Goal: Task Accomplishment & Management: Complete application form

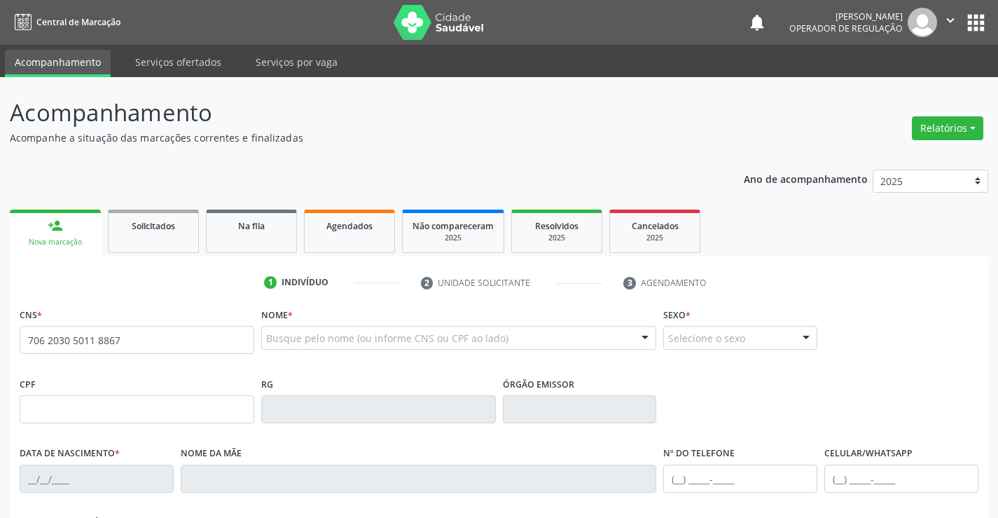
type input "706 2030 5011 8867"
type input "[DATE]"
type input "[PHONE_NUMBER]"
type input "105.316.945-00"
type input "S/N"
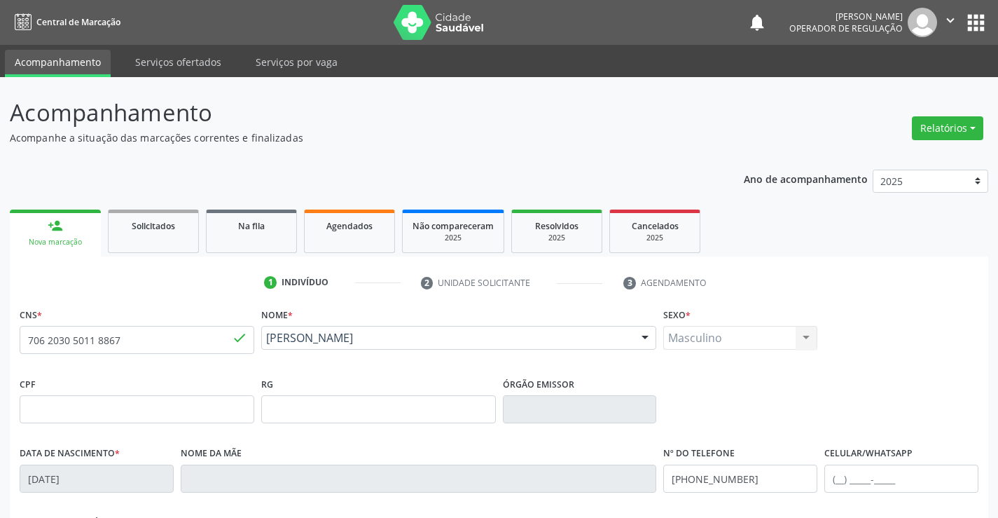
scroll to position [242, 0]
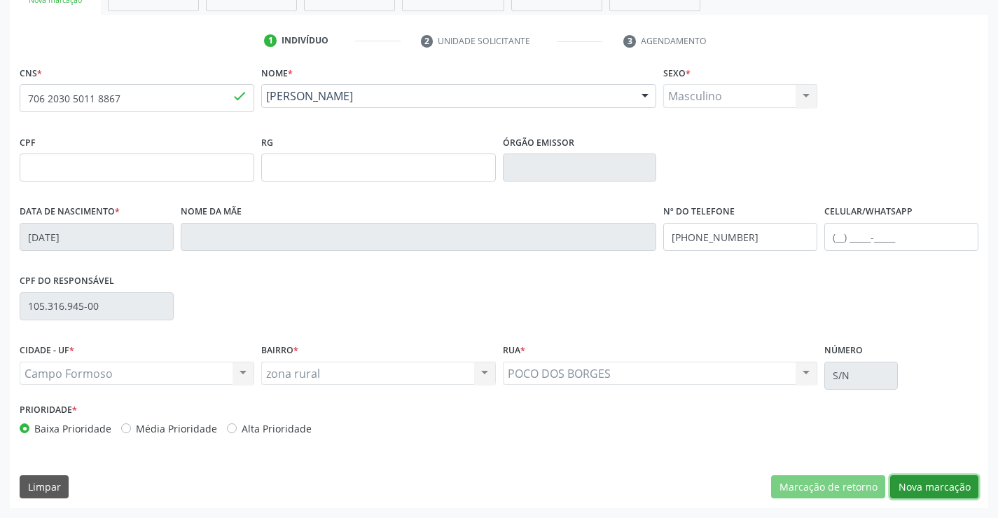
click at [928, 489] on button "Nova marcação" at bounding box center [934, 487] width 88 height 24
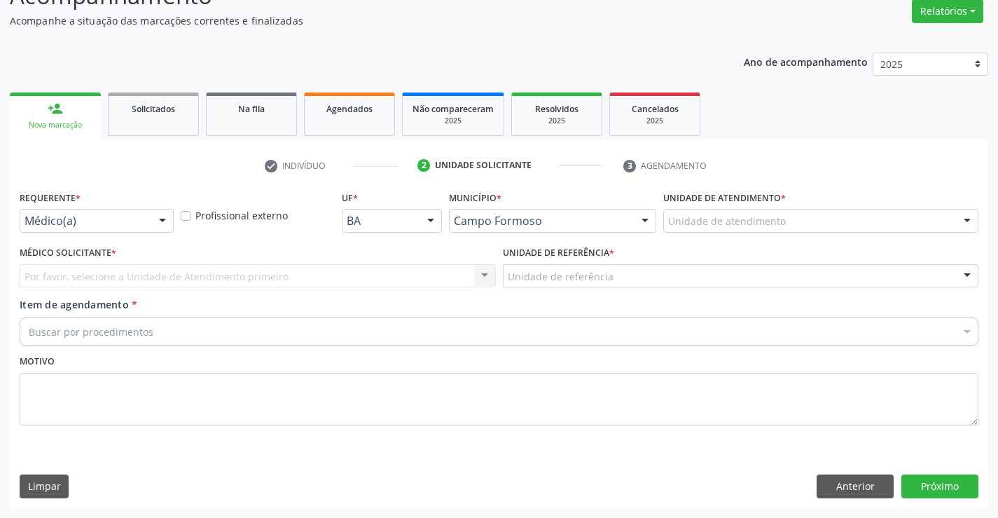
scroll to position [117, 0]
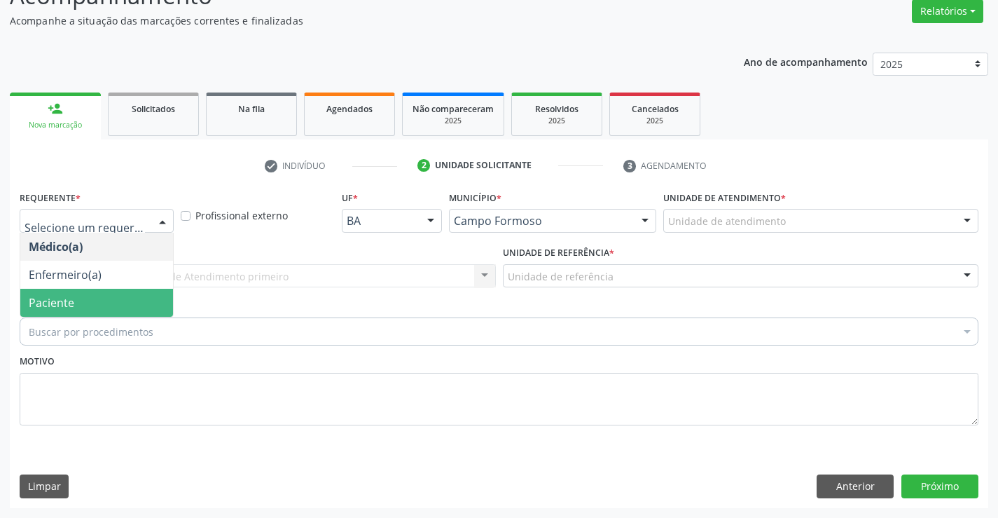
click at [93, 304] on span "Paciente" at bounding box center [96, 303] width 153 height 28
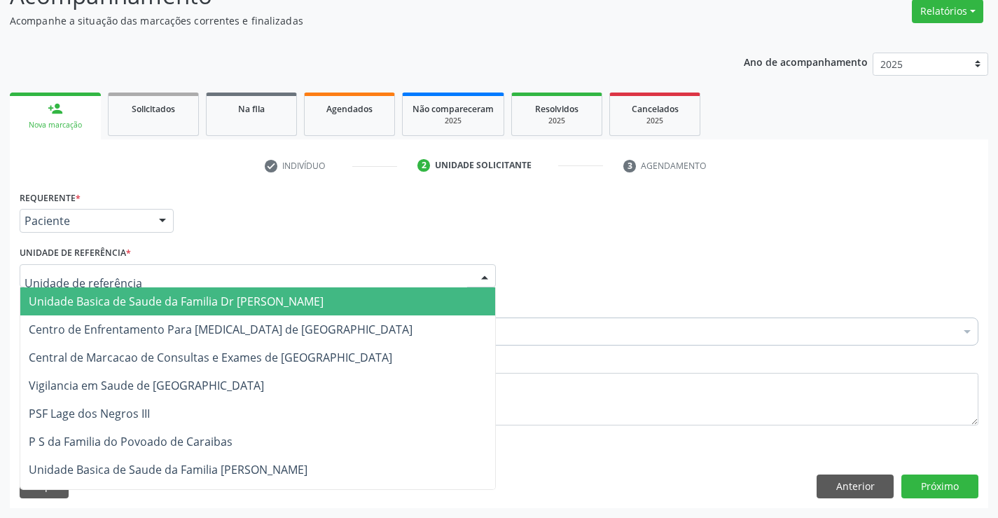
click at [120, 298] on span "Unidade Basica de Saude da Familia Dr [PERSON_NAME]" at bounding box center [176, 301] width 295 height 15
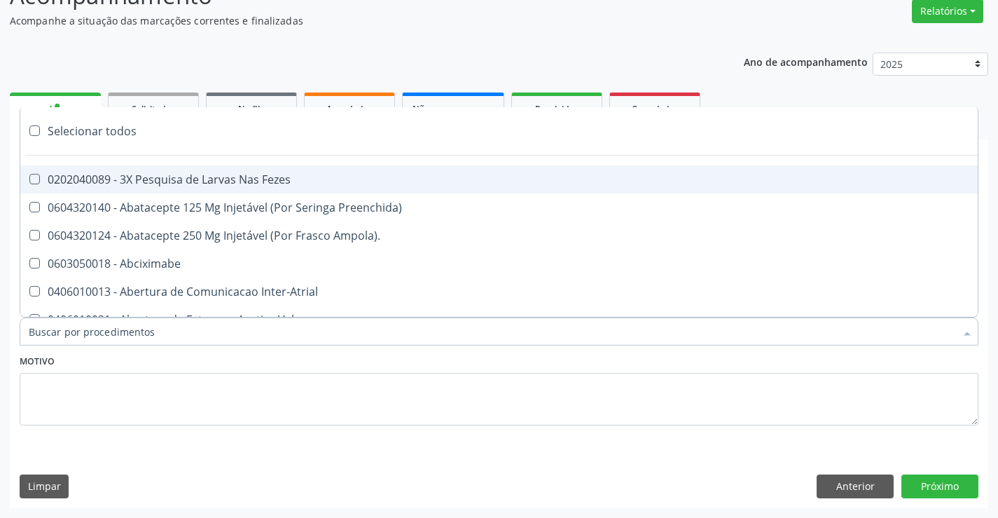
click at [102, 337] on input "Item de agendamento *" at bounding box center [492, 331] width 927 height 28
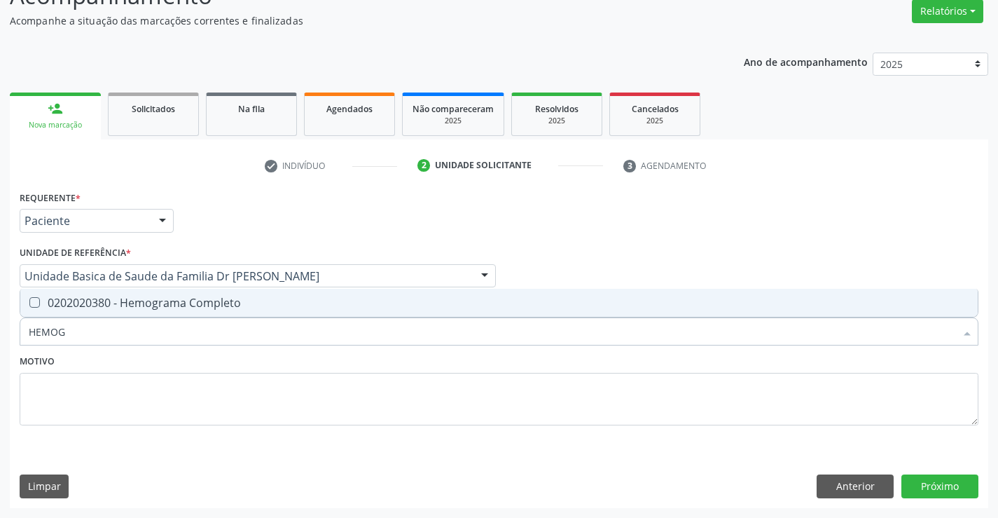
type input "HEMOGR"
click at [134, 310] on span "0202020380 - Hemograma Completo" at bounding box center [499, 303] width 958 height 28
checkbox Completo "true"
type input "HEMOGR"
click at [99, 378] on textarea at bounding box center [499, 399] width 959 height 53
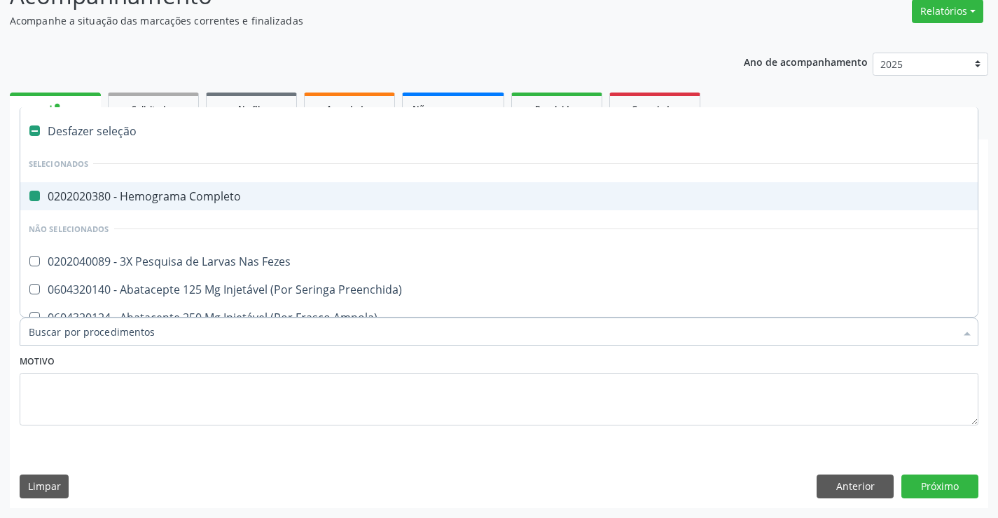
type input "F"
checkbox Completo "false"
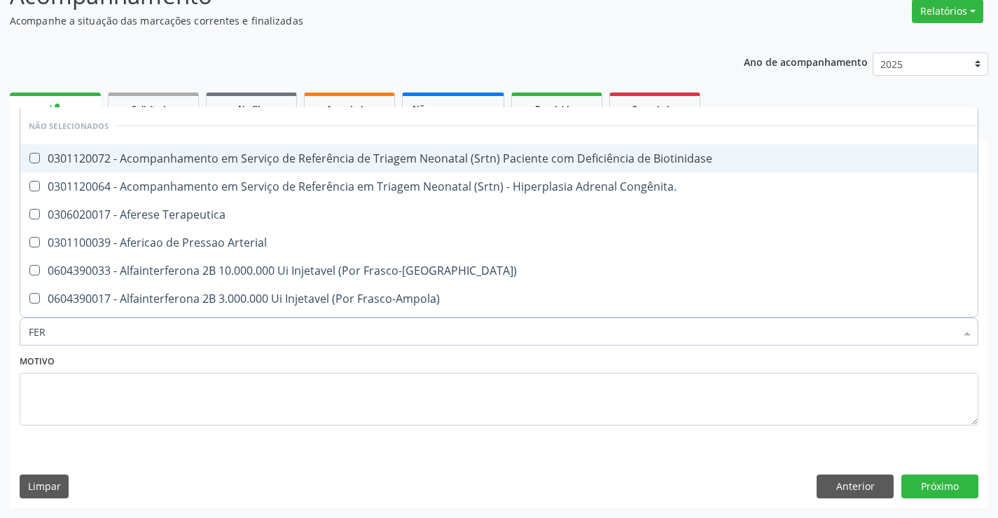
type input "FERR"
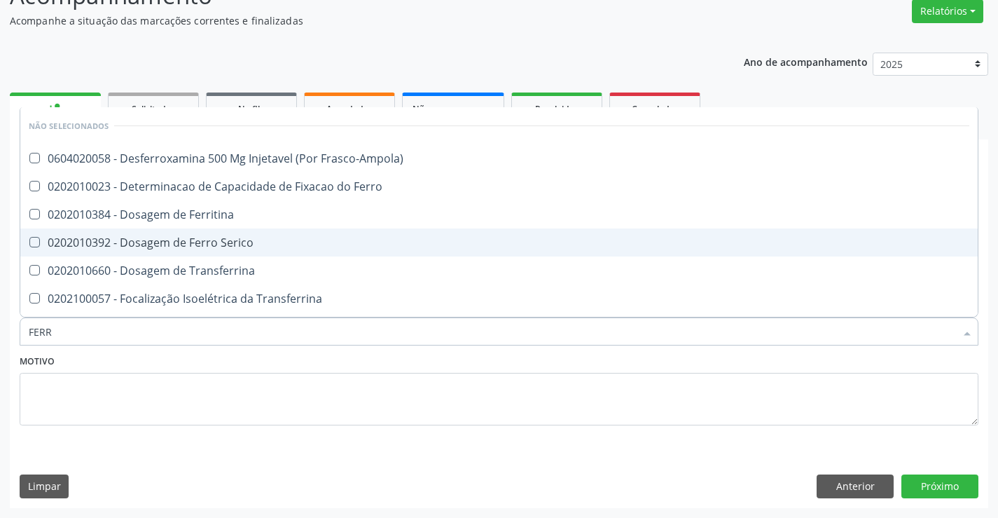
click at [238, 246] on div "0202010392 - Dosagem de Ferro Serico" at bounding box center [499, 242] width 941 height 11
checkbox Serico "true"
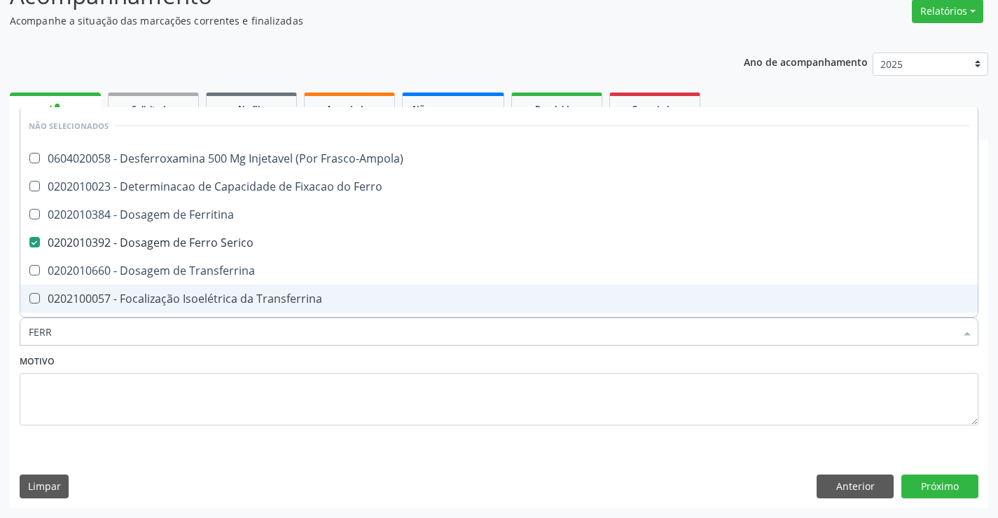
type input "FERR"
click at [144, 433] on fieldset "Motivo" at bounding box center [499, 393] width 959 height 84
checkbox Frasco-Ampola\) "true"
checkbox Serico "false"
checkbox Ferro "true"
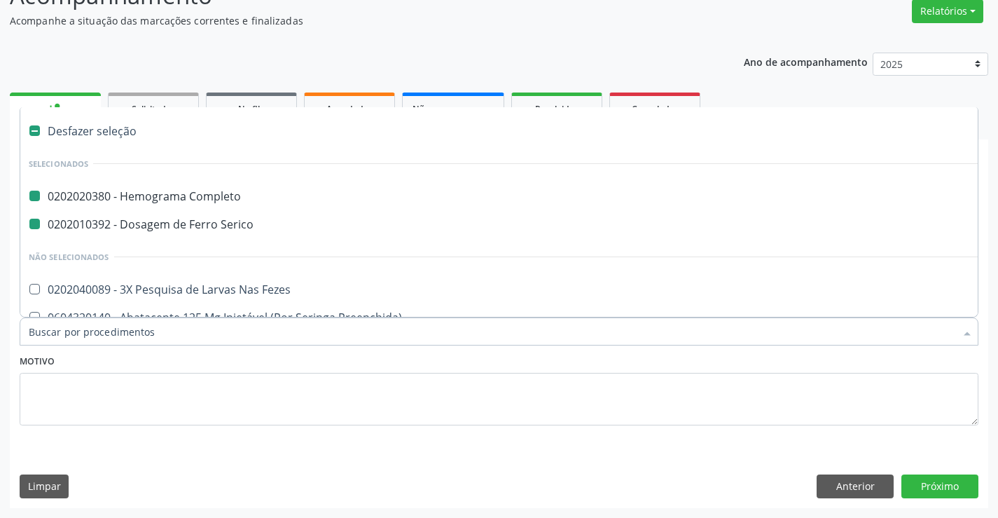
type input "U"
checkbox Completo "false"
checkbox Serico "false"
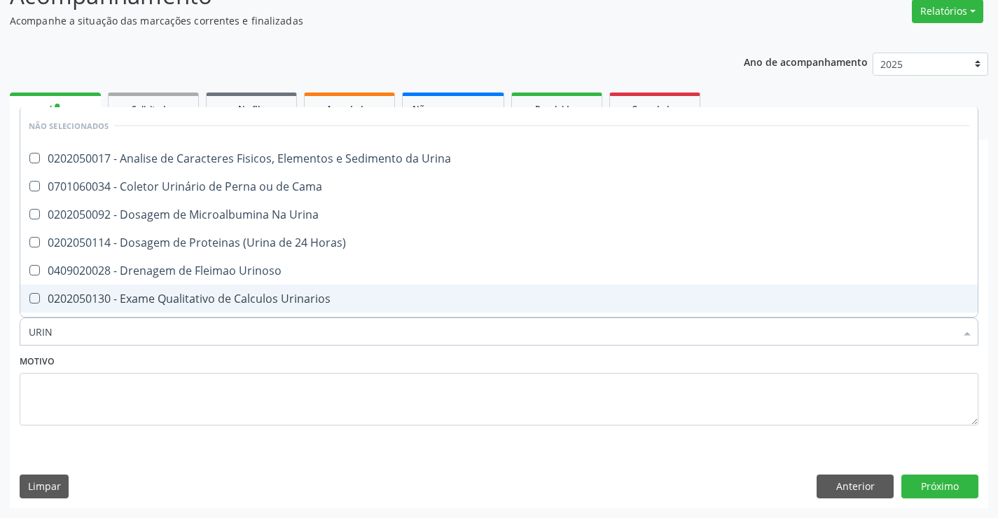
type input "URINA"
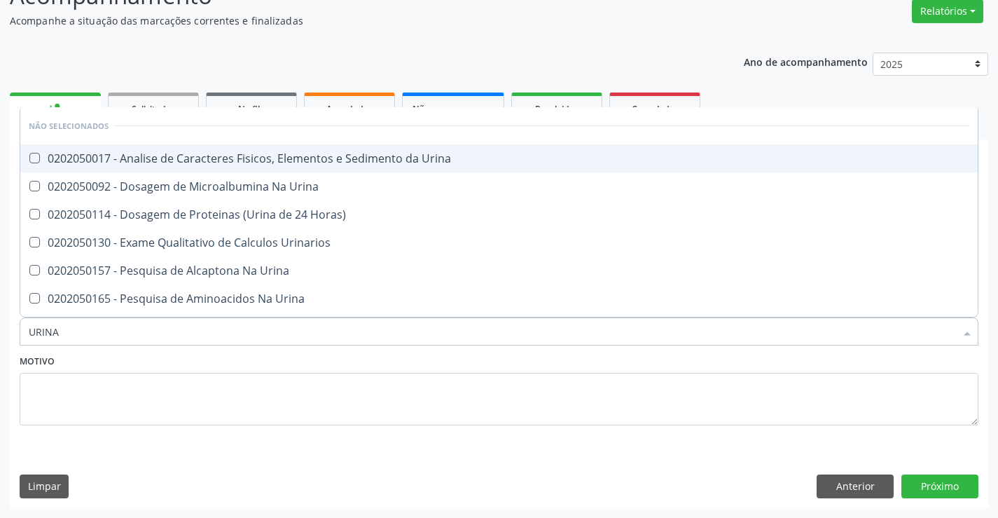
click at [303, 164] on div "0202050017 - Analise de Caracteres Fisicos, Elementos e Sedimento da Urina" at bounding box center [499, 158] width 941 height 11
checkbox Urina "true"
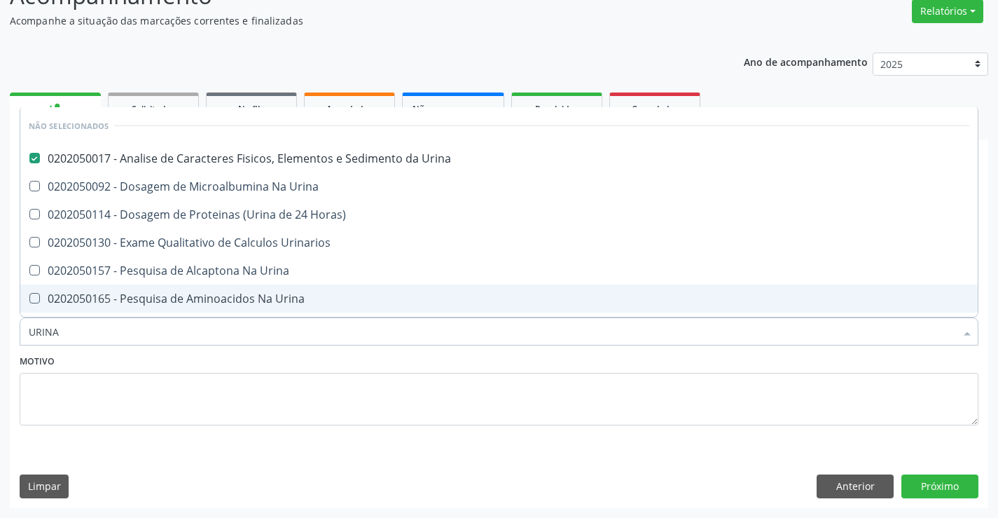
click at [254, 352] on div "Motivo" at bounding box center [499, 388] width 959 height 74
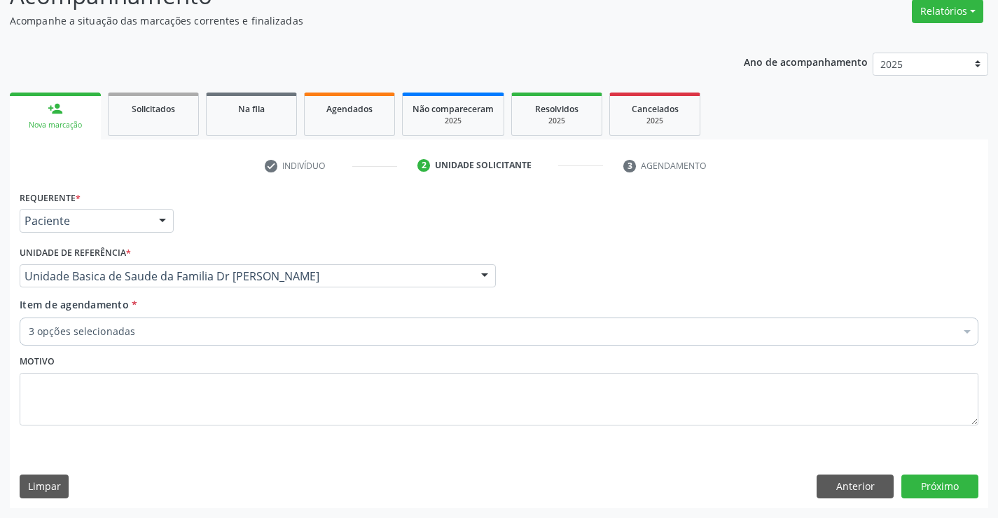
checkbox Serico "true"
checkbox Urina "true"
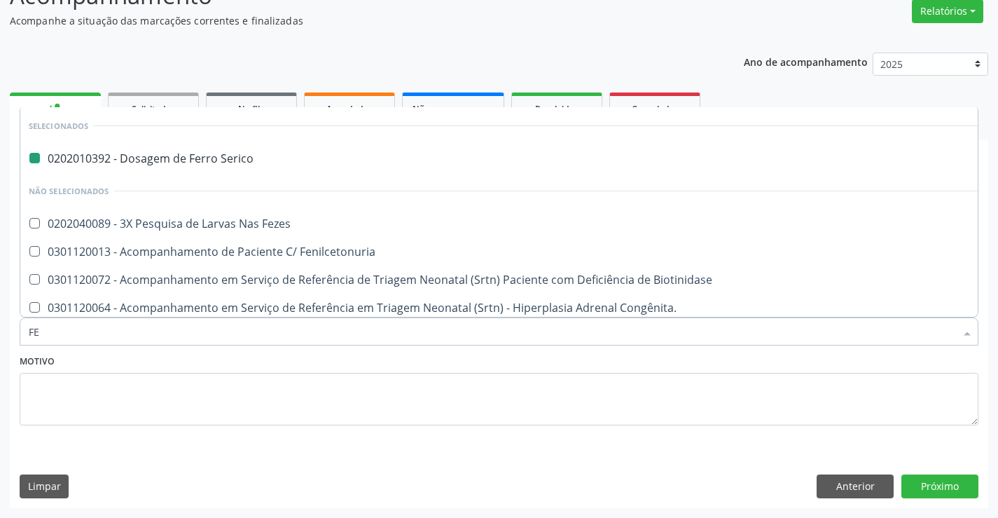
type input "FEZ"
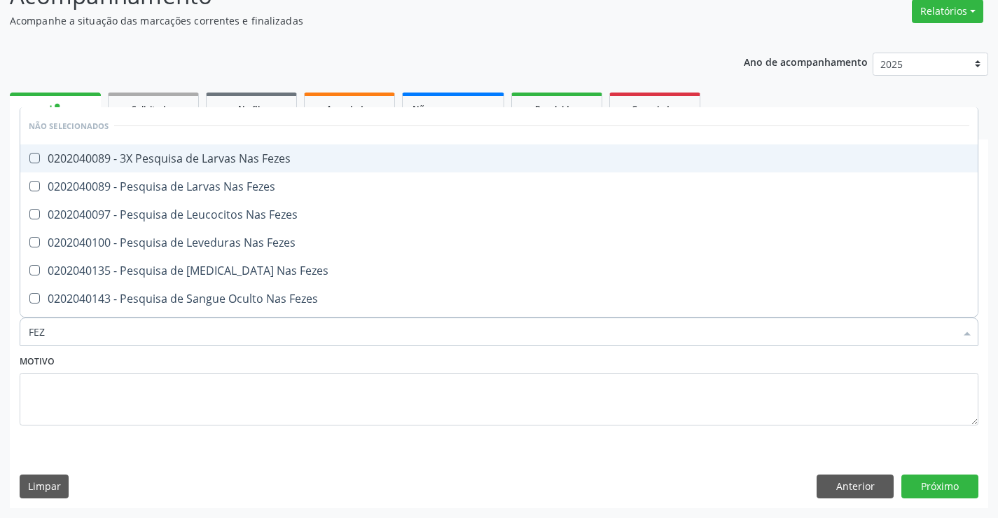
click at [250, 157] on div "0202040089 - 3X Pesquisa de Larvas Nas Fezes" at bounding box center [499, 158] width 941 height 11
checkbox Fezes "true"
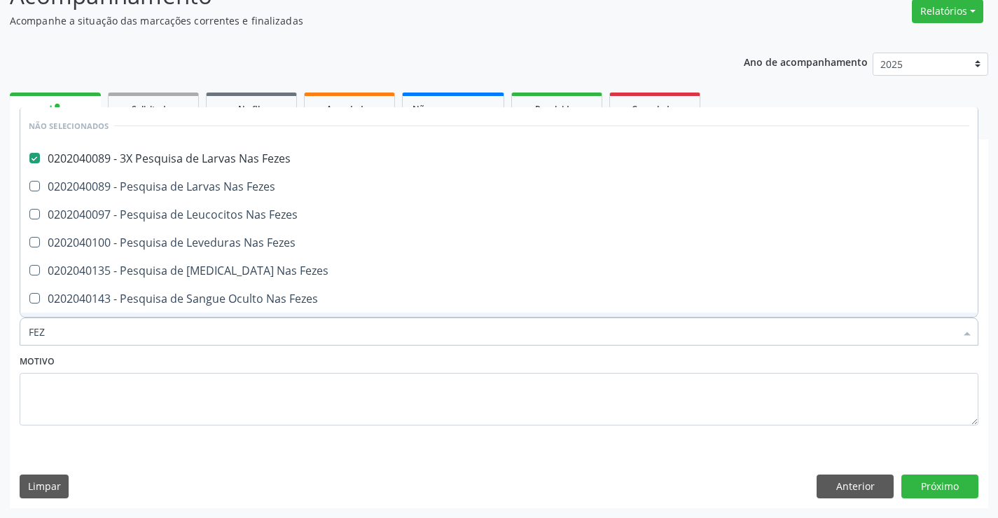
type input "FEZ"
click at [140, 380] on textarea at bounding box center [499, 399] width 959 height 53
checkbox Fezes "true"
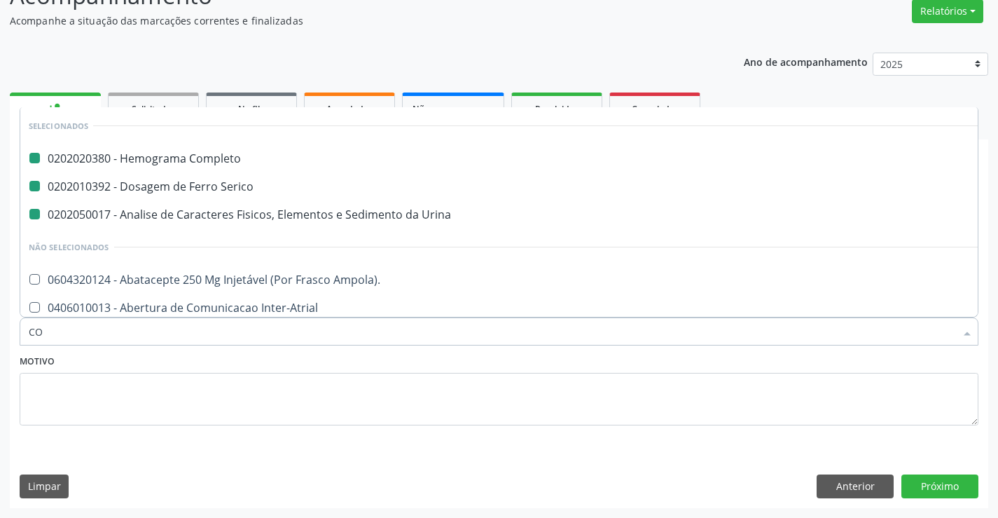
type input "COL"
checkbox Completo "false"
checkbox Urina "false"
checkbox Serico "false"
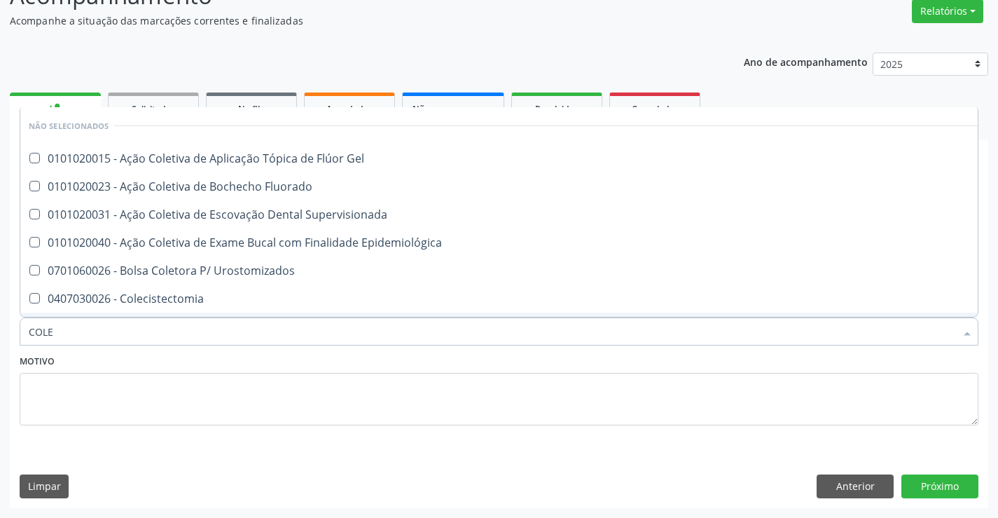
type input "COLES"
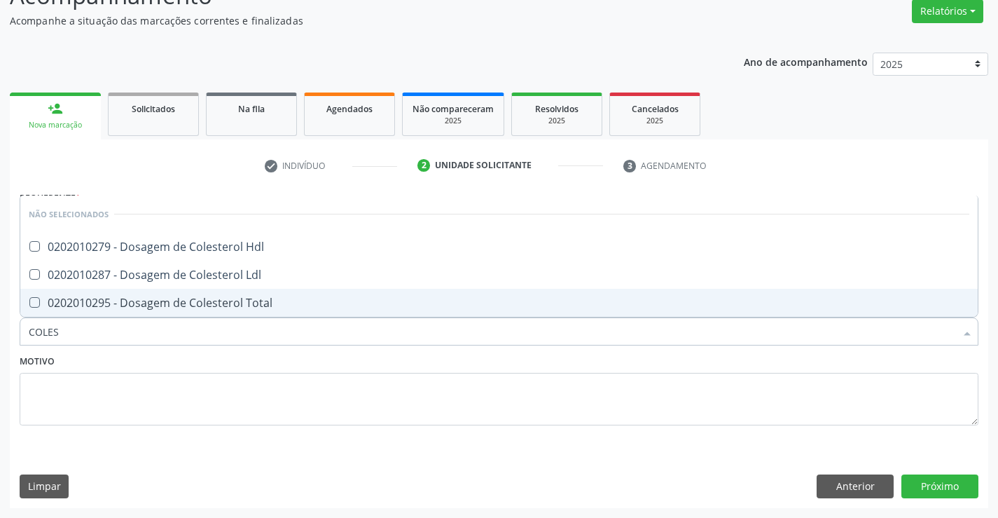
click at [193, 292] on span "0202010295 - Dosagem de Colesterol Total" at bounding box center [499, 303] width 958 height 28
checkbox Total "true"
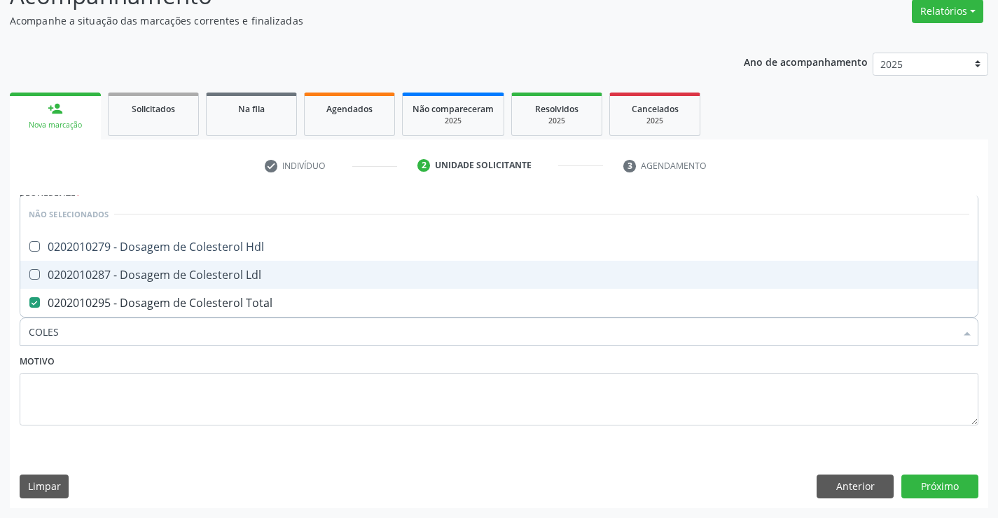
click at [230, 272] on div "0202010287 - Dosagem de Colesterol Ldl" at bounding box center [499, 274] width 941 height 11
checkbox Ldl "true"
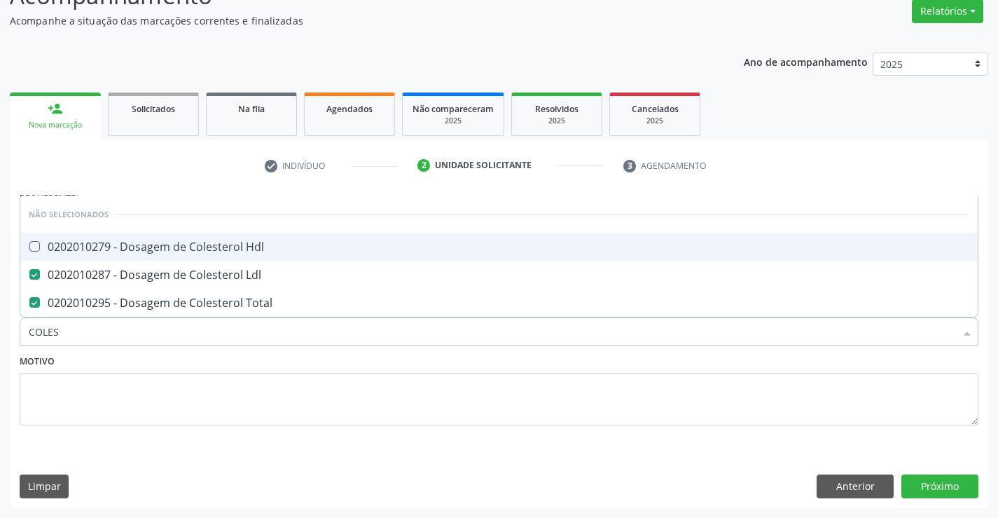
click at [233, 242] on div "0202010279 - Dosagem de Colesterol Hdl" at bounding box center [499, 246] width 941 height 11
checkbox Hdl "true"
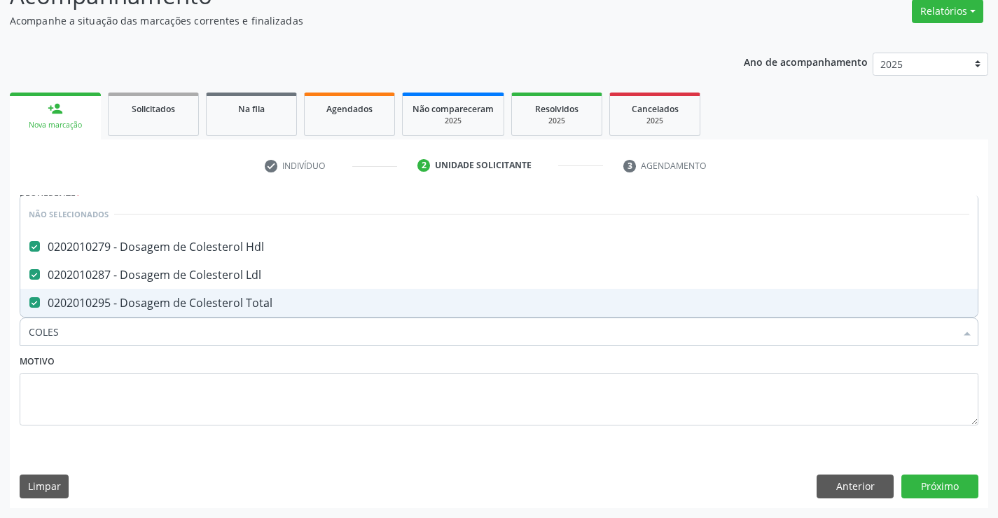
type input "COLES"
click at [172, 377] on textarea at bounding box center [499, 399] width 959 height 53
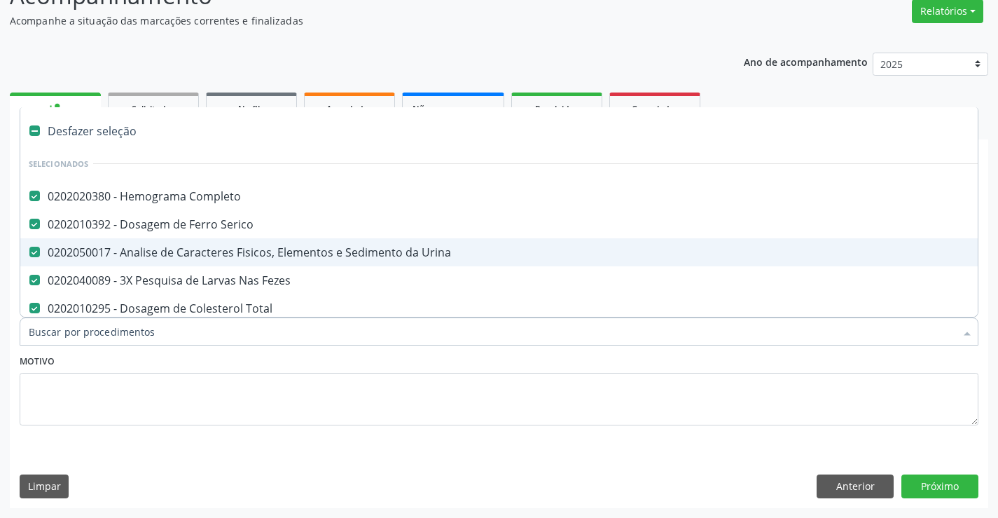
type input "T"
checkbox Hdl "false"
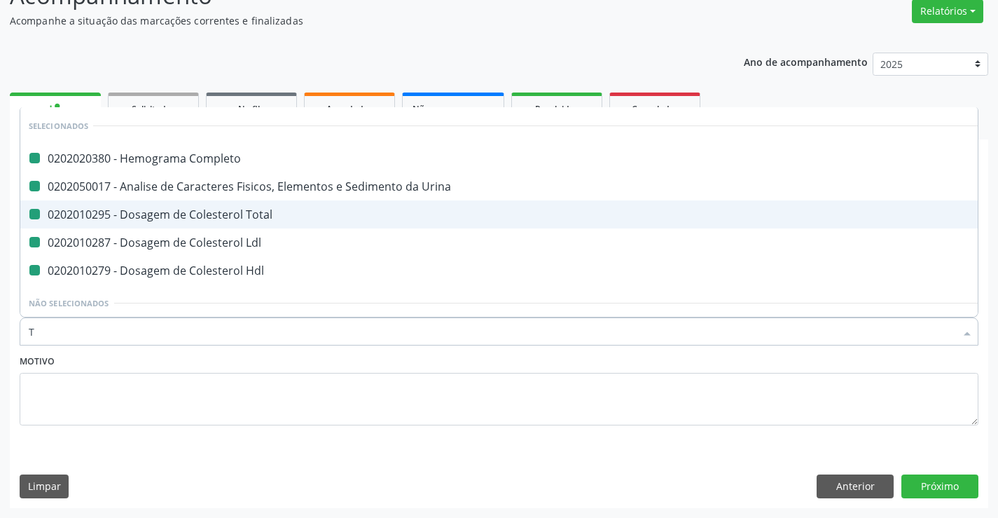
type input "TR"
checkbox Completo "false"
checkbox Total "false"
checkbox Urina "false"
checkbox Ldl "false"
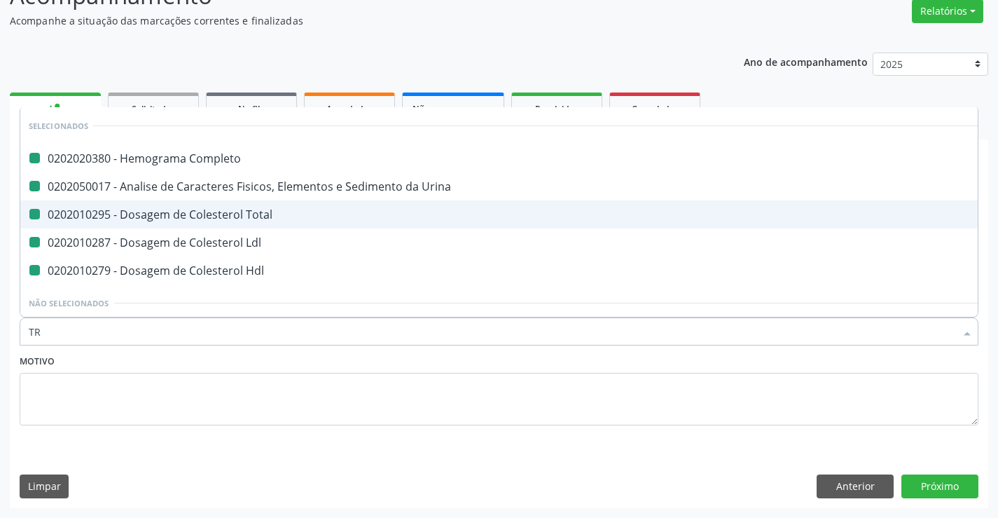
checkbox Hdl "false"
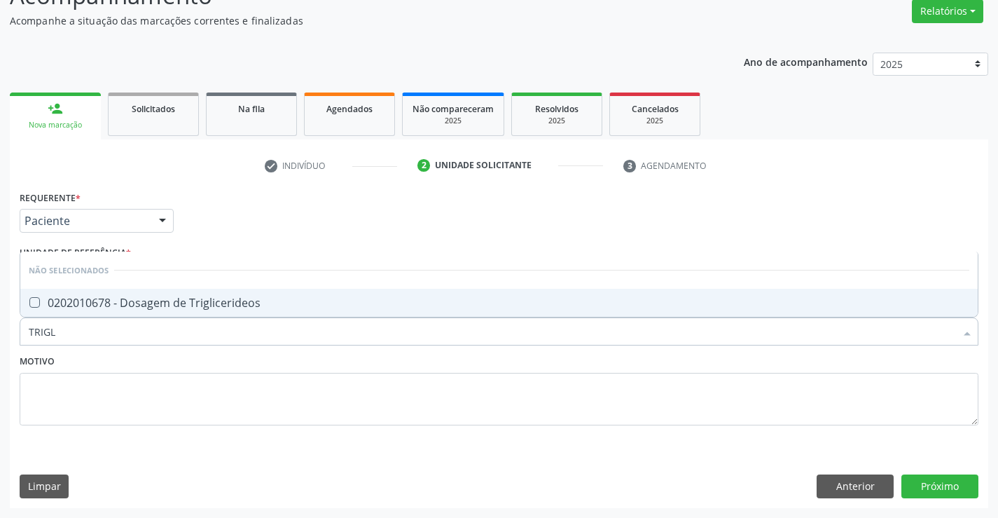
type input "TRIGLI"
drag, startPoint x: 201, startPoint y: 296, endPoint x: 171, endPoint y: 362, distance: 73.1
click at [199, 297] on div "0202010678 - Dosagem de Triglicerideos" at bounding box center [499, 302] width 941 height 11
checkbox Triglicerideos "true"
type input "TRIGLI"
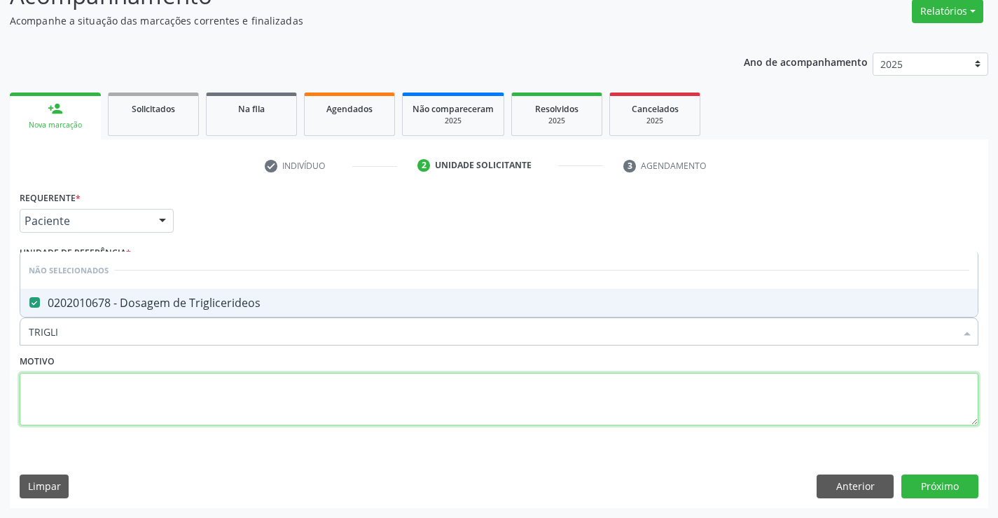
click at [160, 384] on textarea at bounding box center [499, 399] width 959 height 53
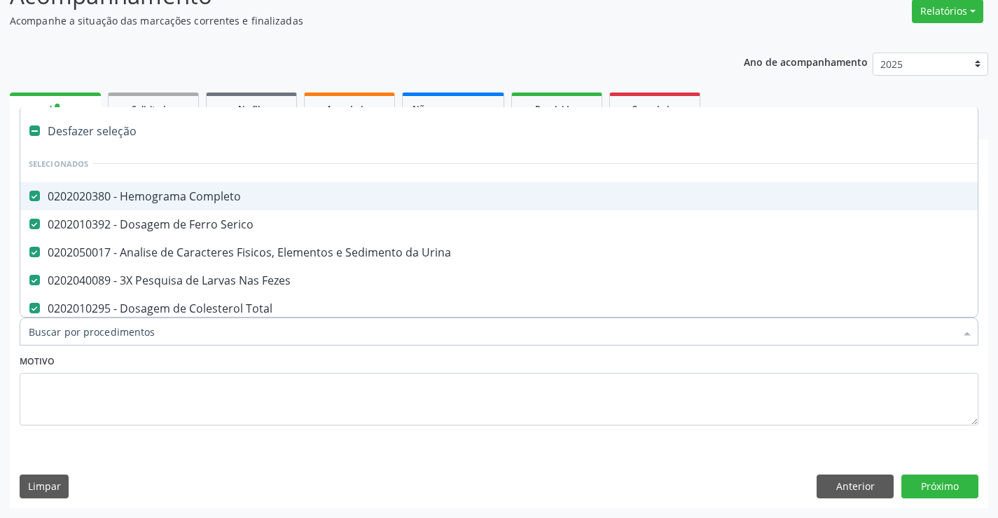
type input "G"
checkbox Triglicerideos "false"
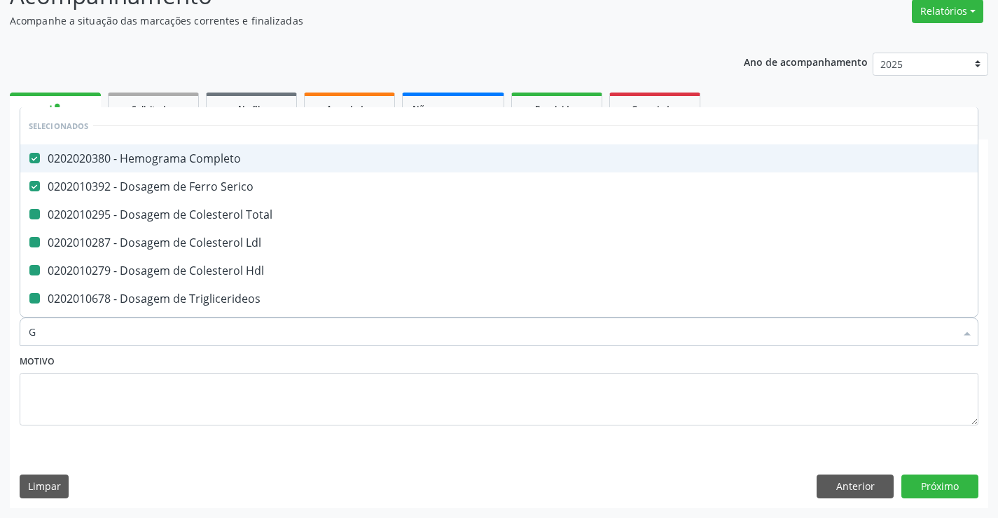
type input "GL"
checkbox Total "false"
checkbox Ldl "false"
checkbox Hdl "false"
checkbox Triglicerideos "false"
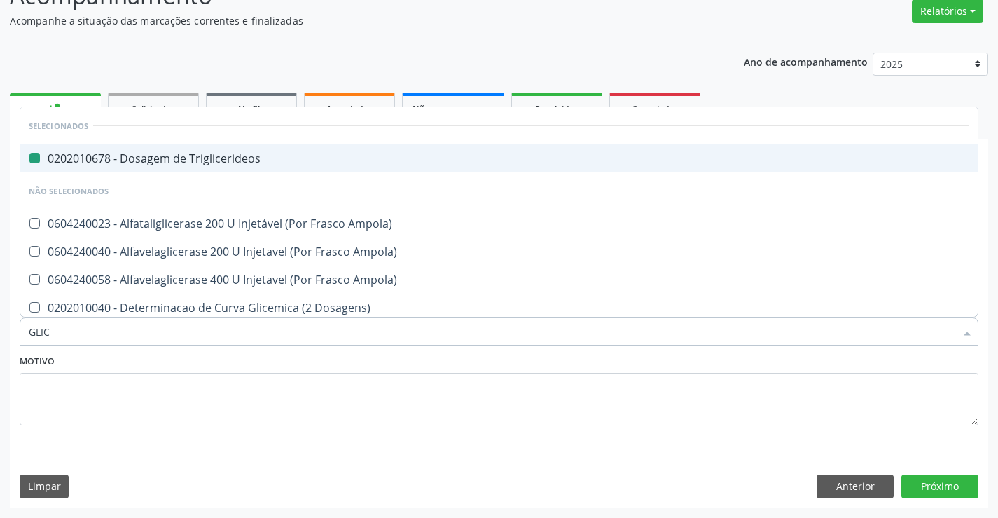
type input "GLICO"
checkbox Triglicerideos "false"
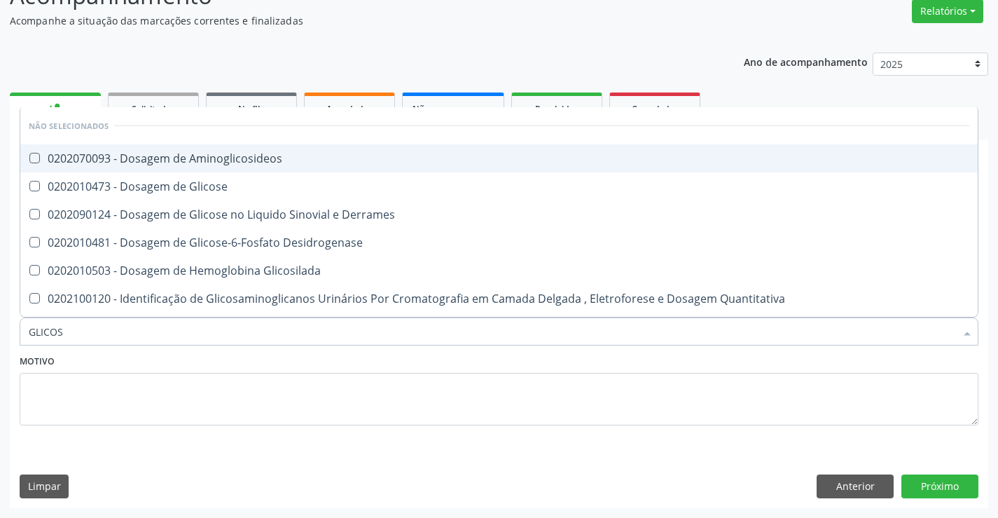
type input "GLICOSE"
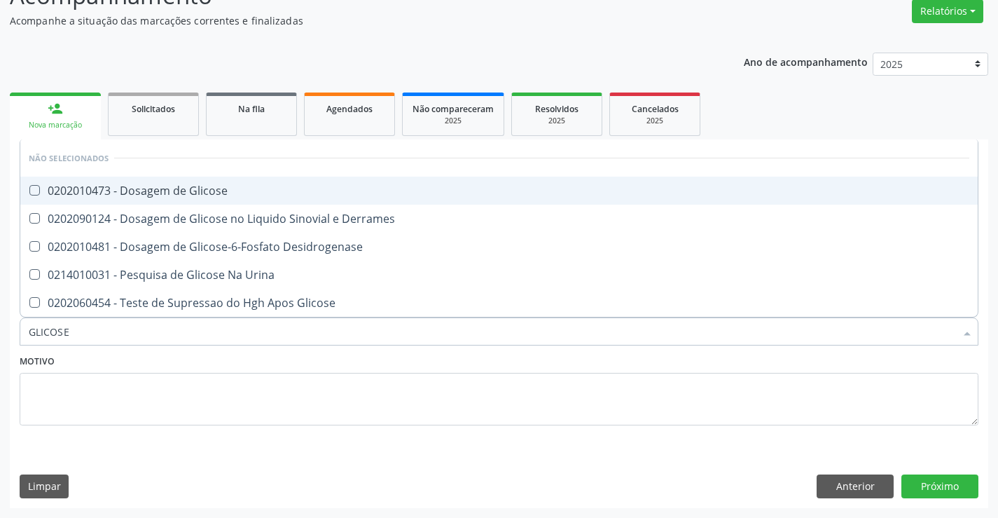
click at [200, 193] on div "0202010473 - Dosagem de Glicose" at bounding box center [499, 190] width 941 height 11
checkbox Glicose "true"
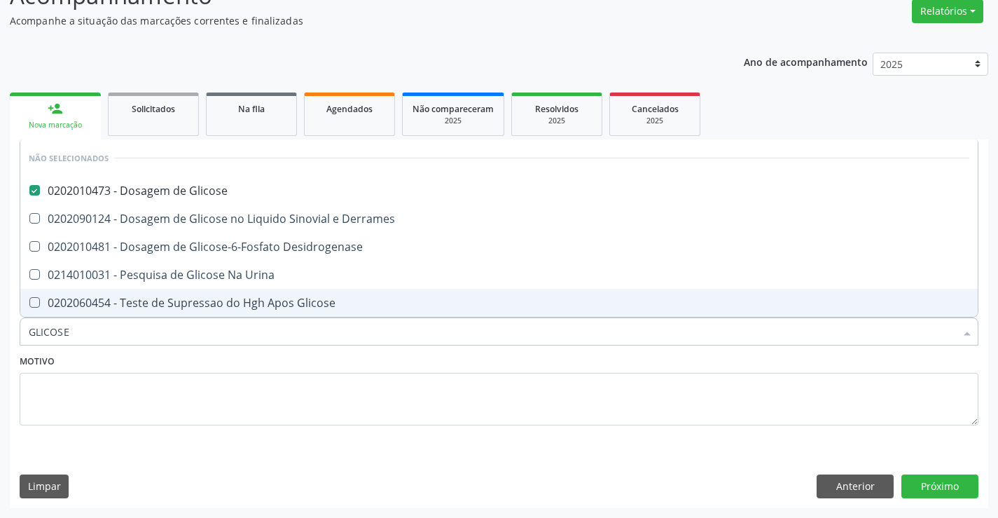
type input "GLICOSE"
click at [152, 385] on textarea at bounding box center [499, 399] width 959 height 53
checkbox Desidrogenase "true"
checkbox Urina "true"
checkbox Glicose "true"
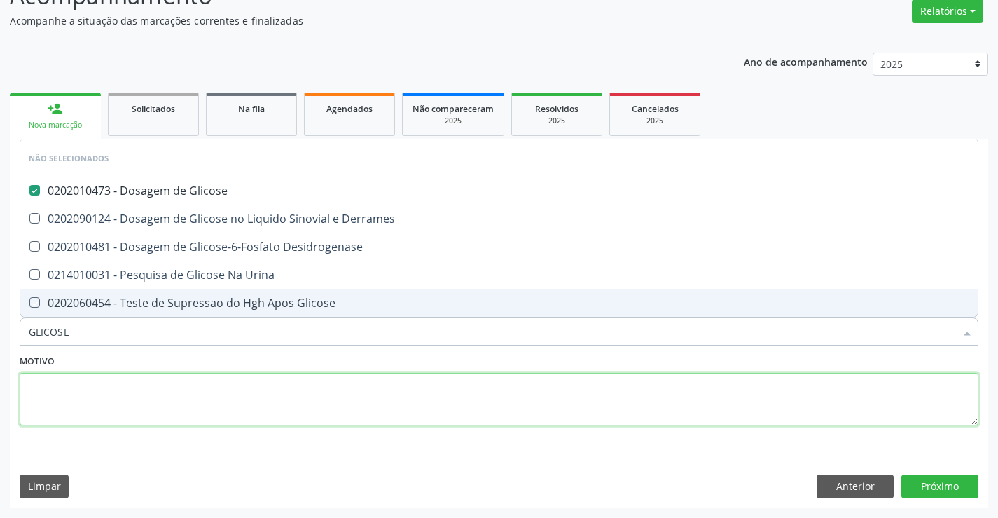
checkbox Derrames "true"
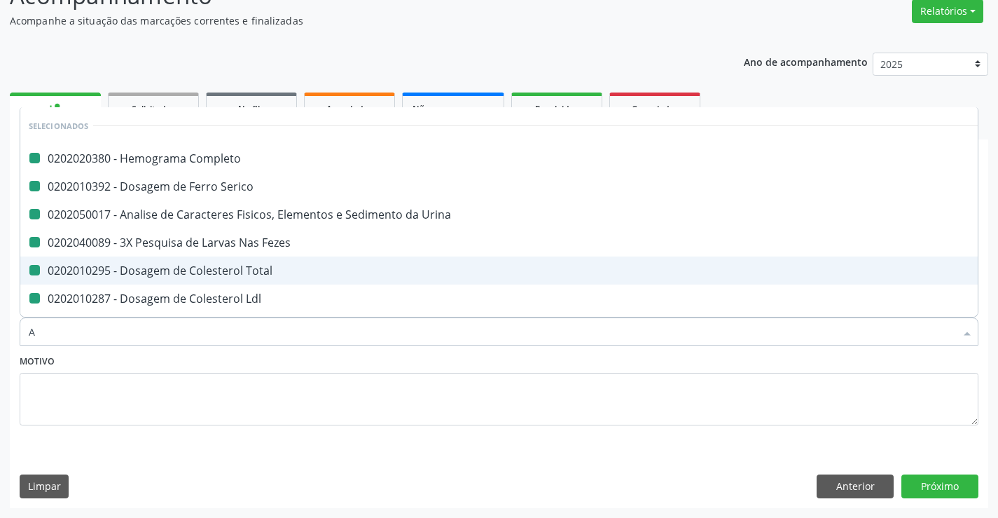
type input "AB"
checkbox Completo "false"
checkbox Urina "false"
checkbox Fezes "false"
checkbox Total "false"
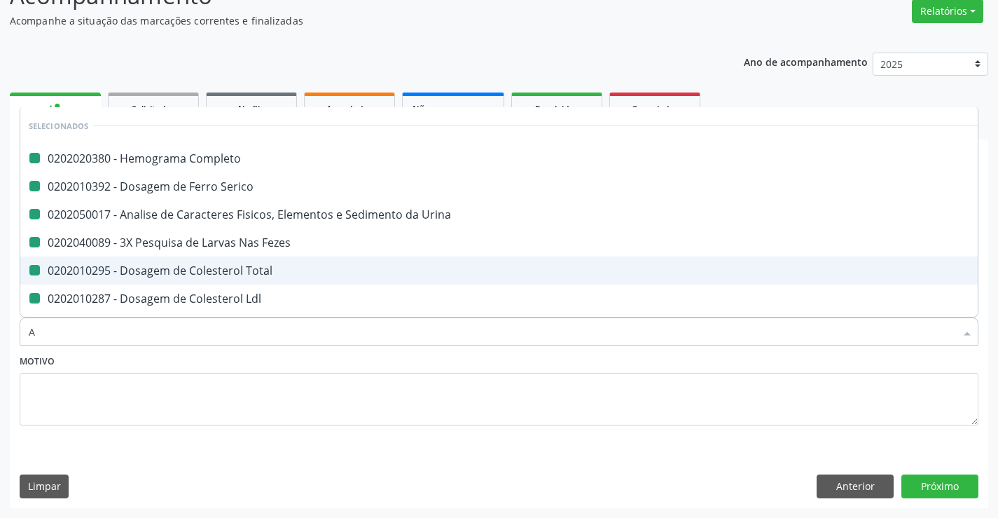
checkbox Serico "false"
checkbox Ldl "false"
checkbox Hdl "false"
checkbox Triglicerideos "false"
checkbox Glicose "false"
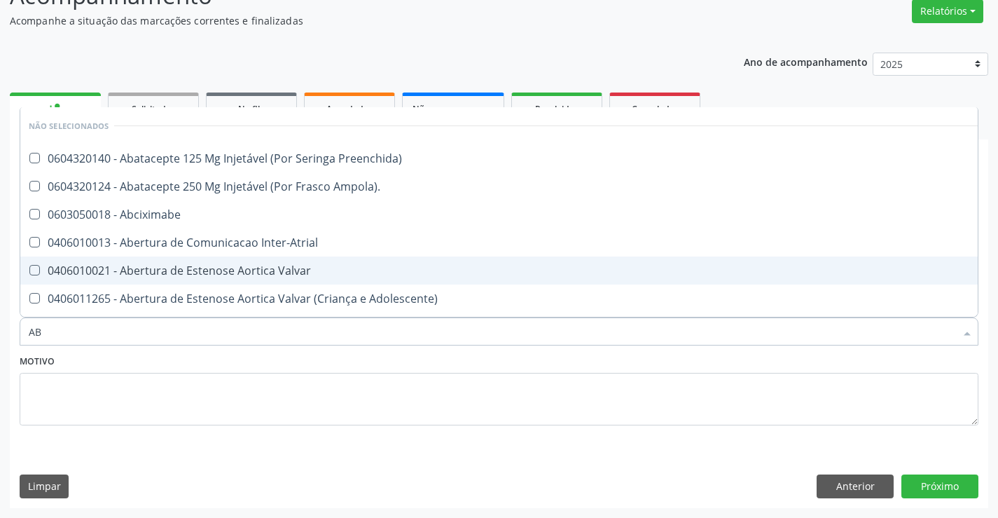
type input "ABO"
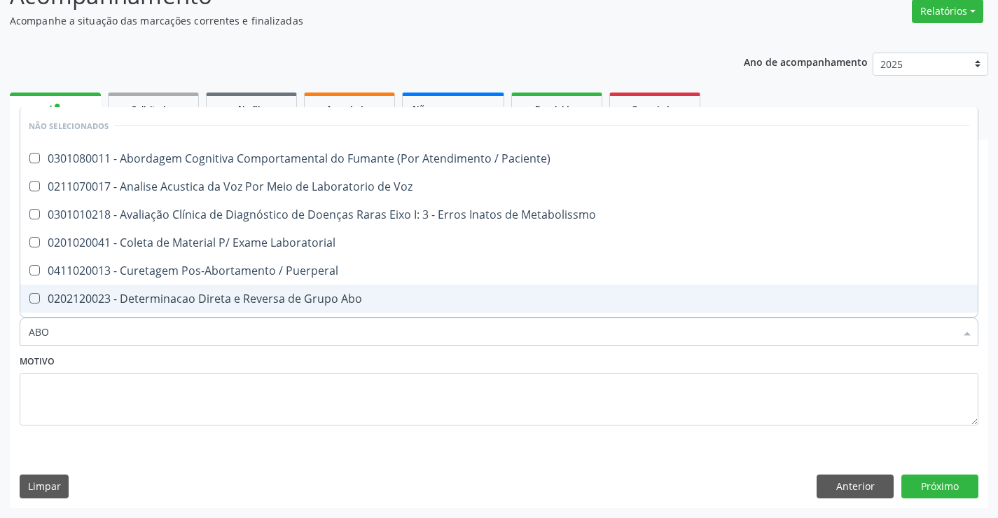
click at [203, 296] on div "0202120023 - Determinacao Direta e Reversa de Grupo Abo" at bounding box center [499, 298] width 941 height 11
checkbox Abo "true"
type input "ABO"
click at [161, 373] on textarea at bounding box center [499, 399] width 959 height 53
checkbox Paciente\) "true"
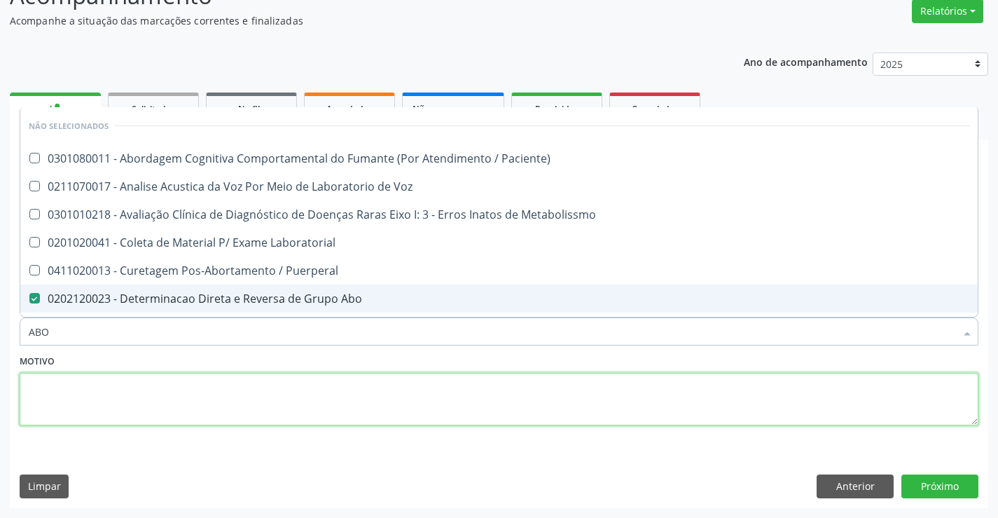
checkbox Metabolissmo "true"
checkbox Laboratorial "true"
checkbox Puerperal "true"
checkbox Voz "true"
checkbox Cocaina "true"
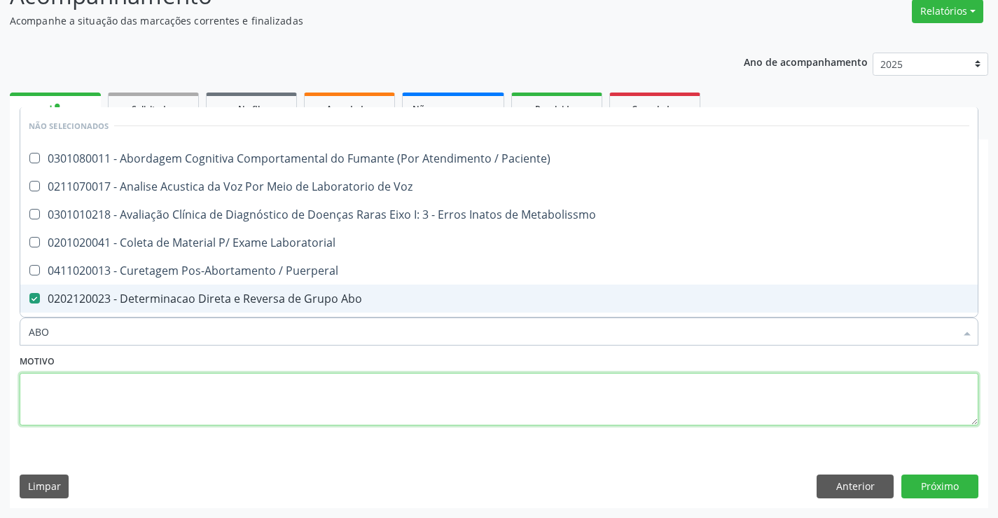
checkbox Metabolismo "true"
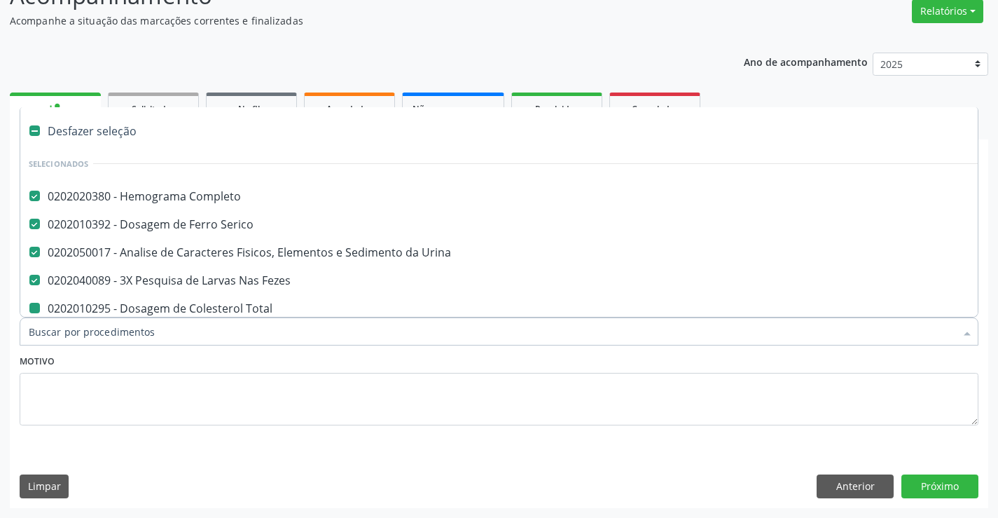
type input "F"
checkbox Total "false"
checkbox Ldl "false"
checkbox Hdl "false"
checkbox Triglicerideos "false"
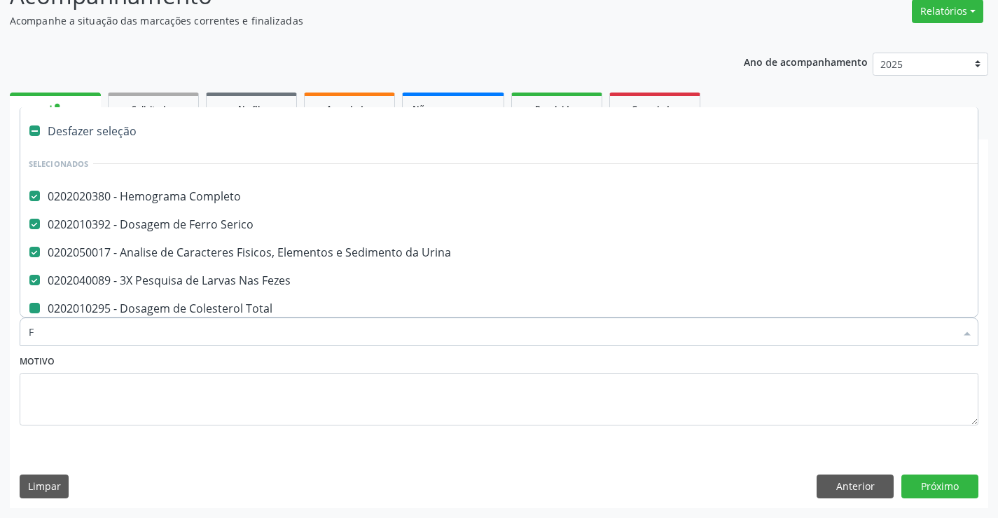
checkbox Glicose "false"
checkbox Abo "false"
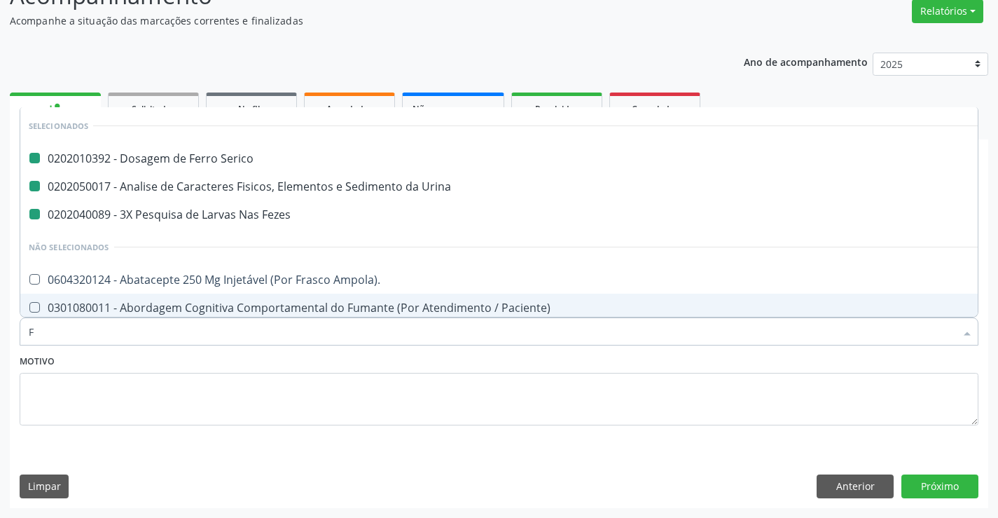
type input "FA"
checkbox Serico "false"
checkbox Fezes "false"
checkbox Urina "false"
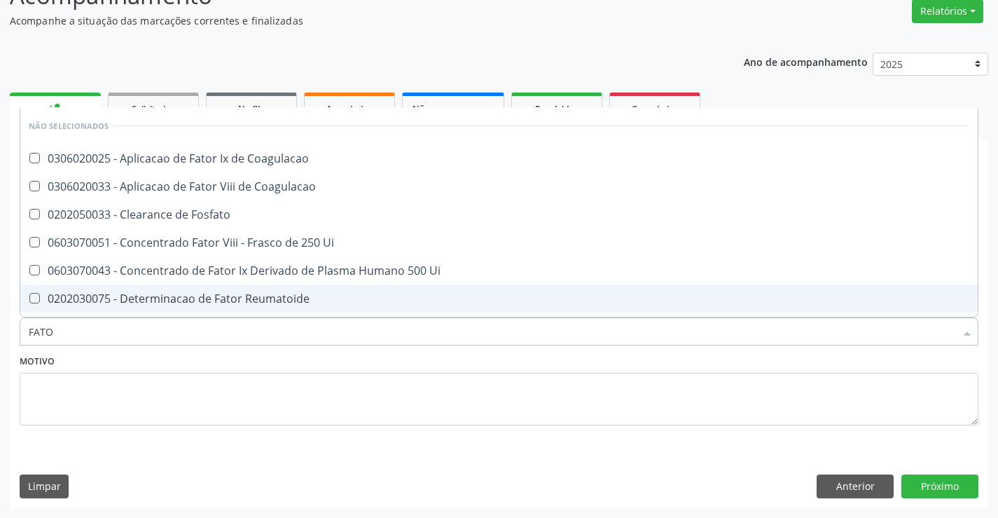
type input "FATOR"
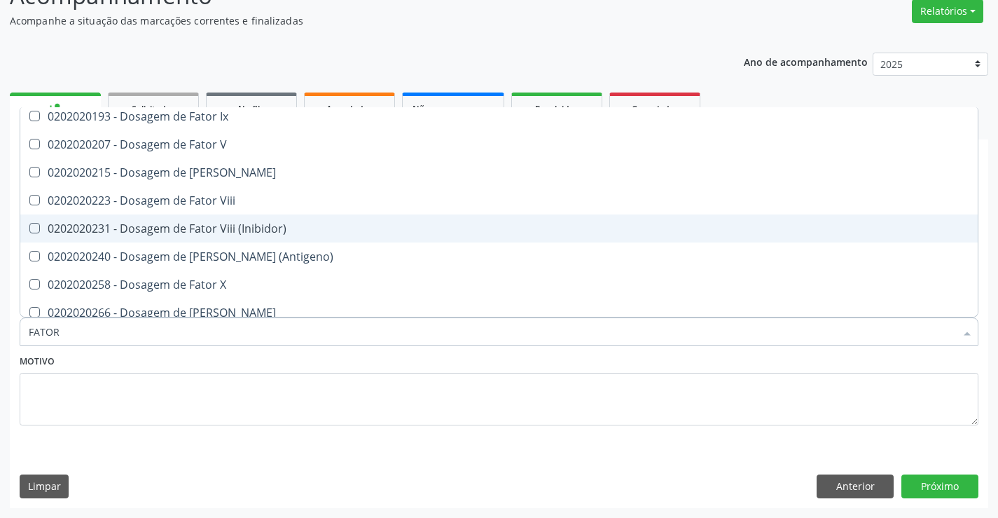
scroll to position [416, 0]
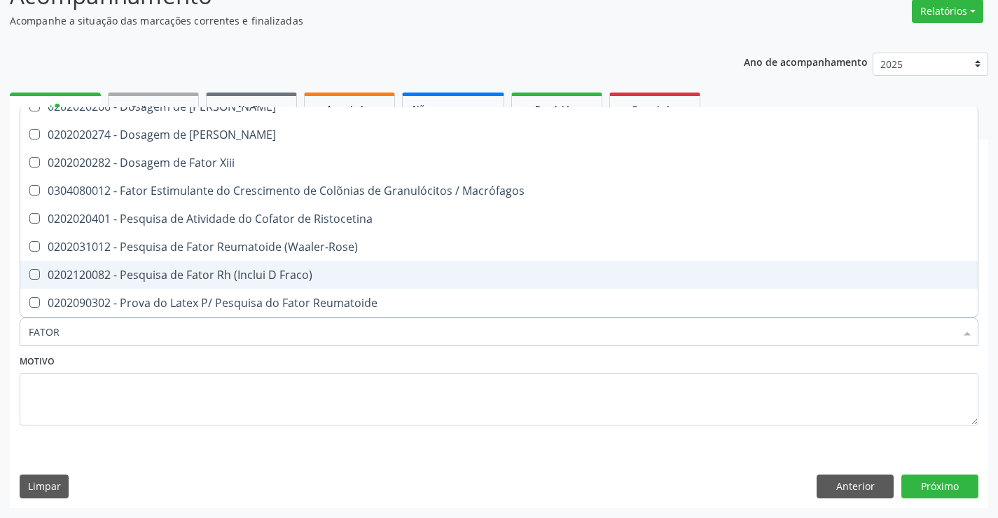
click at [258, 277] on div "0202120082 - Pesquisa de Fator Rh (Inclui D Fraco)" at bounding box center [499, 274] width 941 height 11
checkbox Fraco\) "true"
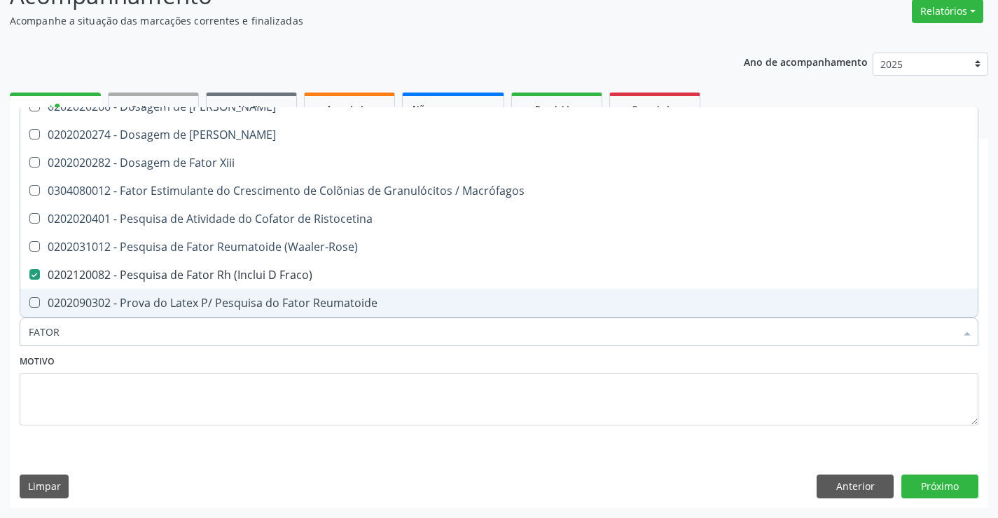
click at [202, 370] on div "Motivo" at bounding box center [499, 388] width 959 height 74
checkbox Coagulacao "true"
checkbox Ui "true"
checkbox Reumatoide "true"
checkbox Coagulacao "true"
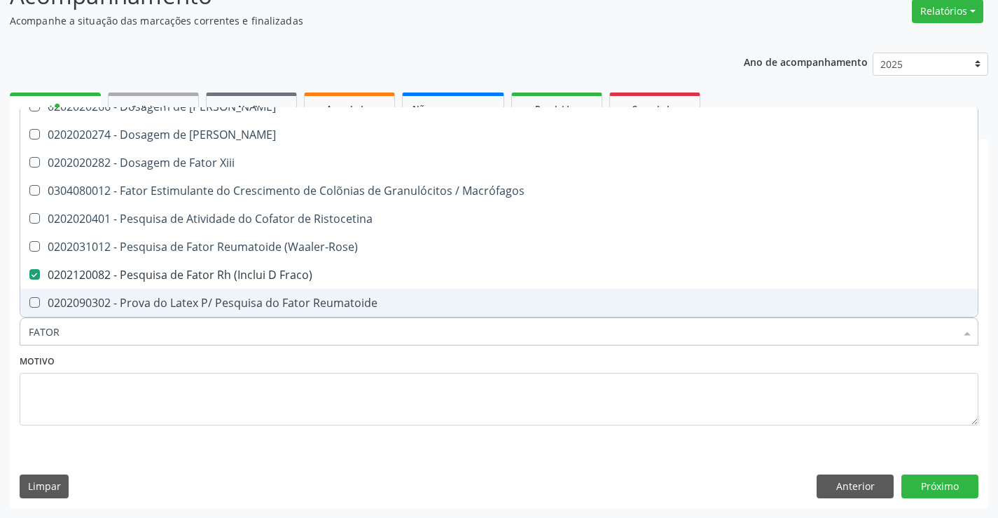
checkbox II "true"
checkbox Ix "true"
checkbox V "true"
checkbox Vii "true"
checkbox Fraco\) "false"
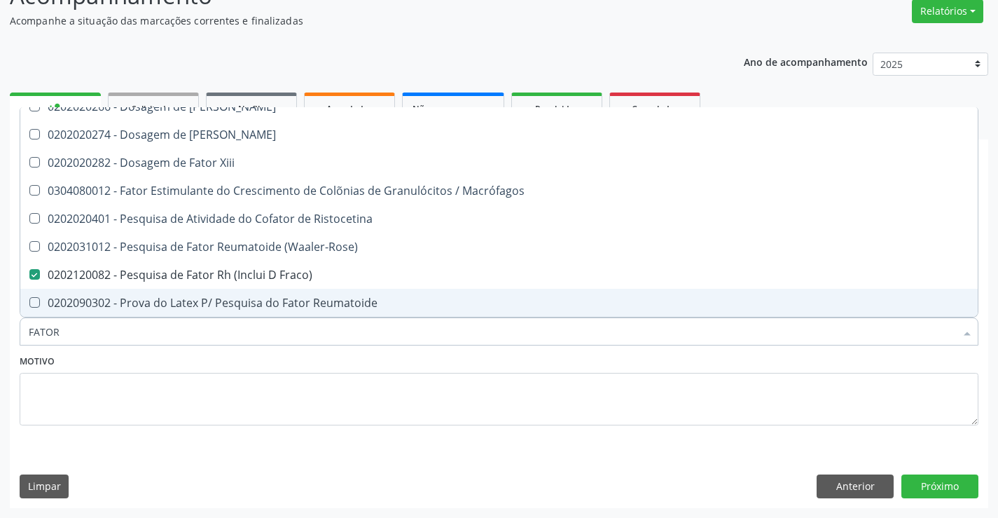
checkbox Viii "true"
checkbox \(Inibidor\) "true"
checkbox Ui "true"
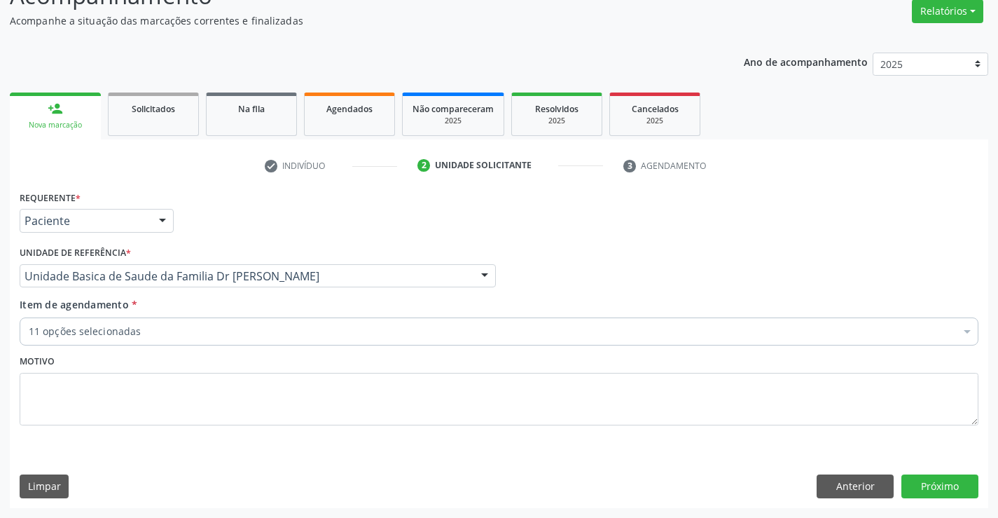
scroll to position [0, 0]
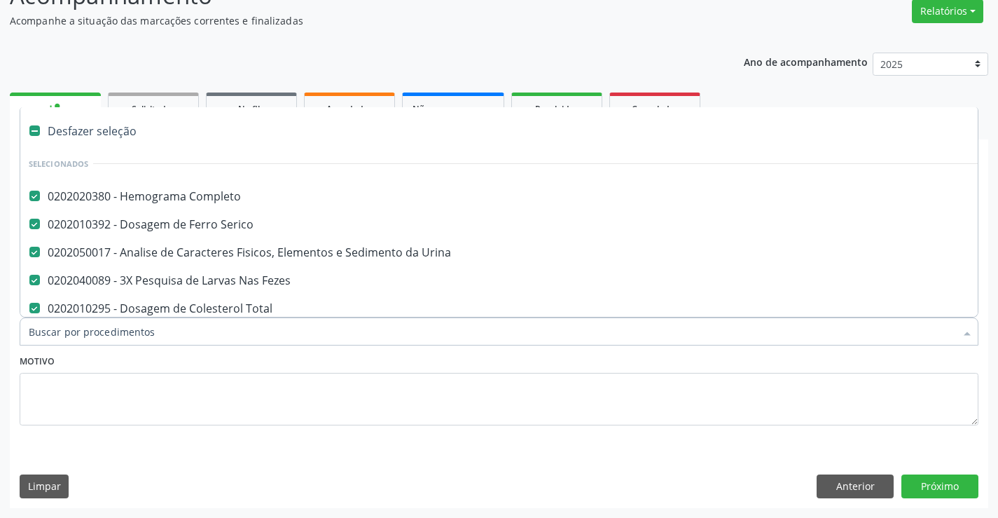
type input "T"
checkbox Abo "false"
checkbox Fraco\) "false"
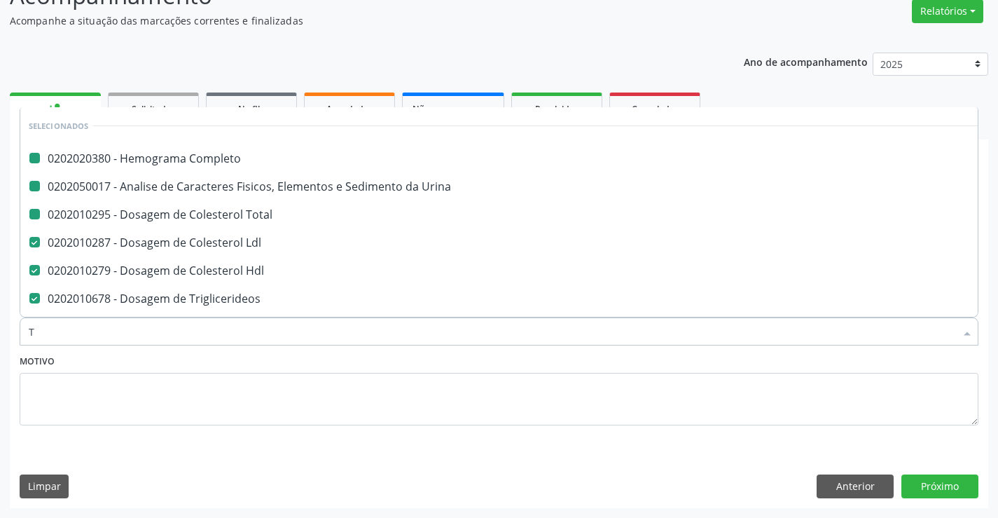
type input "TG"
checkbox Completo "false"
checkbox Total "false"
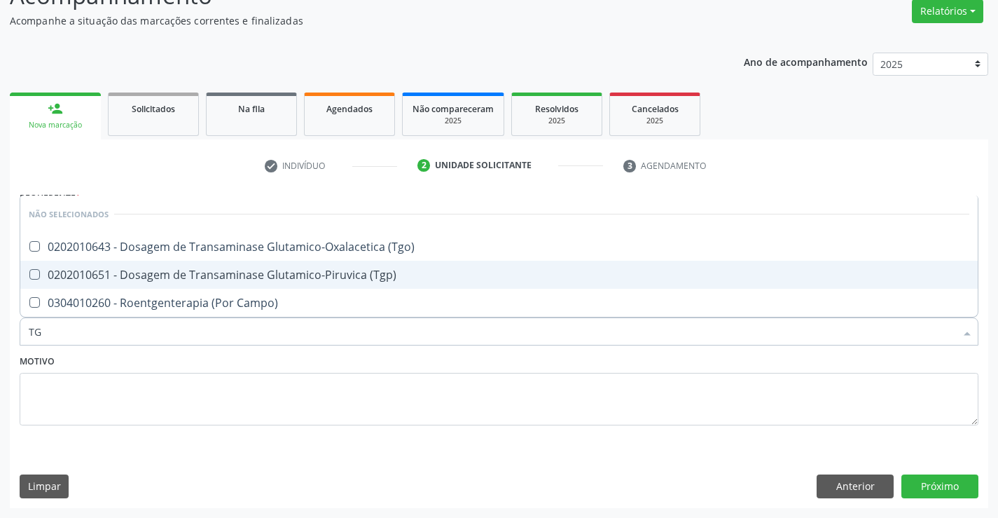
drag, startPoint x: 294, startPoint y: 278, endPoint x: 310, endPoint y: 254, distance: 28.8
click at [294, 277] on div "0202010651 - Dosagem de Transaminase Glutamico-Piruvica (Tgp)" at bounding box center [499, 274] width 941 height 11
checkbox \(Tgp\) "true"
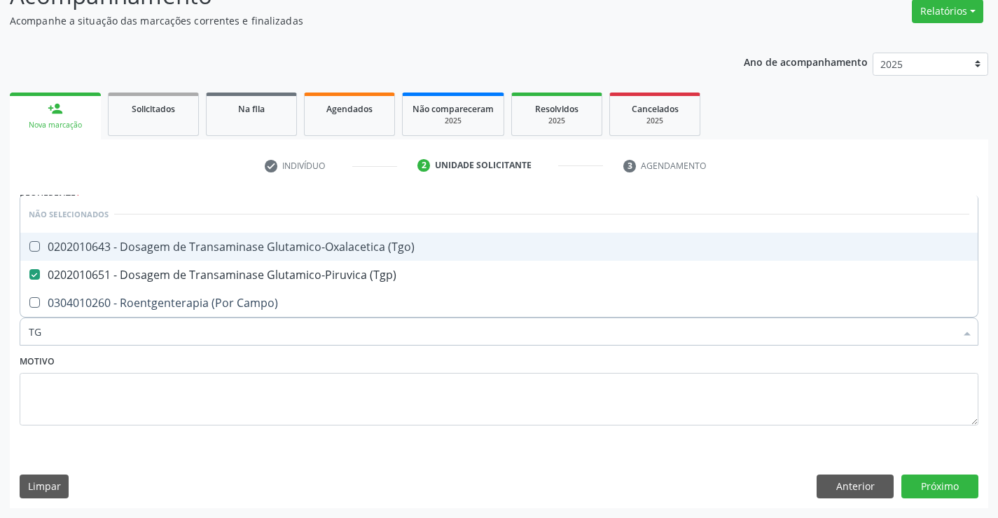
click at [310, 254] on span "0202010643 - Dosagem de Transaminase Glutamico-Oxalacetica (Tgo)" at bounding box center [499, 247] width 958 height 28
checkbox \(Tgo\) "true"
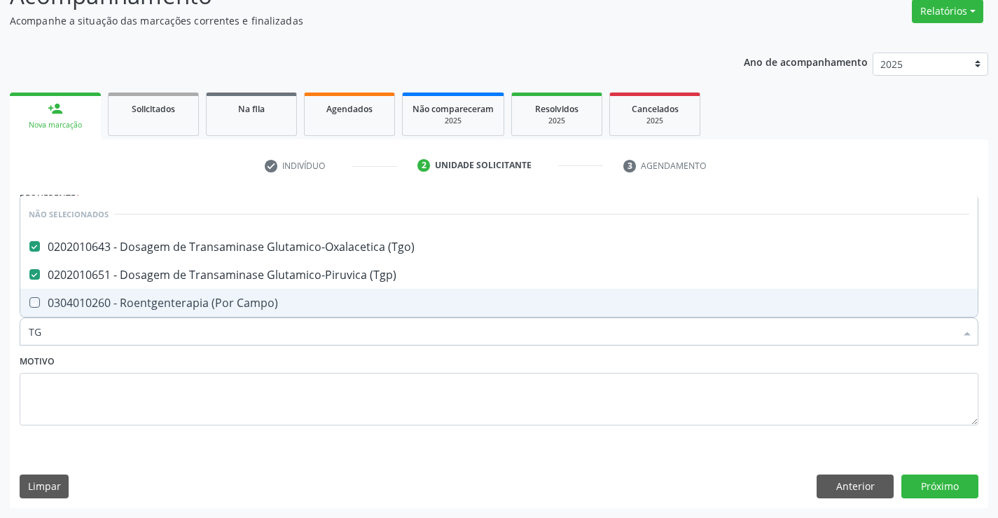
click at [236, 360] on div "Motivo" at bounding box center [499, 388] width 959 height 74
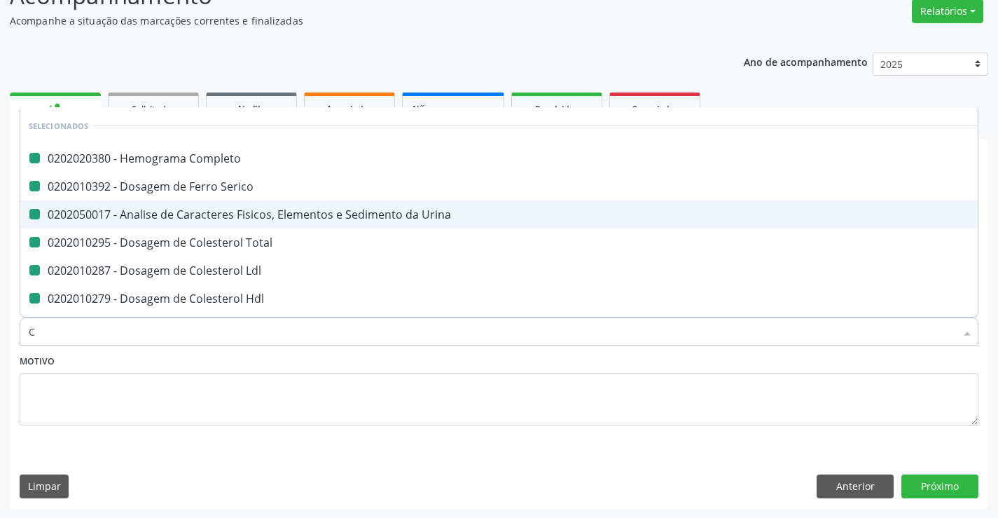
type input "CR"
checkbox Completo "false"
checkbox Urina "false"
checkbox Serico "false"
checkbox Total "false"
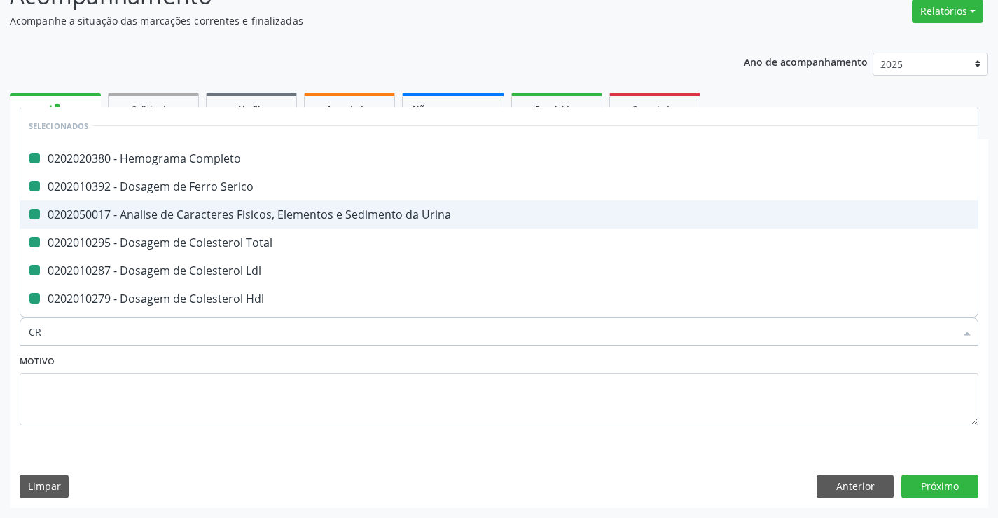
checkbox Ldl "false"
checkbox Hdl "false"
checkbox Triglicerideos "false"
checkbox Glicose "false"
checkbox Abo "false"
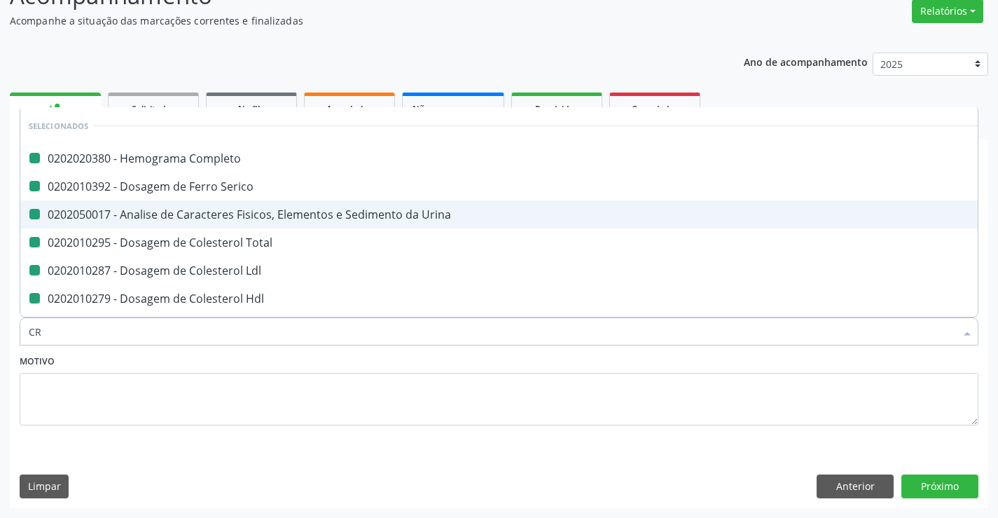
checkbox Fraco\) "false"
checkbox \(Tgp\) "false"
checkbox \(Tgo\) "false"
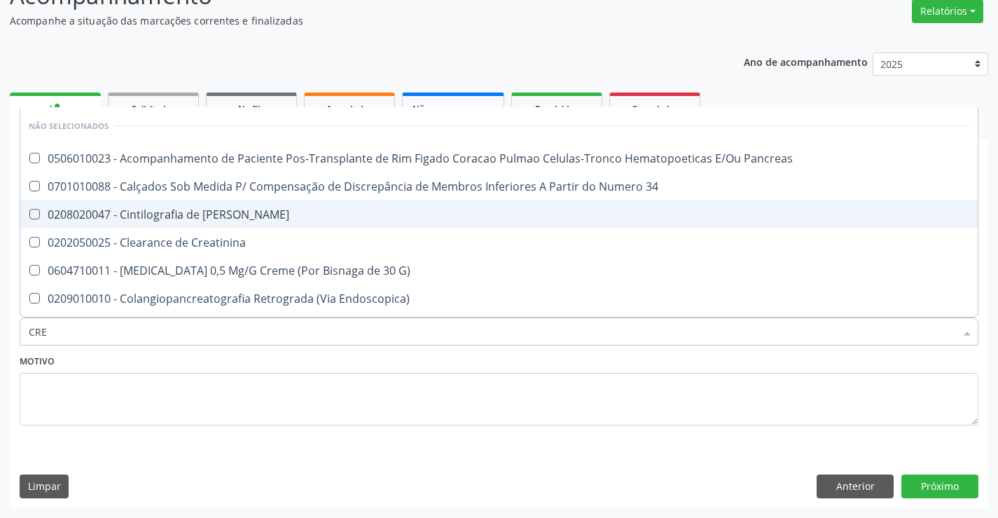
type input "CREA"
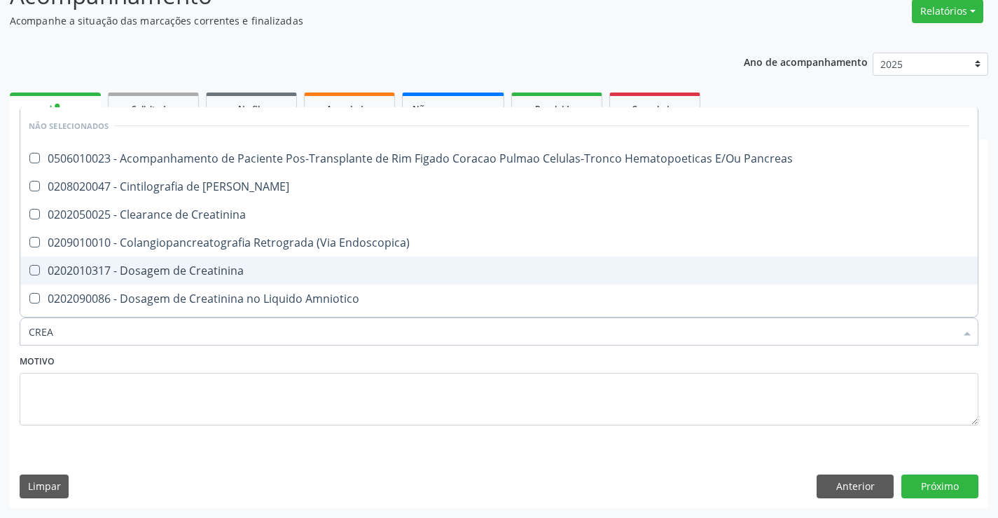
click at [191, 270] on div "0202010317 - Dosagem de Creatinina" at bounding box center [499, 270] width 941 height 11
checkbox Creatinina "true"
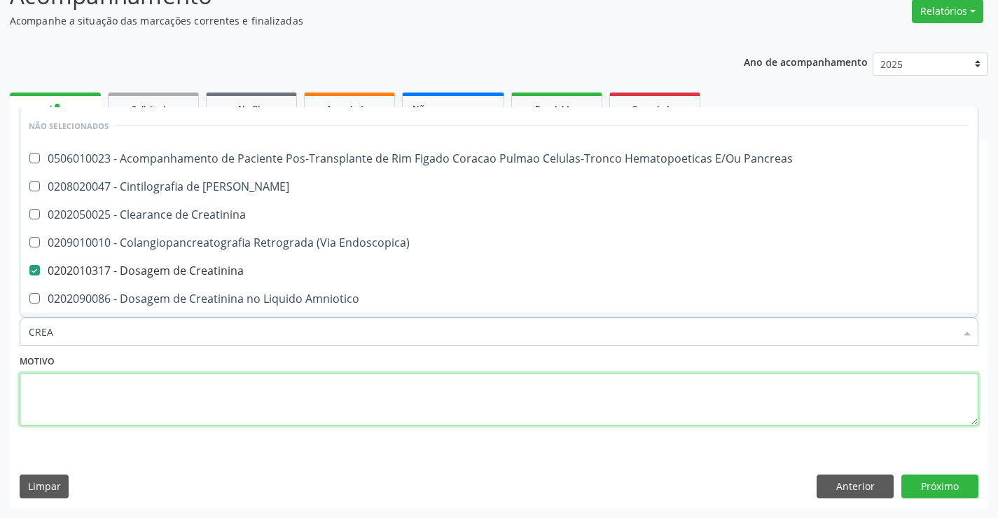
click at [130, 373] on textarea at bounding box center [499, 399] width 959 height 53
checkbox Pancreas "true"
checkbox Creatinina "true"
checkbox Pancreas "true"
checkbox Endoscopica\) "true"
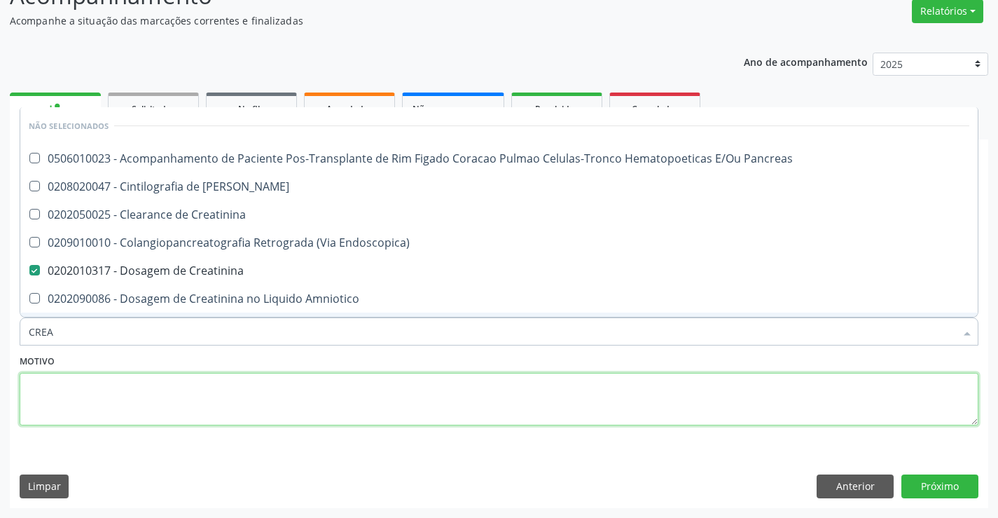
checkbox Amniotico "true"
checkbox \(Cpk\) "true"
checkbox Mb "true"
checkbox Oncologia "true"
checkbox Rim "true"
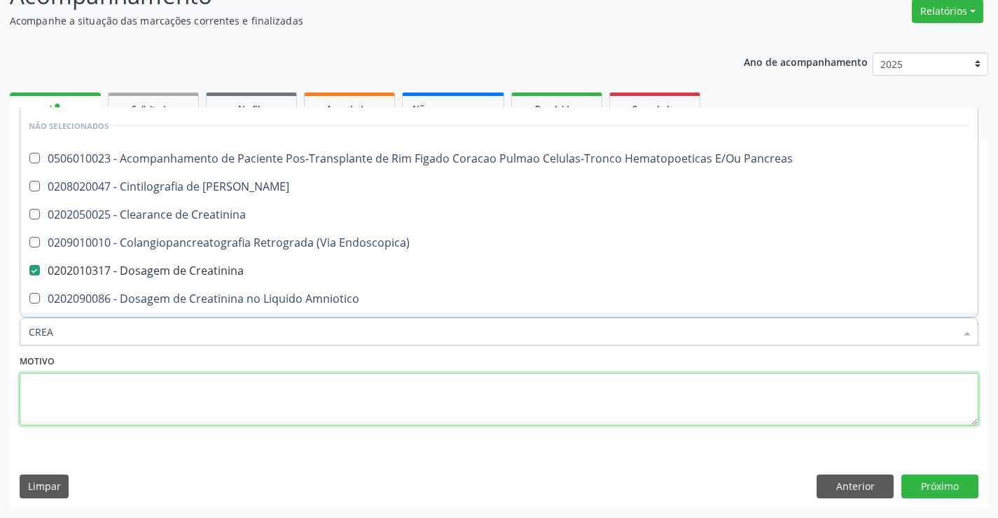
checkbox Rim "true"
checkbox Rim-Pancreas "true"
checkbox \(Litro\) "true"
checkbox Rim-Pancreas "true"
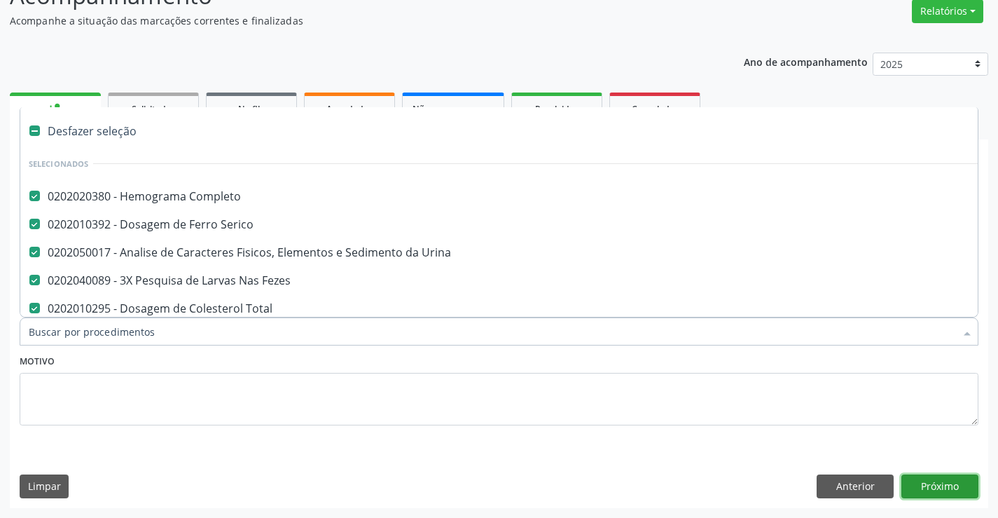
click at [950, 484] on button "Próximo" at bounding box center [940, 486] width 77 height 24
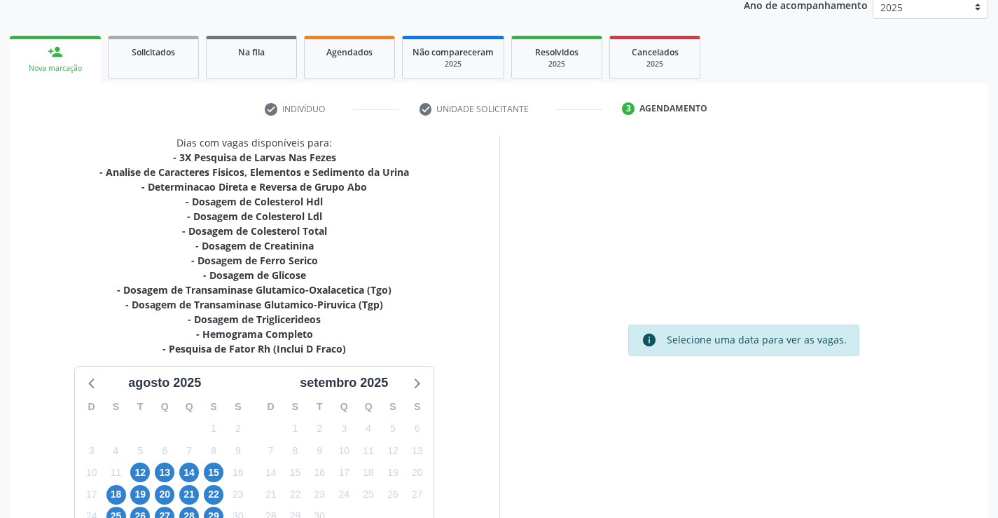
scroll to position [283, 0]
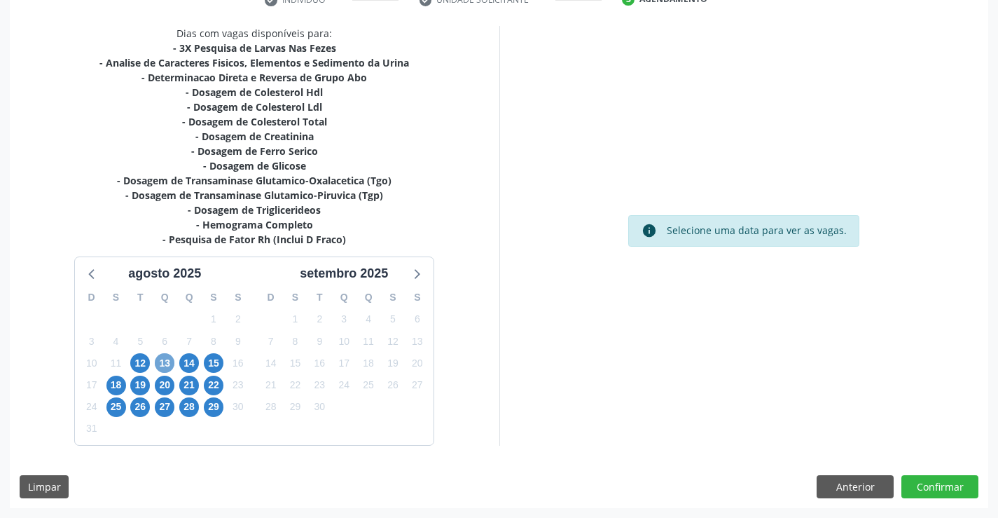
click at [165, 361] on span "13" at bounding box center [165, 363] width 20 height 20
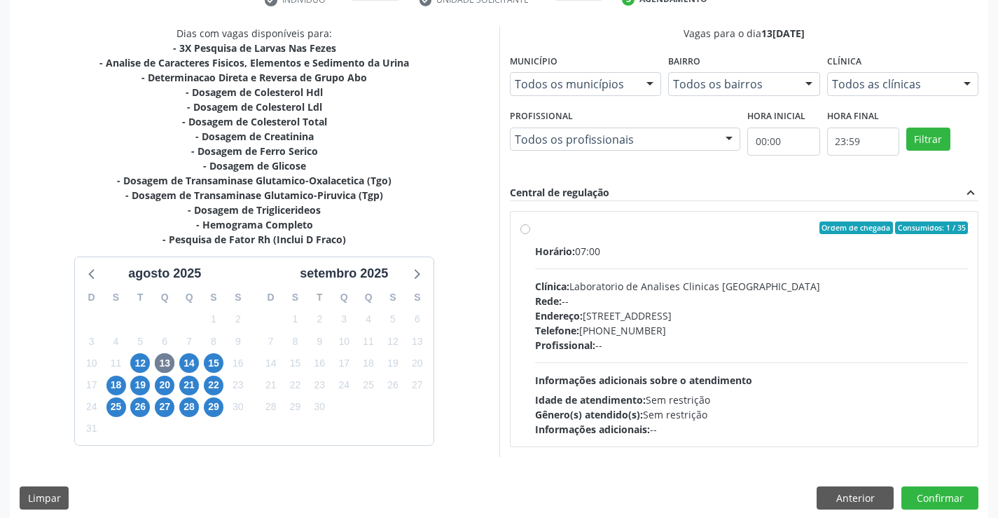
click at [535, 231] on label "Ordem de chegada Consumidos: 1 / 35 Horário: 07:00 Clínica: Laboratorio de Anal…" at bounding box center [752, 328] width 434 height 215
click at [526, 231] on input "Ordem de chegada Consumidos: 1 / 35 Horário: 07:00 Clínica: Laboratorio de Anal…" at bounding box center [526, 227] width 10 height 13
radio input "true"
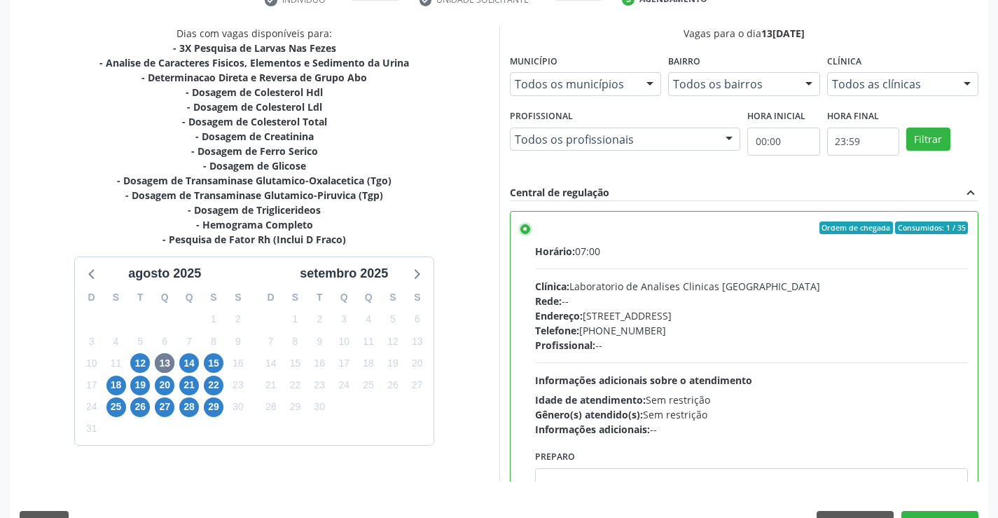
scroll to position [319, 0]
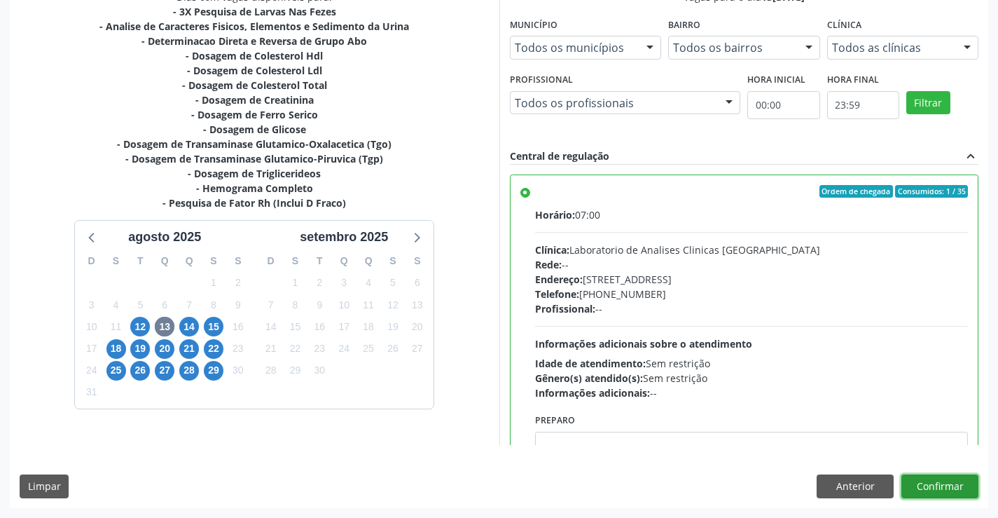
click at [952, 483] on button "Confirmar" at bounding box center [940, 486] width 77 height 24
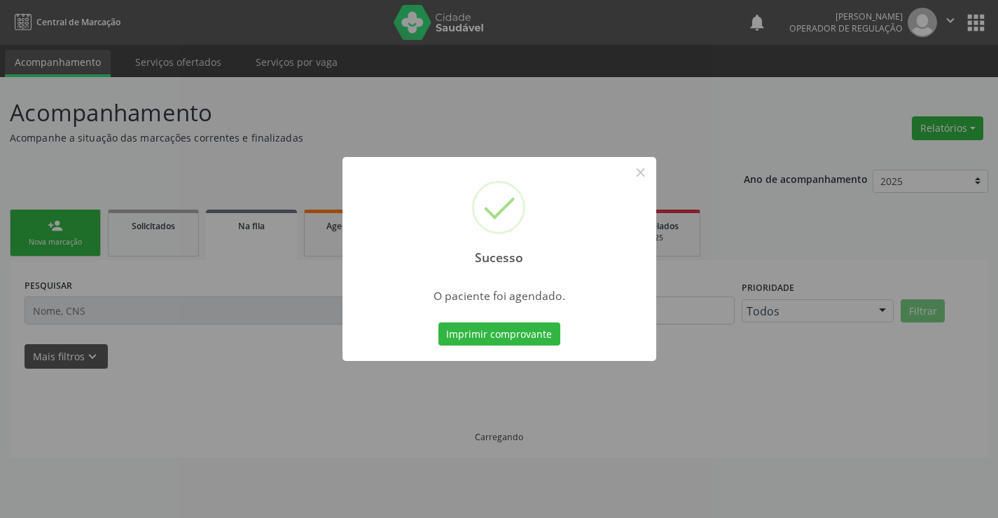
scroll to position [0, 0]
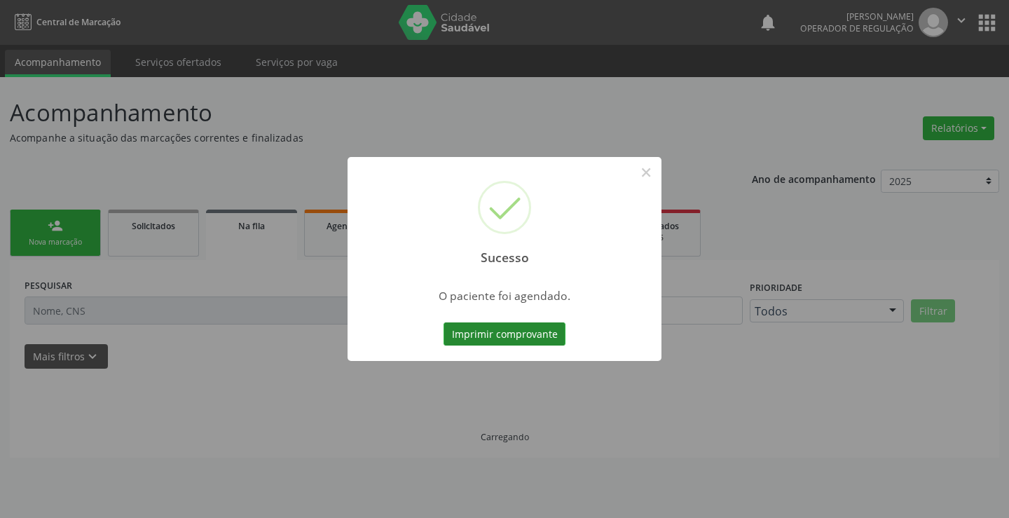
click at [491, 331] on button "Imprimir comprovante" at bounding box center [504, 334] width 122 height 24
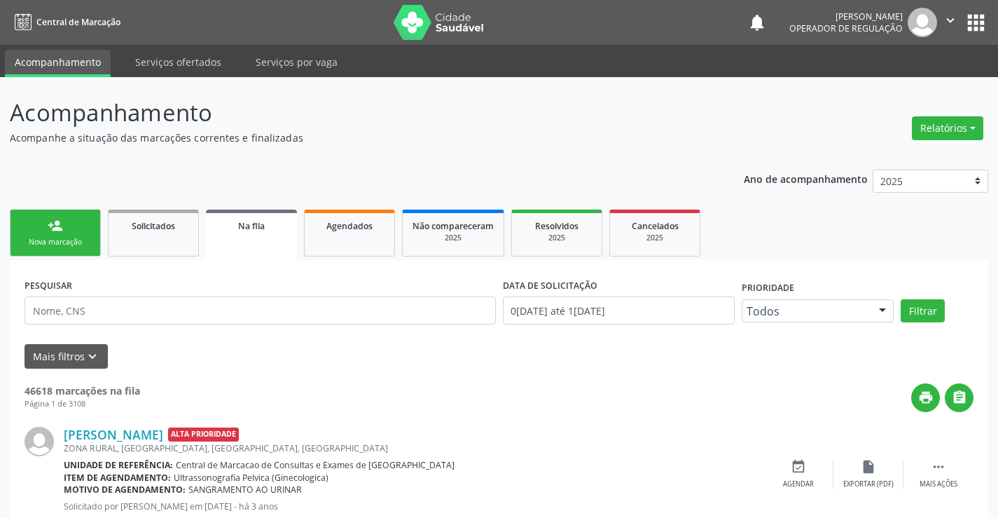
click at [76, 236] on link "person_add Nova marcação" at bounding box center [55, 232] width 91 height 47
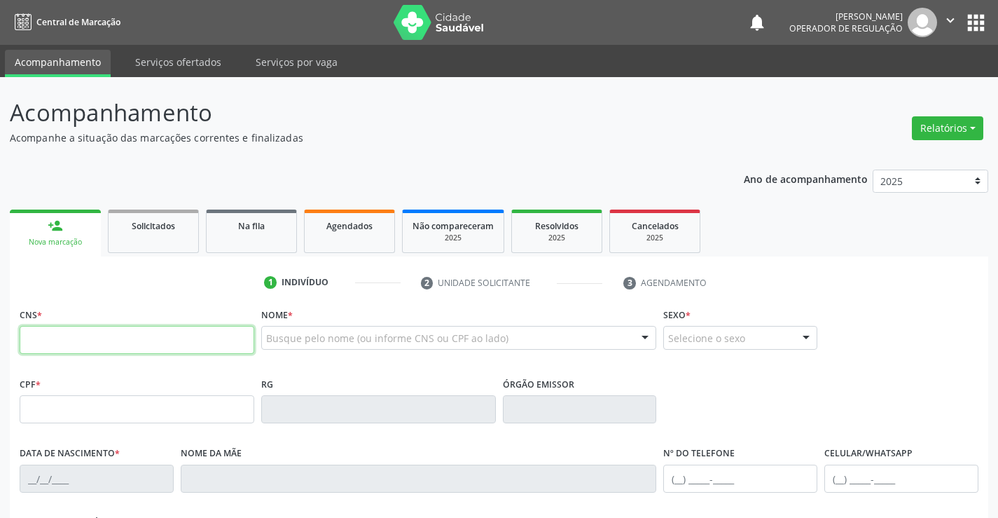
click at [71, 348] on input "text" at bounding box center [137, 340] width 235 height 28
type input "700 9059 3041 7195"
type input "1517247845"
type input "24/09/1991"
type input "(74) 99979-3685"
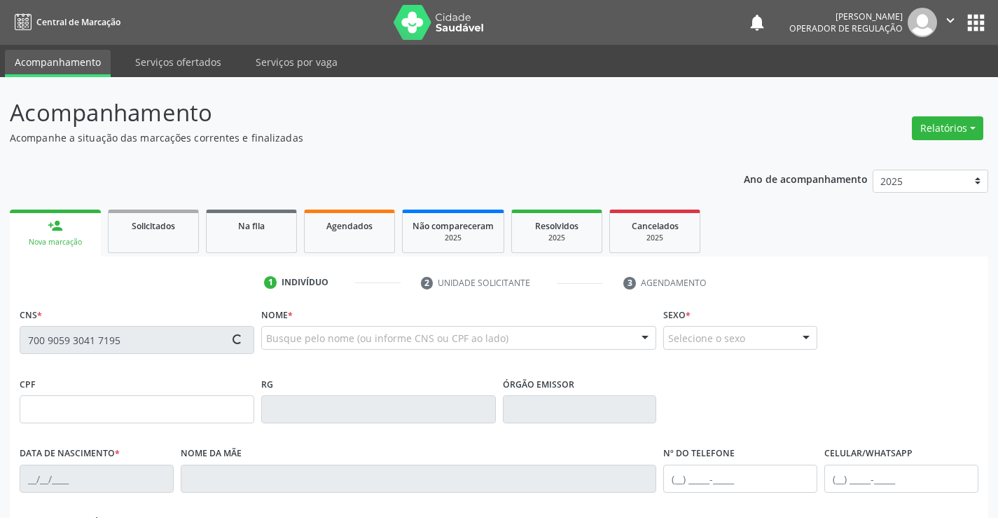
type input "(74) 99979-3685"
type input "044.337.115-60"
type input "S/N"
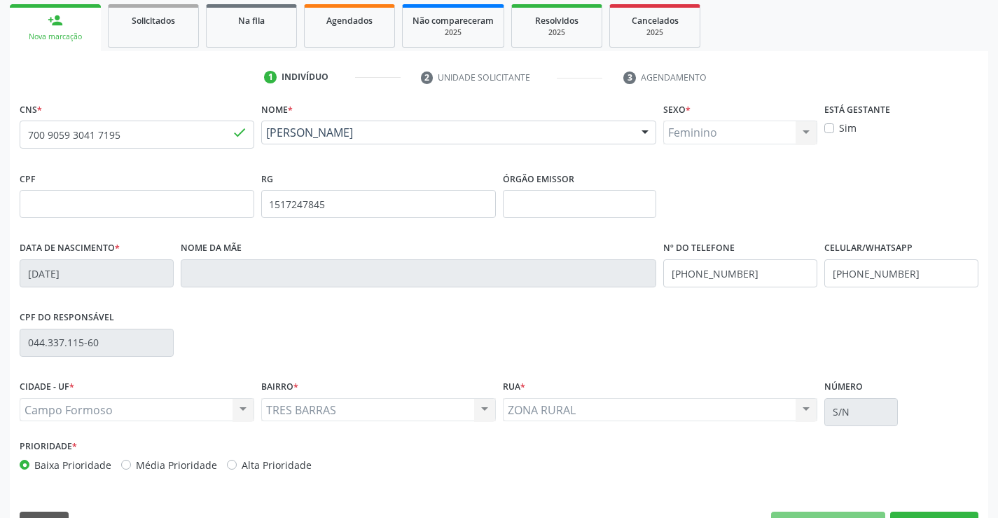
scroll to position [210, 0]
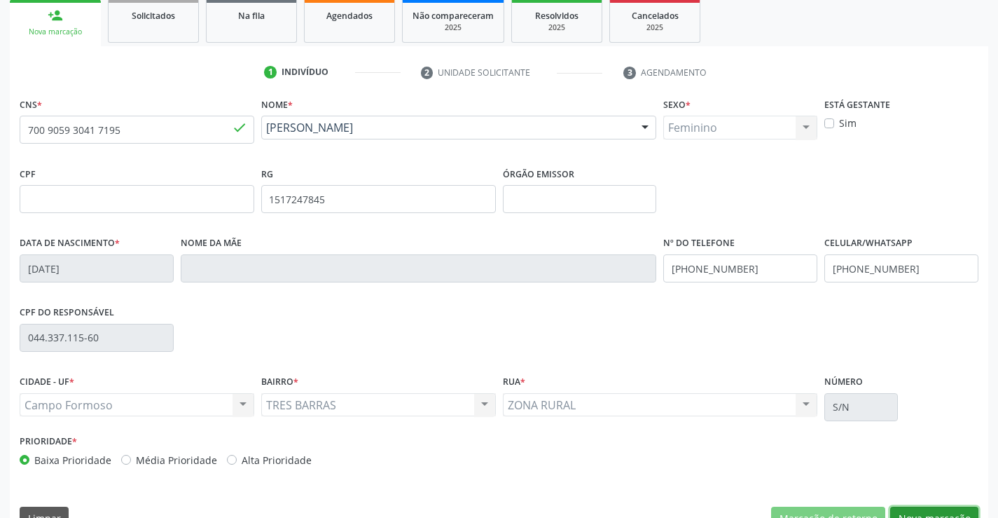
click at [927, 514] on button "Nova marcação" at bounding box center [934, 519] width 88 height 24
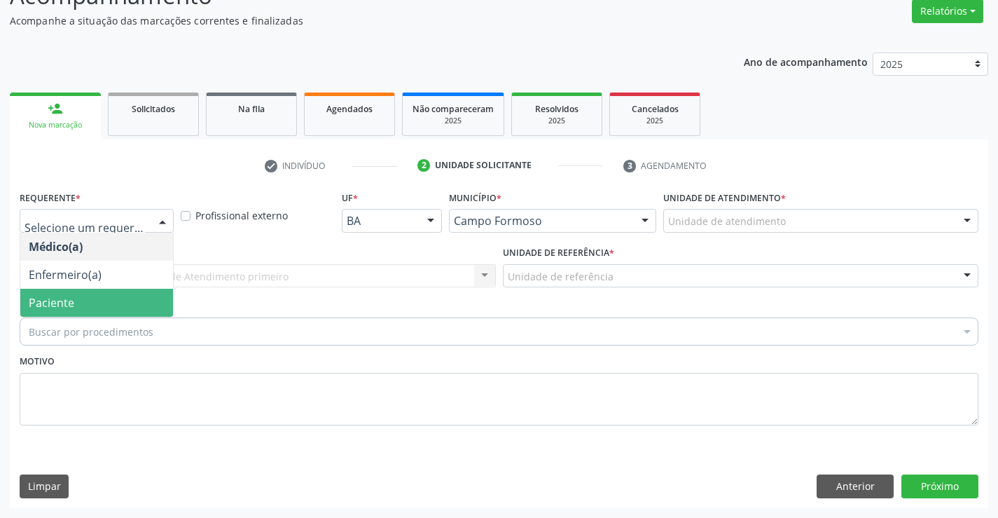
click at [111, 308] on span "Paciente" at bounding box center [96, 303] width 153 height 28
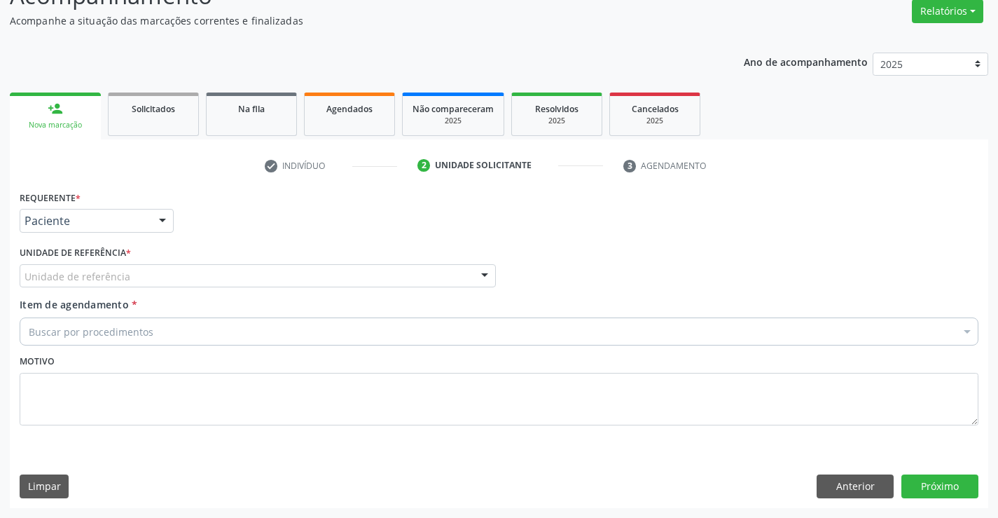
click at [140, 273] on div "Unidade de referência" at bounding box center [258, 276] width 476 height 24
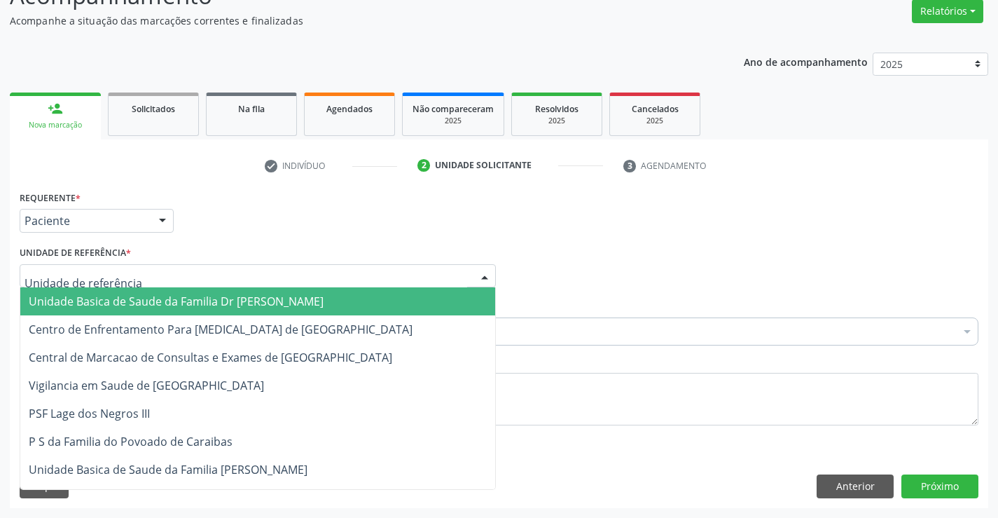
click at [144, 299] on span "Unidade Basica de Saude da Familia Dr [PERSON_NAME]" at bounding box center [176, 301] width 295 height 15
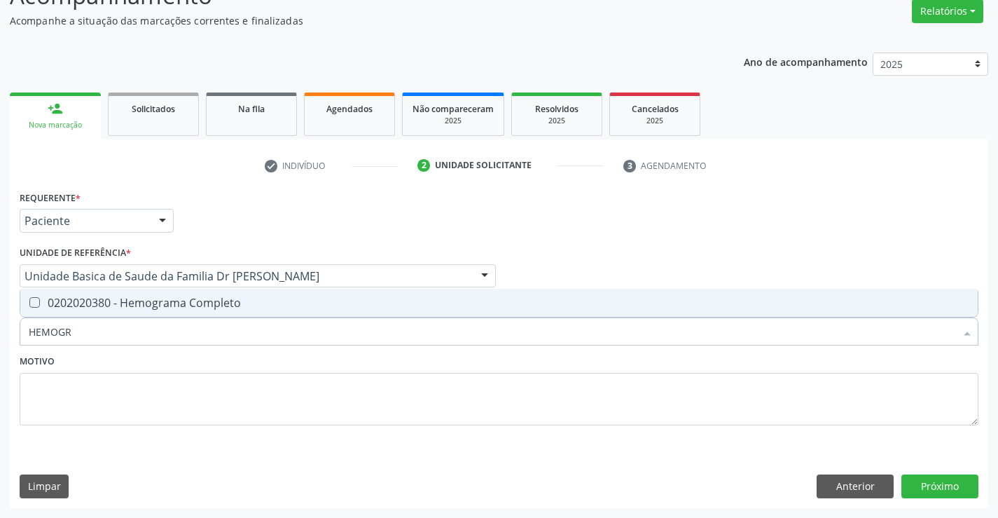
type input "HEMOGRA"
click at [263, 303] on div "0202020380 - Hemograma Completo" at bounding box center [499, 302] width 941 height 11
type input "HEMOGRA"
click at [195, 393] on textarea at bounding box center [499, 399] width 959 height 53
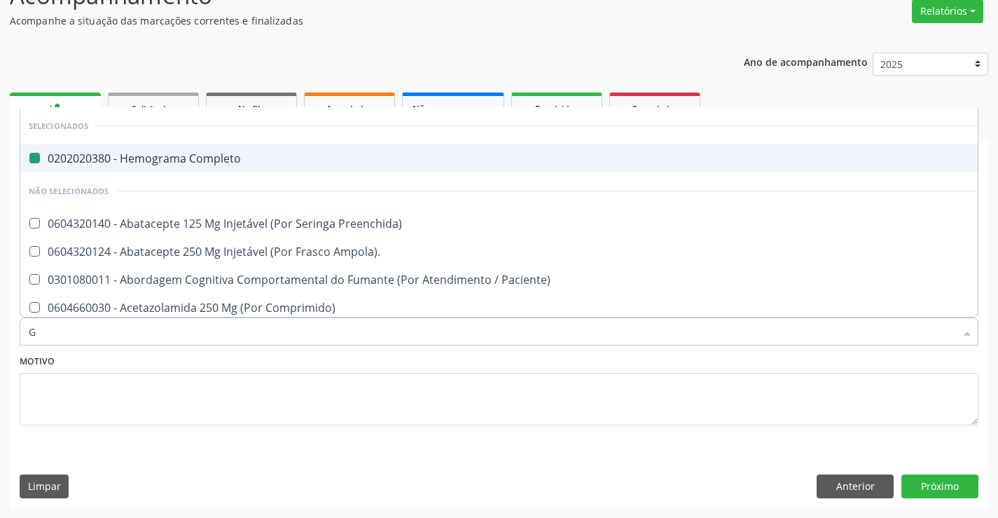
type input "GL"
checkbox Completo "false"
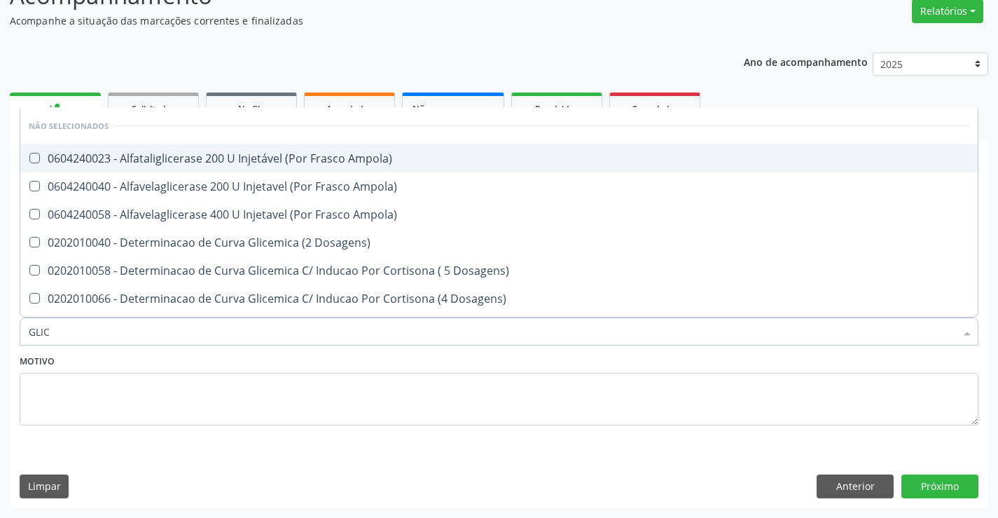
type input "GLICO"
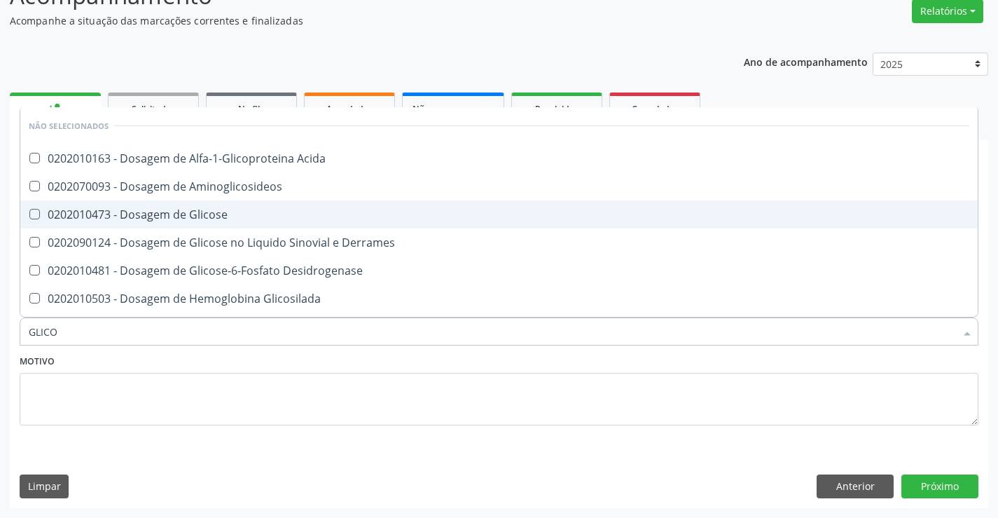
click at [159, 209] on div "0202010473 - Dosagem de Glicose" at bounding box center [499, 214] width 941 height 11
checkbox Glicose "true"
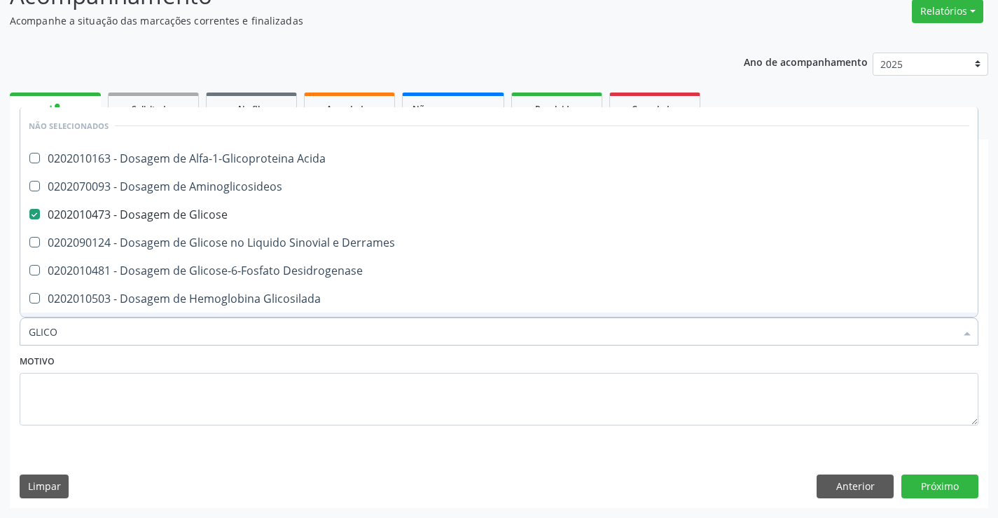
type input "GLICO"
click at [135, 384] on textarea at bounding box center [499, 399] width 959 height 53
checkbox Acida "true"
checkbox Aminoglicosideos "true"
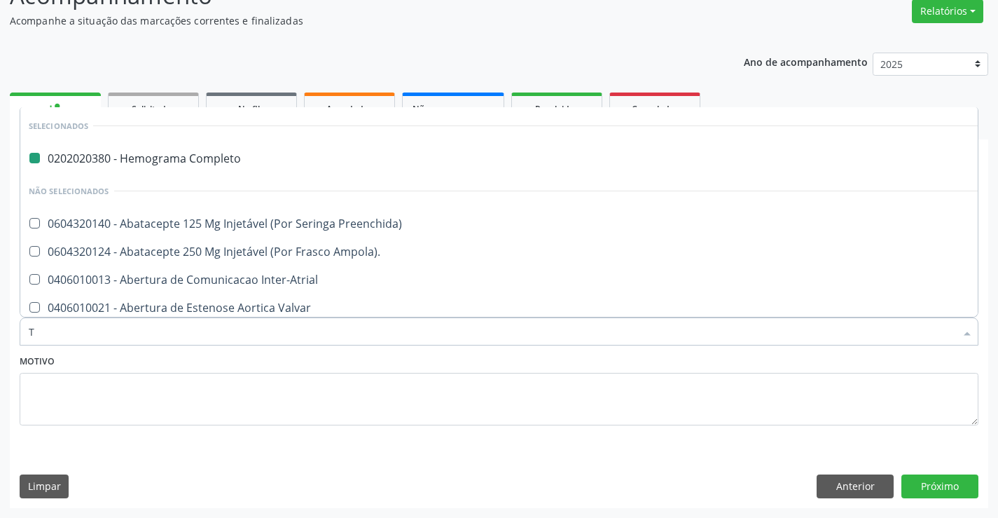
type input "TG"
checkbox Completo "false"
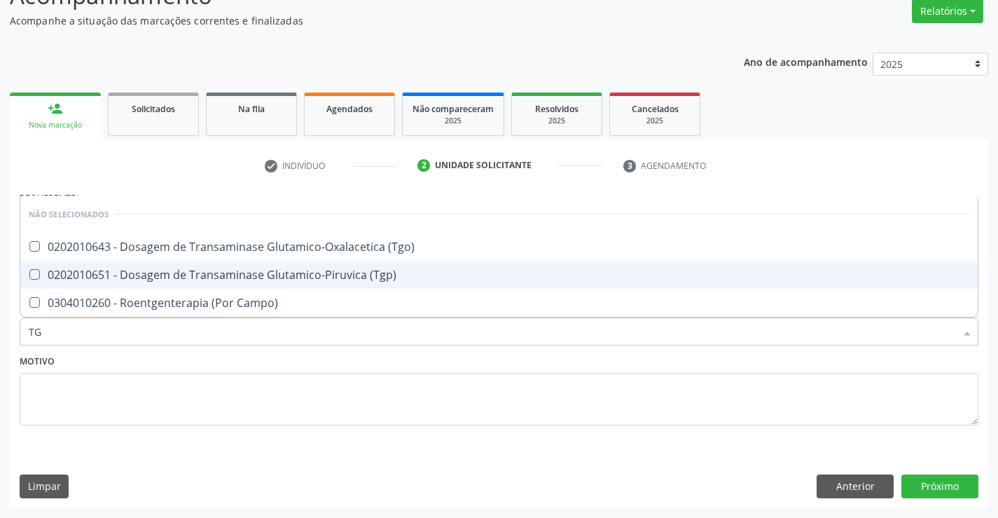
click at [284, 273] on div "0202010651 - Dosagem de Transaminase Glutamico-Piruvica (Tgp)" at bounding box center [499, 274] width 941 height 11
checkbox \(Tgp\) "false"
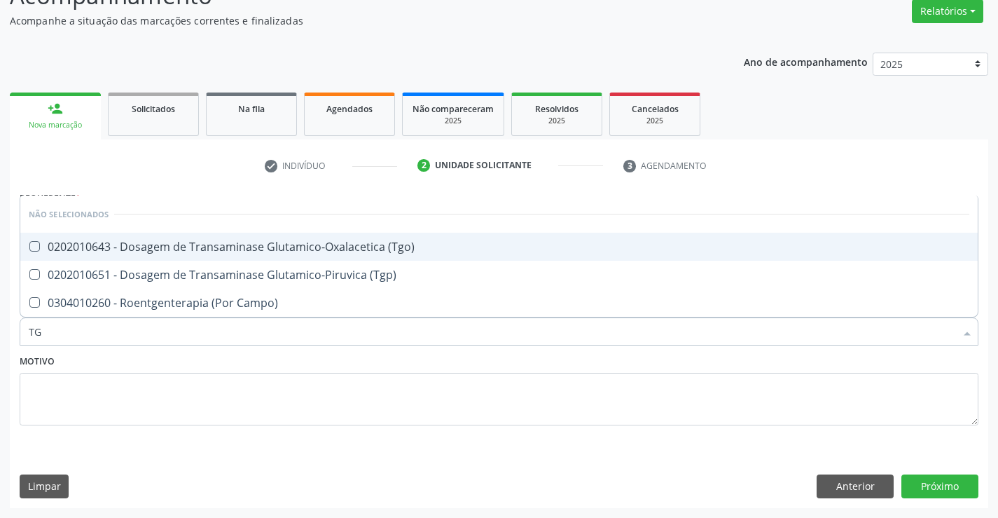
click at [314, 247] on div "0202010643 - Dosagem de Transaminase Glutamico-Oxalacetica (Tgo)" at bounding box center [499, 246] width 941 height 11
checkbox \(Tgo\) "true"
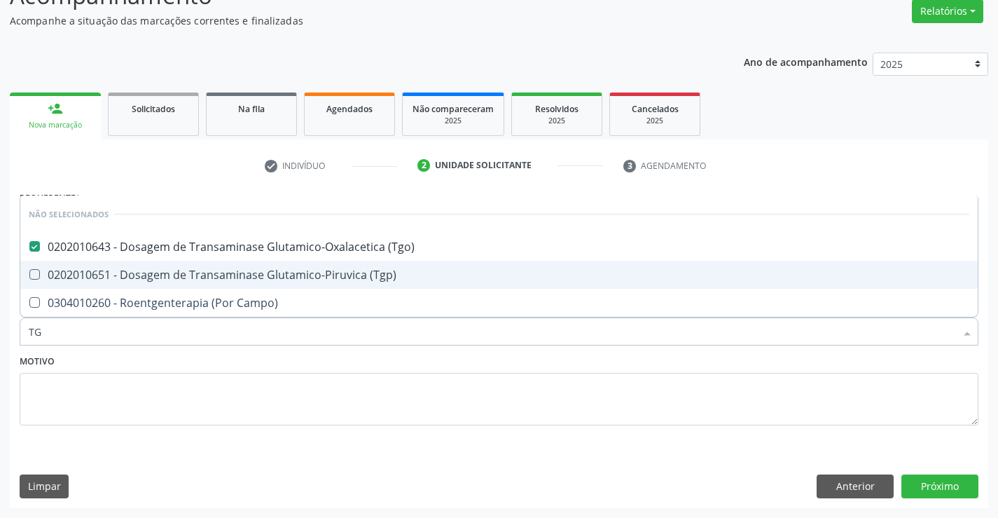
click at [295, 274] on div "0202010651 - Dosagem de Transaminase Glutamico-Piruvica (Tgp)" at bounding box center [499, 274] width 941 height 11
checkbox \(Tgp\) "true"
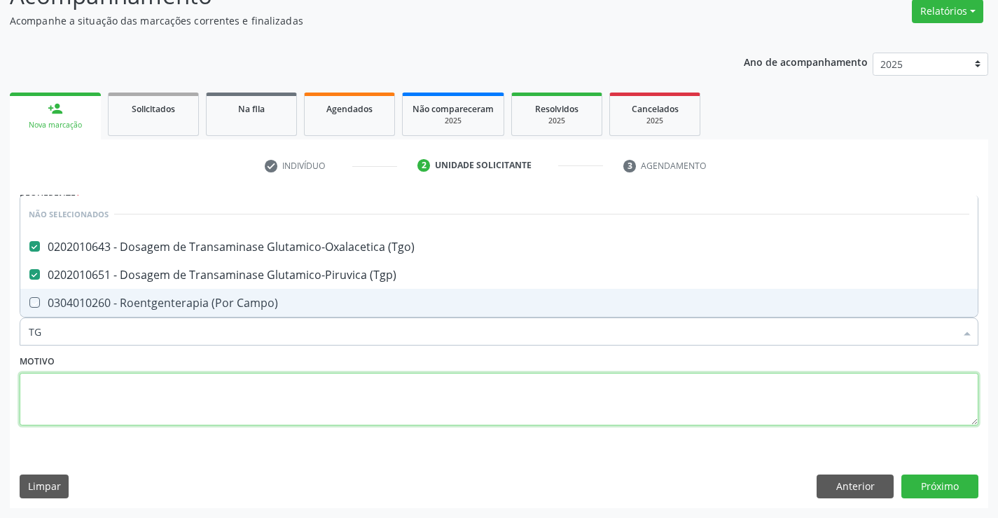
click at [253, 374] on textarea at bounding box center [499, 399] width 959 height 53
checkbox Campo\) "true"
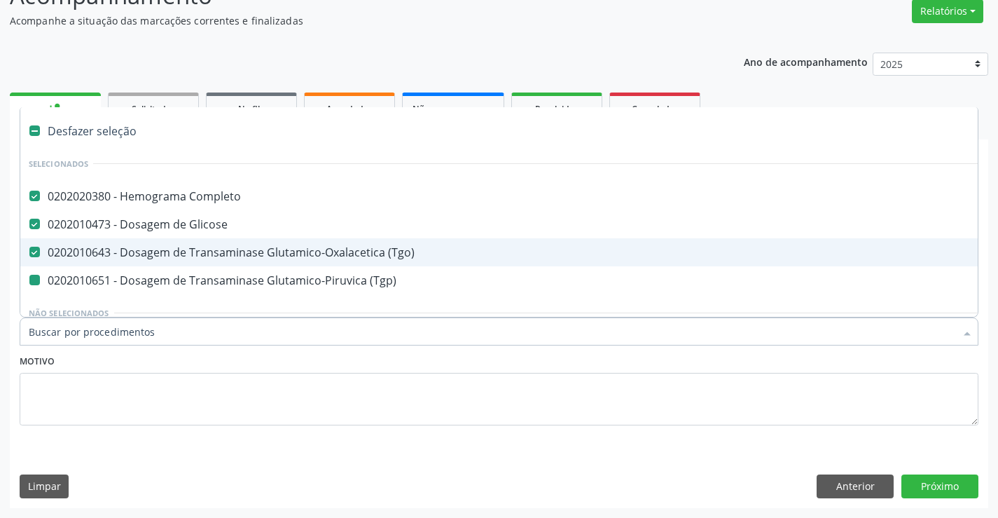
type input "U"
checkbox \(Tgp\) "false"
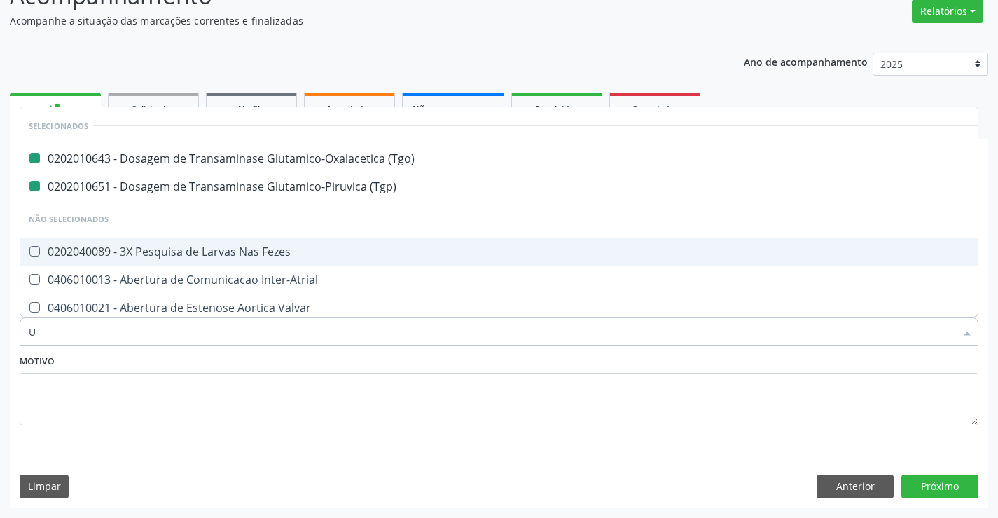
type input "UR"
checkbox \(Tgo\) "false"
checkbox \(Tgp\) "false"
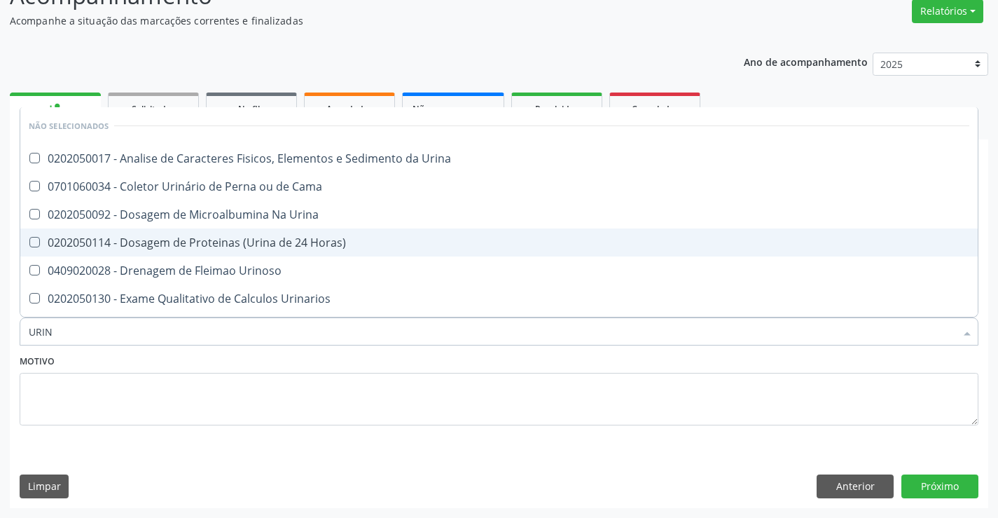
type input "URINA"
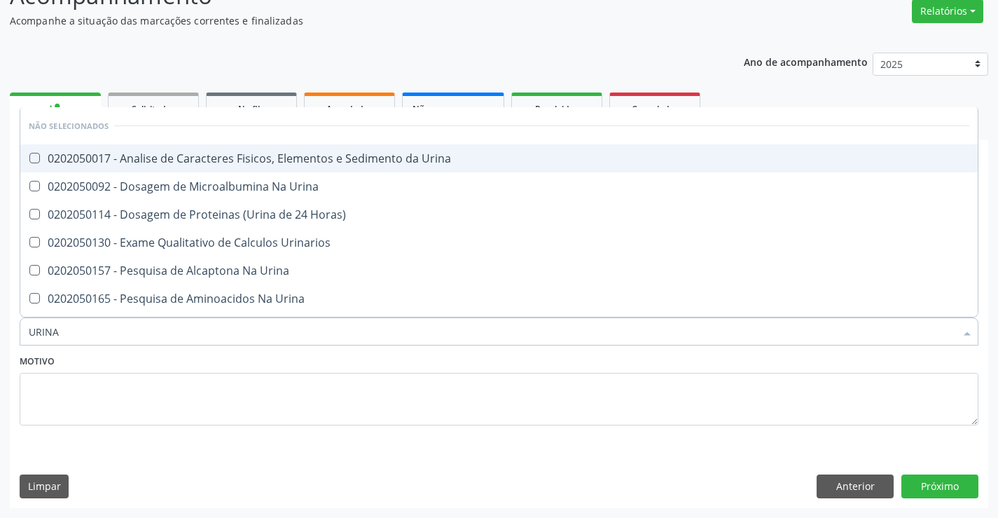
click at [188, 156] on div "0202050017 - Analise de Caracteres Fisicos, Elementos e Sedimento da Urina" at bounding box center [499, 158] width 941 height 11
checkbox Urina "true"
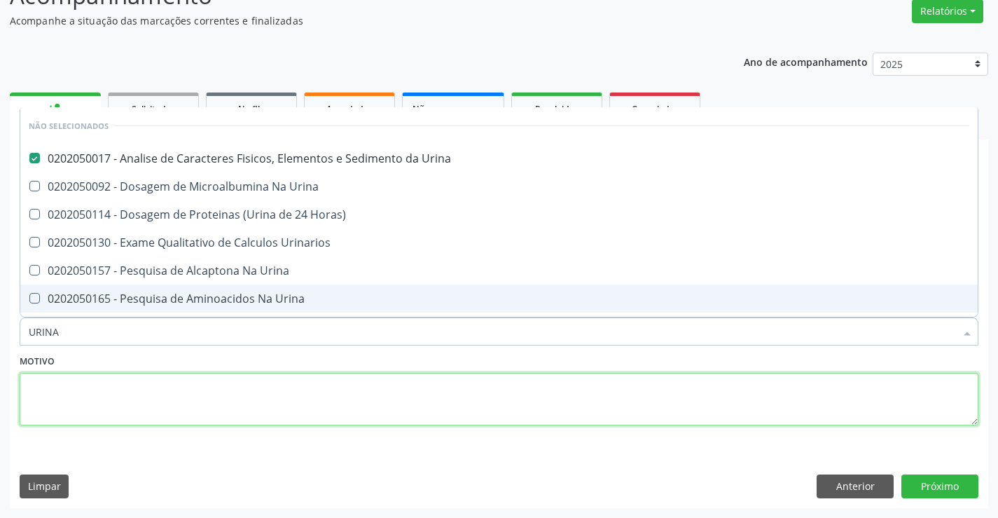
click at [88, 390] on textarea at bounding box center [499, 399] width 959 height 53
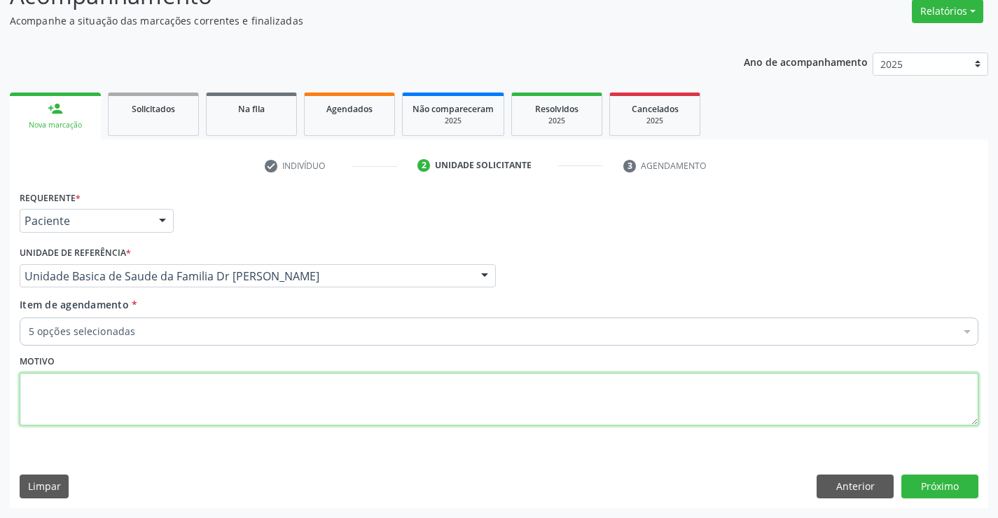
checkbox Glicose "true"
checkbox \(Tgp\) "true"
checkbox Urina "true"
checkbox \(Tgo\) "true"
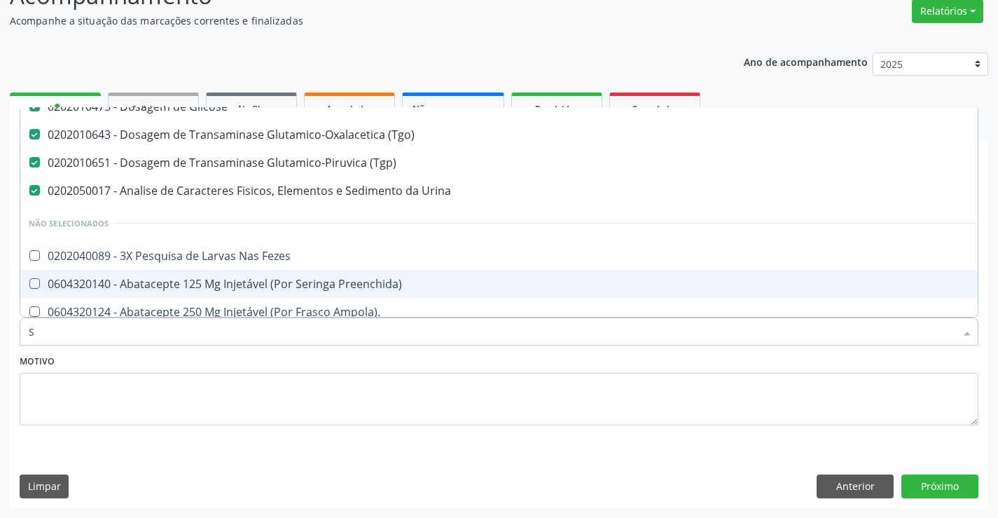
scroll to position [14, 0]
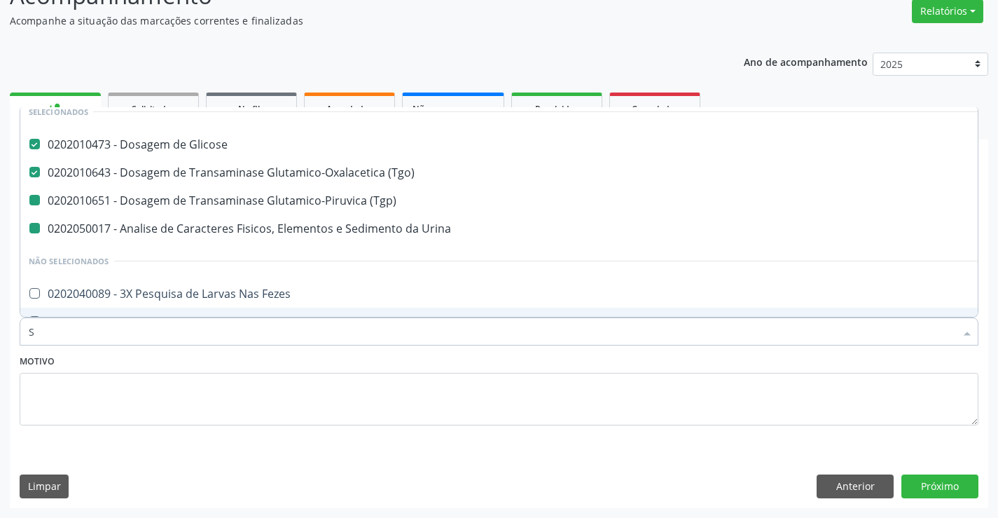
type input "SI"
checkbox Urina "false"
checkbox \(Tgp\) "false"
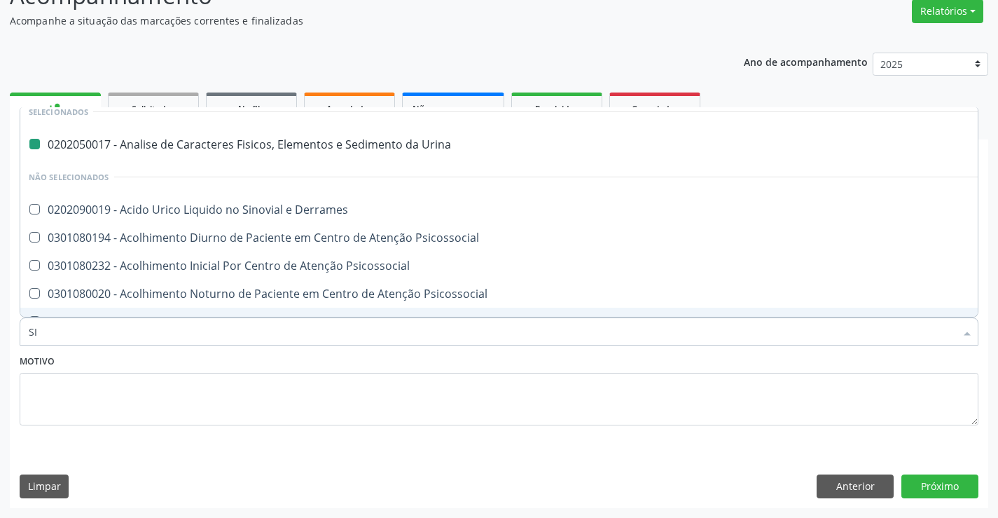
type input "SIF"
checkbox Urina "false"
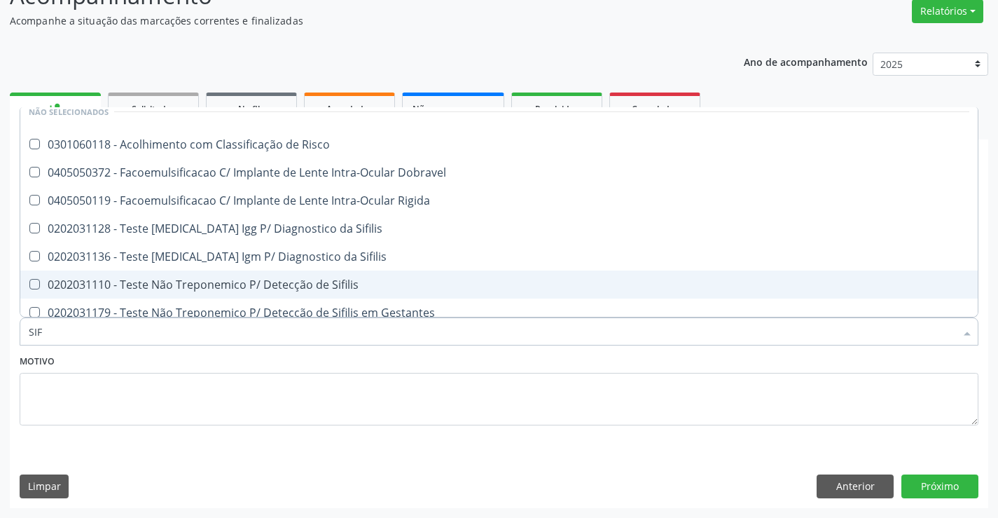
click at [273, 285] on div "0202031110 - Teste Não Treponemico P/ Detecção de Sifilis" at bounding box center [499, 284] width 941 height 11
checkbox Sifilis "true"
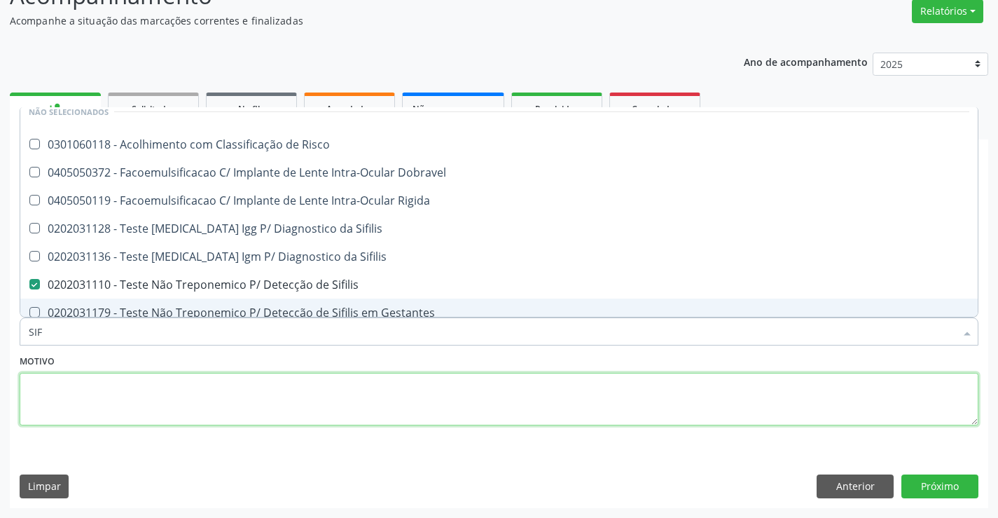
click at [210, 397] on textarea at bounding box center [499, 399] width 959 height 53
checkbox Risco "true"
checkbox Sifilis "true"
checkbox Rigida "true"
checkbox Sifilis "true"
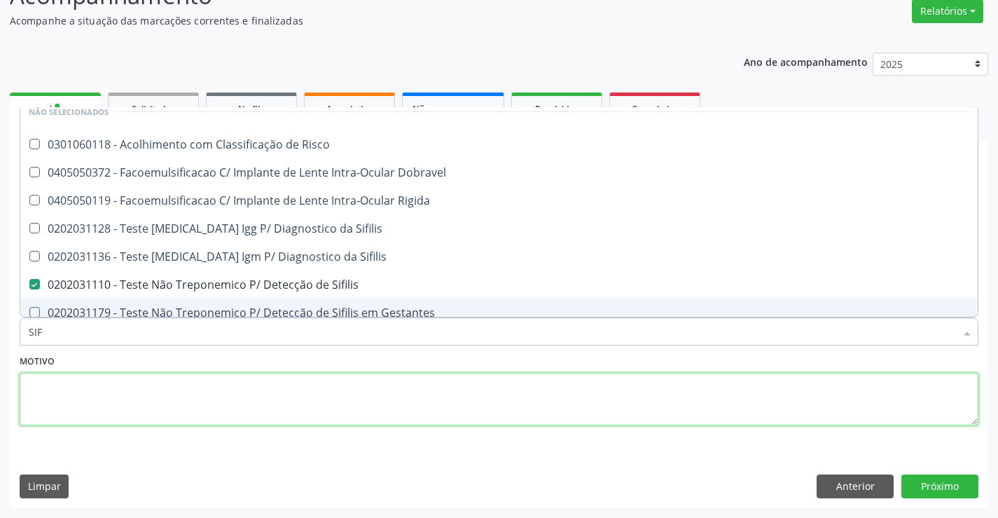
checkbox Dobravel "true"
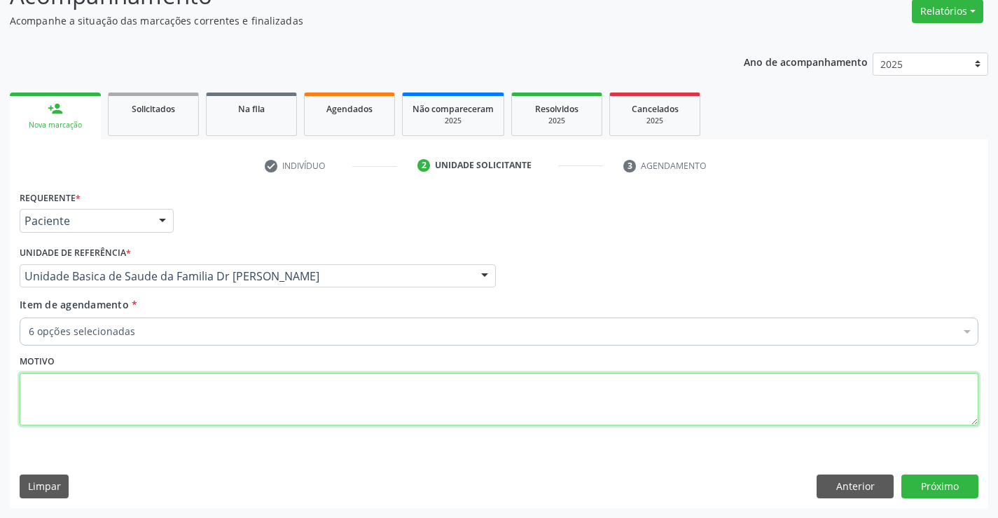
scroll to position [0, 0]
click at [29, 328] on input "Item de agendamento *" at bounding box center [29, 331] width 0 height 28
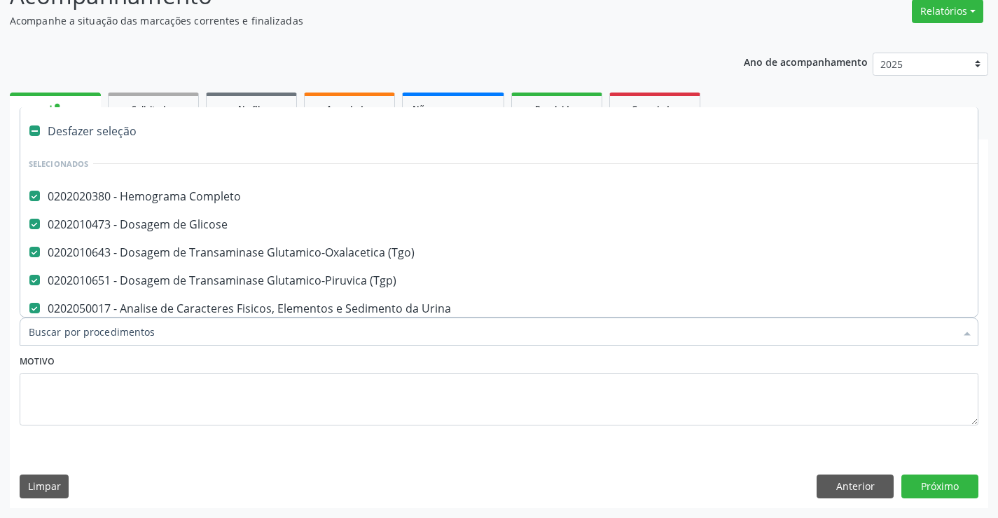
click at [319, 322] on span "0202031110 - Teste Não Treponemico P/ Detecção de Sifilis" at bounding box center [574, 336] width 1108 height 28
checkbox Sifilis "false"
type input "S"
checkbox Urina "false"
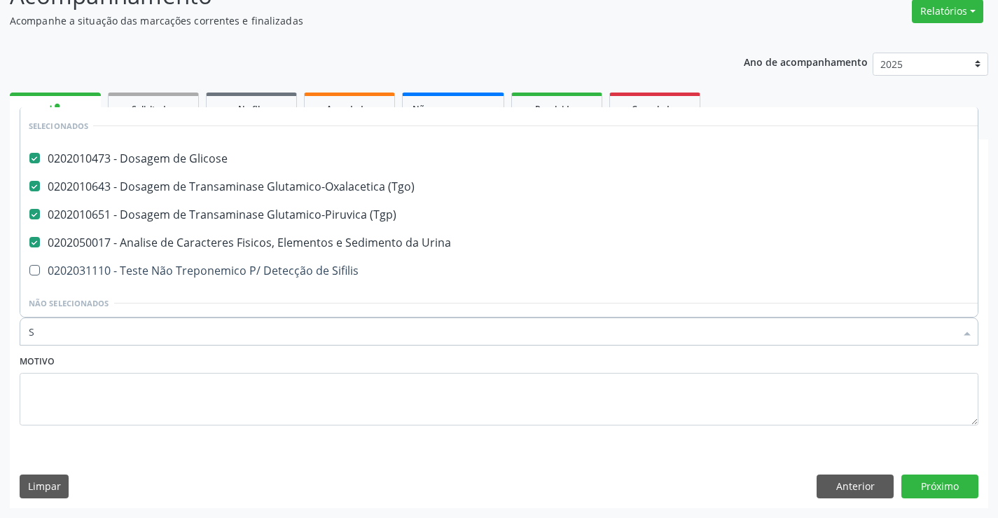
scroll to position [42, 0]
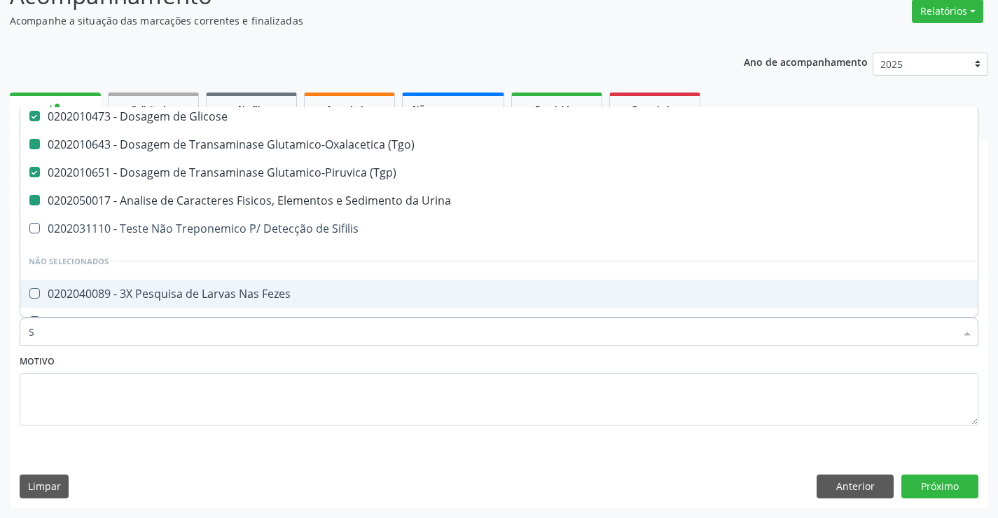
type input "SI"
checkbox Urina "false"
checkbox \(Tgo\) "false"
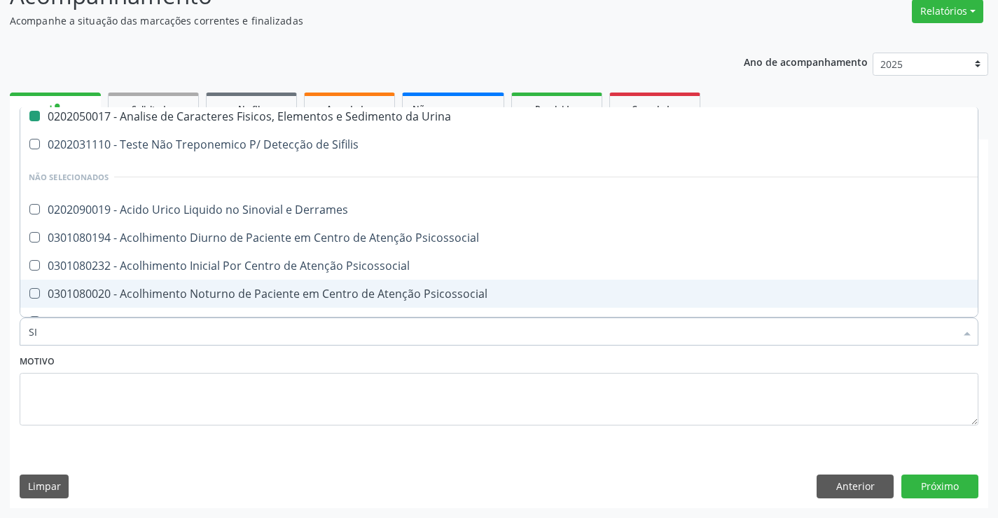
type input "SIF"
checkbox Urina "false"
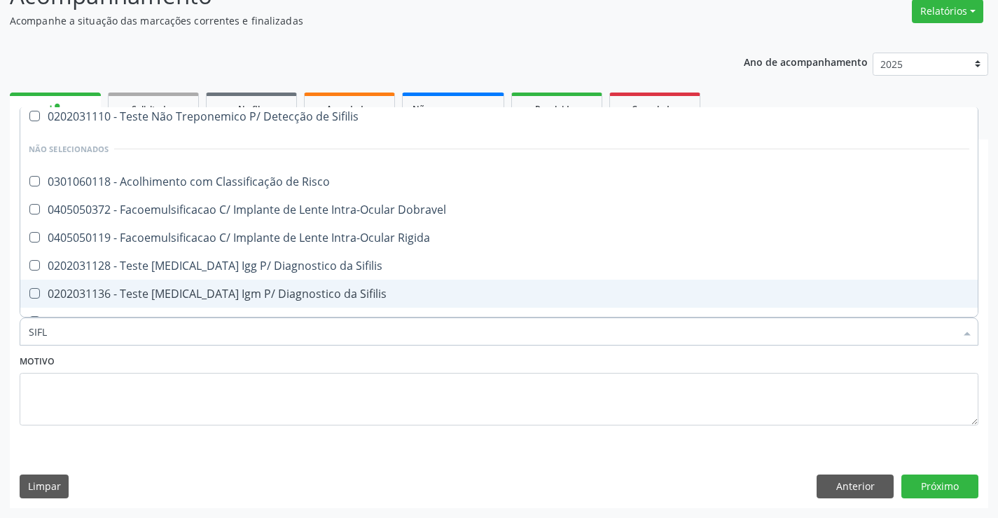
scroll to position [0, 0]
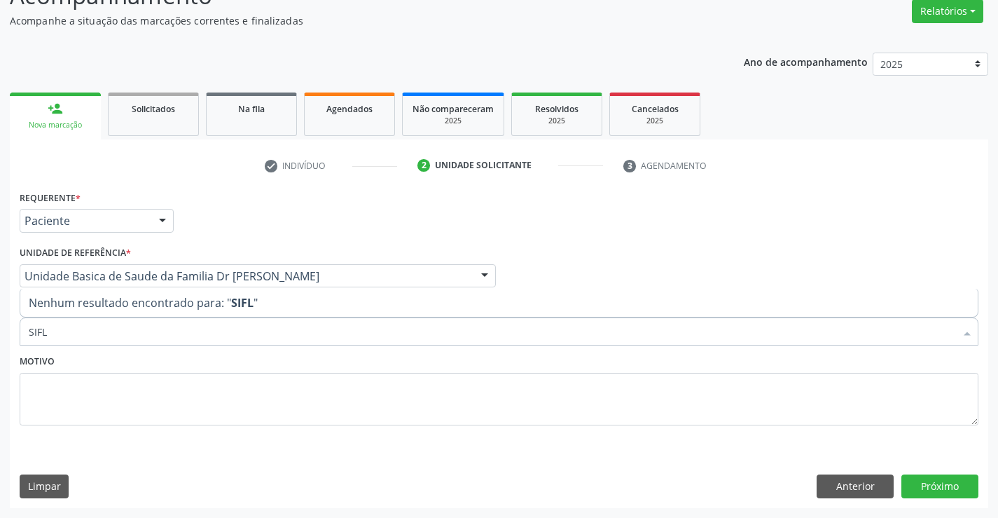
type input "SIF"
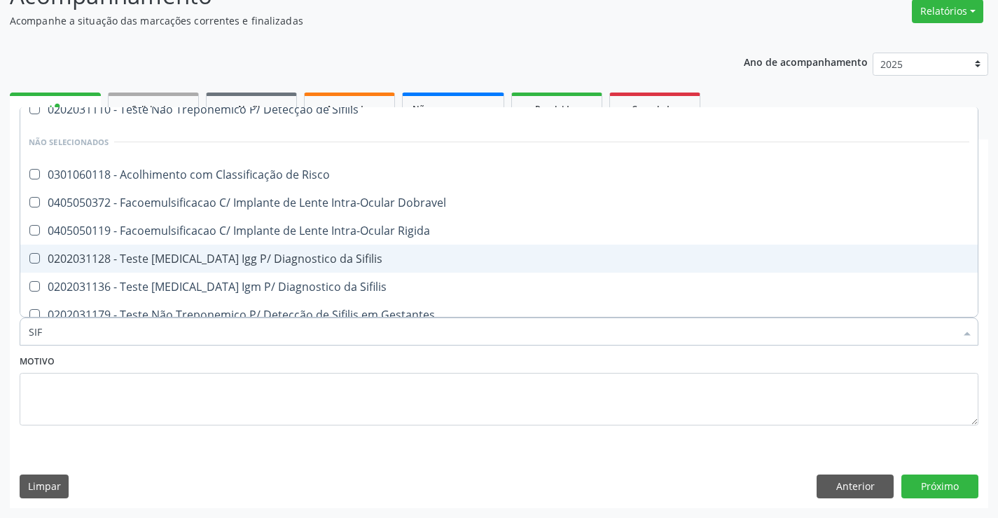
scroll to position [117, 0]
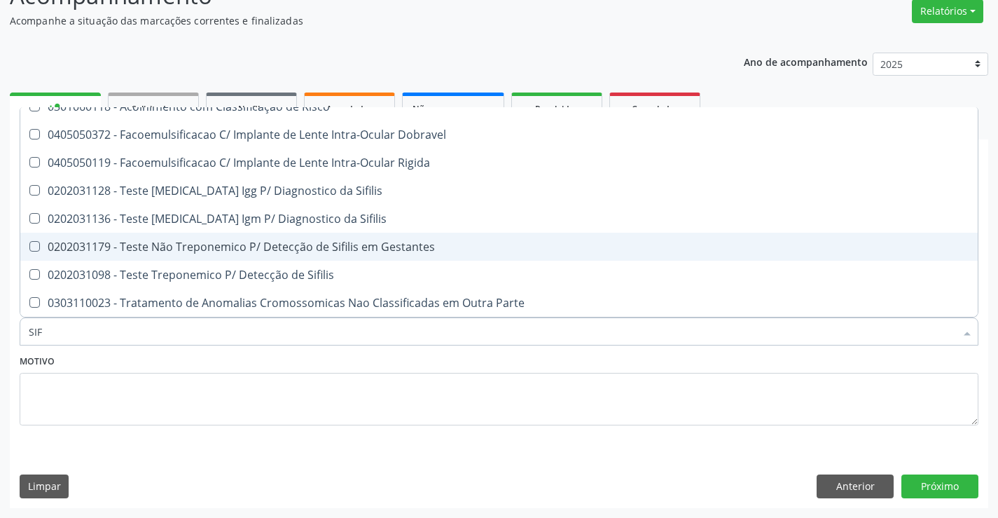
click at [377, 252] on div "0202031179 - Teste Não Treponemico P/ Detecção de Sifilis em Gestantes" at bounding box center [499, 246] width 941 height 11
checkbox Gestantes "true"
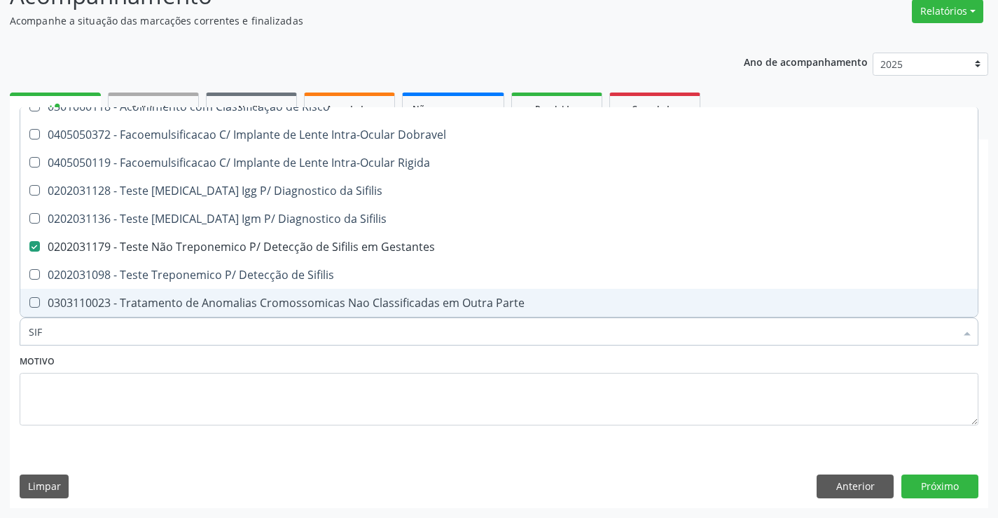
type input "SIF"
click at [245, 405] on textarea at bounding box center [499, 399] width 959 height 53
checkbox Sifilis "true"
checkbox Risco "true"
checkbox Dobravel "true"
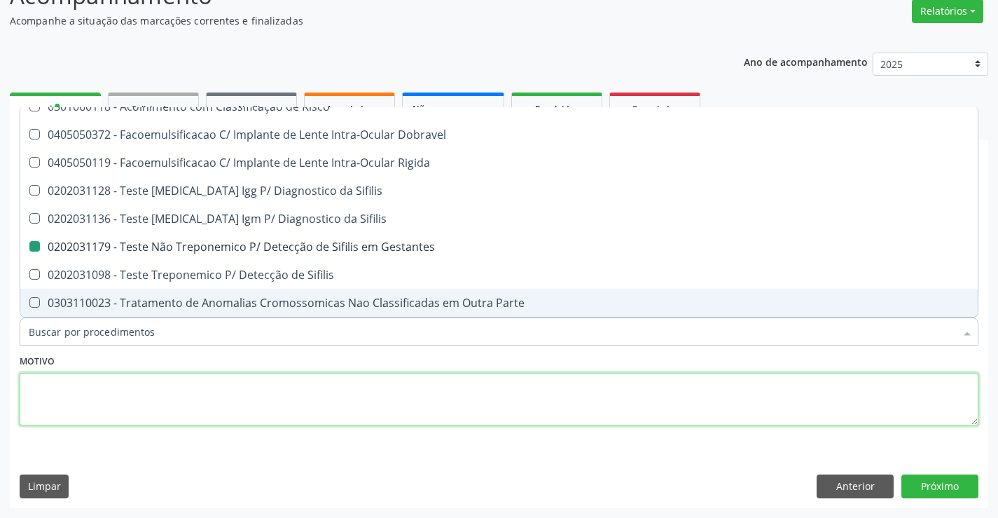
checkbox Rigida "true"
checkbox Sifilis "true"
checkbox Gestantes "false"
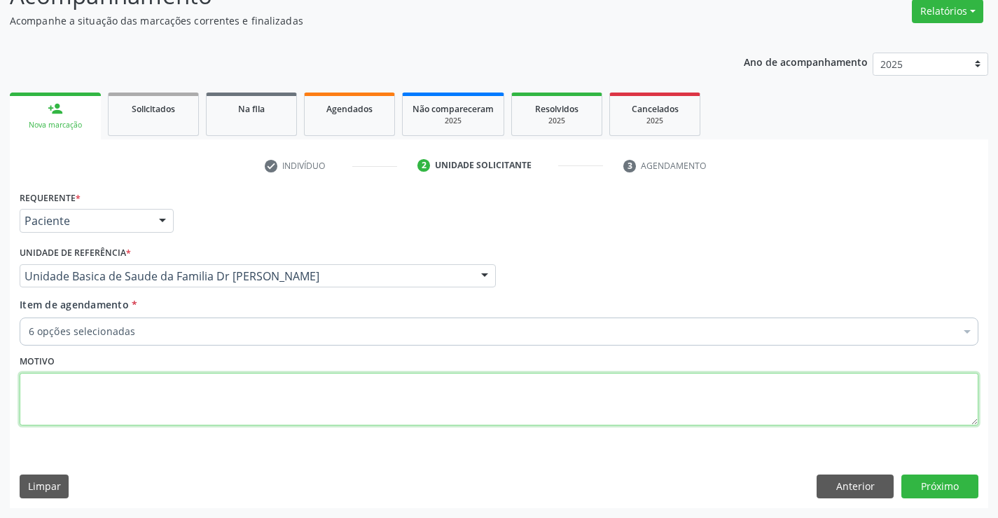
scroll to position [0, 0]
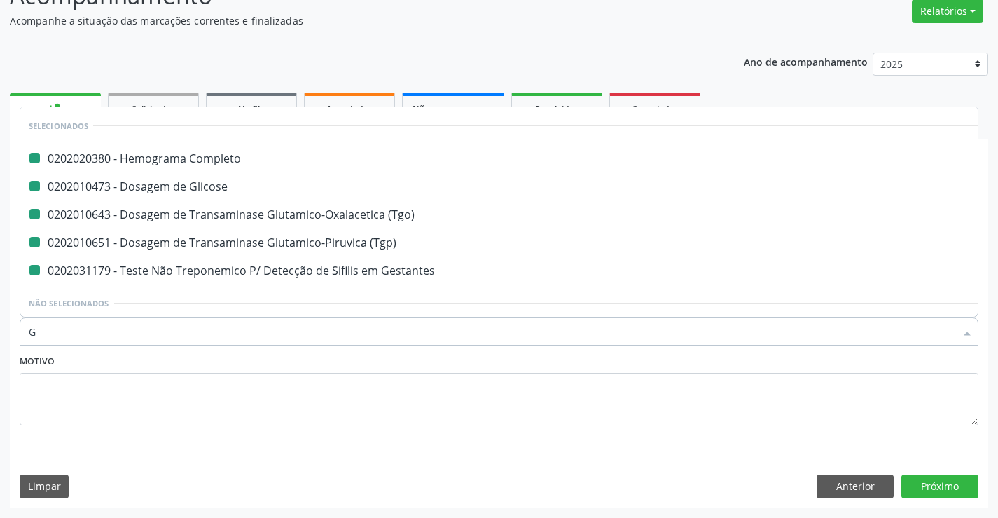
type input "GA"
checkbox Completo "false"
checkbox \(Tgo\) "false"
checkbox \(Tgp\) "false"
checkbox Gestantes "false"
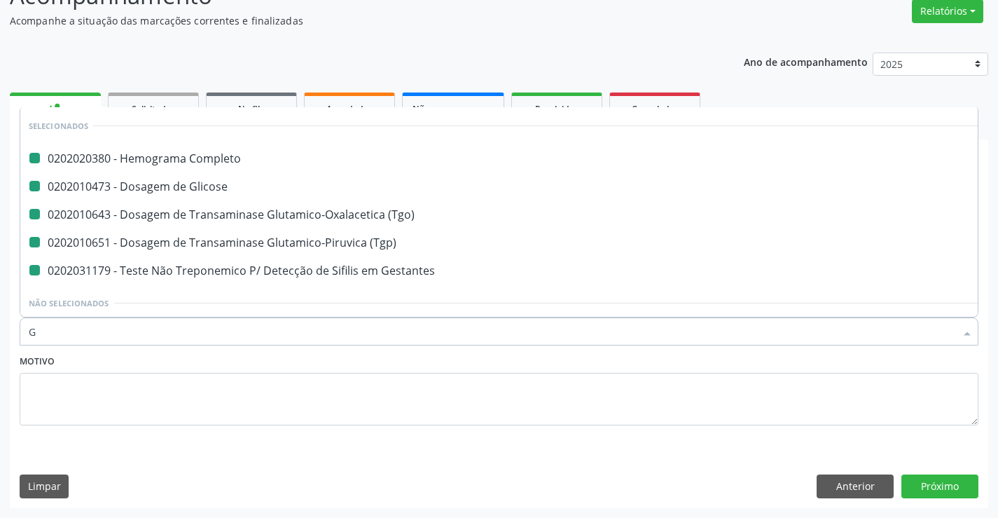
checkbox Glicose "false"
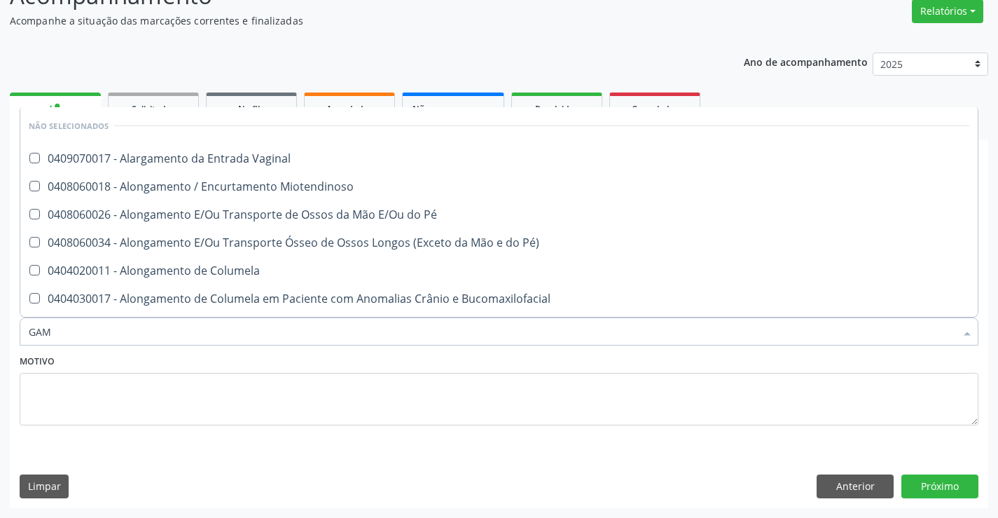
type input "GAMA"
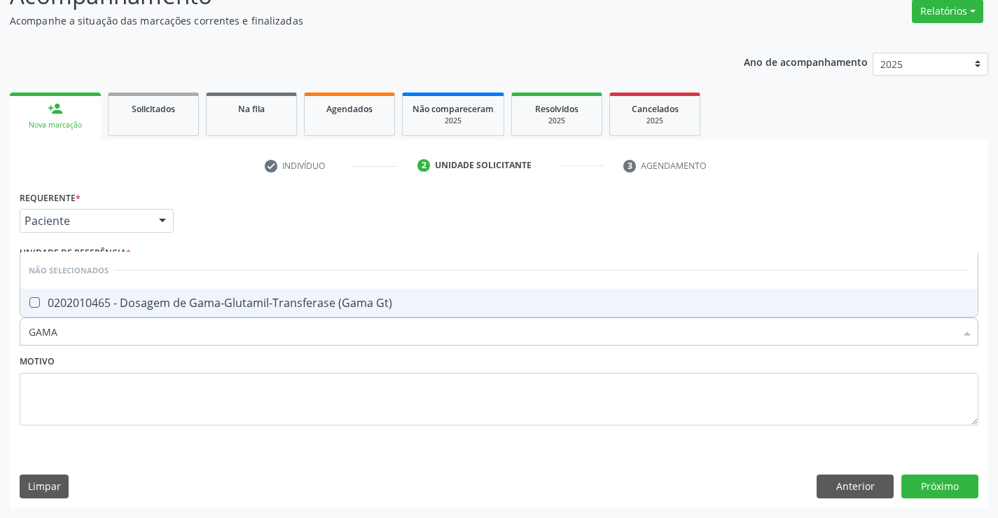
click at [247, 308] on div "0202010465 - Dosagem de Gama-Glutamil-Transferase (Gama Gt)" at bounding box center [499, 302] width 941 height 11
checkbox Gt\) "true"
click at [180, 395] on textarea at bounding box center [499, 399] width 959 height 53
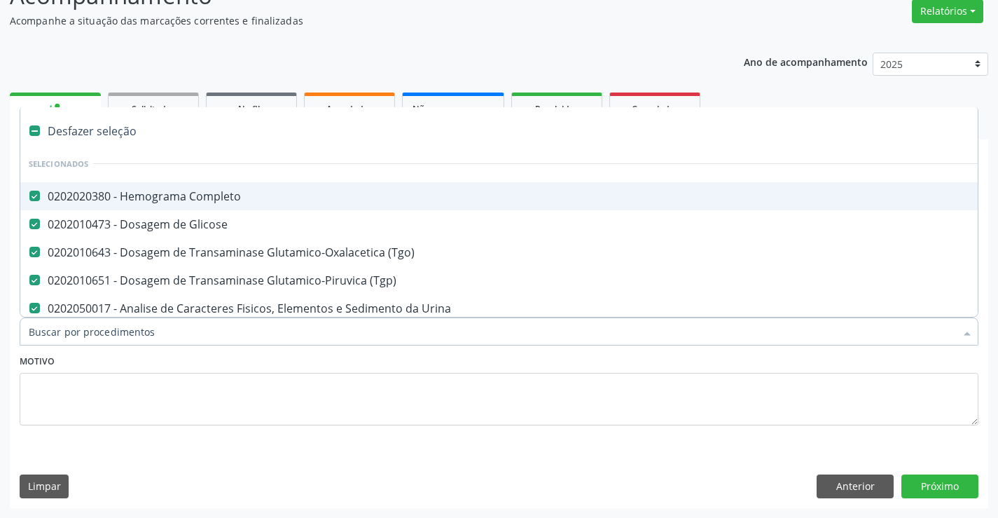
drag, startPoint x: 180, startPoint y: 395, endPoint x: 189, endPoint y: 329, distance: 66.5
click at [189, 329] on input "Item de agendamento *" at bounding box center [492, 331] width 927 height 28
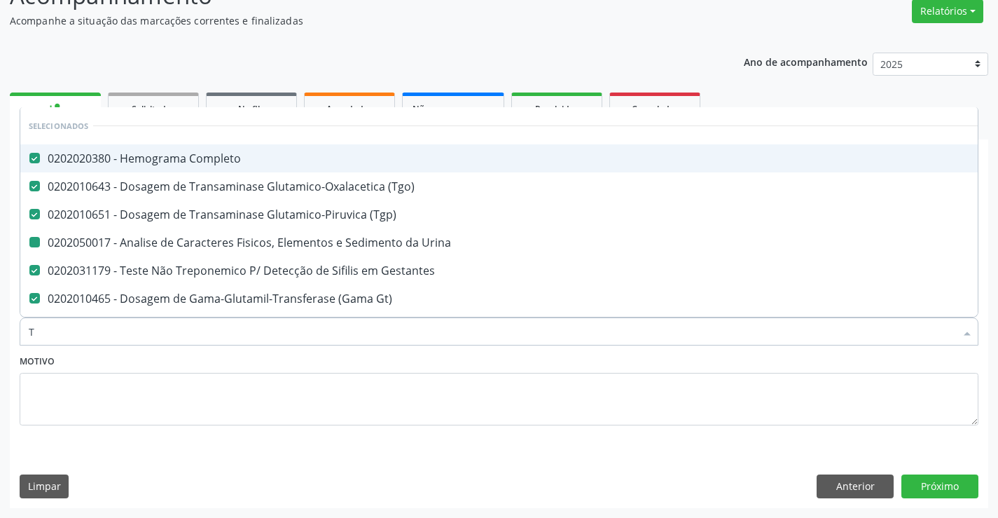
type input "TG"
checkbox Urina "false"
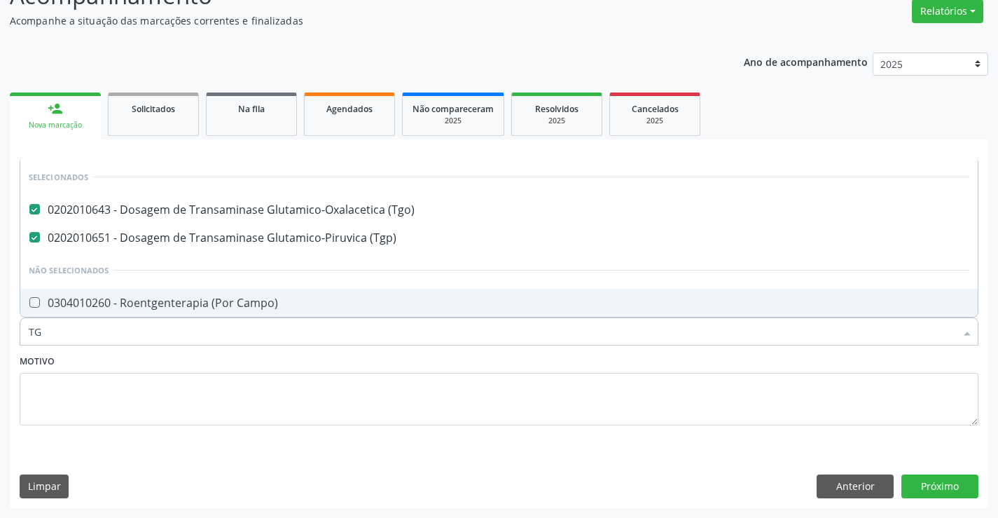
click at [253, 455] on div "Requerente * Paciente Médico(a) Enfermeiro(a) Paciente Nenhum resultado encontr…" at bounding box center [499, 347] width 979 height 320
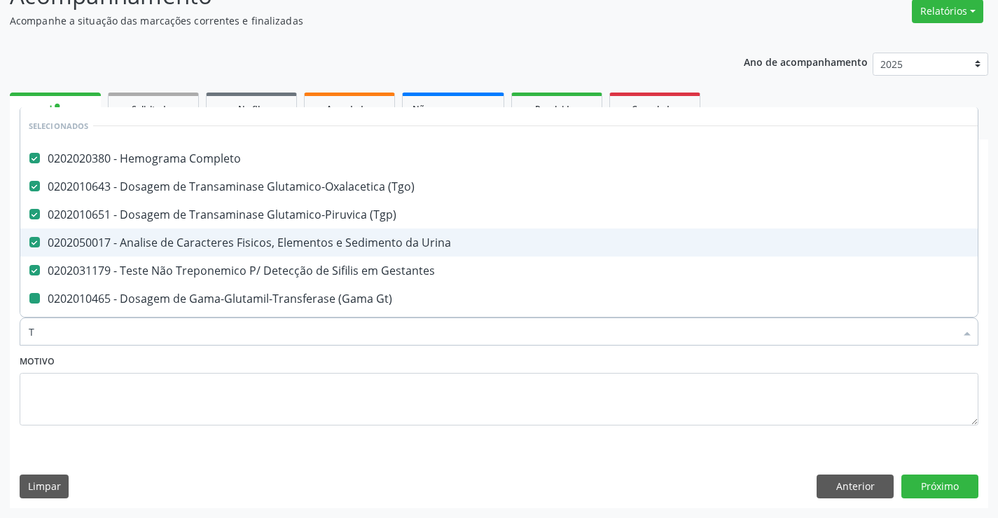
type input "TR"
checkbox Gt\) "false"
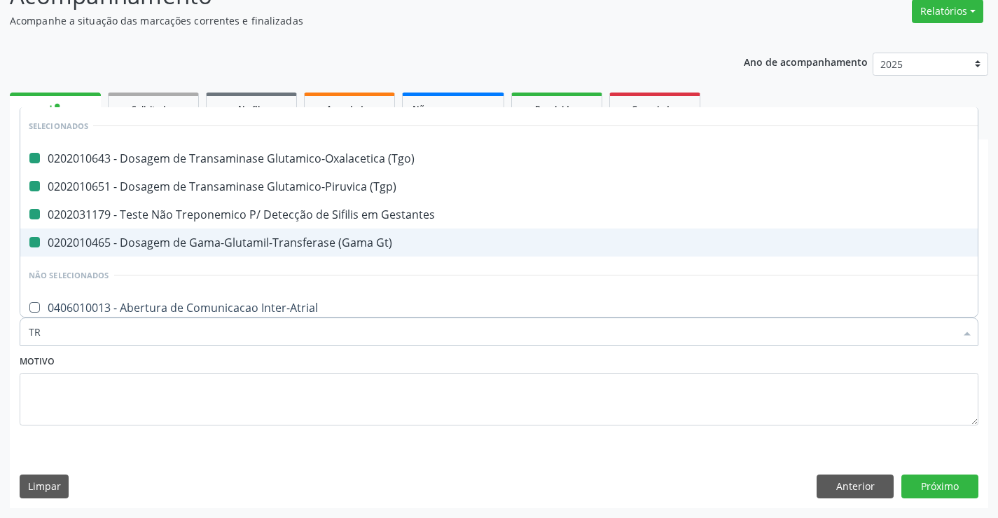
type input "TRI"
checkbox \(Tgo\) "false"
checkbox \(Tgp\) "false"
checkbox Gt\) "false"
checkbox Gestantes "false"
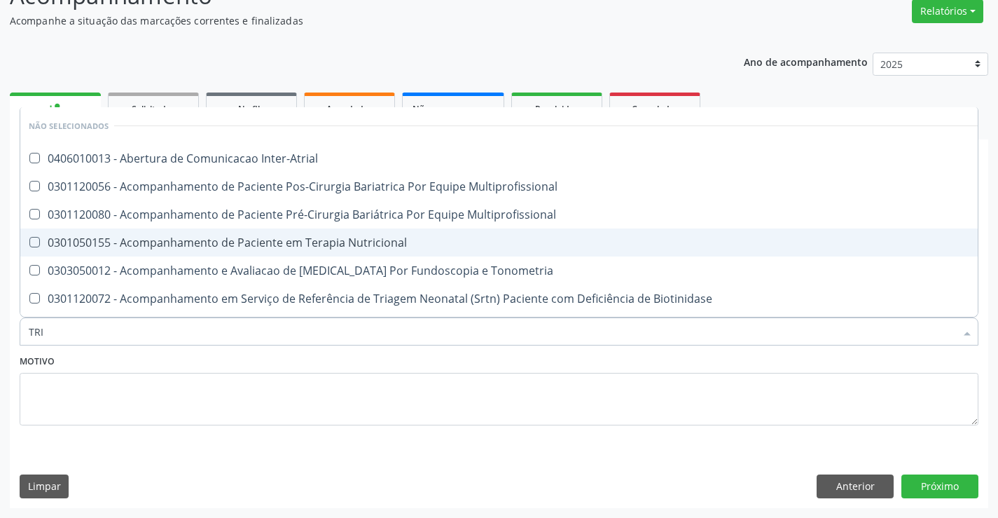
type input "TRIG"
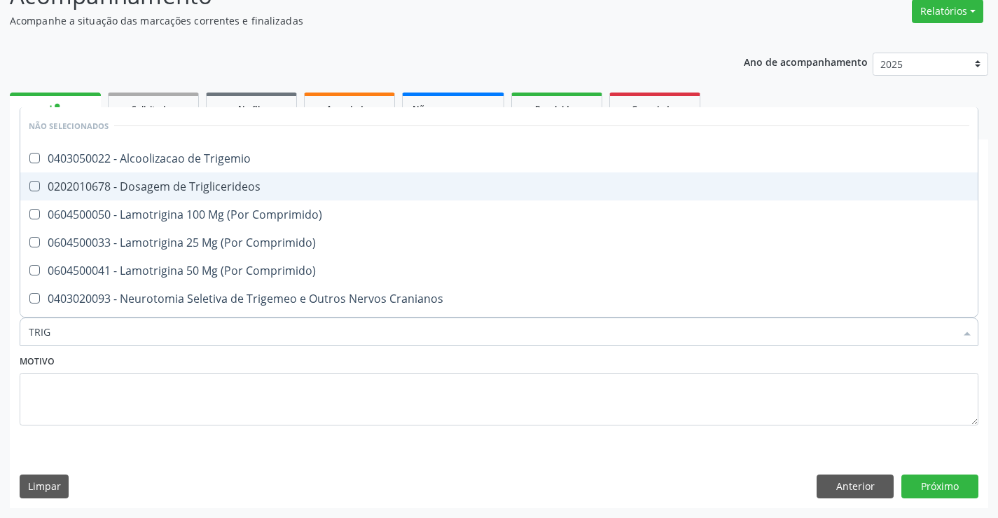
click at [200, 184] on div "0202010678 - Dosagem de Triglicerideos" at bounding box center [499, 186] width 941 height 11
checkbox Triglicerideos "true"
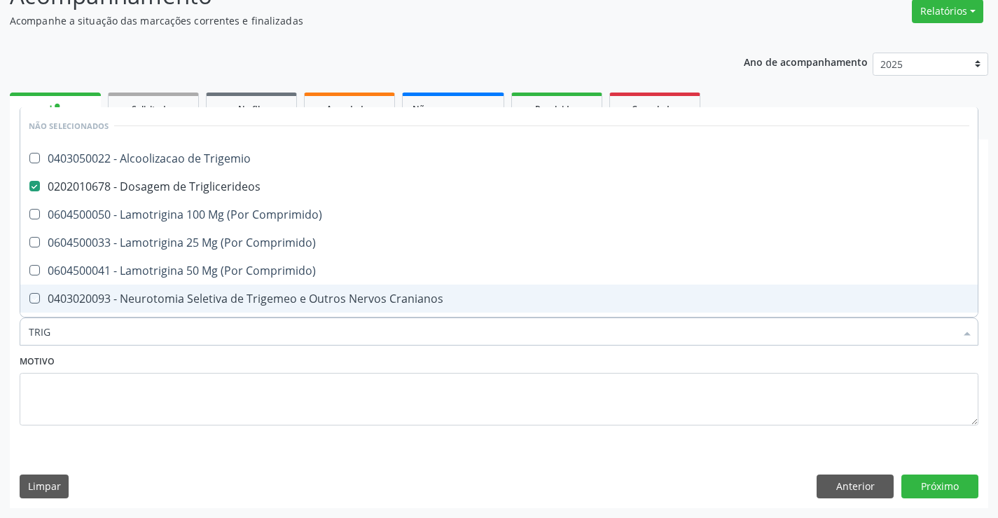
click at [142, 357] on div "Motivo" at bounding box center [499, 388] width 959 height 74
checkbox Trigemio "true"
checkbox Comprimido\) "true"
checkbox Cranianos "true"
checkbox Comprimido\) "true"
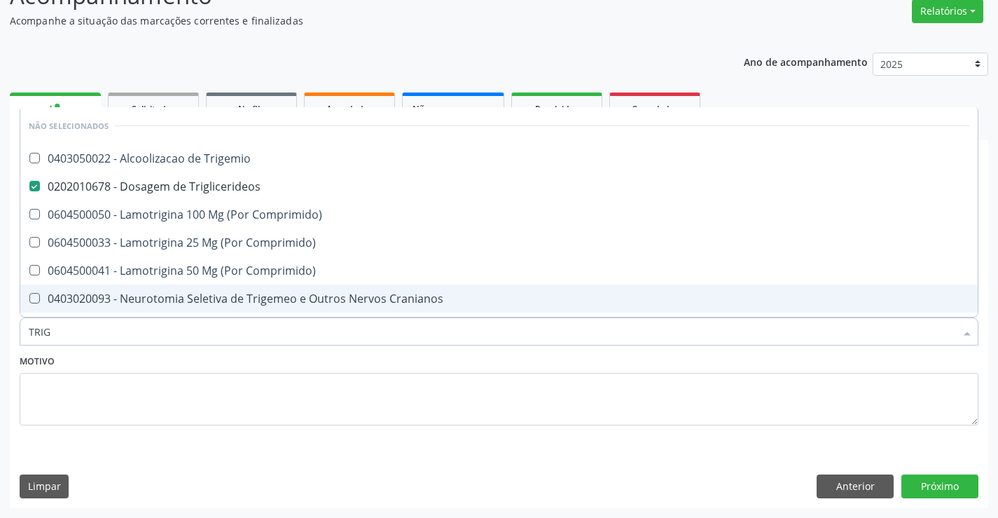
checkbox Espinal "true"
checkbox Comprimido\) "true"
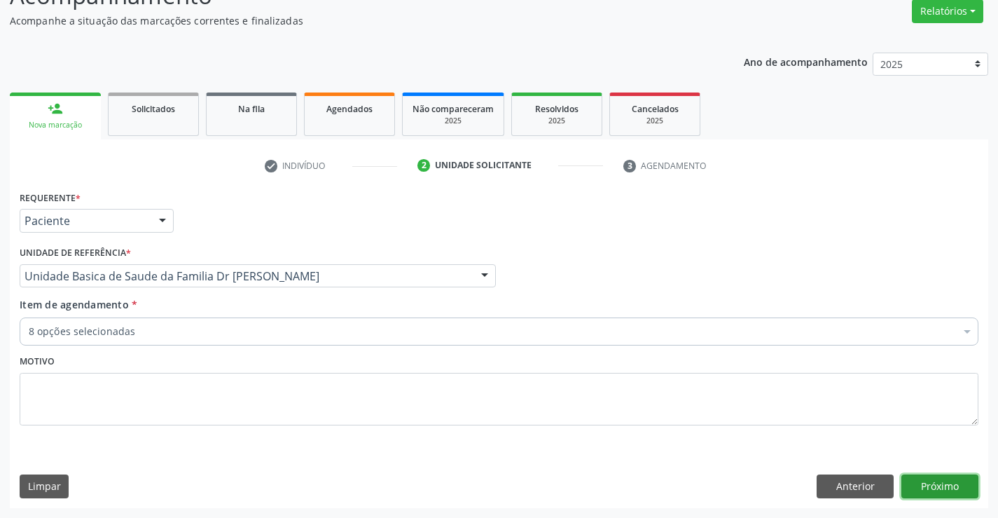
click at [935, 483] on button "Próximo" at bounding box center [940, 486] width 77 height 24
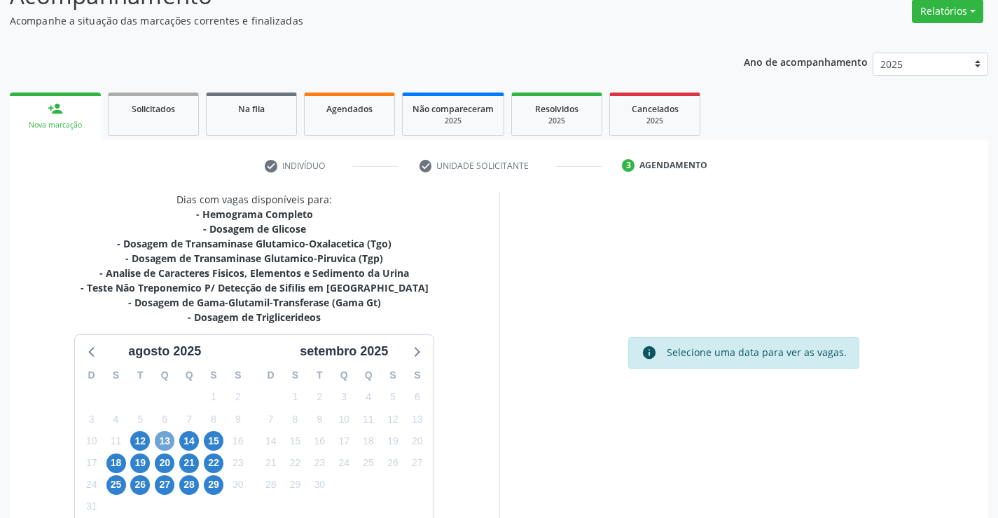
click at [164, 436] on span "13" at bounding box center [165, 441] width 20 height 20
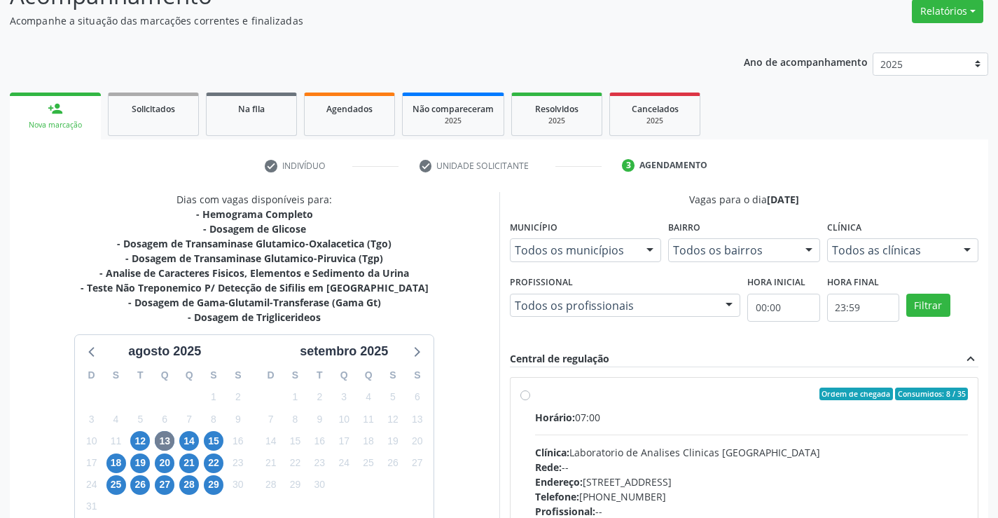
click at [535, 394] on label "Ordem de chegada Consumidos: 8 / 35 Horário: 07:00 Clínica: Laboratorio de Anal…" at bounding box center [752, 494] width 434 height 215
click at [526, 394] on input "Ordem de chegada Consumidos: 8 / 35 Horário: 07:00 Clínica: Laboratorio de Anal…" at bounding box center [526, 393] width 10 height 13
radio input "true"
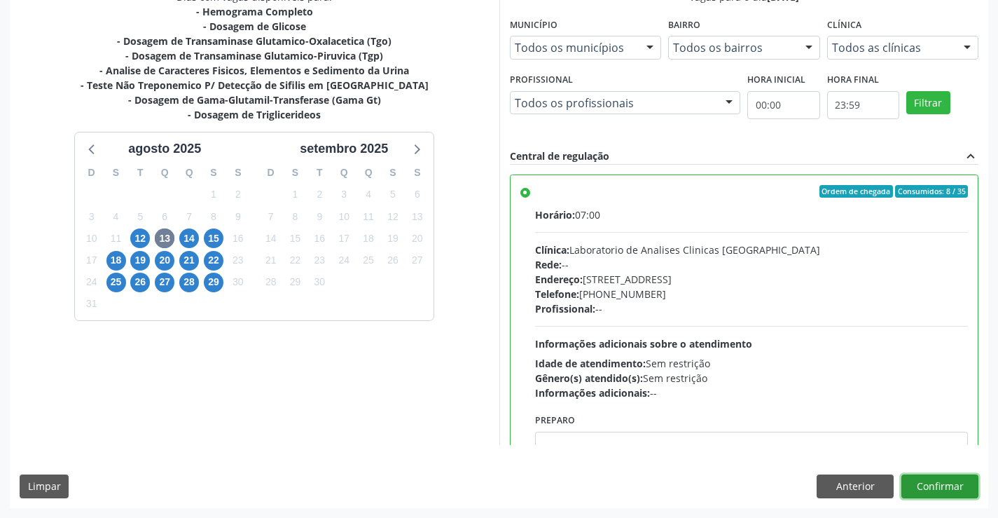
click at [939, 484] on button "Confirmar" at bounding box center [940, 486] width 77 height 24
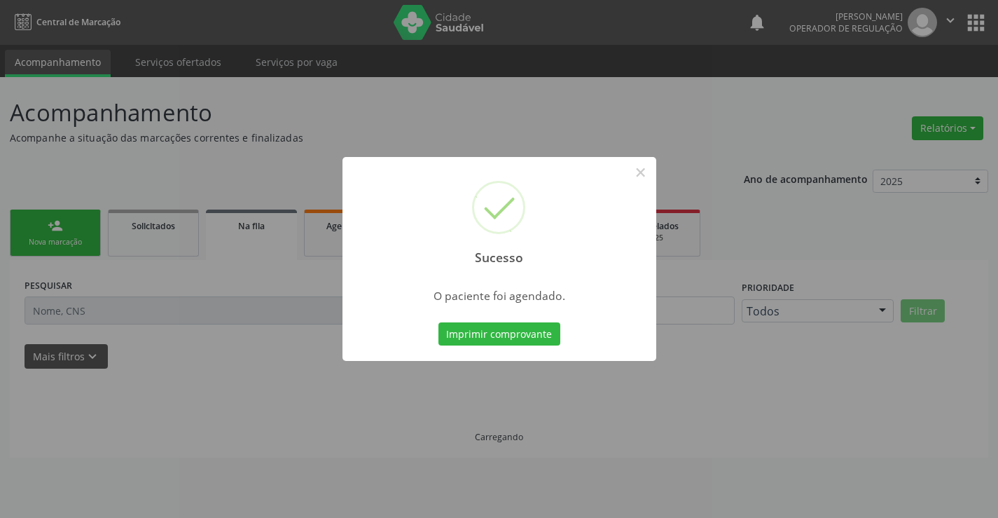
scroll to position [0, 0]
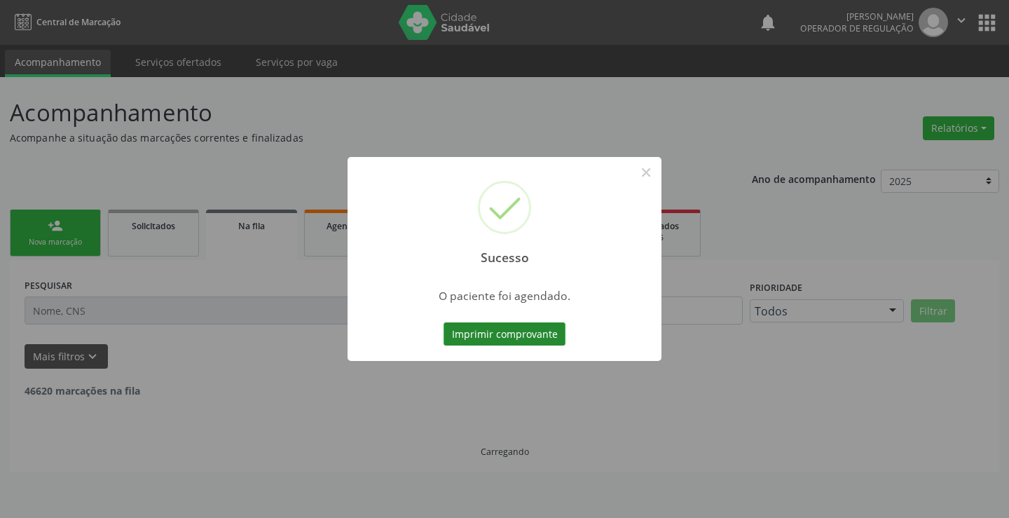
click at [530, 339] on button "Imprimir comprovante" at bounding box center [504, 334] width 122 height 24
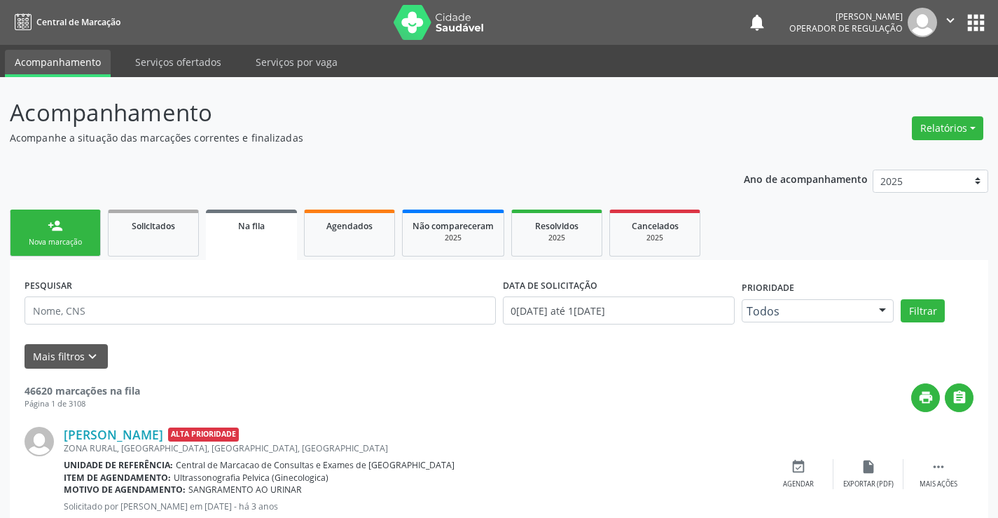
click at [33, 225] on link "person_add Nova marcação" at bounding box center [55, 232] width 91 height 47
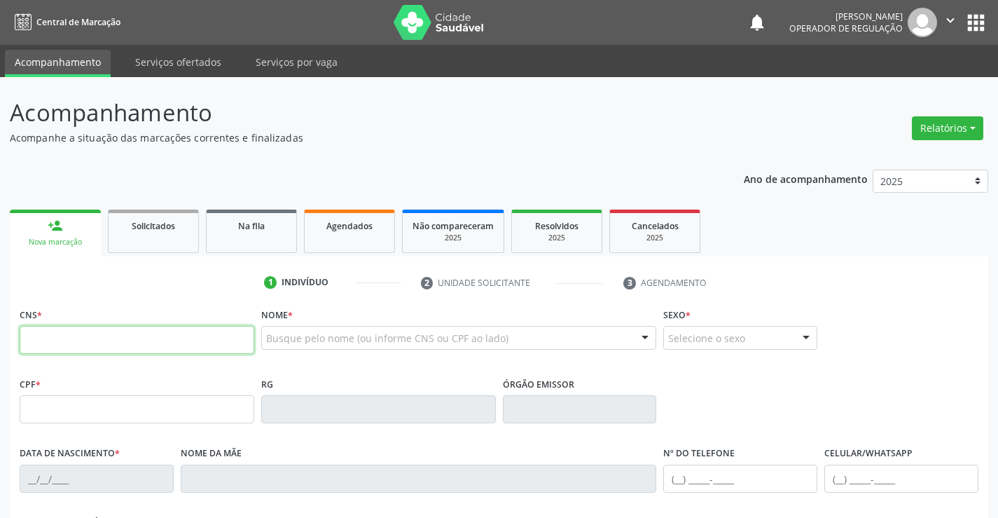
click at [66, 339] on input "text" at bounding box center [137, 340] width 235 height 28
type input "704 6076 4945 3520"
type input "039.823.905-32"
type input "1494412667"
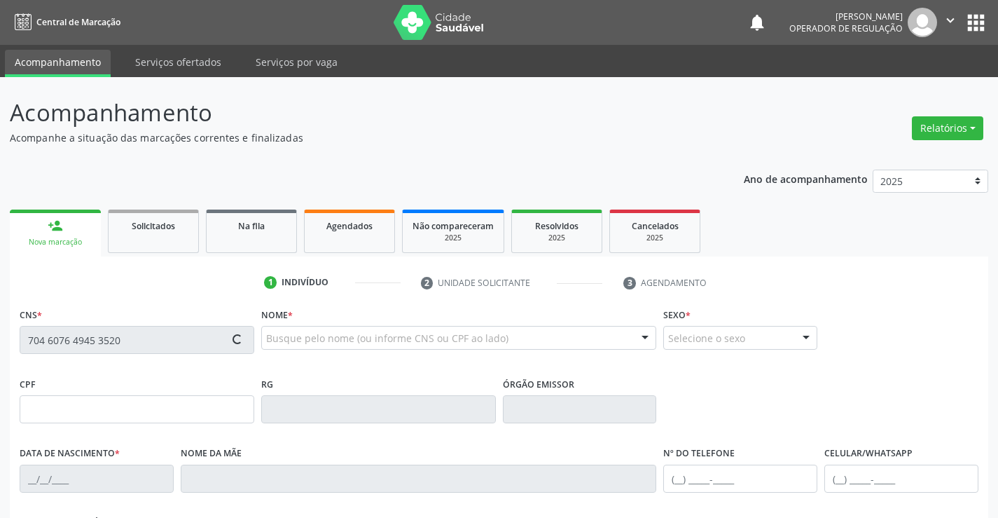
type input "[DATE]"
type input "[PHONE_NUMBER]"
type input "S/N"
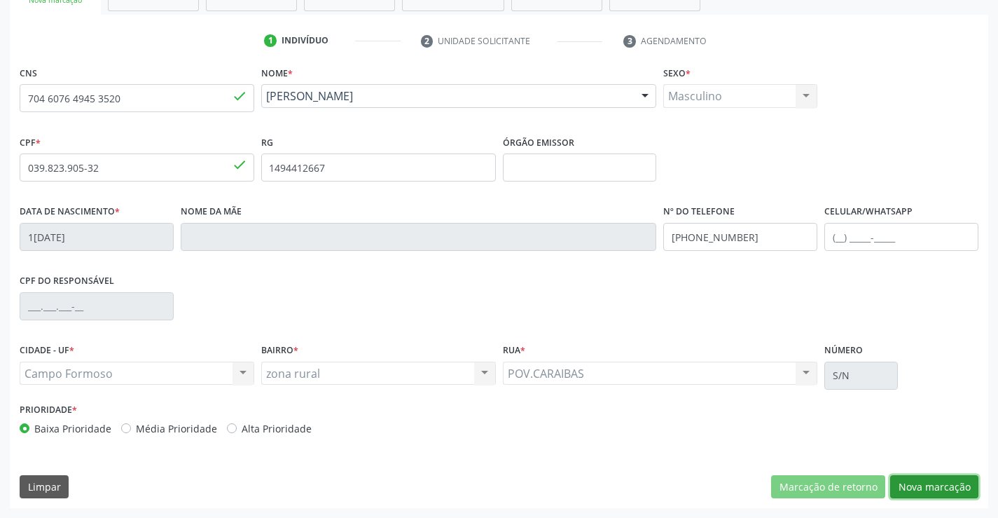
click at [923, 480] on button "Nova marcação" at bounding box center [934, 487] width 88 height 24
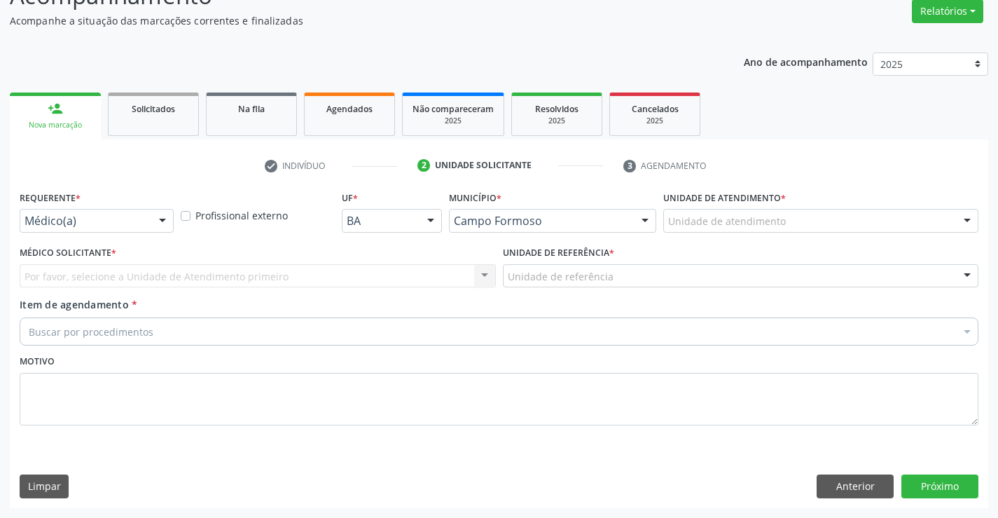
scroll to position [117, 0]
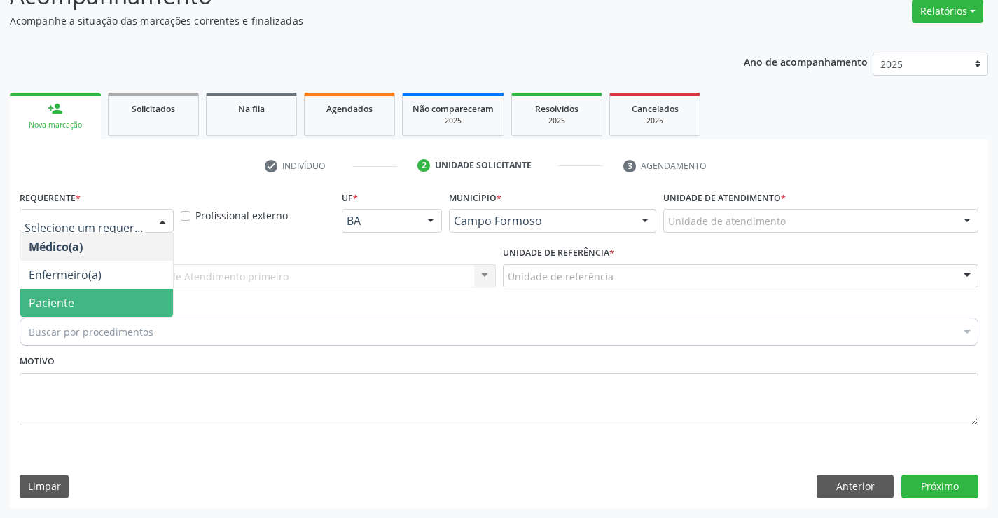
click at [123, 303] on span "Paciente" at bounding box center [96, 303] width 153 height 28
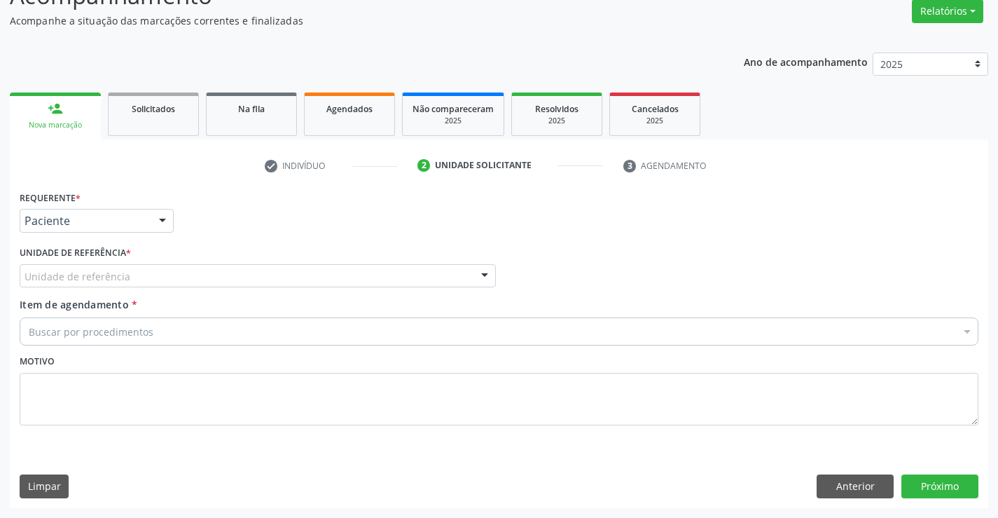
click at [137, 282] on div "Unidade de referência" at bounding box center [258, 276] width 476 height 24
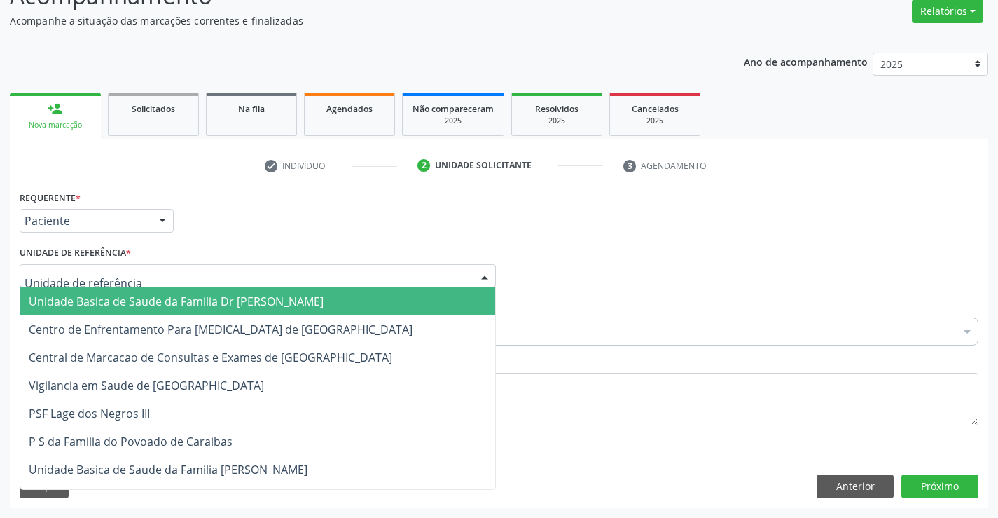
click at [137, 298] on span "Unidade Basica de Saude da Familia Dr [PERSON_NAME]" at bounding box center [176, 301] width 295 height 15
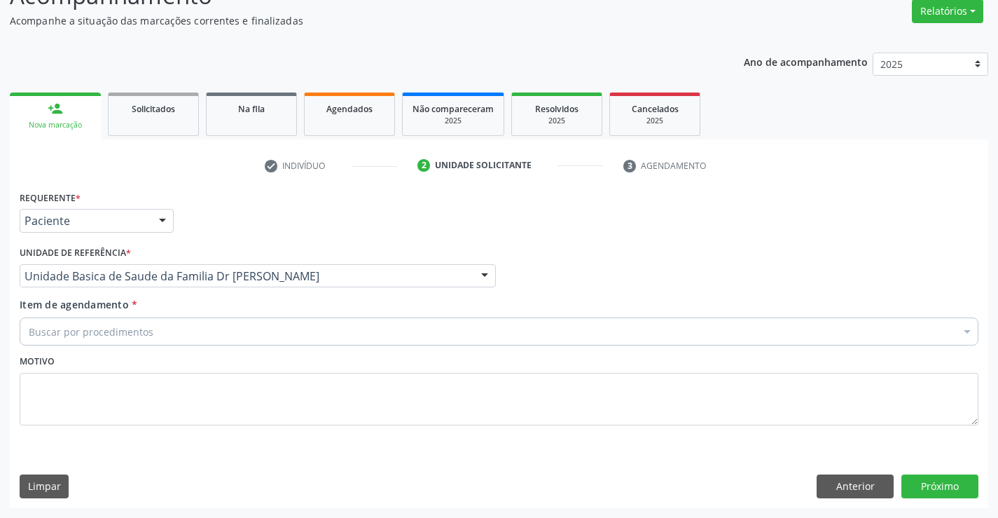
click at [29, 331] on input "Item de agendamento *" at bounding box center [29, 331] width 0 height 28
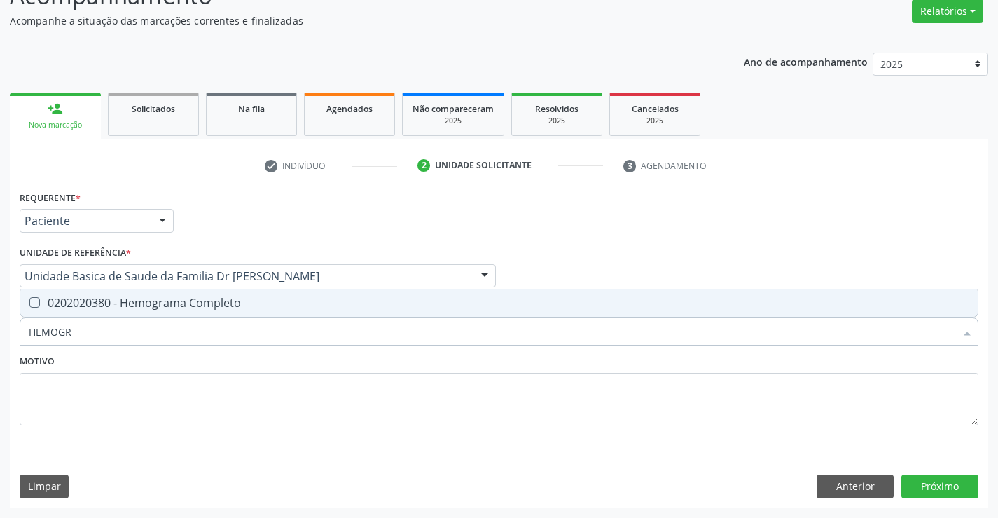
type input "HEMOGRA"
click at [172, 303] on div "0202020380 - Hemograma Completo" at bounding box center [499, 302] width 941 height 11
checkbox Completo "true"
type input "HEMOGRA"
click at [131, 399] on textarea at bounding box center [499, 399] width 959 height 53
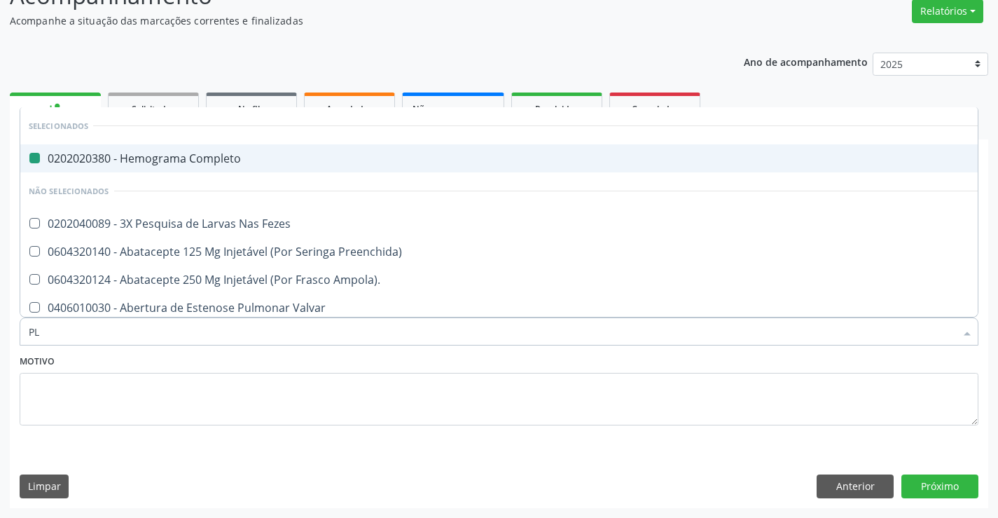
type input "PLA"
checkbox Completo "false"
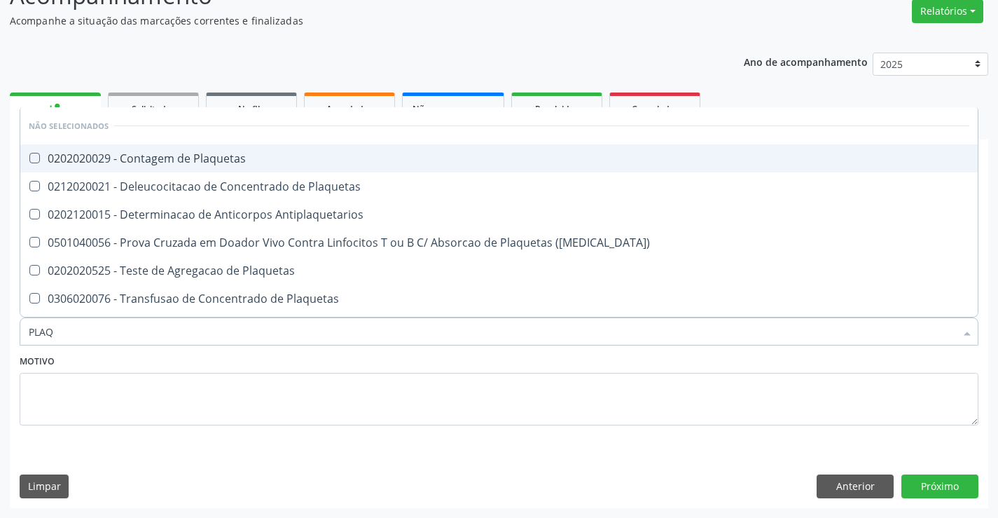
type input "PLAQU"
click at [201, 159] on div "0202020029 - Contagem de Plaquetas" at bounding box center [499, 158] width 941 height 11
checkbox Plaquetas "true"
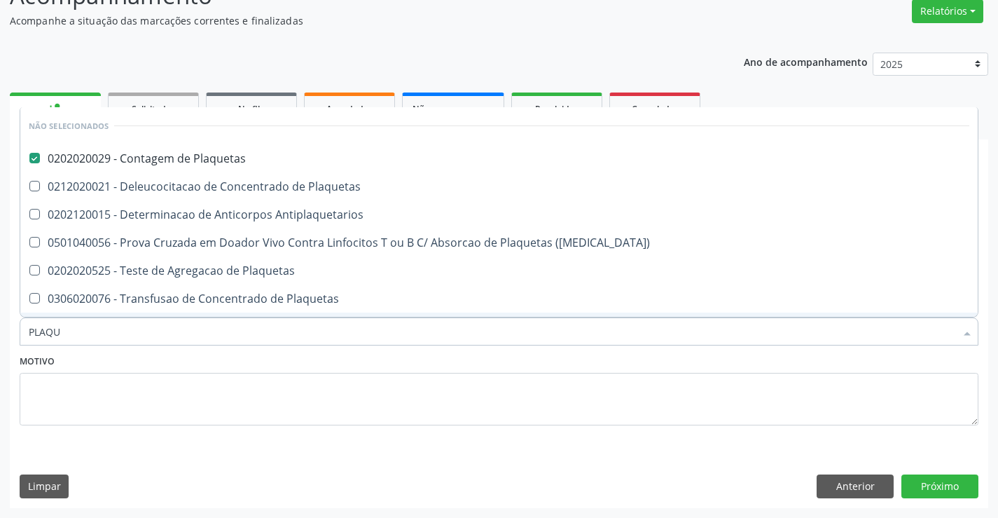
type input "PLAQU"
click at [121, 352] on div "Motivo" at bounding box center [499, 388] width 959 height 74
checkbox Plaquetas "true"
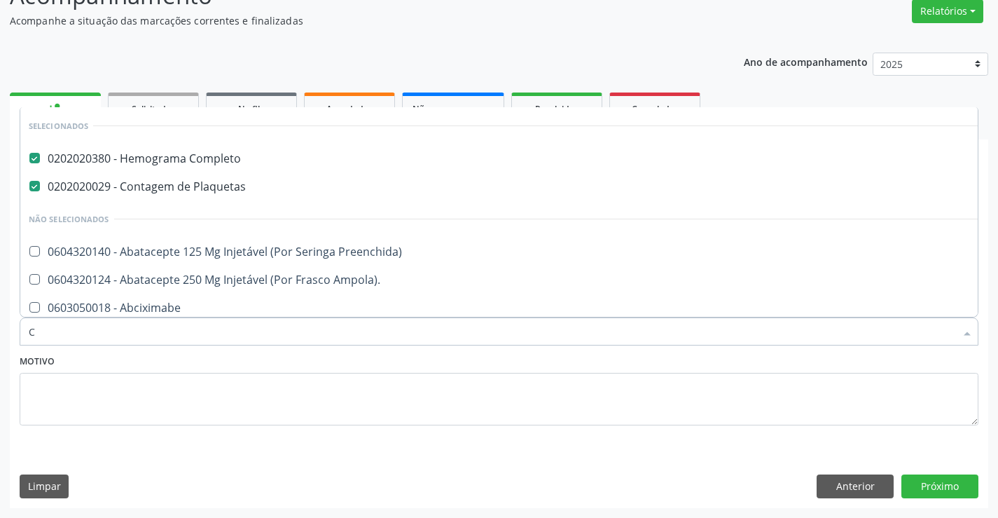
type input "CO"
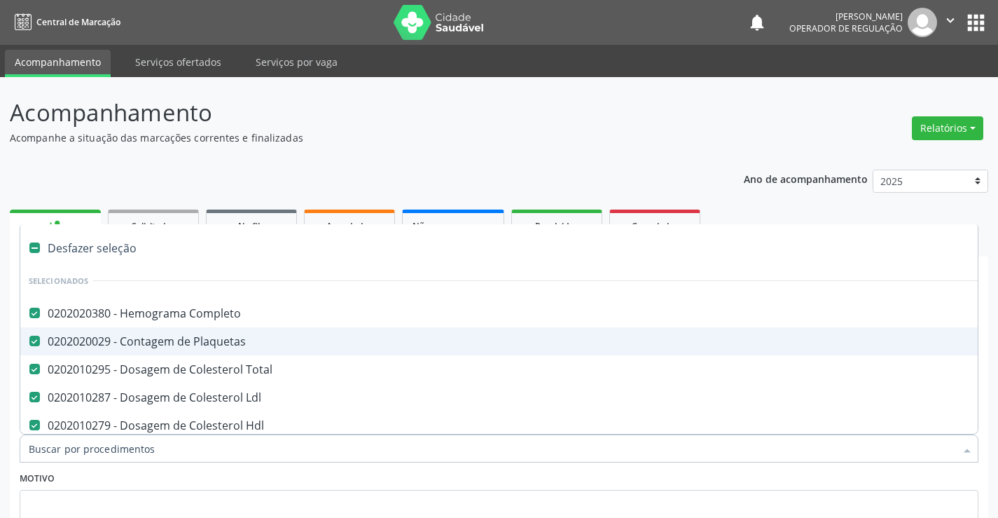
scroll to position [117, 0]
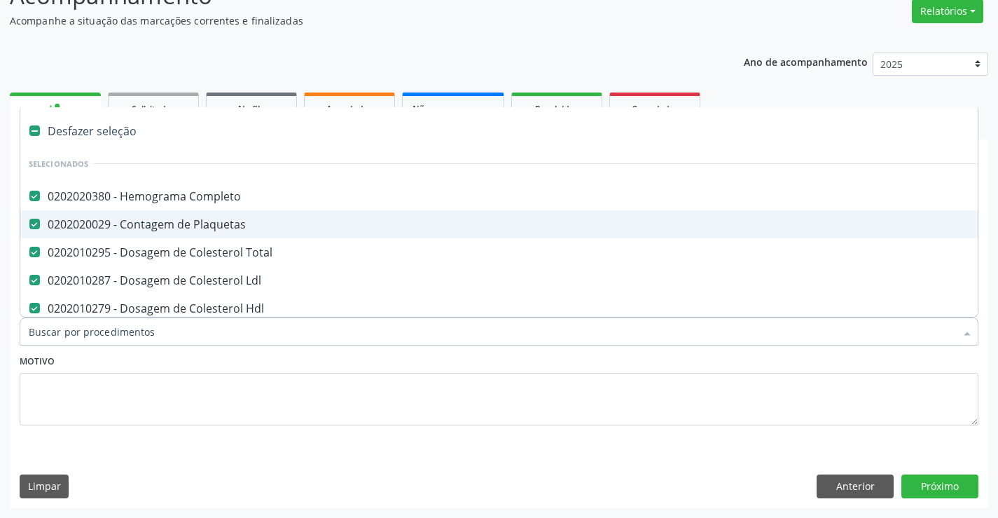
type input "R"
type input "U"
checkbox Ldl "false"
checkbox Hdl "false"
checkbox Triglicerideos "false"
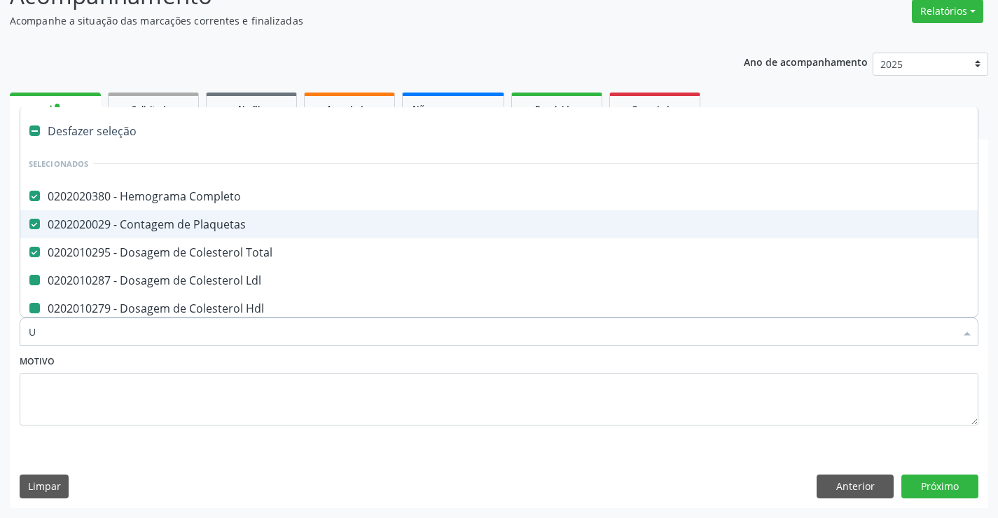
checkbox Urico "false"
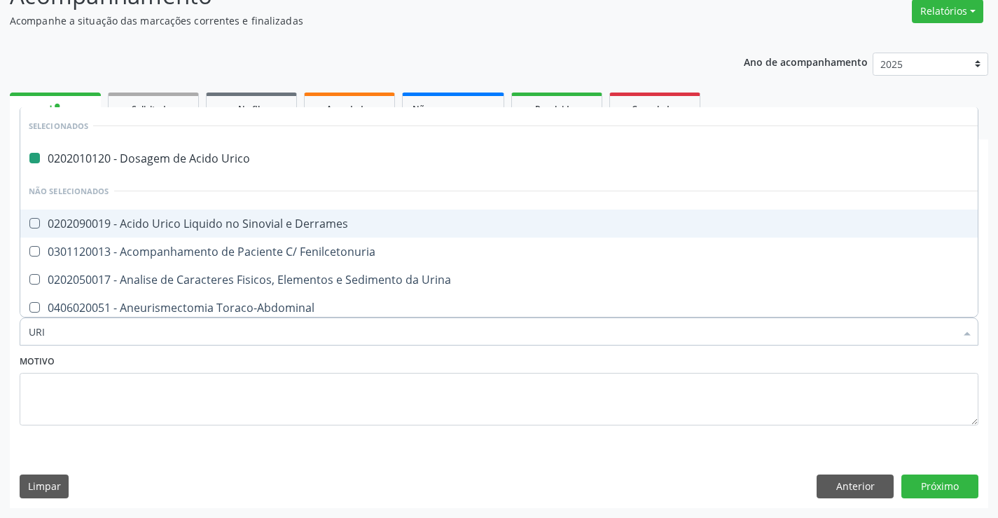
type input "URIN"
checkbox Urico "false"
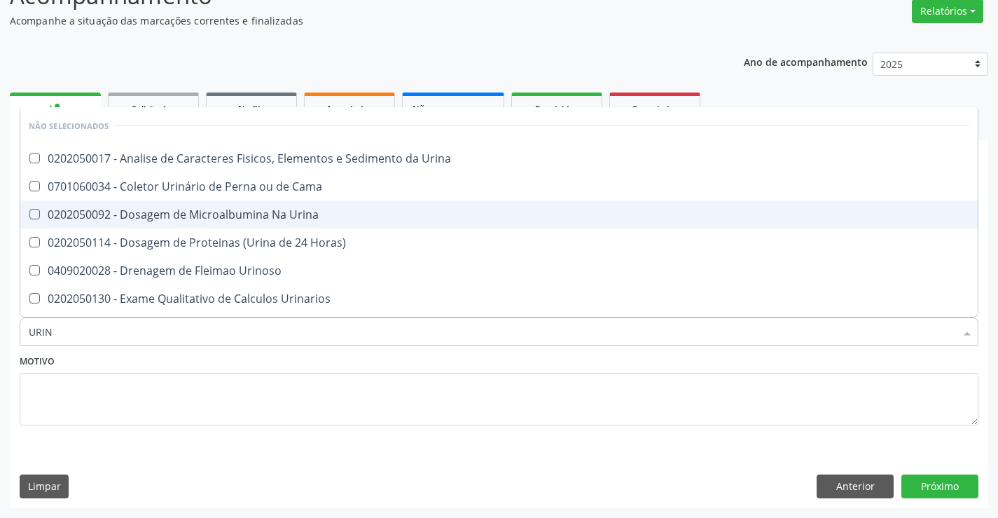
type input "URINA"
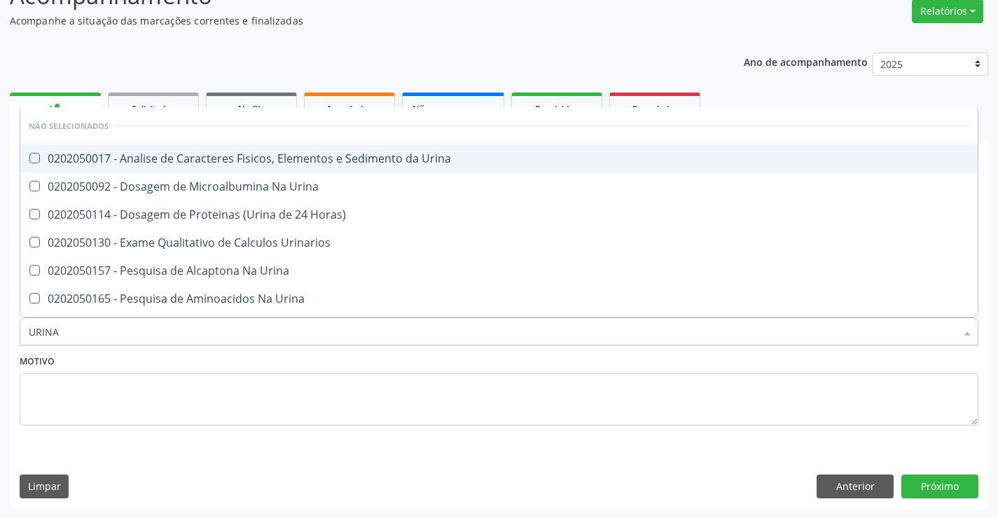
click at [177, 156] on div "0202050017 - Analise de Caracteres Fisicos, Elementos e Sedimento da Urina" at bounding box center [499, 158] width 941 height 11
checkbox Urina "true"
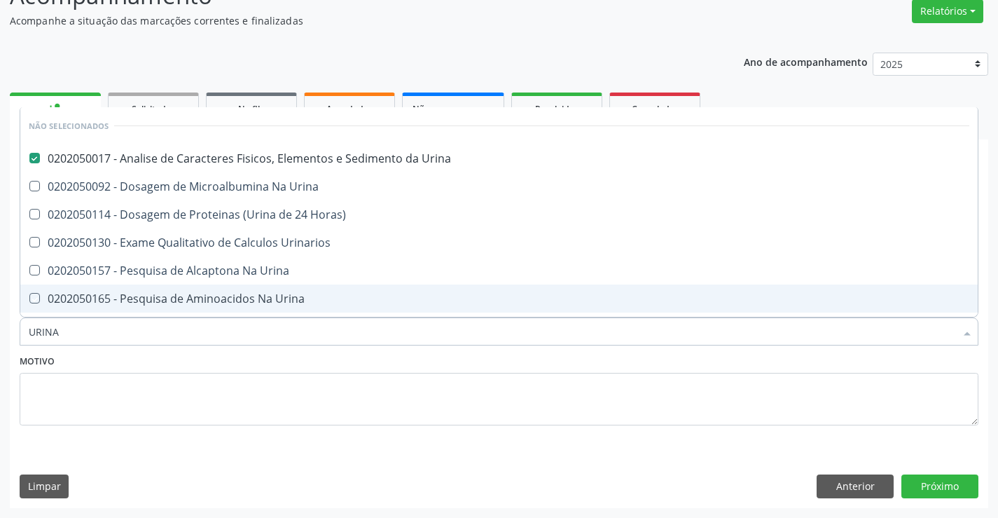
click at [83, 357] on div "Motivo" at bounding box center [499, 388] width 959 height 74
checkbox Urinarios "true"
checkbox Urina "true"
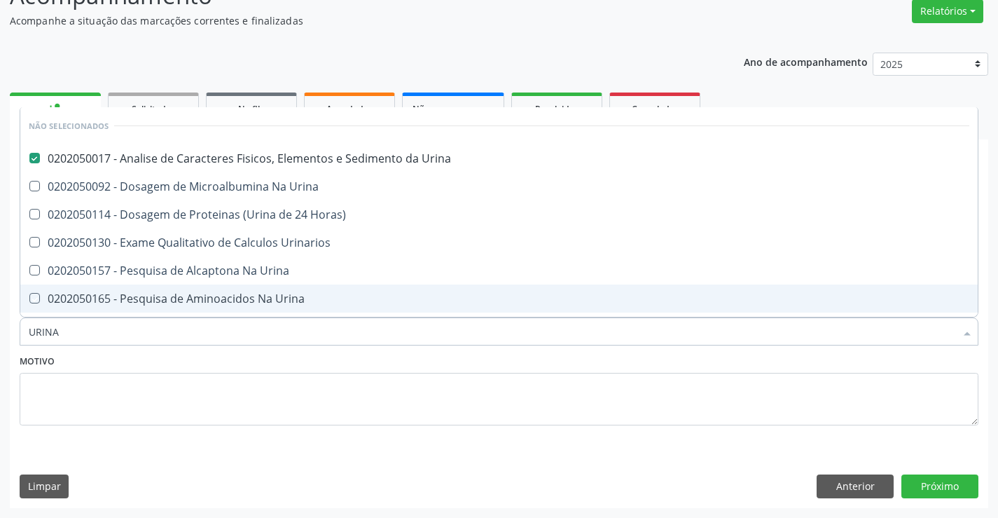
checkbox Urina "true"
checkbox Horas\) "true"
checkbox Urina "true"
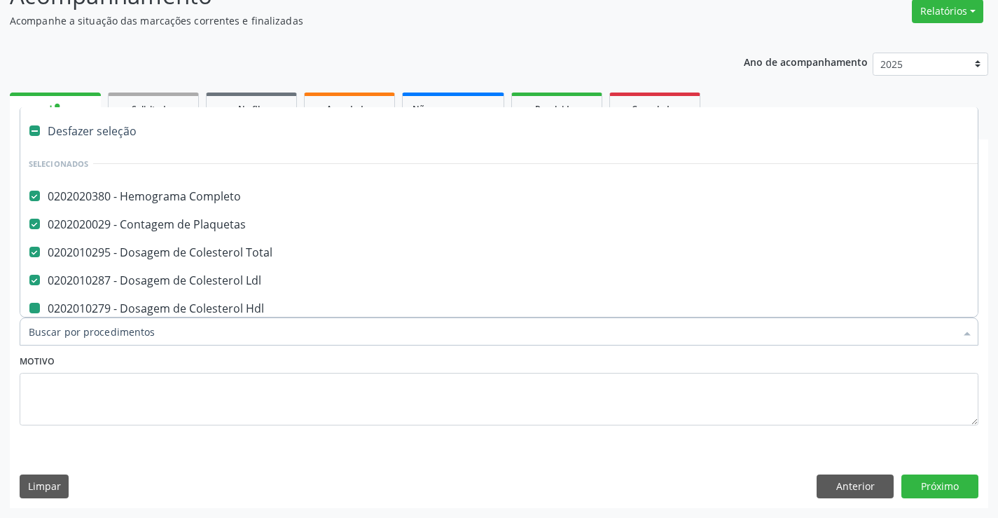
type input "U"
checkbox Hdl "false"
checkbox Triglicerideos "false"
checkbox Urico "false"
checkbox Urina "false"
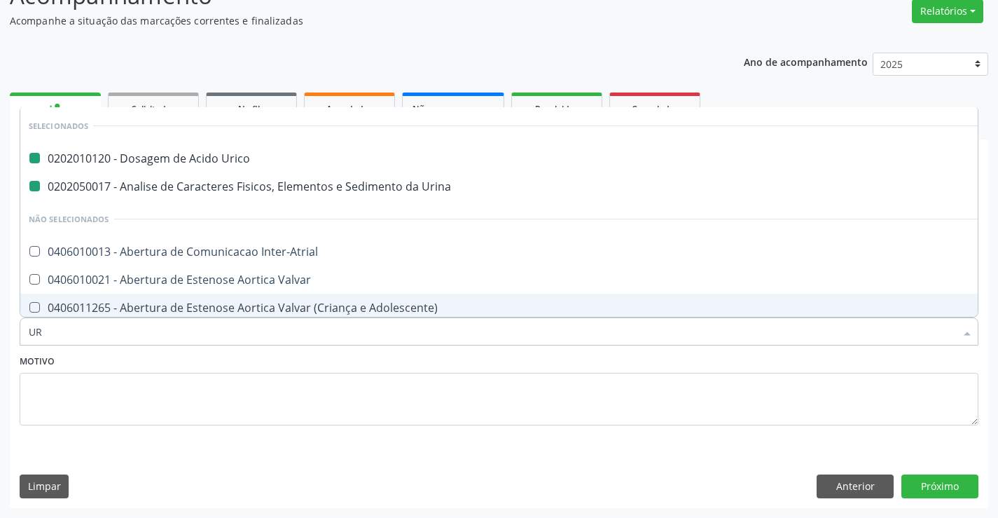
type input "URE"
checkbox Urico "false"
checkbox Urina "false"
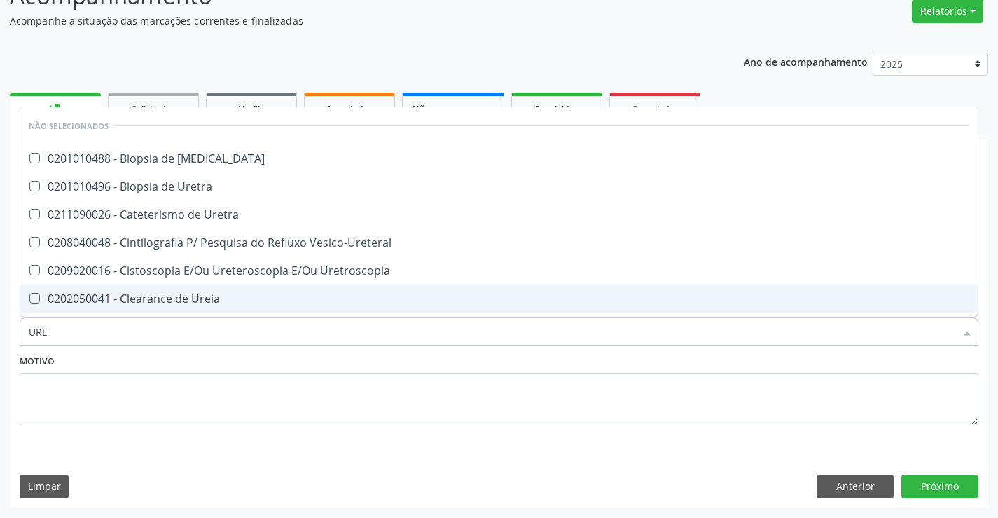
type input "UREI"
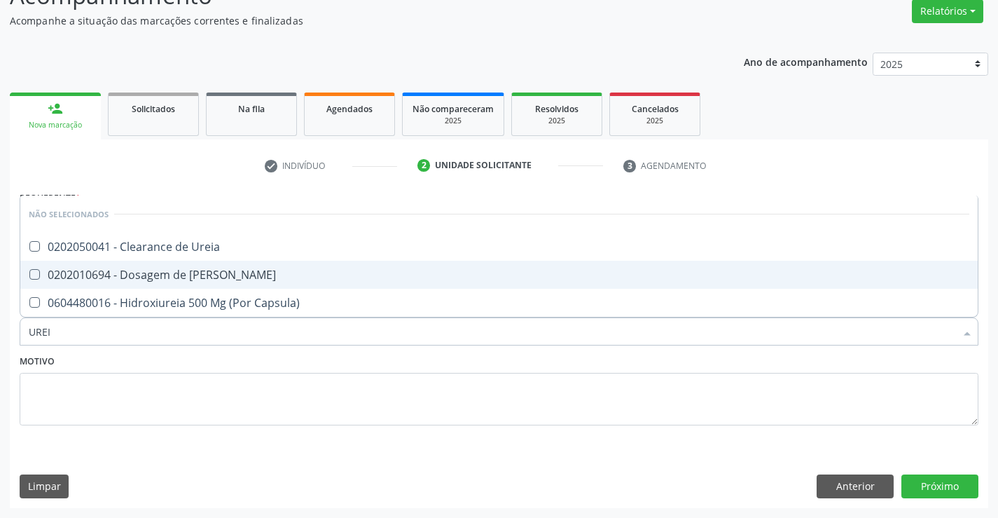
click at [135, 275] on div "0202010694 - Dosagem de [PERSON_NAME]" at bounding box center [499, 274] width 941 height 11
checkbox Ureia "true"
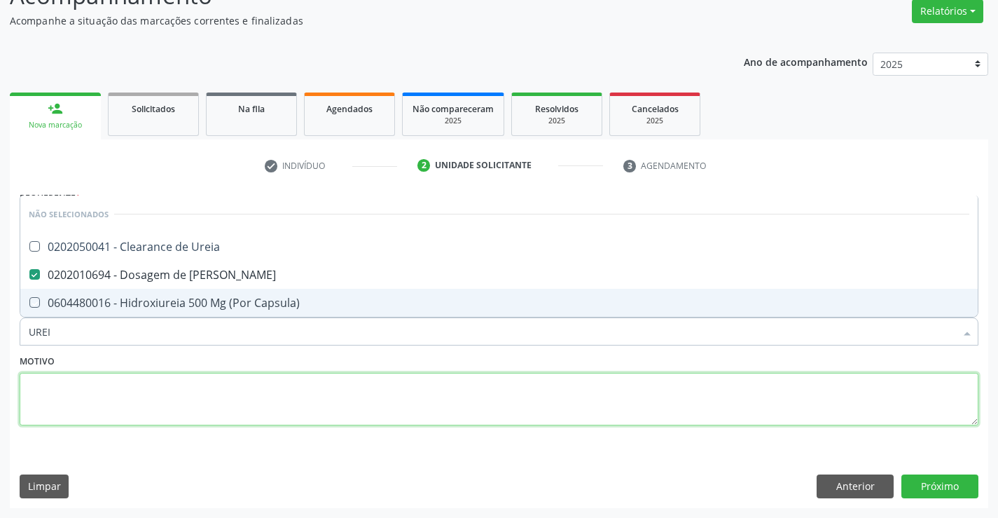
click at [92, 413] on textarea at bounding box center [499, 399] width 959 height 53
checkbox Ureia "true"
checkbox Capsula\) "true"
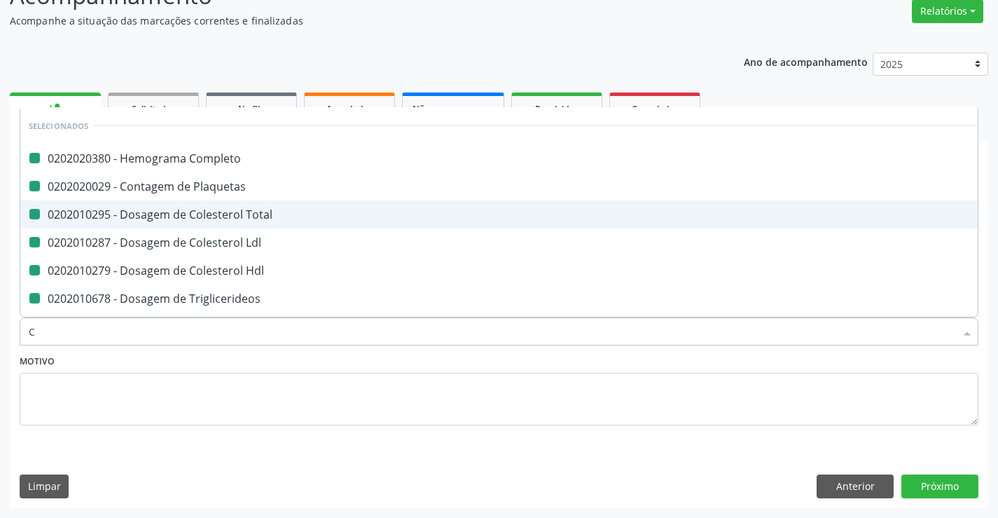
type input "CR"
checkbox Completo "false"
checkbox Plaquetas "false"
checkbox Total "false"
checkbox Ldl "false"
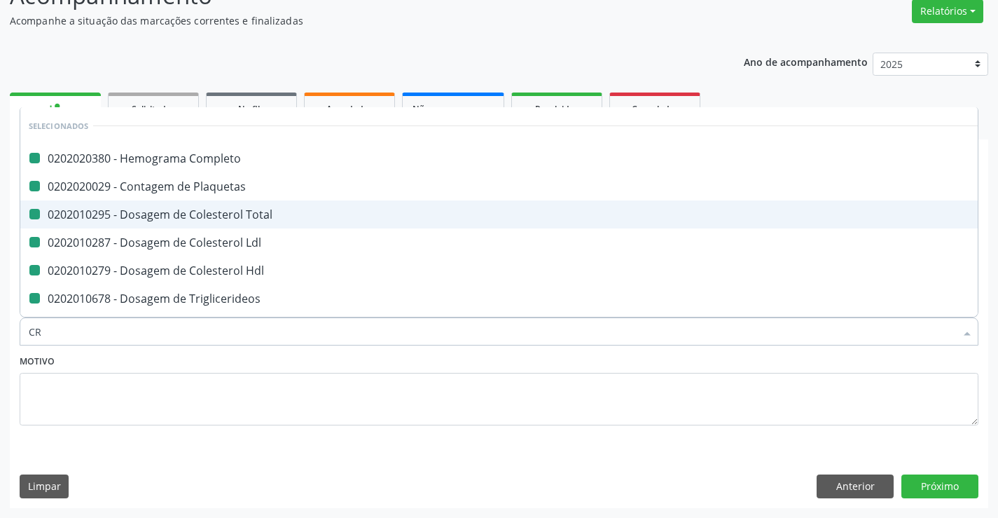
checkbox Hdl "false"
checkbox Triglicerideos "false"
checkbox Urico "false"
checkbox Urina "false"
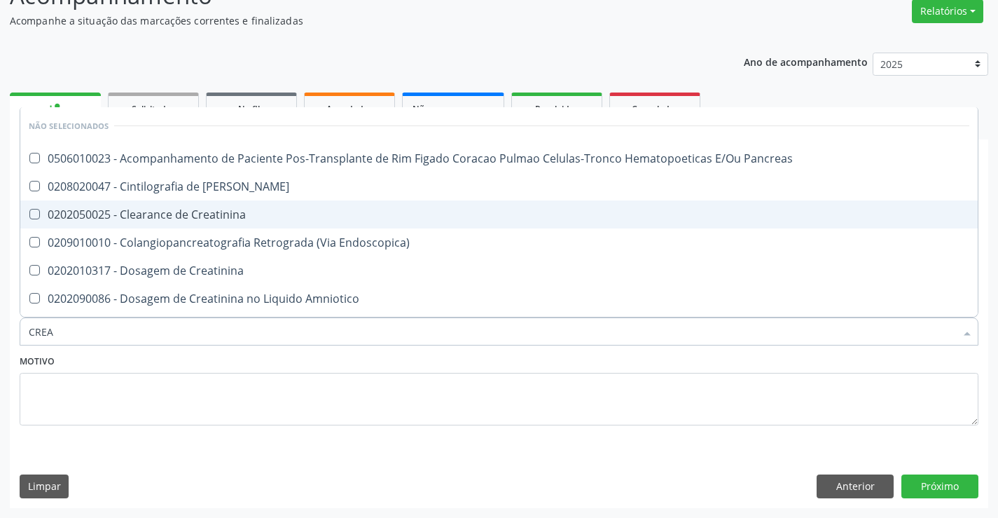
type input "CREAT"
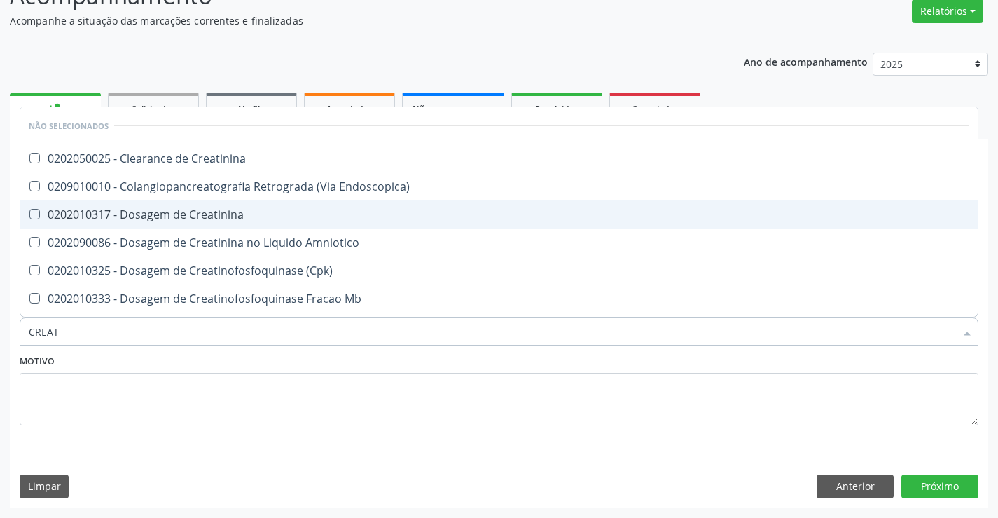
click at [42, 211] on div "0202010317 - Dosagem de Creatinina" at bounding box center [499, 214] width 941 height 11
checkbox Creatinina "true"
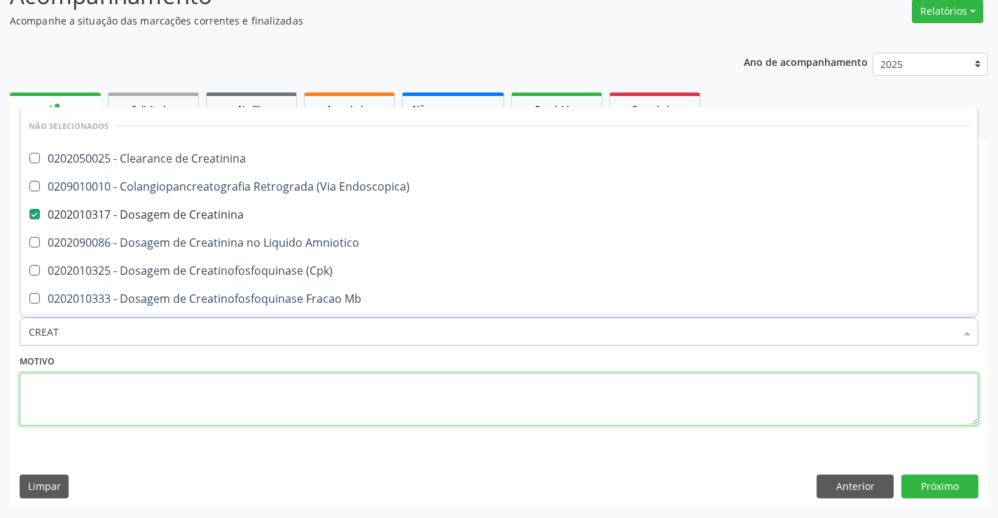
click at [77, 400] on textarea at bounding box center [499, 399] width 959 height 53
checkbox Creatinina "true"
checkbox Endoscopica\) "true"
checkbox Amniotico "true"
checkbox \(Cpk\) "true"
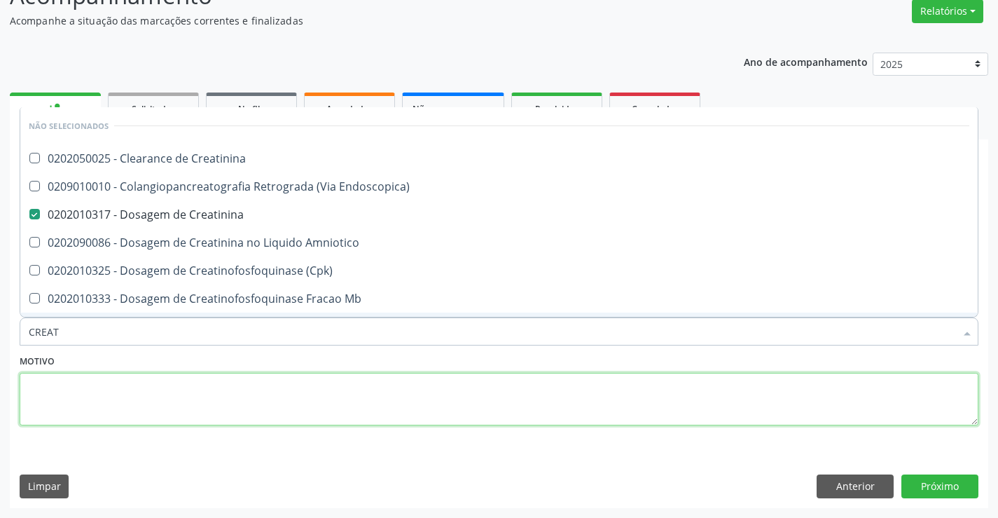
checkbox Mb "true"
checkbox Oncologia "true"
checkbox Parcial "true"
checkbox Videolaparoscopica "true"
checkbox Oncologia "true"
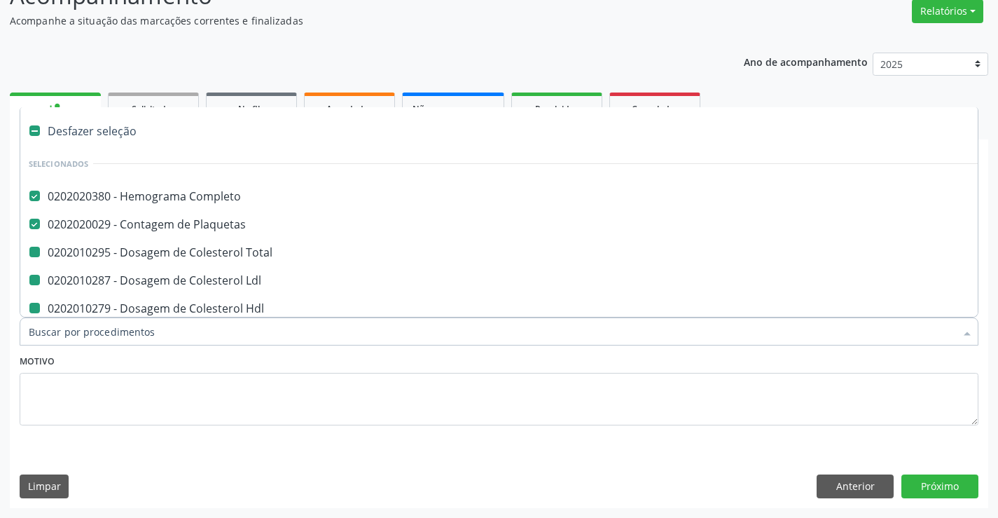
type input "F"
checkbox Total "false"
checkbox Ldl "false"
checkbox Hdl "false"
checkbox Triglicerideos "false"
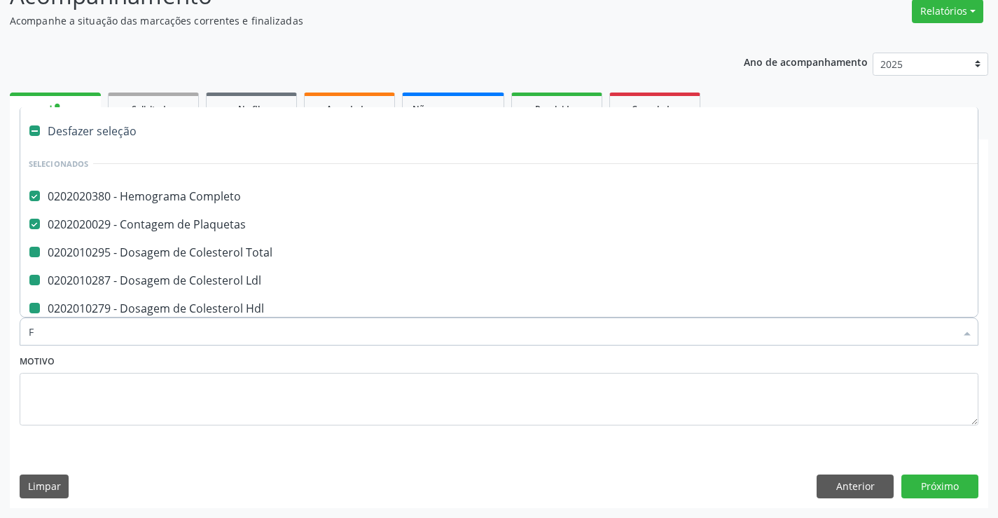
checkbox Urico "false"
checkbox Urina "false"
checkbox Creatinina "false"
checkbox Ureia "false"
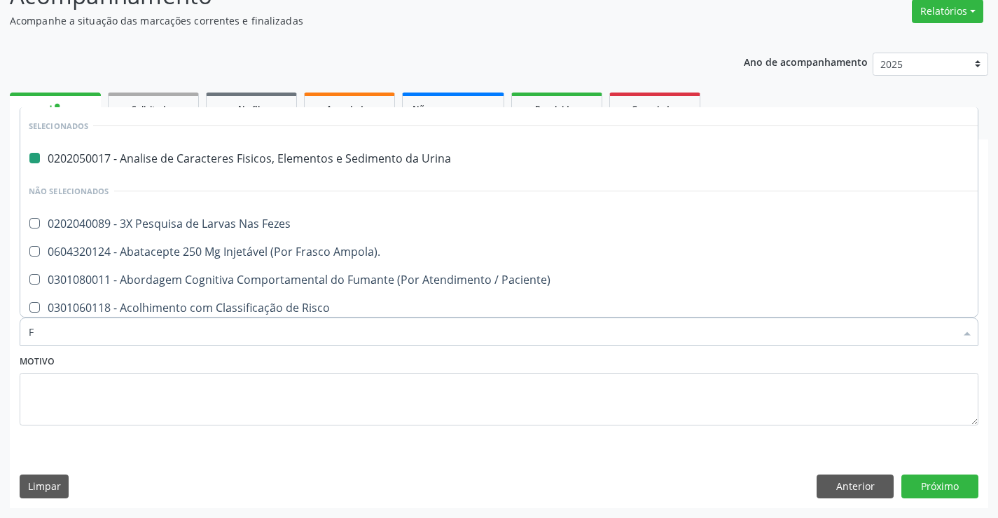
type input "FE"
checkbox Urina "false"
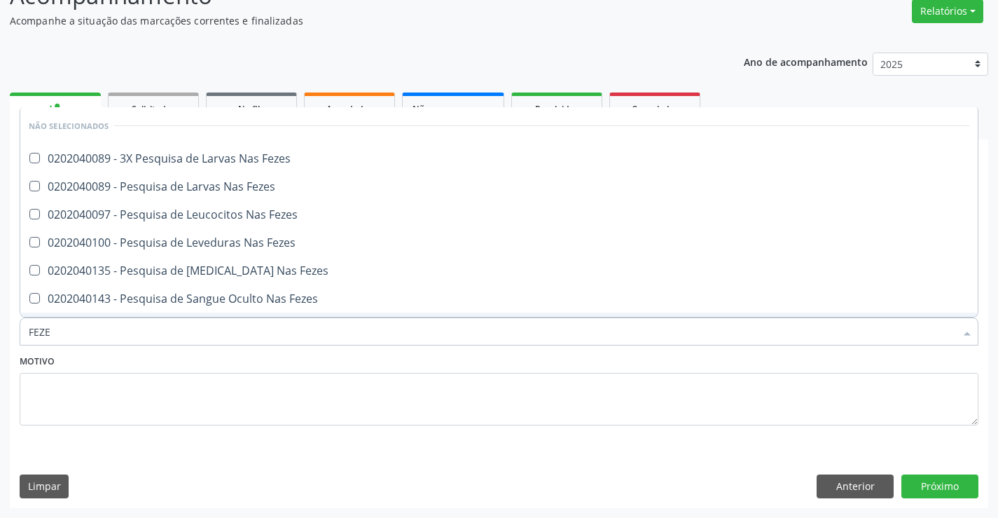
type input "FEZES"
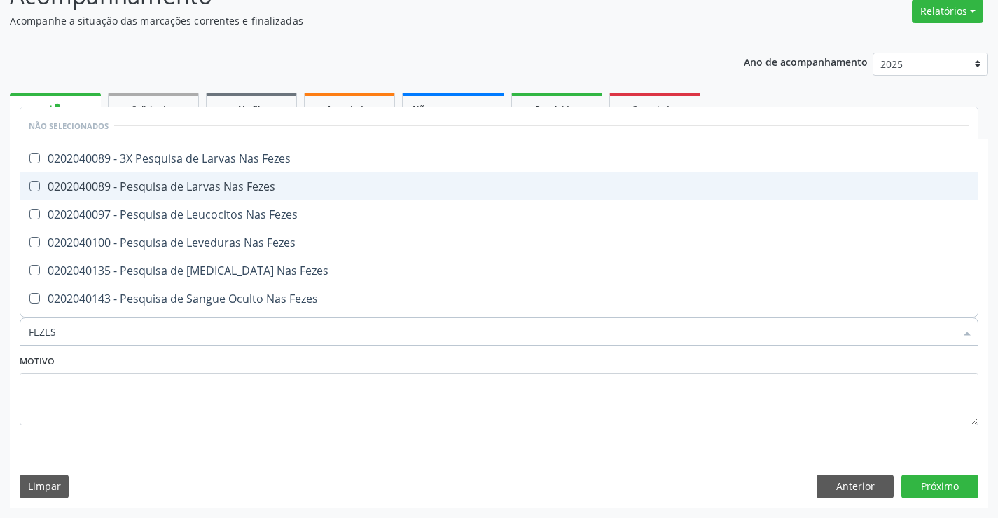
click at [180, 187] on div "0202040089 - Pesquisa de Larvas Nas Fezes" at bounding box center [499, 186] width 941 height 11
checkbox Fezes "true"
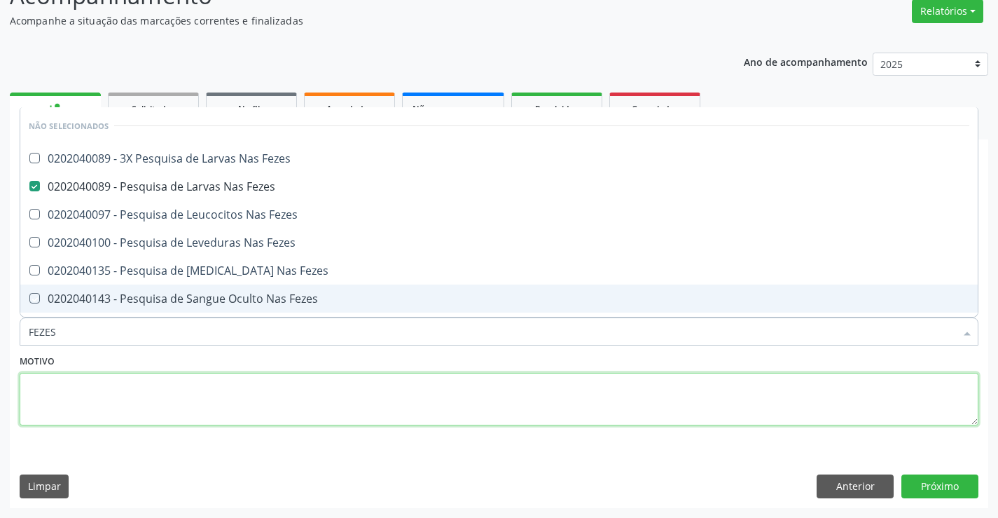
click at [109, 387] on textarea at bounding box center [499, 399] width 959 height 53
checkbox Fezes "true"
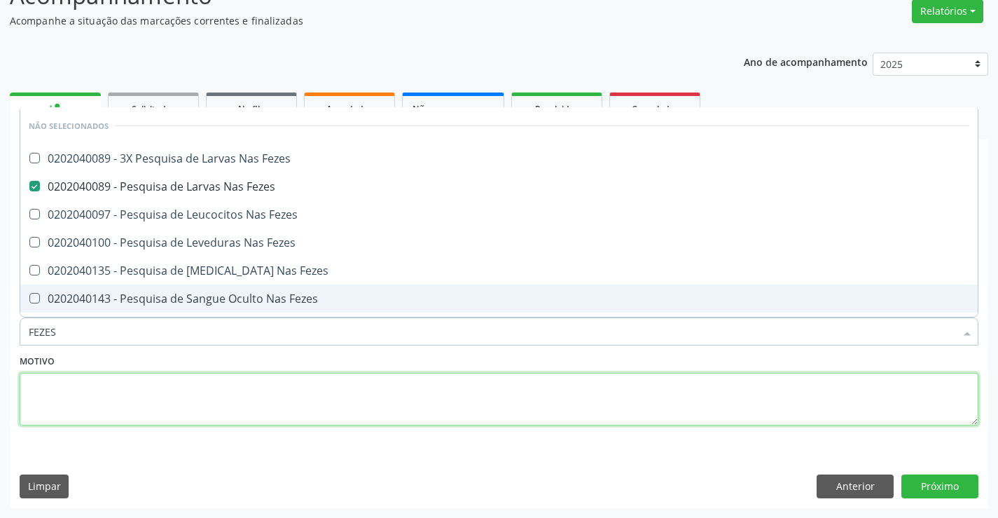
checkbox Fezes "true"
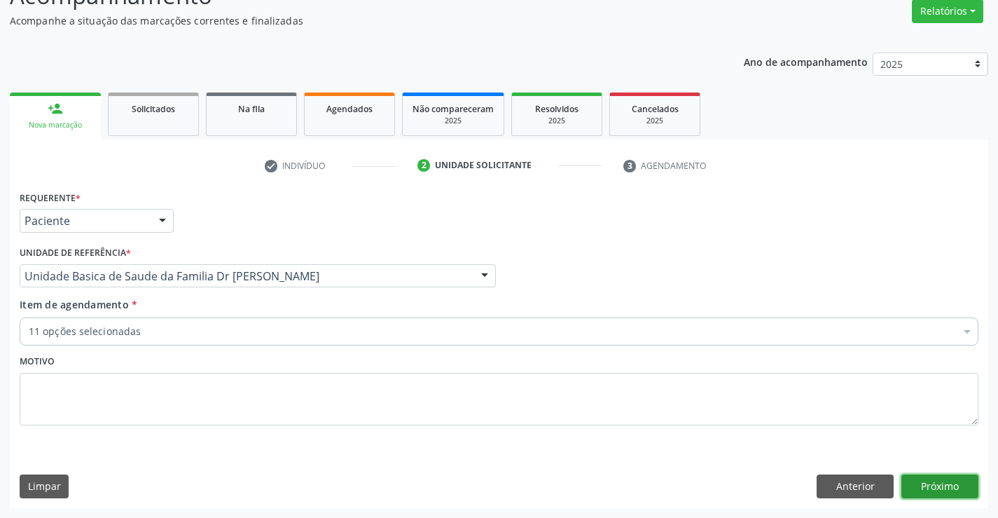
click at [933, 483] on button "Próximo" at bounding box center [940, 486] width 77 height 24
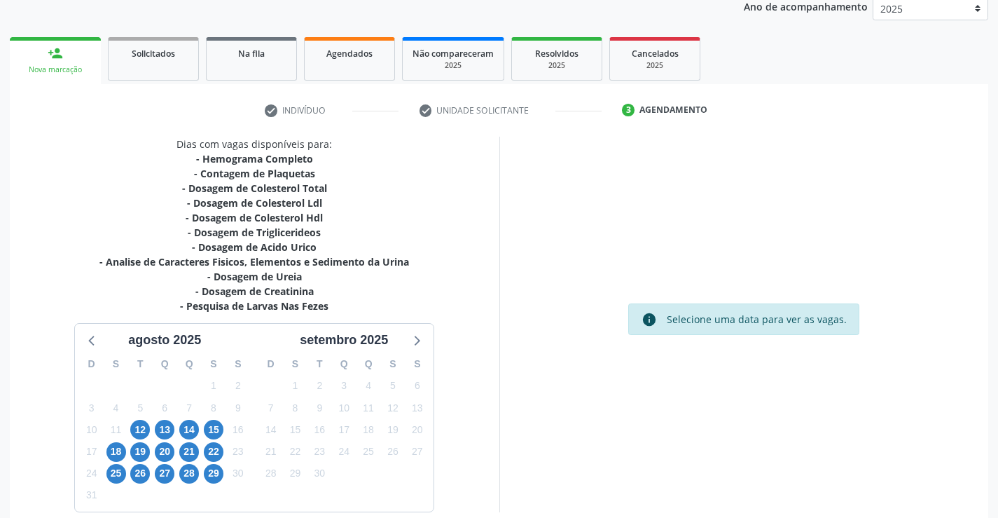
scroll to position [239, 0]
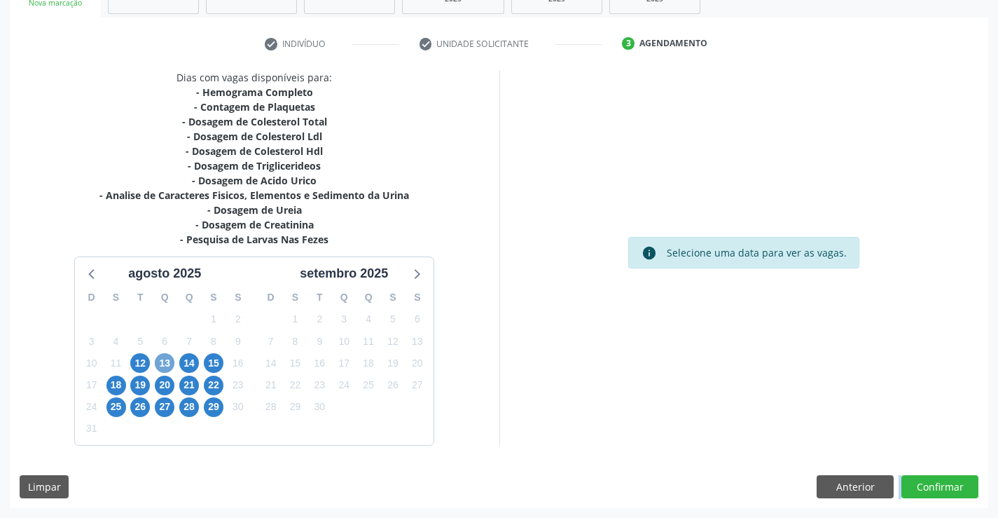
click at [165, 366] on span "13" at bounding box center [165, 363] width 20 height 20
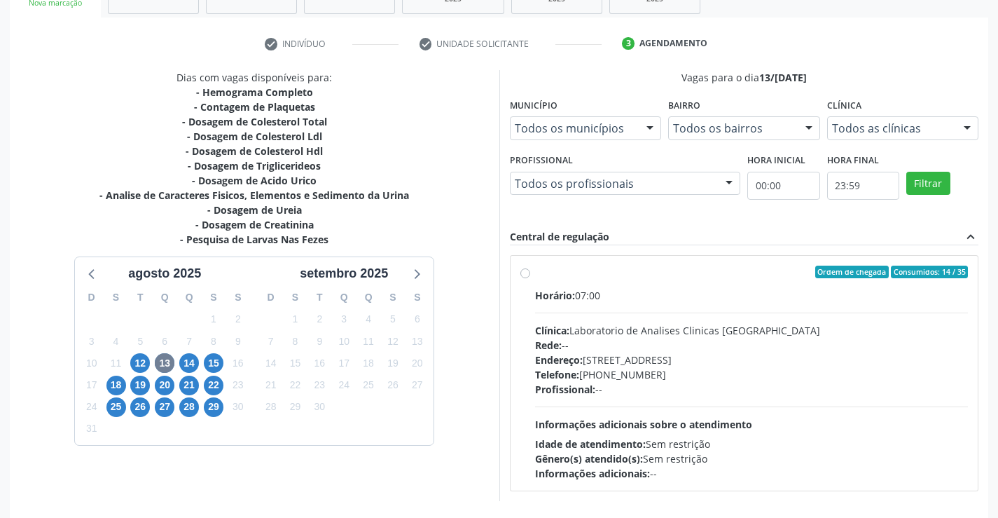
click at [535, 275] on label "Ordem de chegada Consumidos: 14 / 35 Horário: 07:00 Clínica: Laboratorio de Ana…" at bounding box center [752, 373] width 434 height 215
click at [526, 275] on input "Ordem de chegada Consumidos: 14 / 35 Horário: 07:00 Clínica: Laboratorio de Ana…" at bounding box center [526, 272] width 10 height 13
radio input "true"
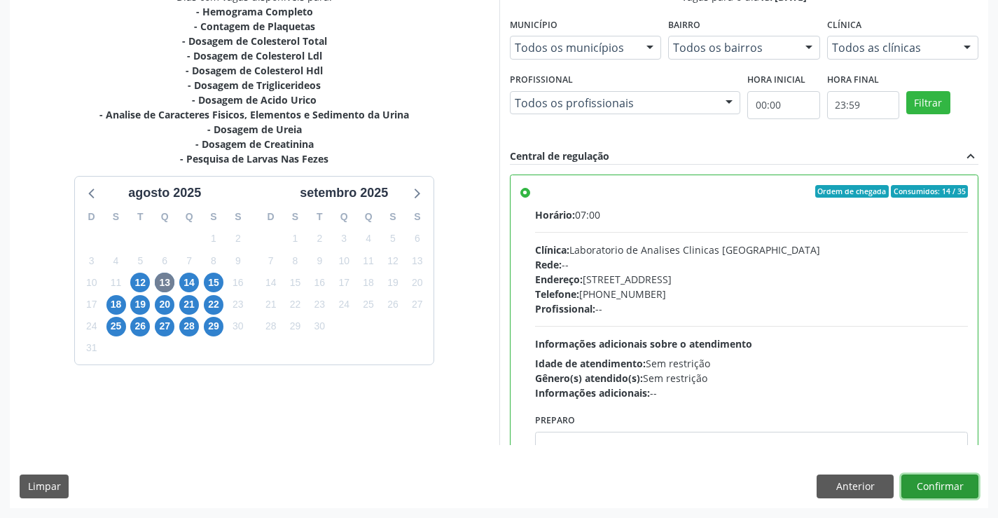
click at [956, 483] on button "Confirmar" at bounding box center [940, 486] width 77 height 24
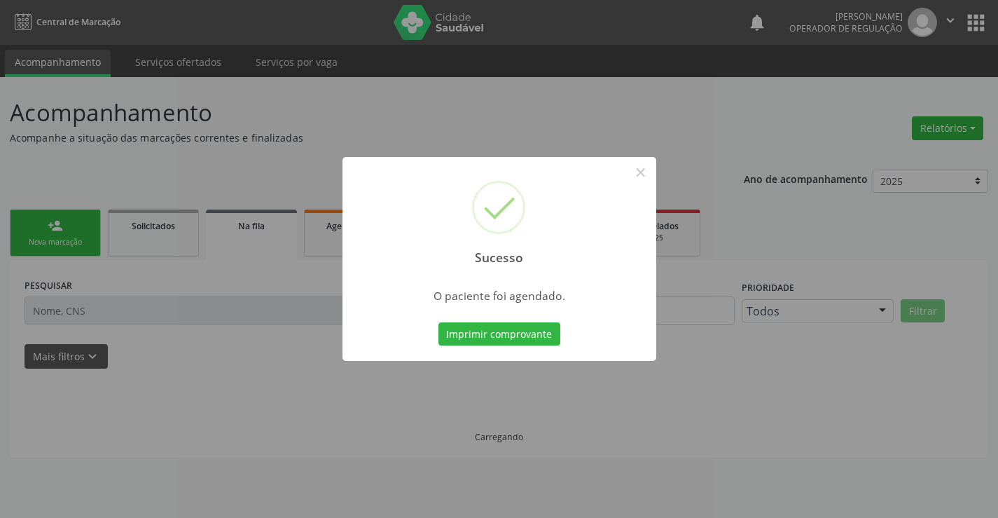
scroll to position [0, 0]
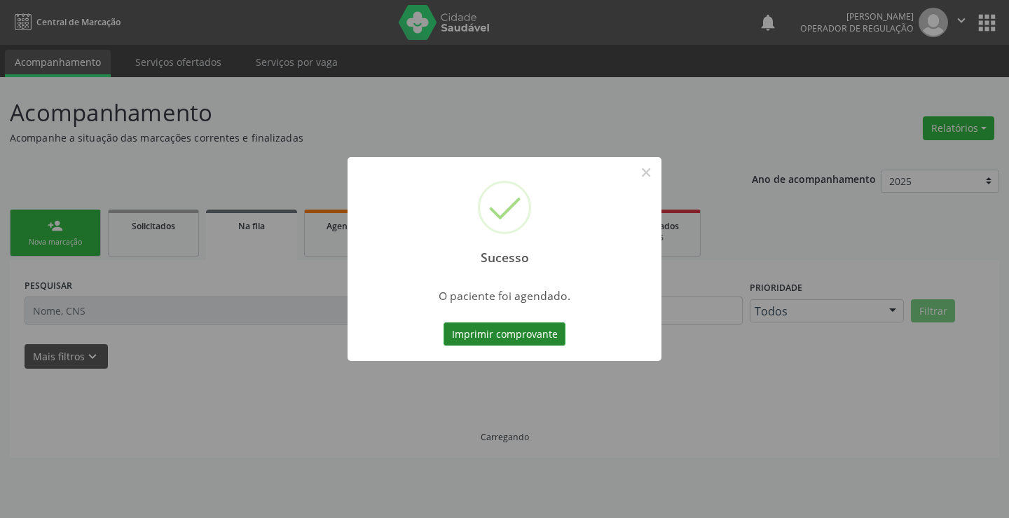
click at [508, 336] on button "Imprimir comprovante" at bounding box center [504, 334] width 122 height 24
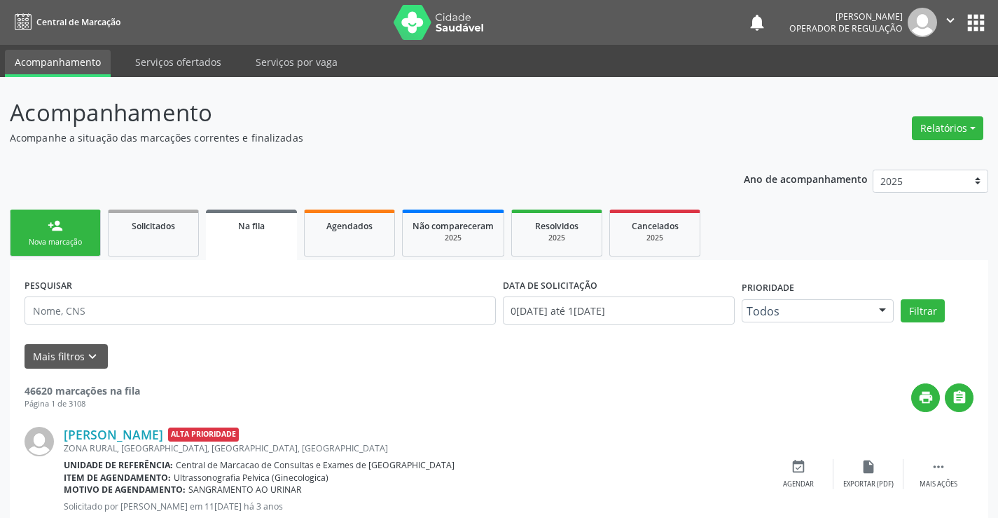
click at [64, 219] on link "person_add Nova marcação" at bounding box center [55, 232] width 91 height 47
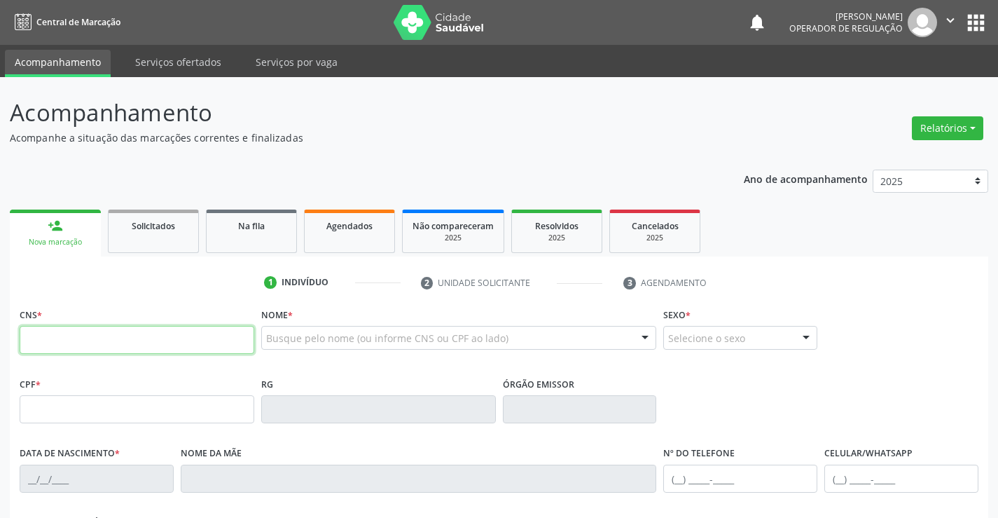
click at [91, 328] on input "text" at bounding box center [137, 340] width 235 height 28
type input "704 6081 8574 9827"
type input "2039209611"
type input "19/12/2008"
type input "(74) 99103-7570"
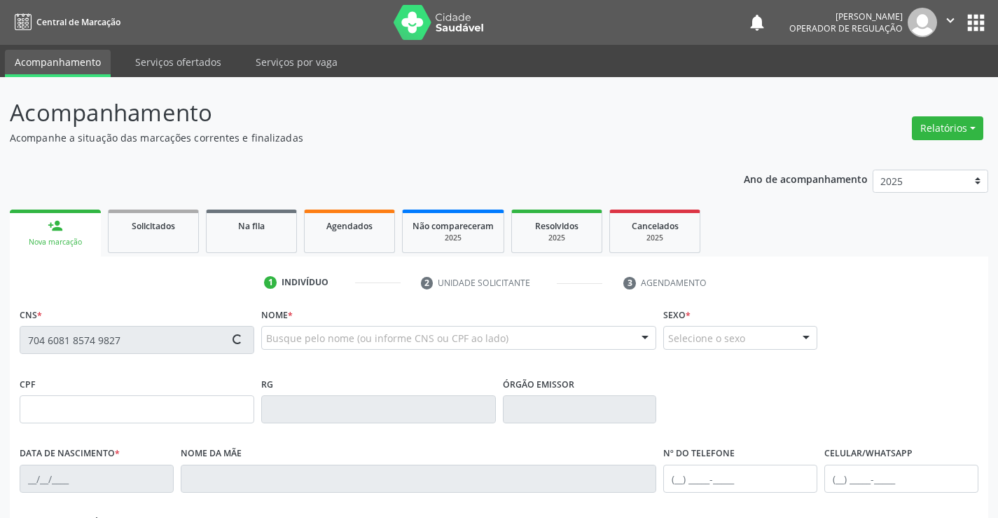
type input "(74) 99103-7570"
type input "50"
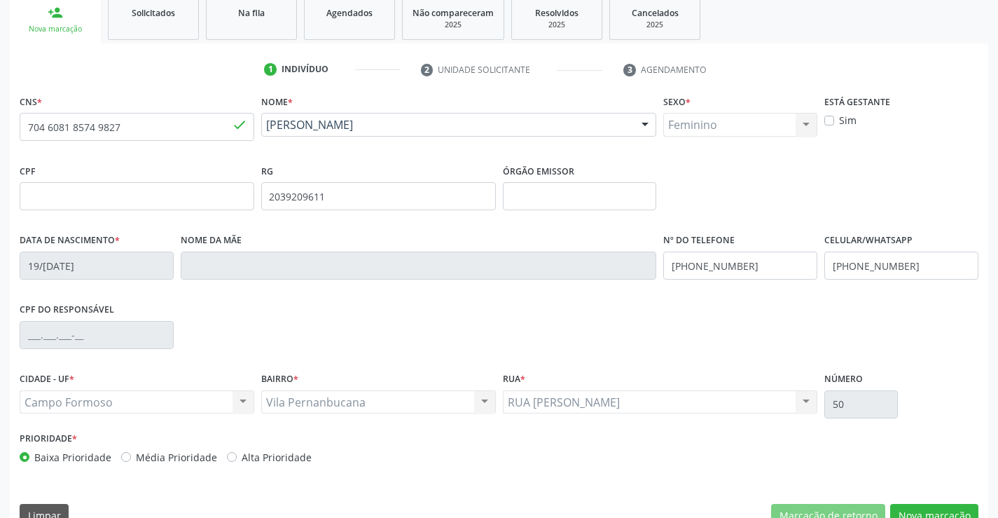
scroll to position [242, 0]
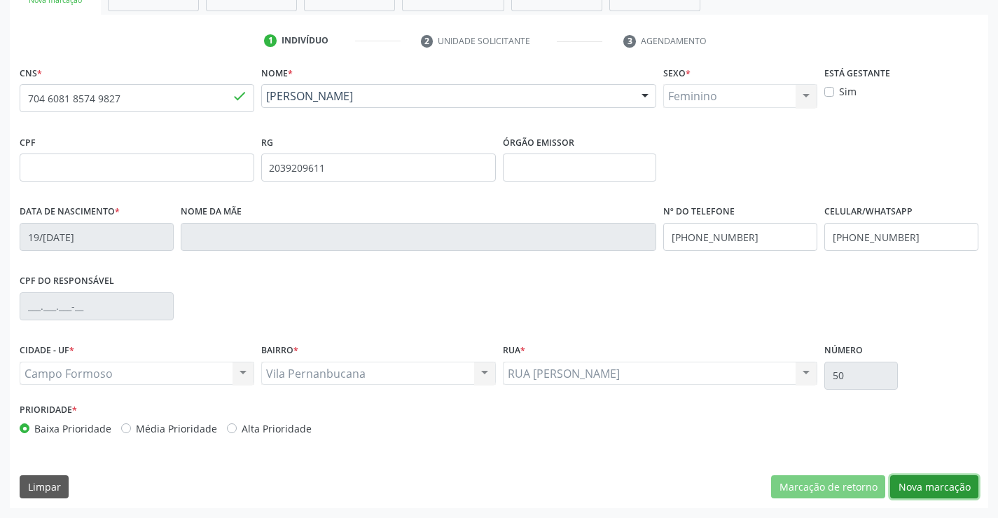
click at [948, 488] on button "Nova marcação" at bounding box center [934, 487] width 88 height 24
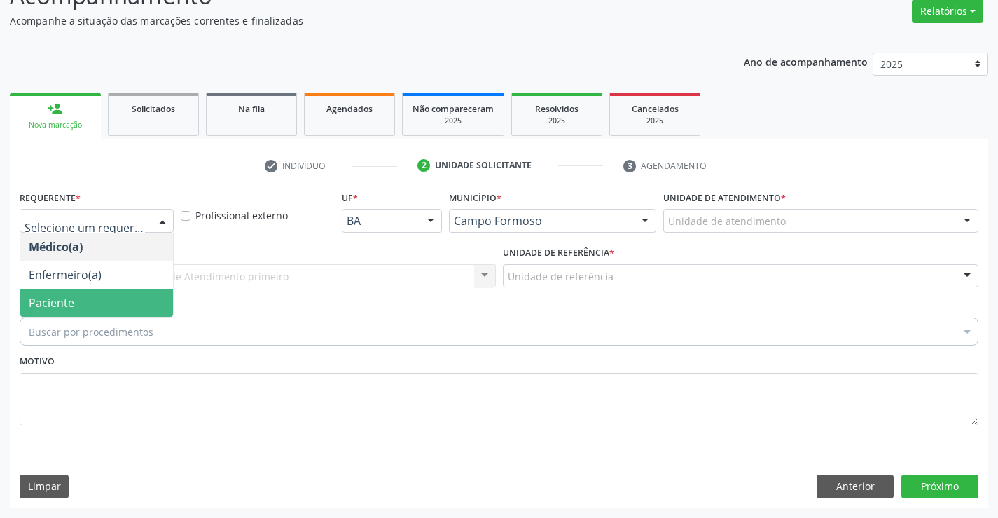
click at [104, 297] on span "Paciente" at bounding box center [96, 303] width 153 height 28
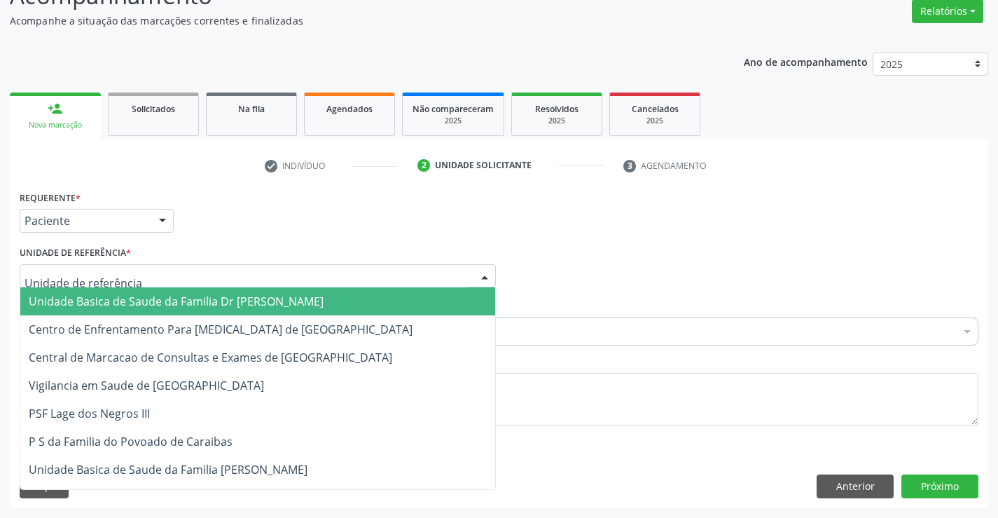
click at [189, 300] on span "Unidade Basica de Saude da Familia Dr [PERSON_NAME]" at bounding box center [176, 301] width 295 height 15
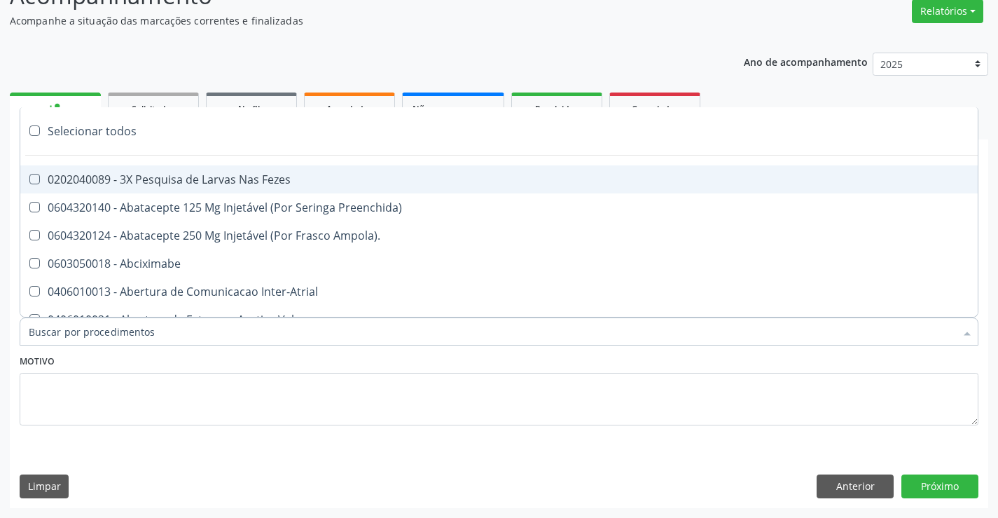
click at [175, 322] on div at bounding box center [499, 331] width 959 height 28
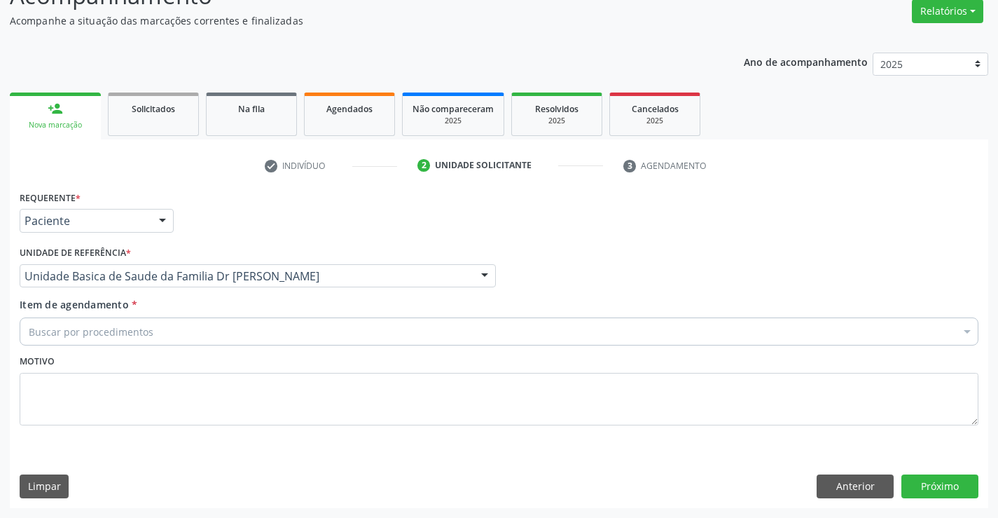
scroll to position [0, 0]
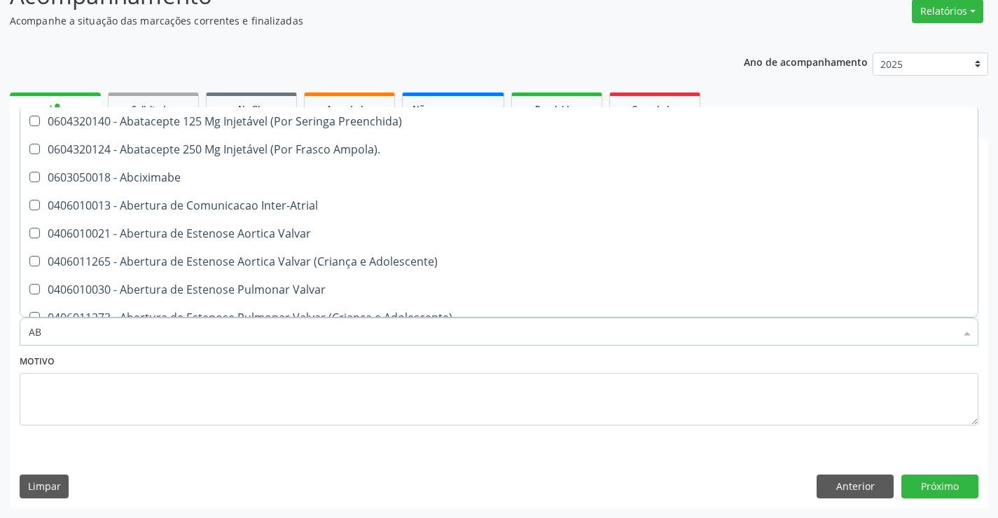
type input "ABO"
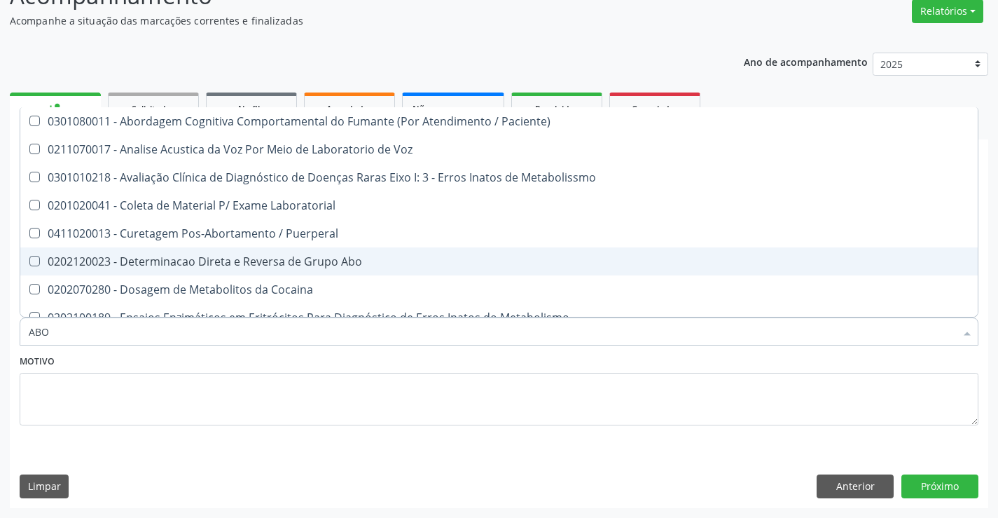
click at [263, 262] on div "0202120023 - Determinacao Direta e Reversa de Grupo Abo" at bounding box center [499, 261] width 941 height 11
checkbox Abo "true"
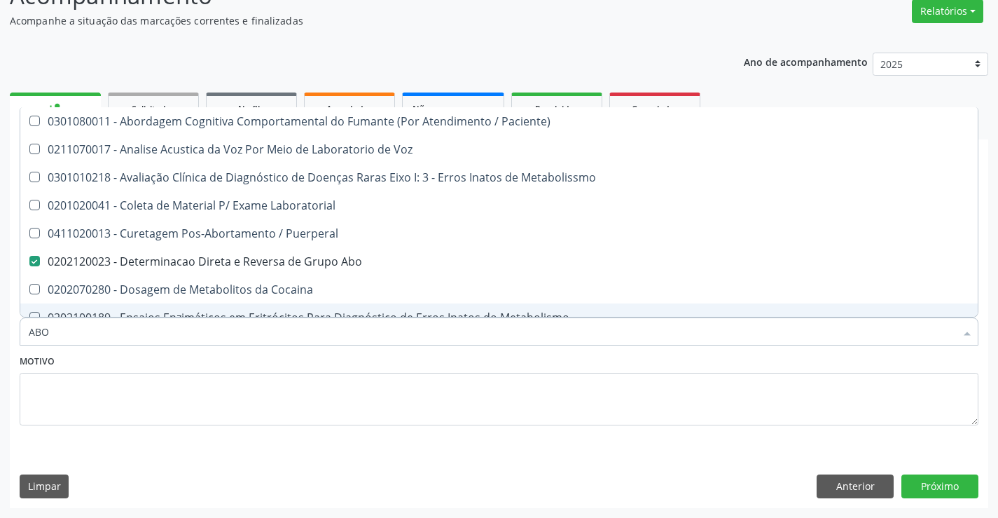
type input "ABO"
click at [186, 382] on textarea at bounding box center [499, 399] width 959 height 53
checkbox Voz "true"
checkbox Abo "false"
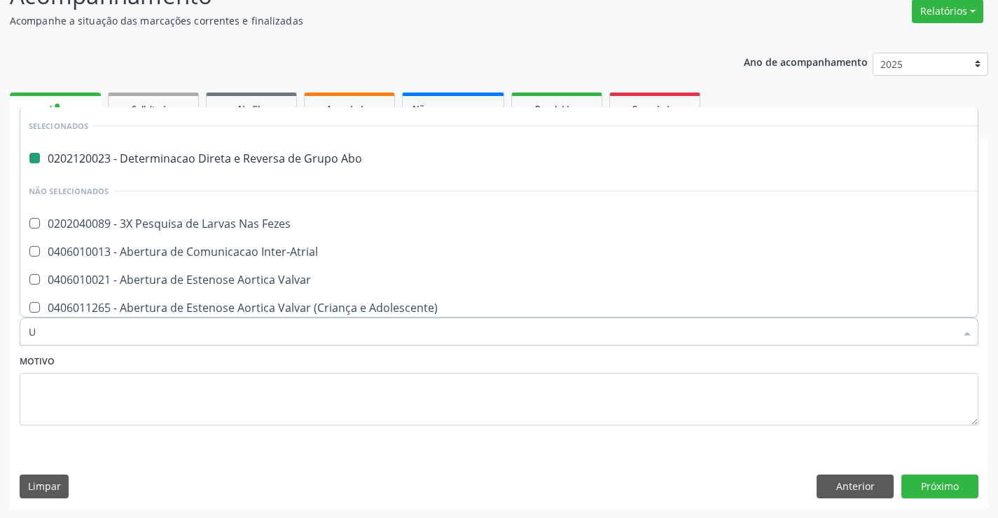
type input "UR"
checkbox Abo "false"
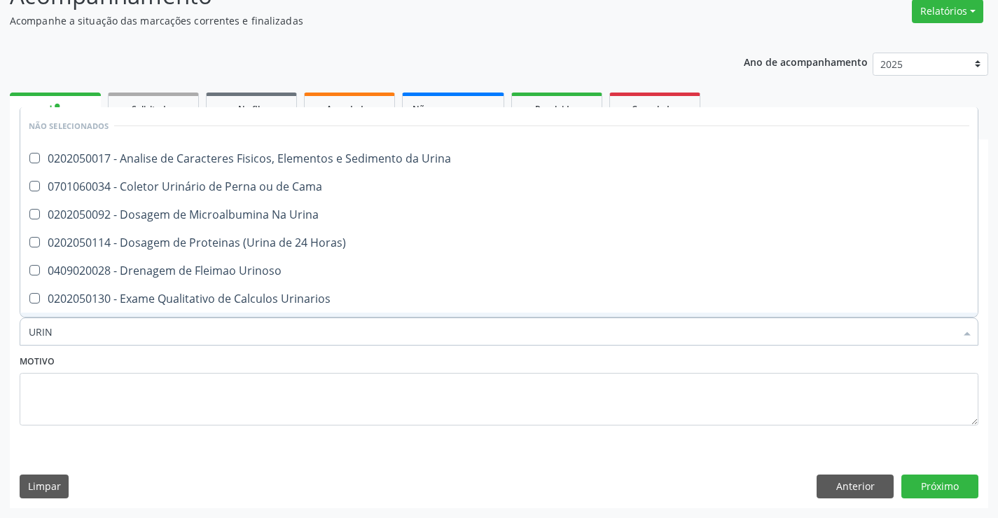
type input "URINA"
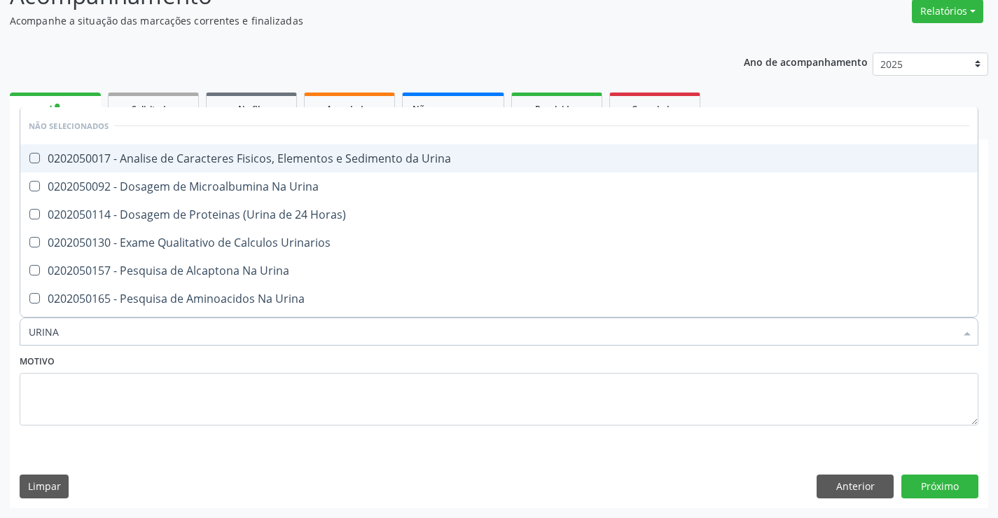
click at [308, 157] on div "0202050017 - Analise de Caracteres Fisicos, Elementos e Sedimento da Urina" at bounding box center [499, 158] width 941 height 11
checkbox Urina "true"
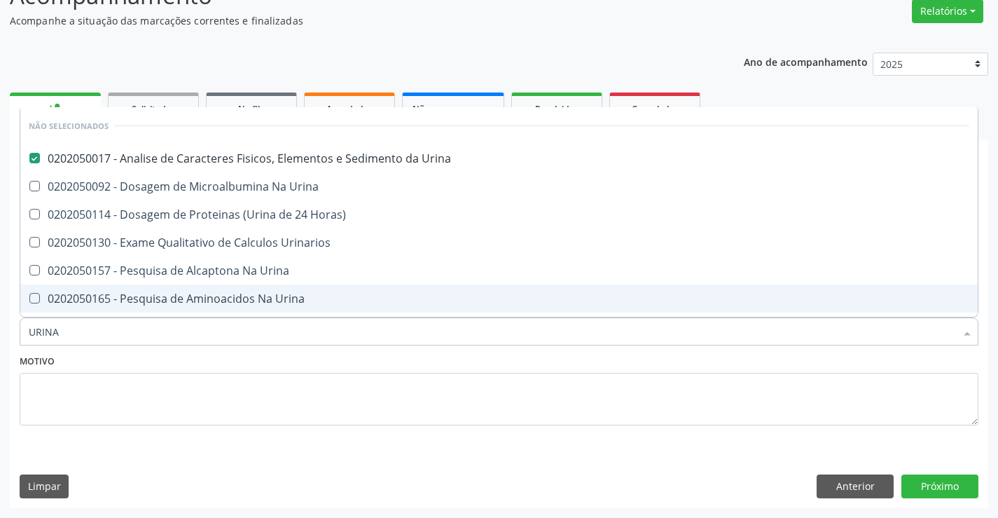
type input "URINA"
click at [198, 377] on textarea at bounding box center [499, 399] width 959 height 53
checkbox Urina "true"
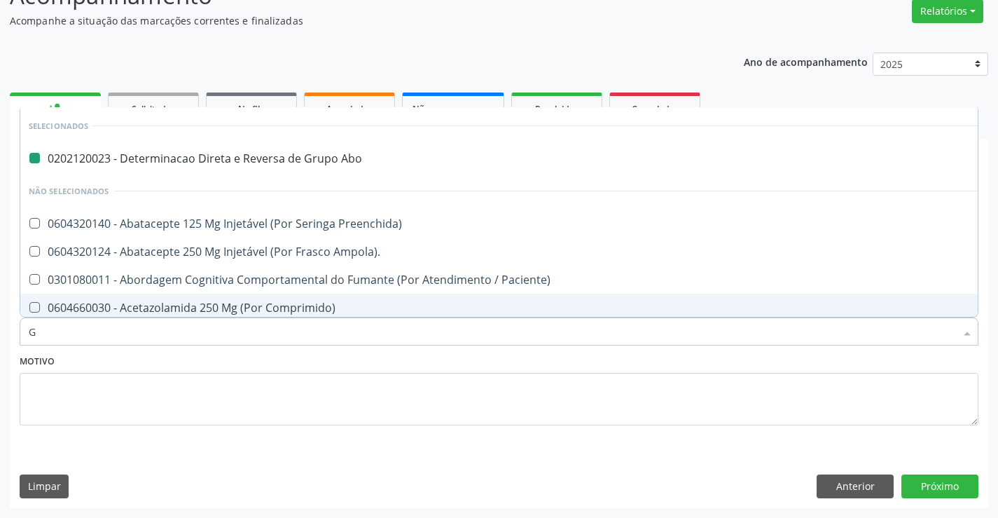
type input "GL"
checkbox Abo "false"
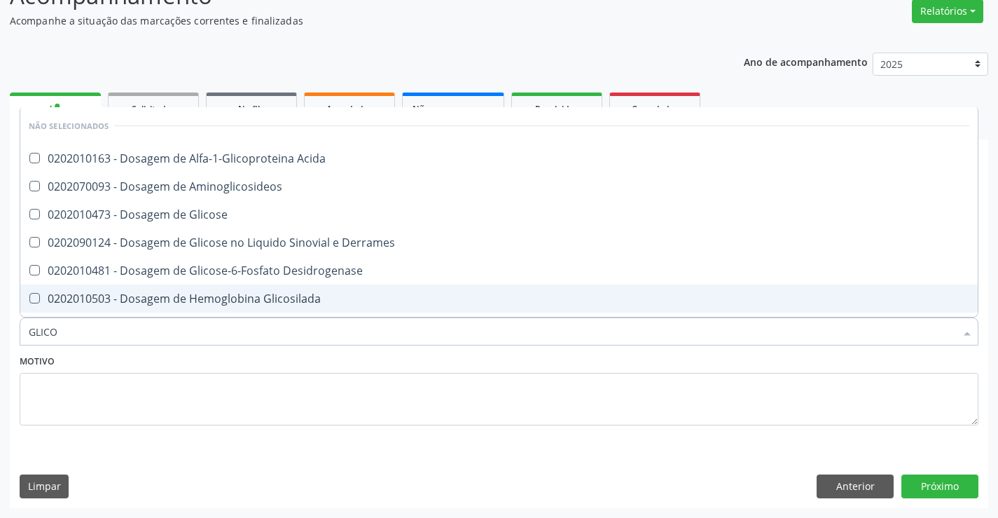
type input "GLICOS"
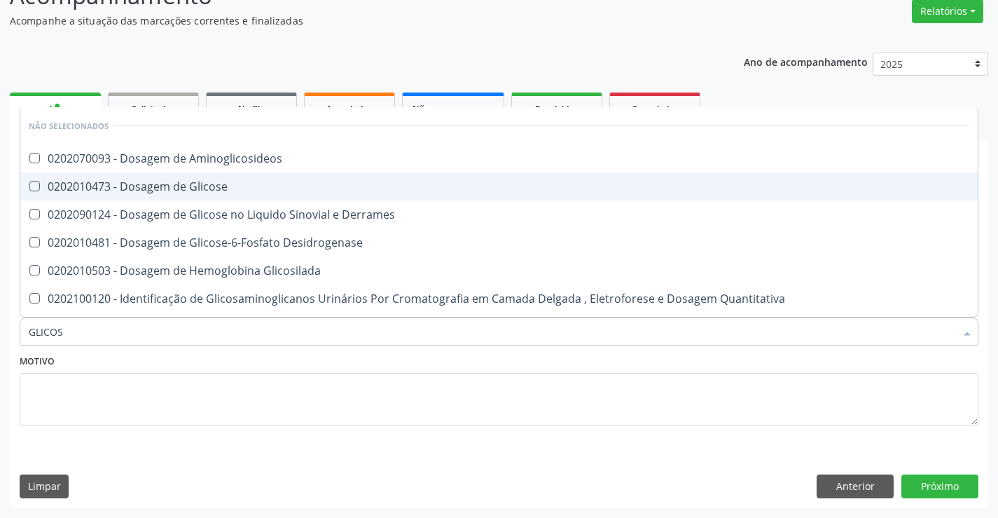
click at [263, 181] on div "0202010473 - Dosagem de Glicose" at bounding box center [499, 186] width 941 height 11
checkbox Glicose "true"
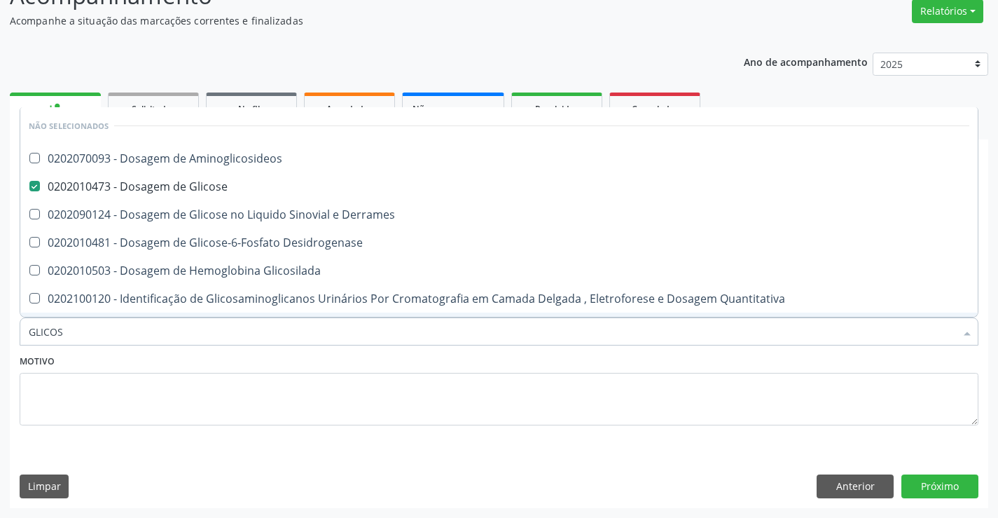
type input "GLICOS"
click at [217, 443] on div "Motivo" at bounding box center [499, 398] width 966 height 94
checkbox Aminoglicosideos "true"
checkbox Derrames "true"
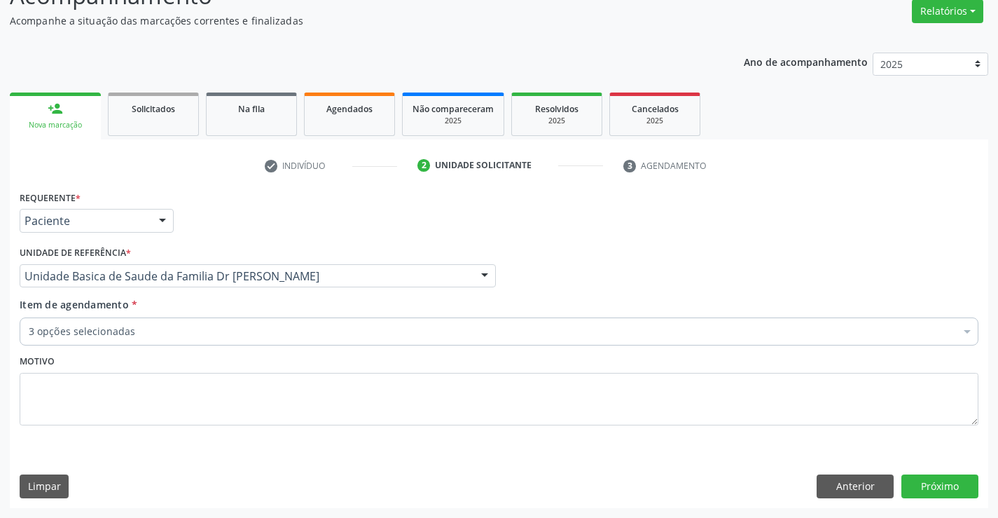
click at [232, 319] on div "3 opções selecionadas" at bounding box center [499, 331] width 959 height 28
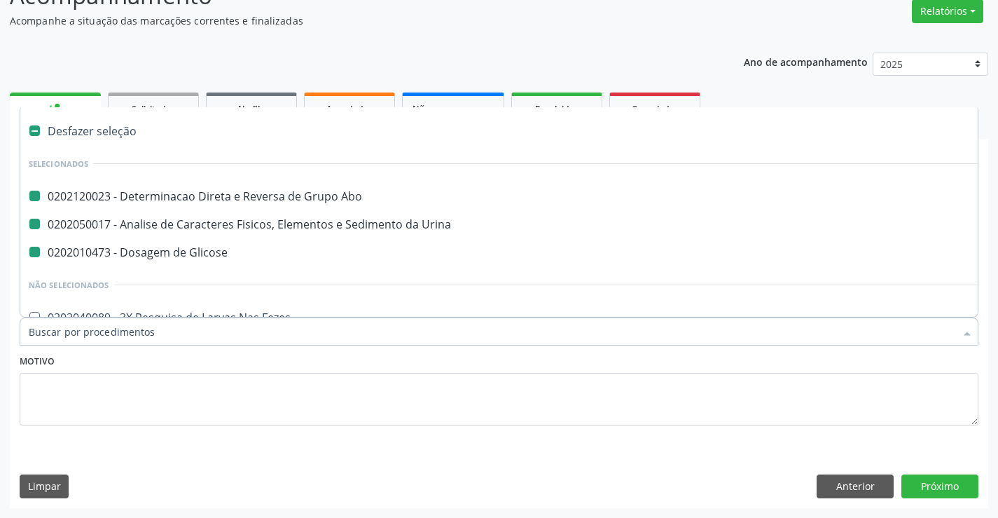
type input "H"
checkbox Abo "false"
checkbox Glicose "false"
checkbox Urina "false"
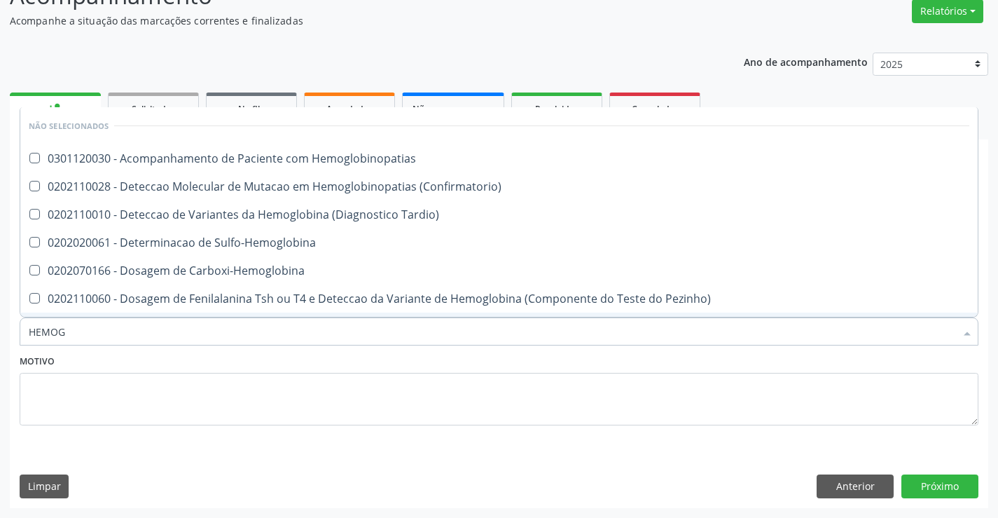
type input "HEMOGR"
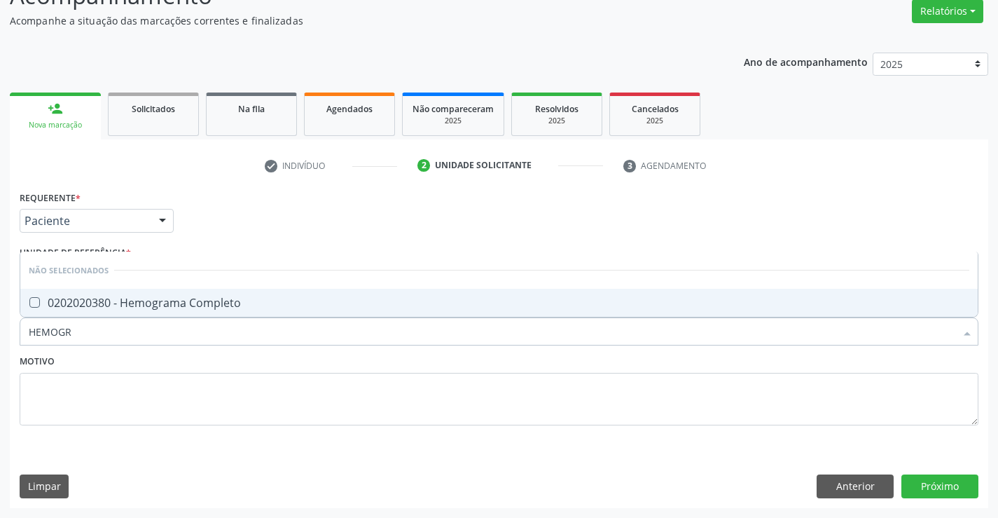
click at [235, 303] on div "0202020380 - Hemograma Completo" at bounding box center [499, 302] width 941 height 11
checkbox Completo "true"
click at [149, 401] on textarea at bounding box center [499, 399] width 959 height 53
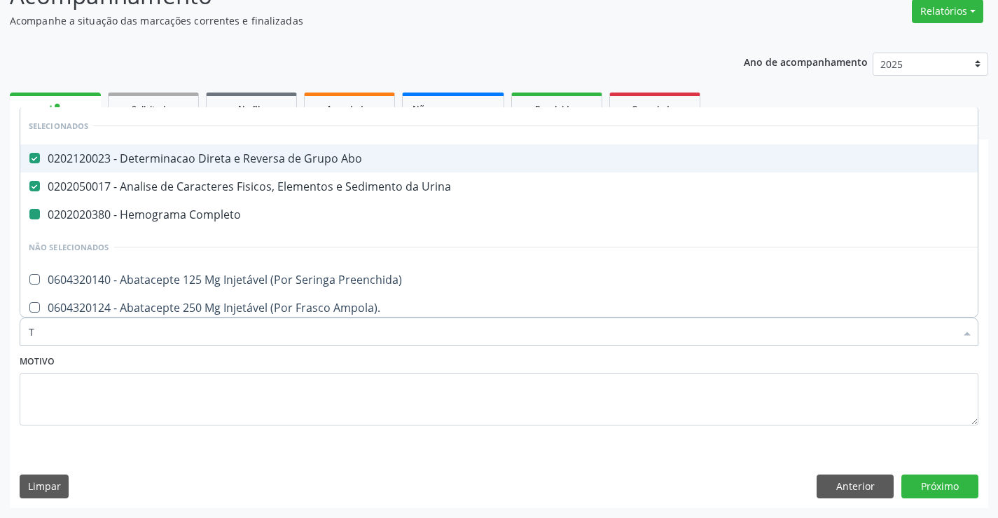
type input "TA"
checkbox Completo "false"
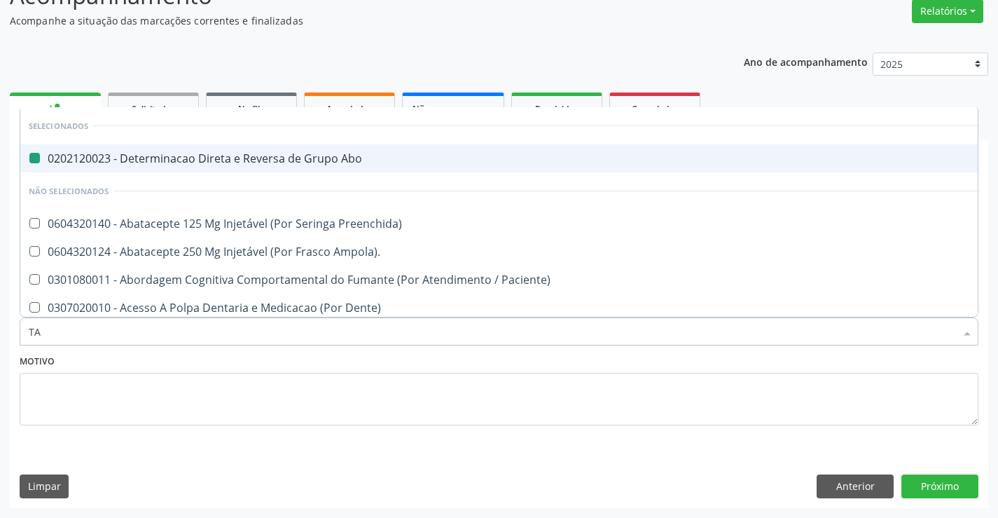
type input "TAT"
checkbox Abo "false"
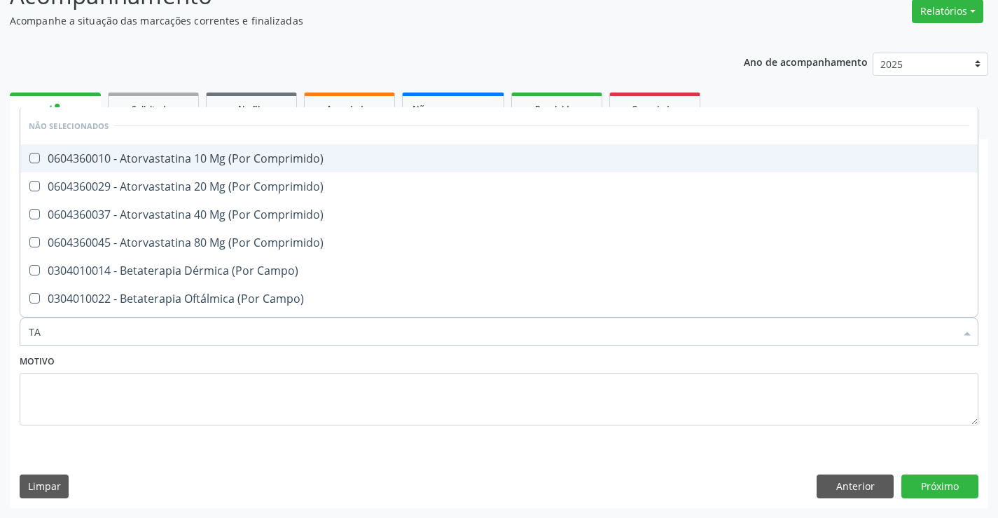
type input "T"
checkbox Comprimido\) "true"
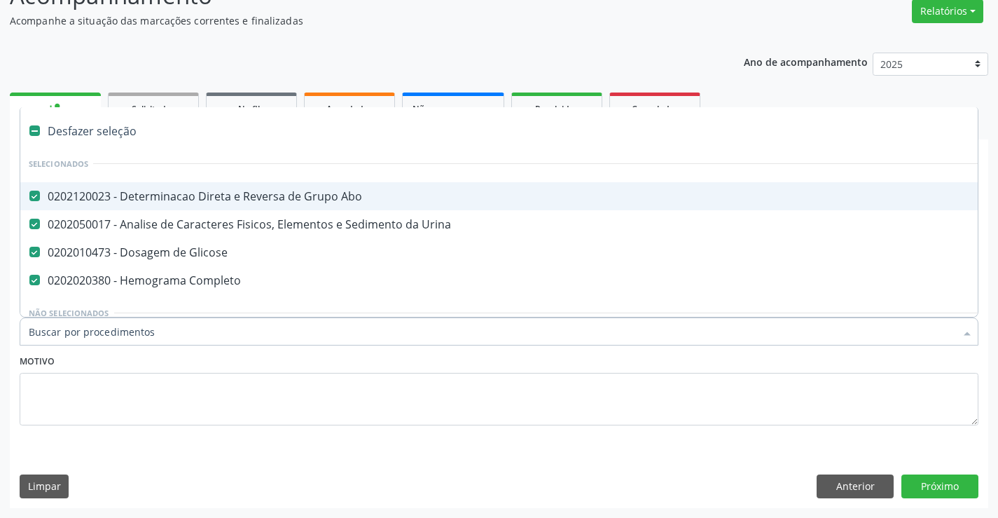
type input "F"
checkbox Glicose "false"
checkbox Completo "false"
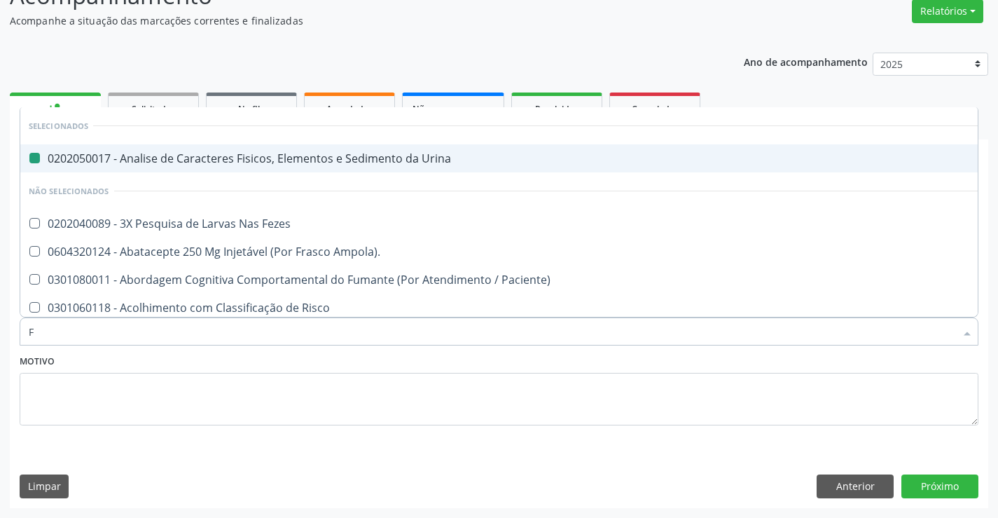
type input "FA"
checkbox Urina "false"
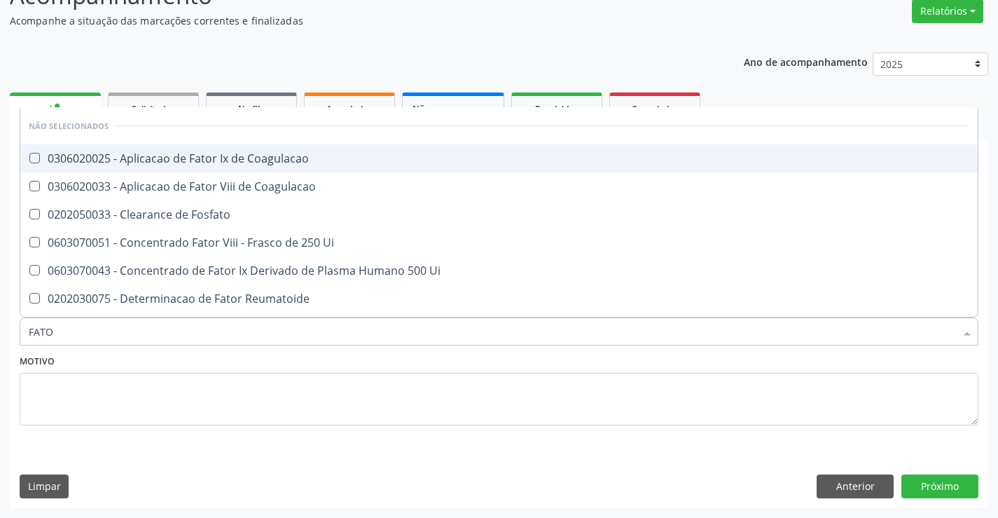
type input "FATOR"
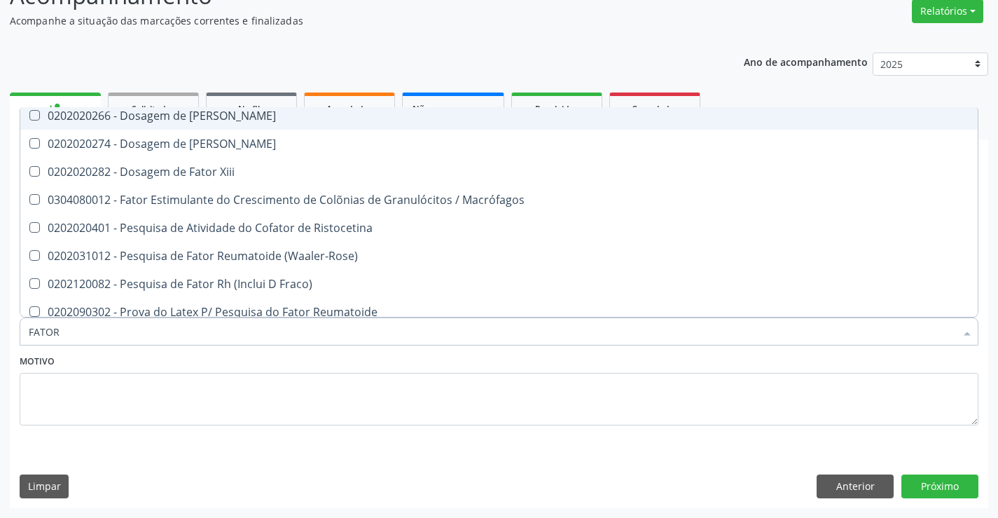
scroll to position [416, 0]
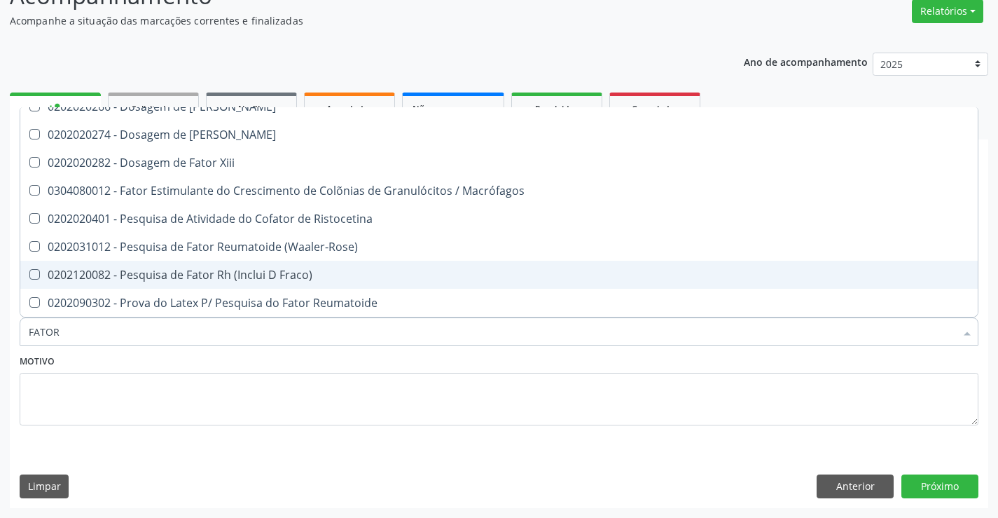
click at [303, 269] on div "0202120082 - Pesquisa de Fator Rh (Inclui D Fraco)" at bounding box center [499, 274] width 941 height 11
checkbox Fraco\) "true"
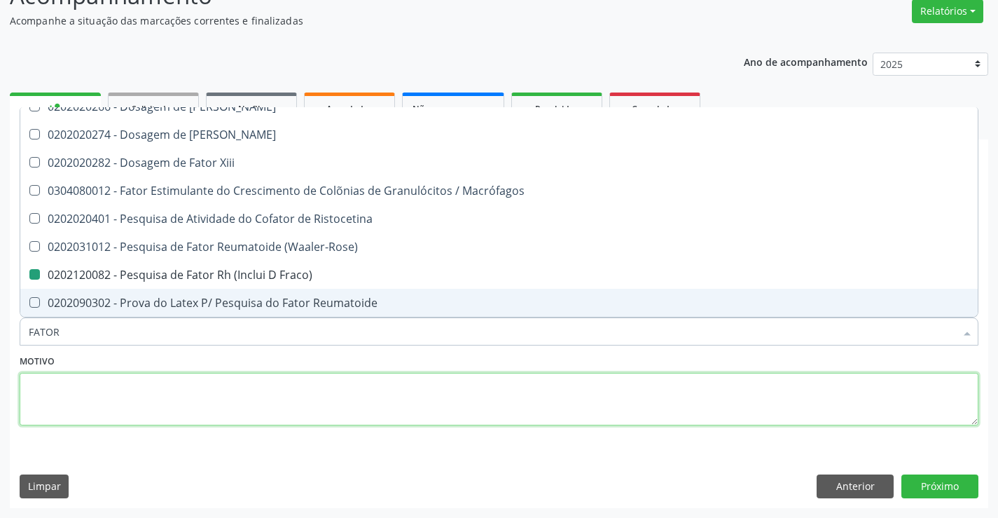
click at [213, 373] on textarea at bounding box center [499, 399] width 959 height 53
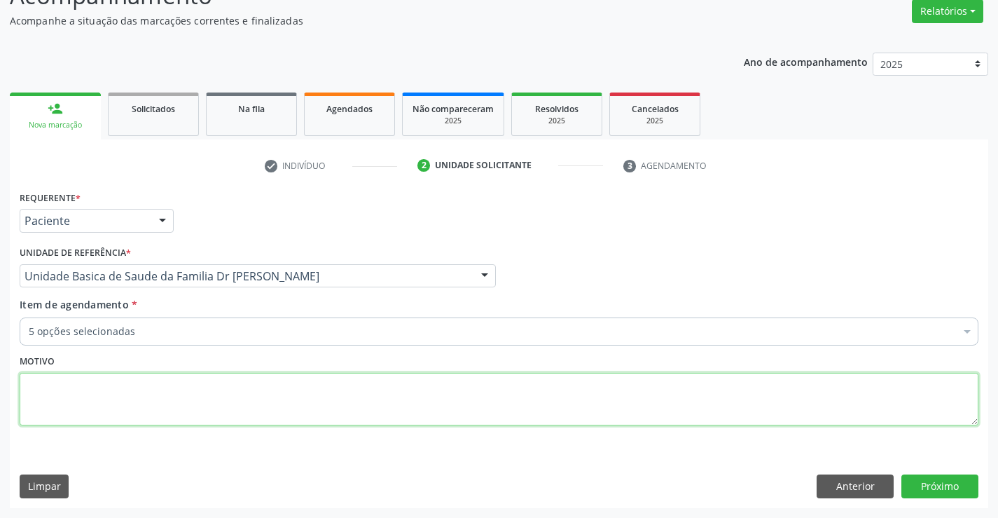
scroll to position [0, 0]
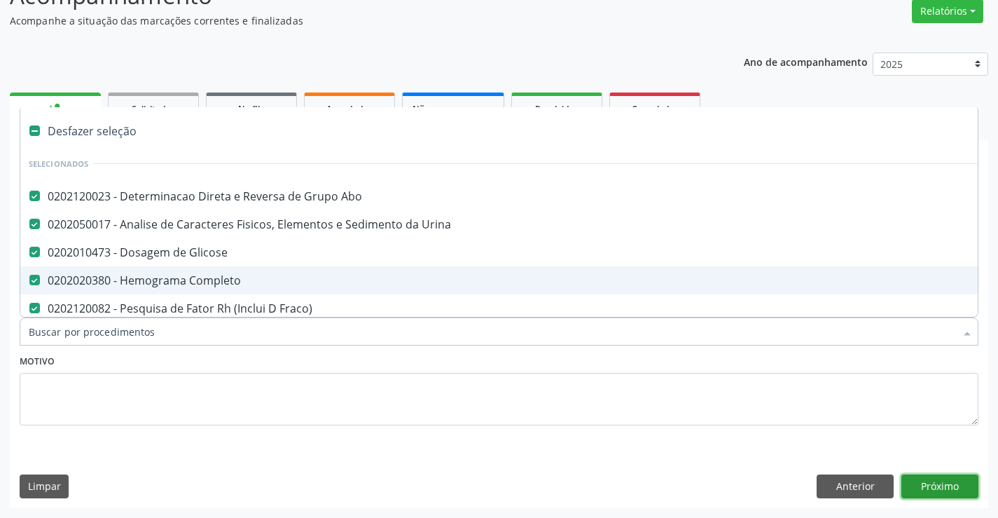
click at [937, 489] on button "Próximo" at bounding box center [940, 486] width 77 height 24
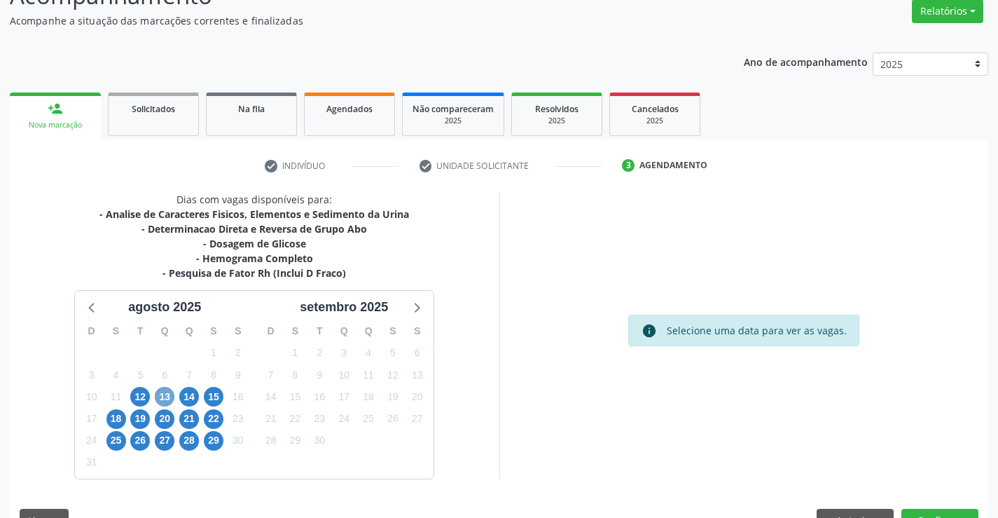
click at [169, 395] on span "13" at bounding box center [165, 397] width 20 height 20
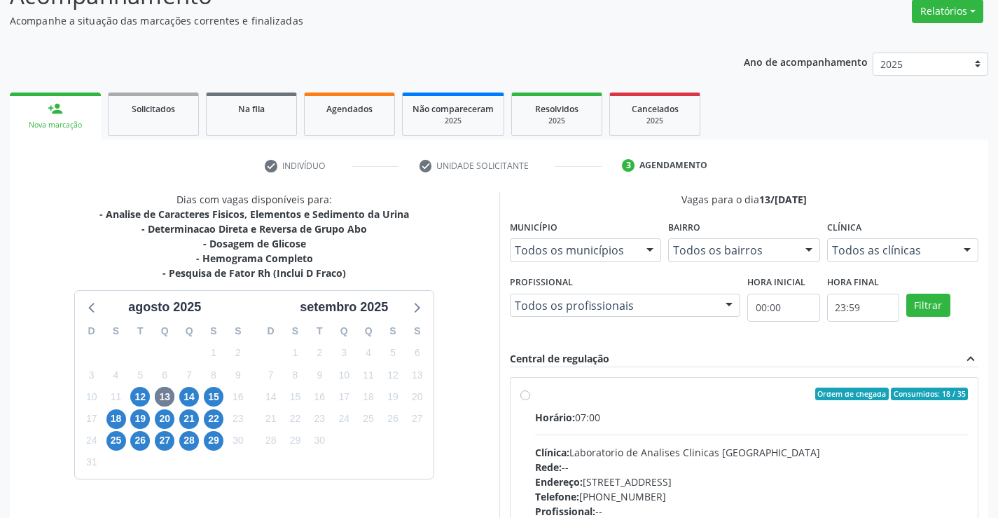
click at [535, 397] on label "Ordem de chegada Consumidos: 18 / 35 Horário: 07:00 Clínica: Laboratorio de Ana…" at bounding box center [752, 494] width 434 height 215
click at [528, 397] on input "Ordem de chegada Consumidos: 18 / 35 Horário: 07:00 Clínica: Laboratorio de Ana…" at bounding box center [526, 393] width 10 height 13
radio input "true"
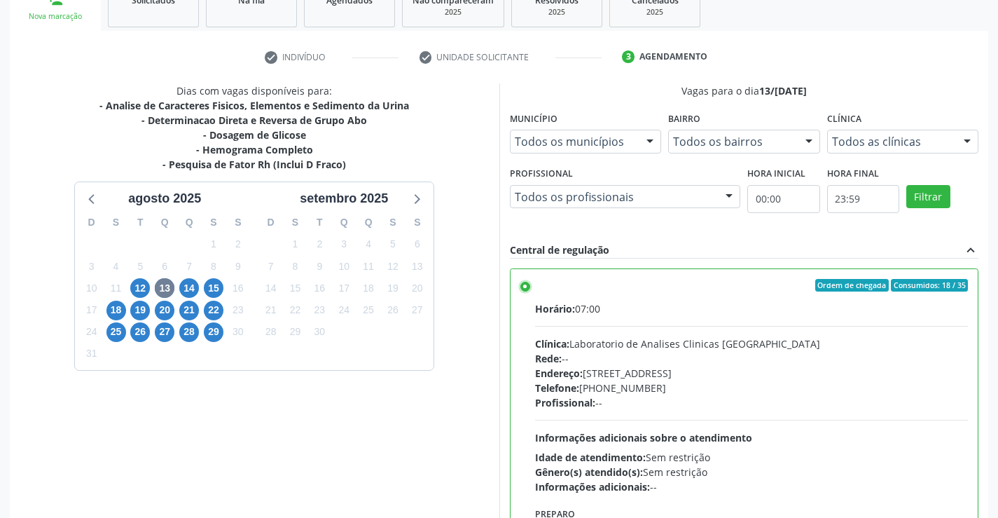
scroll to position [319, 0]
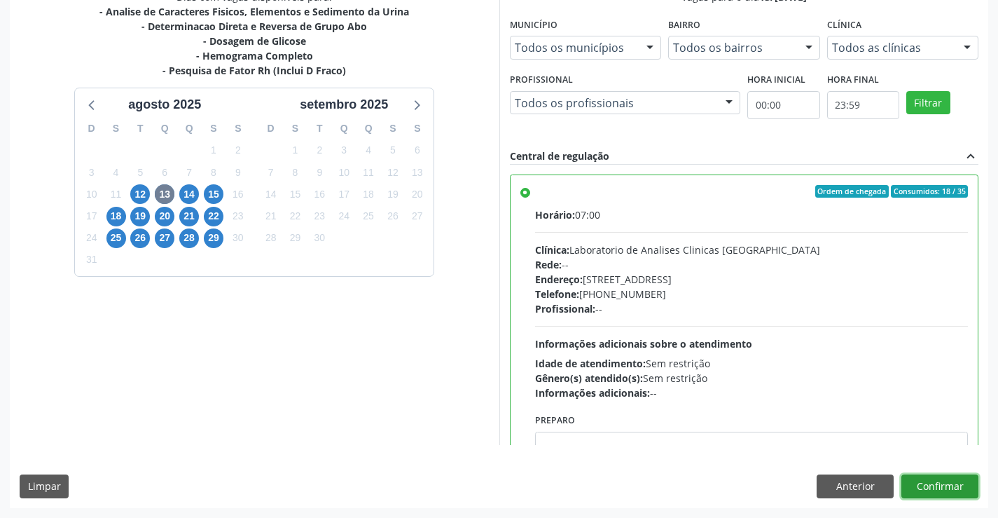
click at [922, 481] on button "Confirmar" at bounding box center [940, 486] width 77 height 24
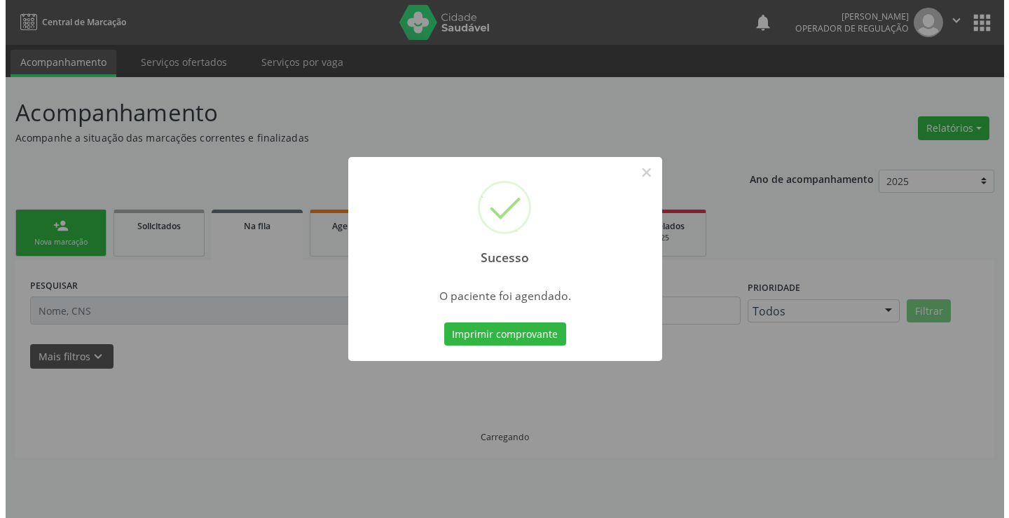
scroll to position [0, 0]
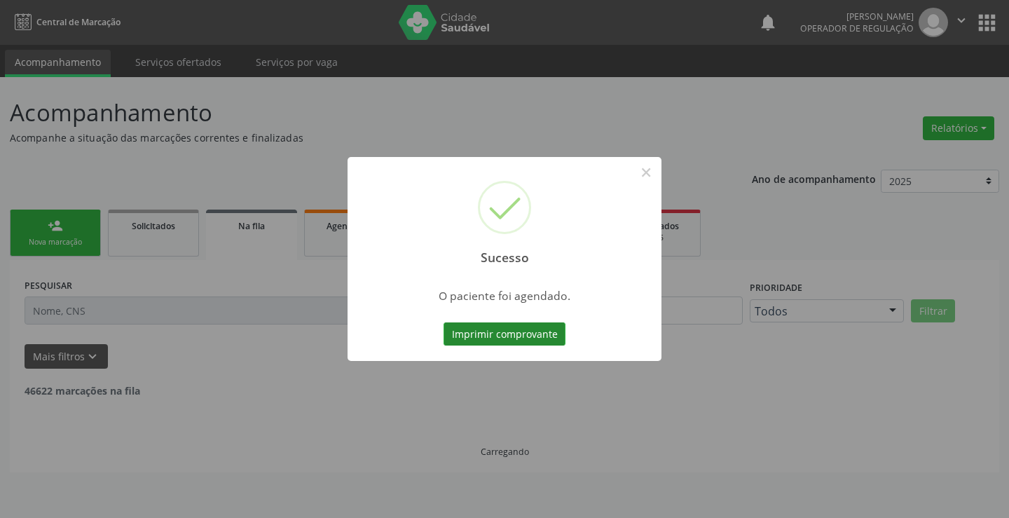
click at [515, 336] on button "Imprimir comprovante" at bounding box center [504, 334] width 122 height 24
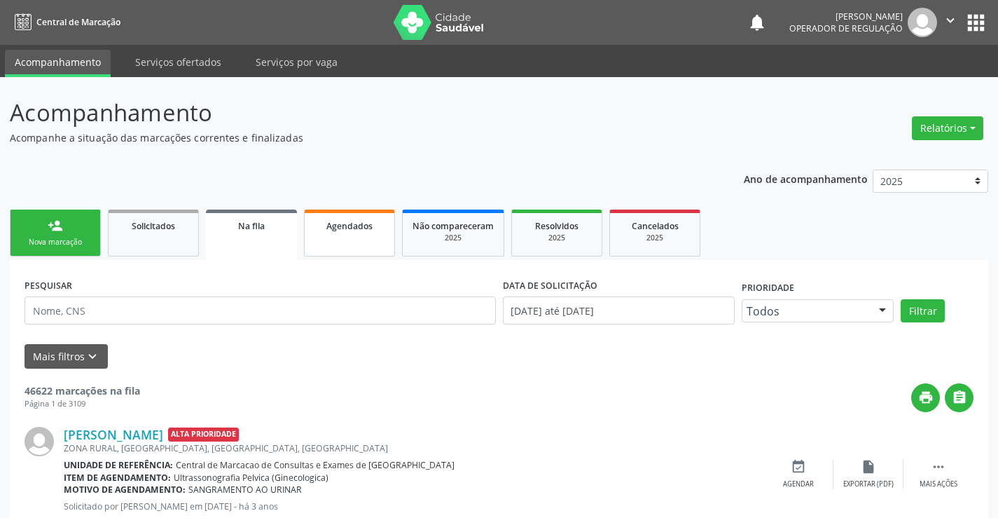
click at [352, 228] on span "Agendados" at bounding box center [349, 226] width 46 height 12
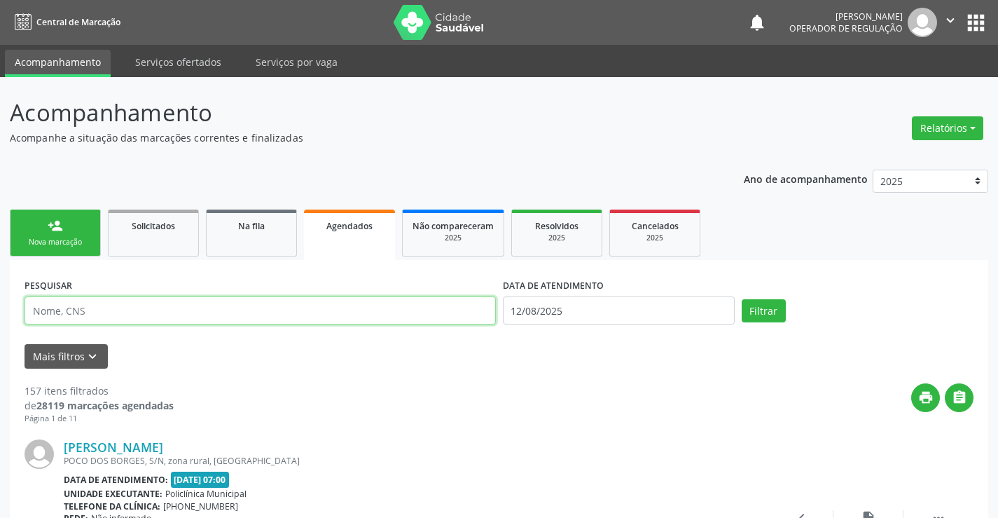
click at [117, 303] on input "text" at bounding box center [261, 310] width 472 height 28
type input "708005882215625"
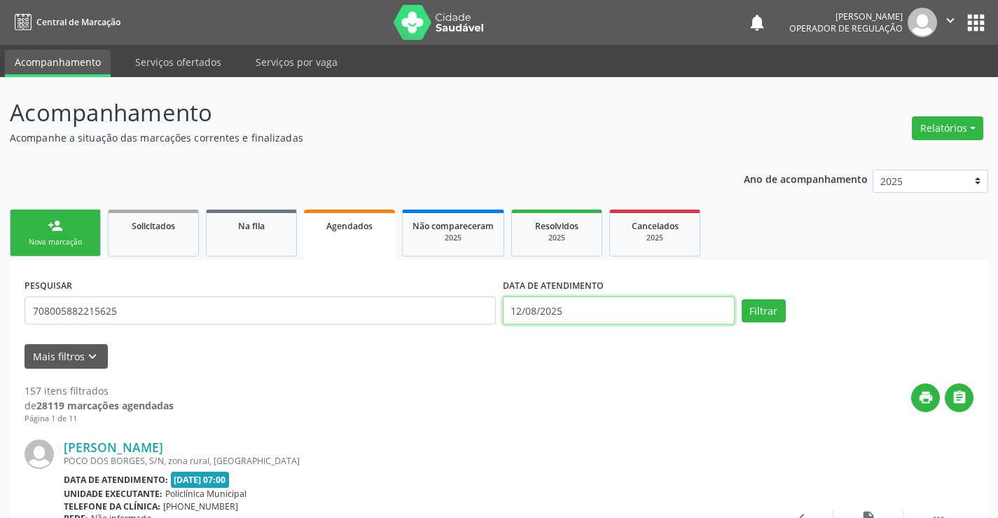
click at [600, 313] on input "12/08/2025" at bounding box center [619, 310] width 232 height 28
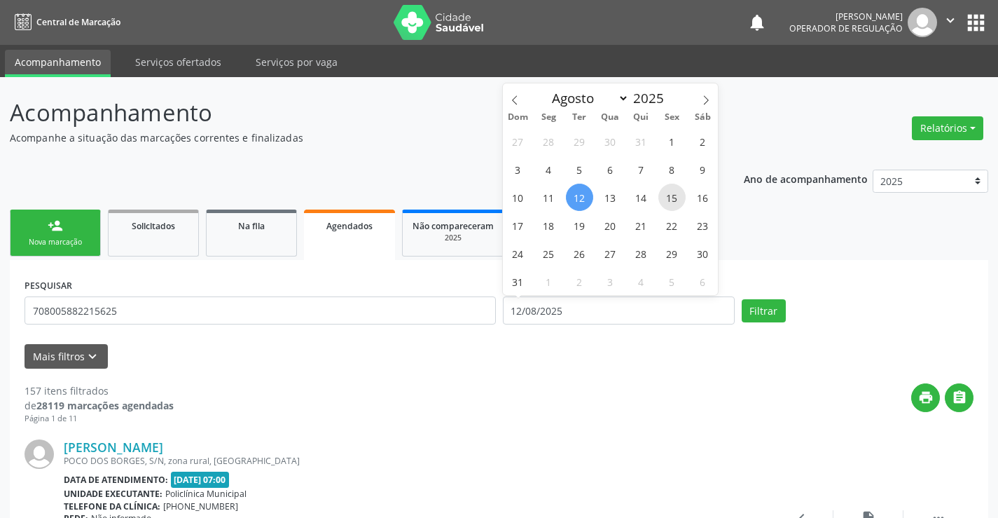
click at [677, 198] on span "15" at bounding box center [672, 197] width 27 height 27
type input "15/08/2025"
click at [677, 198] on span "15" at bounding box center [672, 197] width 27 height 27
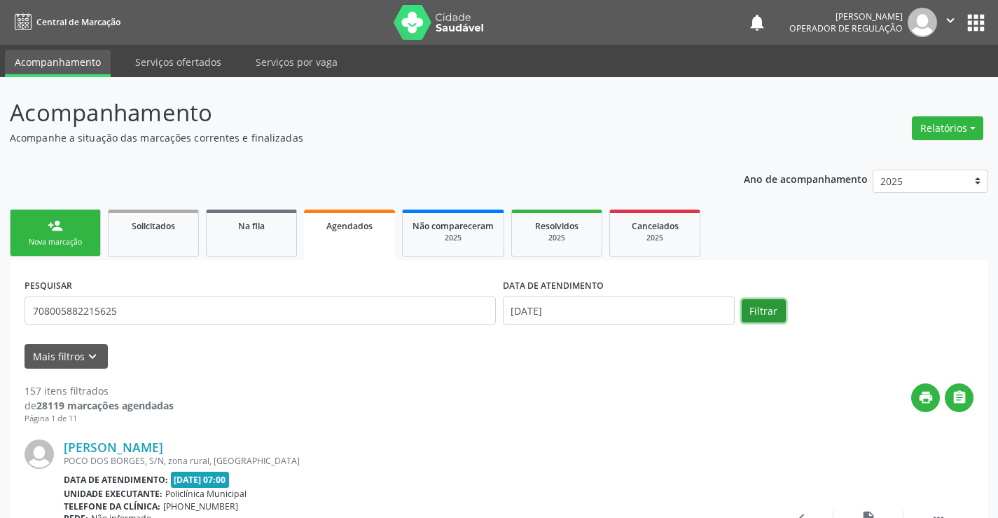
click at [771, 310] on button "Filtrar" at bounding box center [764, 311] width 44 height 24
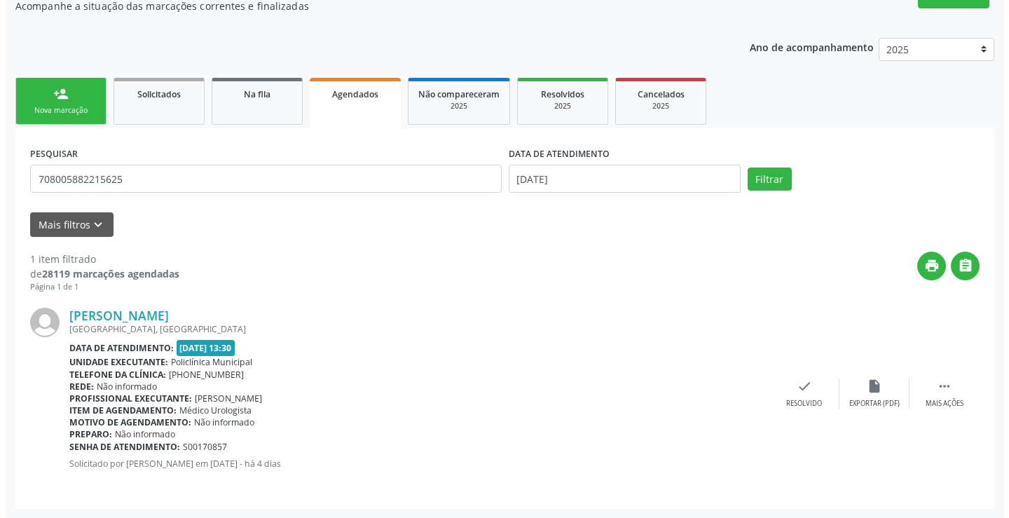
scroll to position [132, 0]
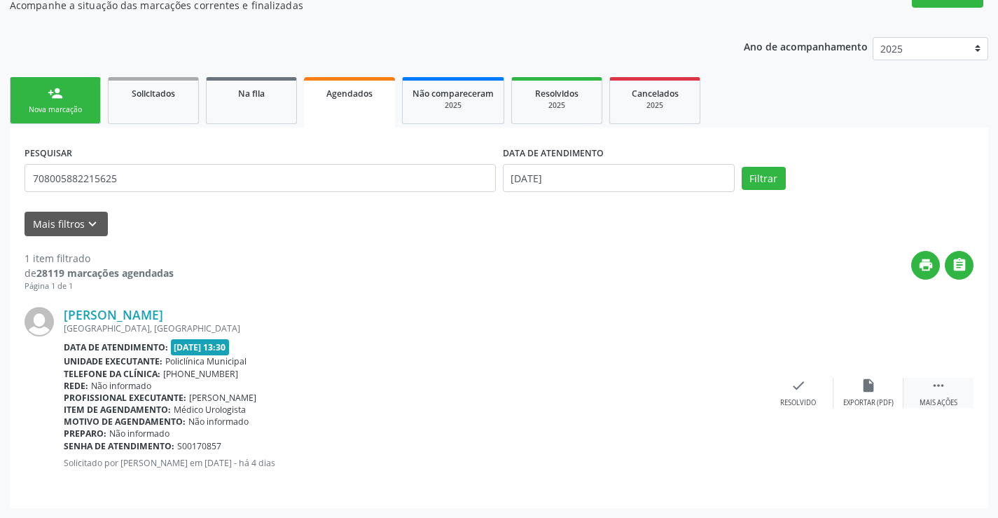
click at [943, 385] on icon "" at bounding box center [938, 385] width 15 height 15
click at [933, 386] on icon "" at bounding box center [938, 385] width 15 height 15
click at [738, 393] on div "cancel Cancelar" at bounding box center [729, 393] width 70 height 30
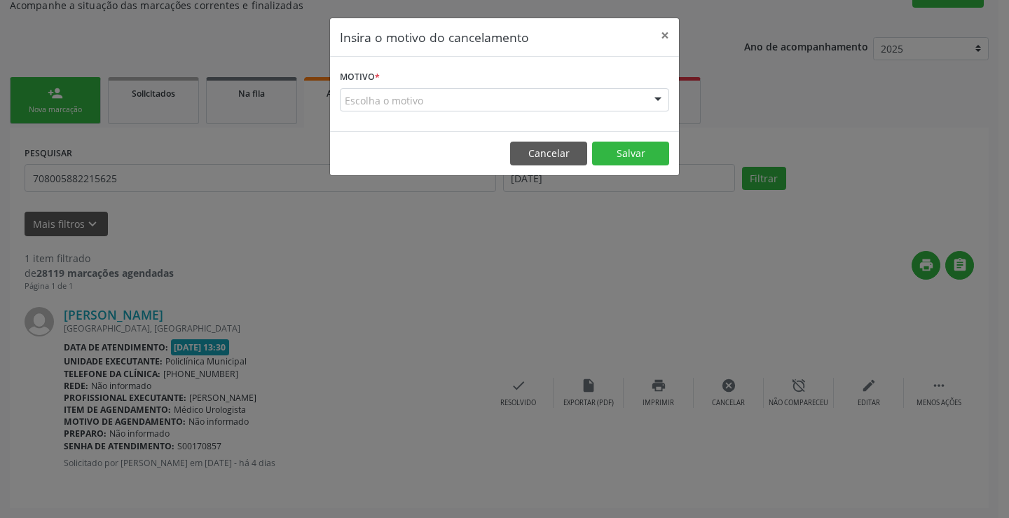
click at [442, 99] on div "Escolha o motivo" at bounding box center [504, 100] width 329 height 24
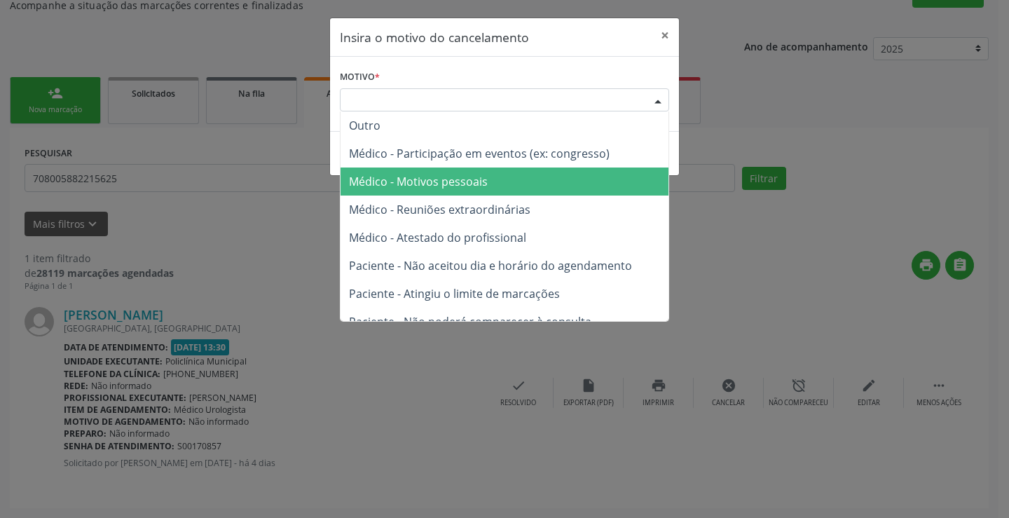
click at [415, 179] on span "Médico - Motivos pessoais" at bounding box center [418, 181] width 139 height 15
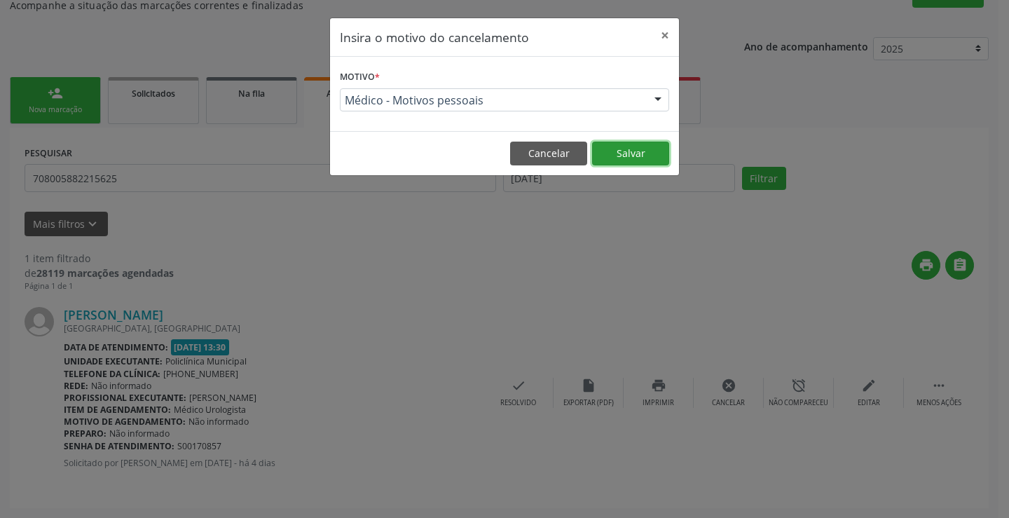
click at [640, 151] on button "Salvar" at bounding box center [630, 154] width 77 height 24
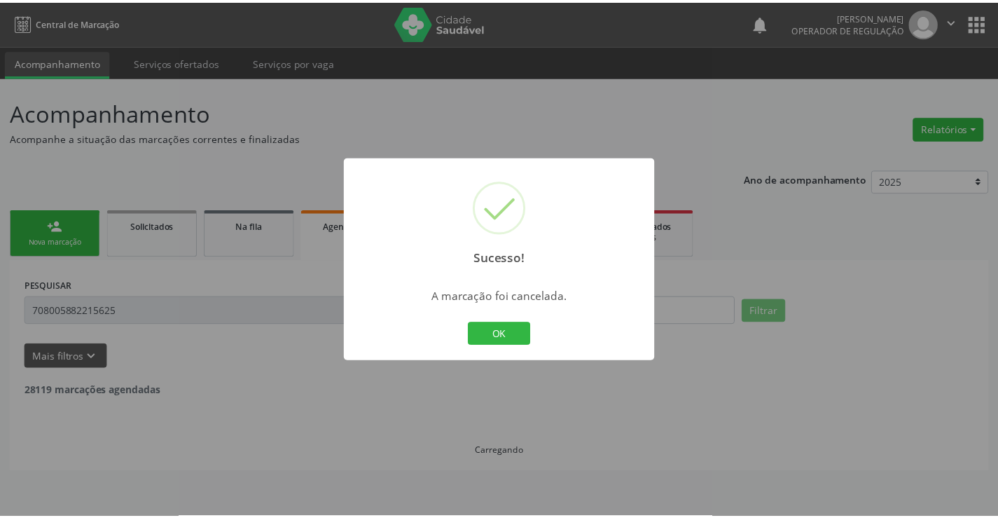
scroll to position [0, 0]
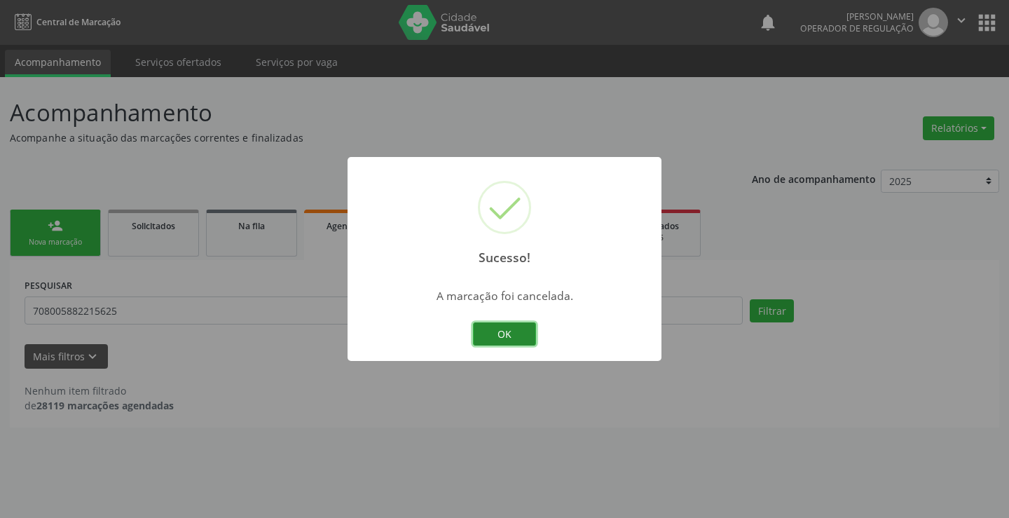
click at [515, 330] on button "OK" at bounding box center [504, 334] width 63 height 24
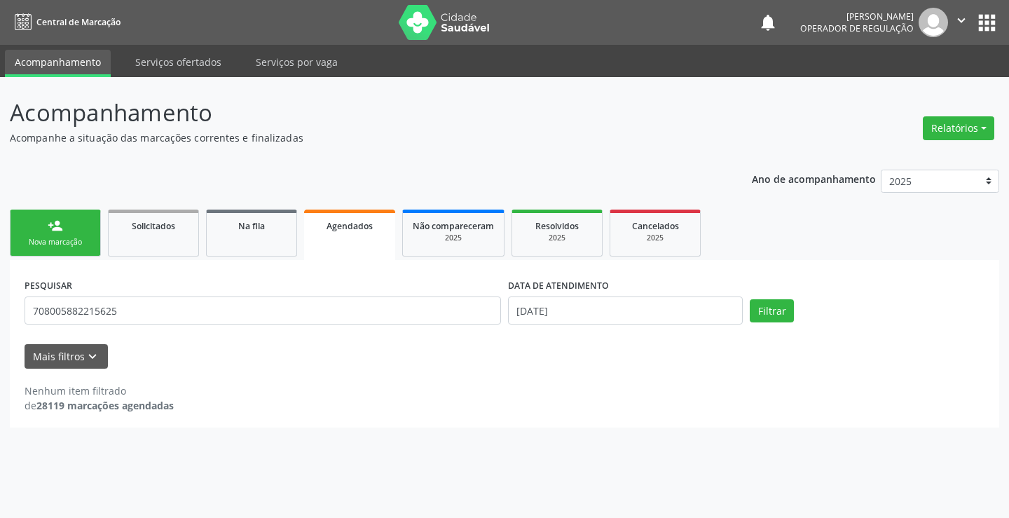
click at [69, 232] on link "person_add Nova marcação" at bounding box center [55, 232] width 91 height 47
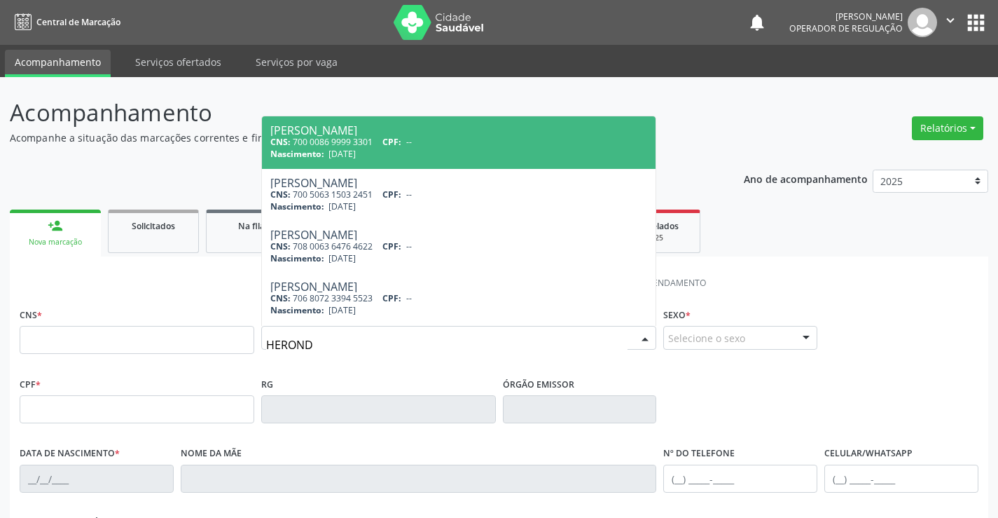
type input "HERONDI"
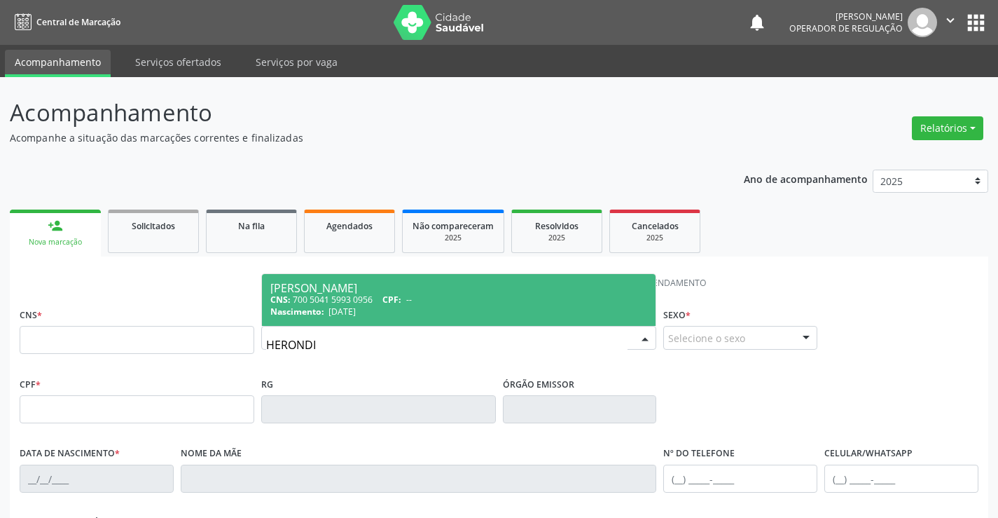
click at [357, 295] on div "CNS: 700 5041 5993 0956 CPF: --" at bounding box center [459, 300] width 378 height 12
type input "700 5041 5993 0956"
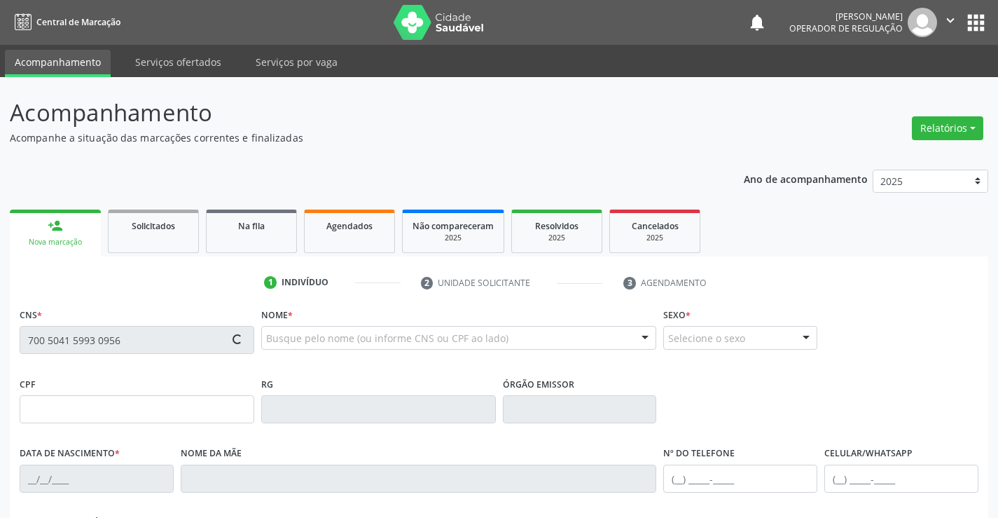
type input "920503284"
type input "14/02/1985"
type input "018.272.205-89"
type input "189"
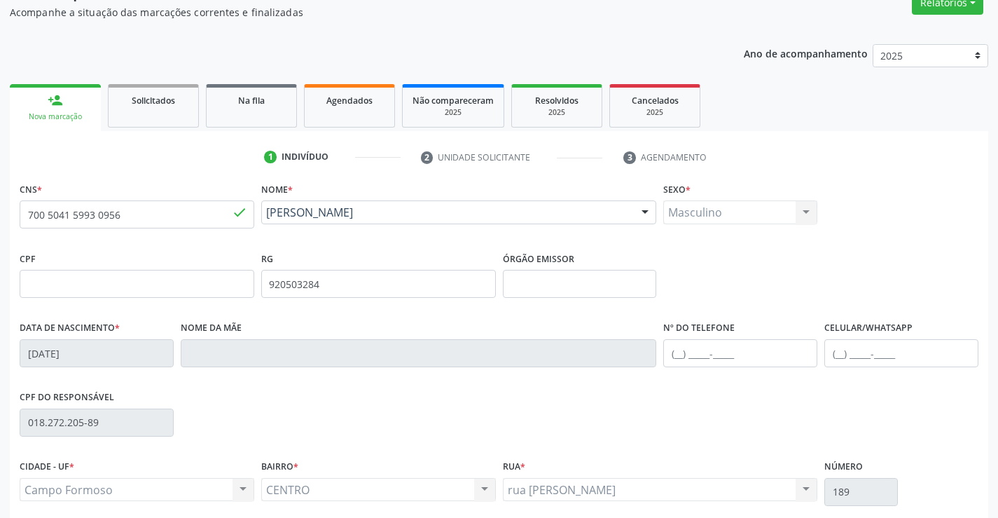
scroll to position [242, 0]
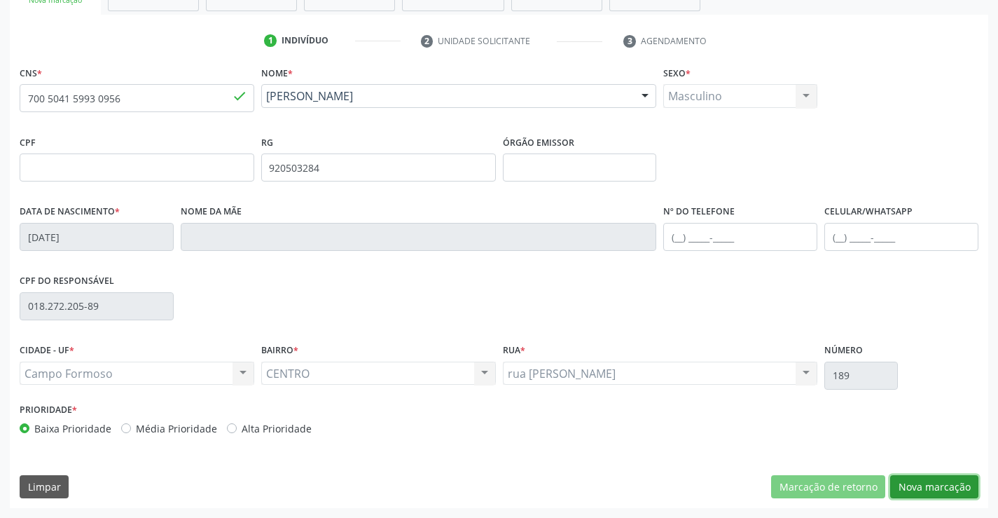
click at [924, 488] on button "Nova marcação" at bounding box center [934, 487] width 88 height 24
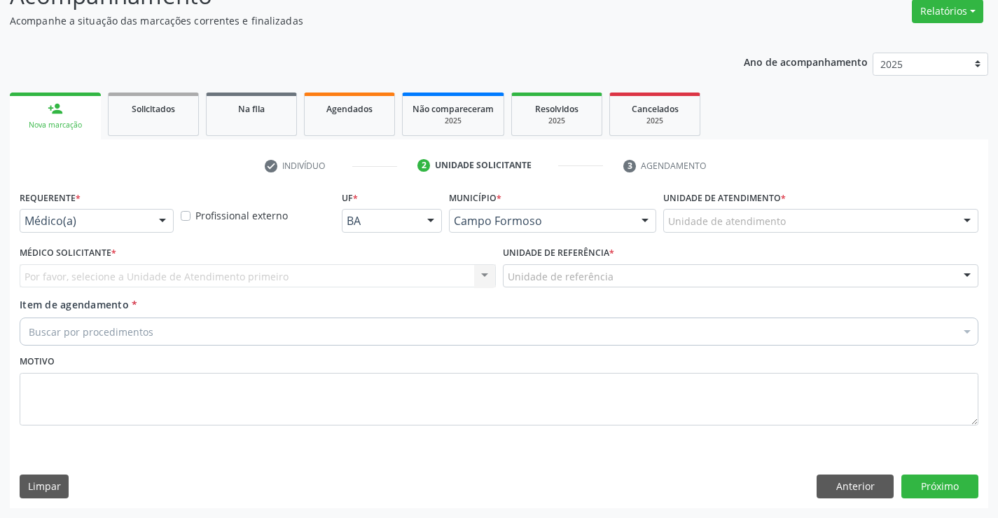
scroll to position [117, 0]
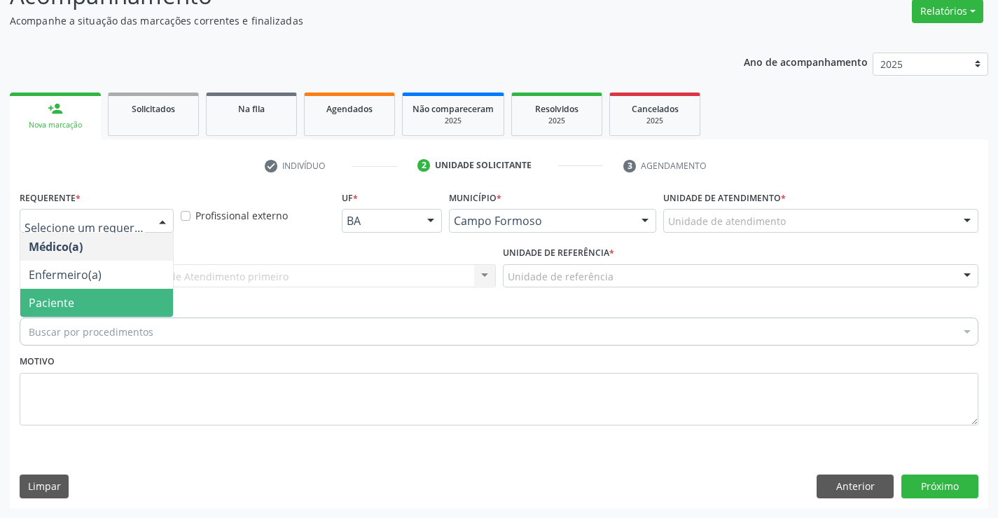
click at [72, 298] on span "Paciente" at bounding box center [52, 302] width 46 height 15
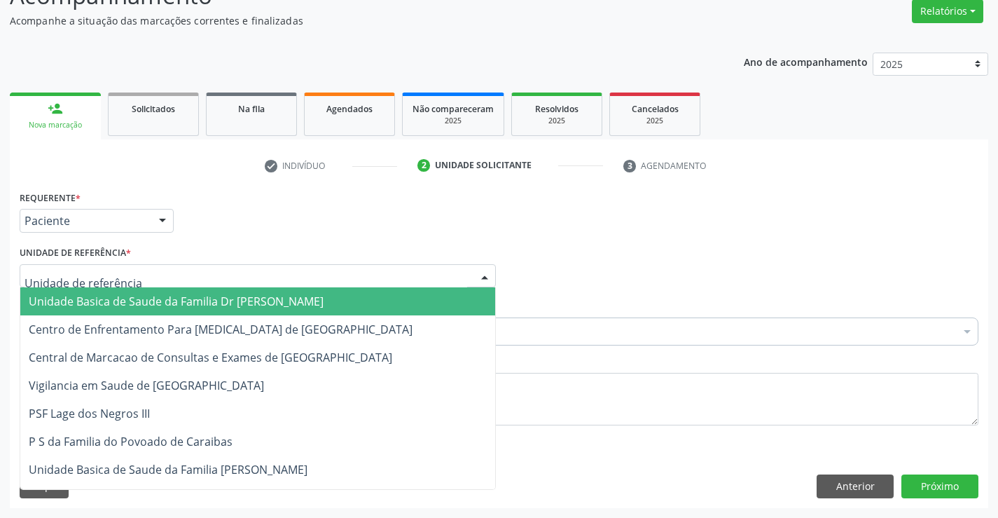
click at [109, 298] on span "Unidade Basica de Saude da Familia Dr [PERSON_NAME]" at bounding box center [176, 301] width 295 height 15
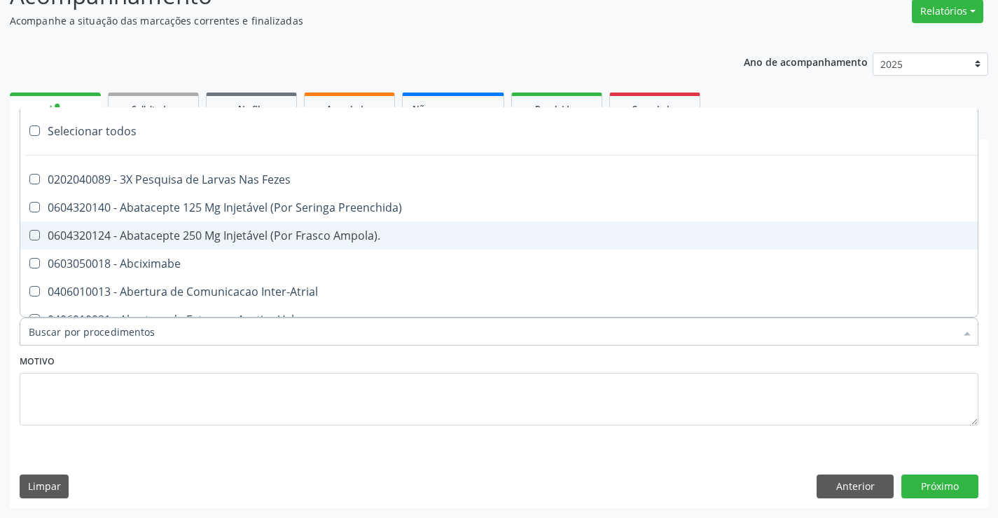
click at [175, 335] on div at bounding box center [499, 331] width 959 height 28
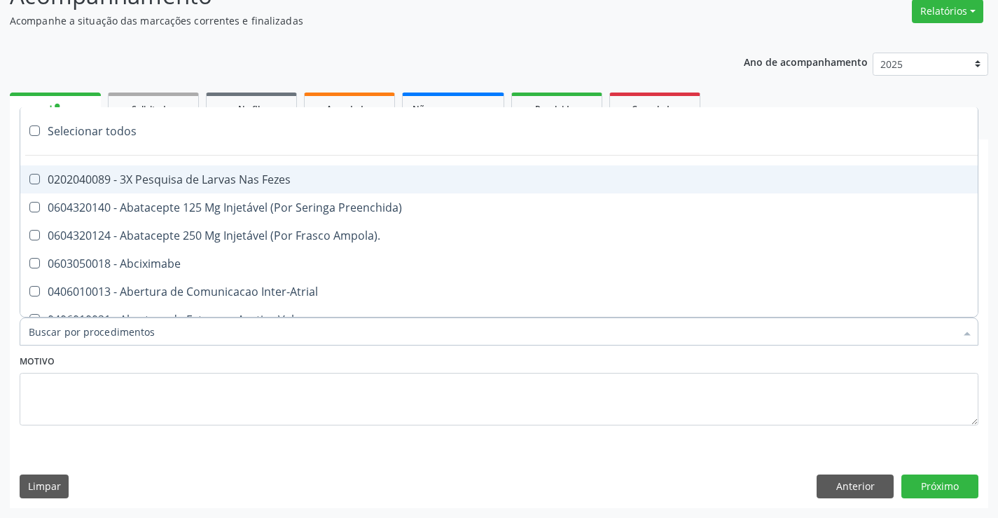
click at [158, 331] on div at bounding box center [499, 331] width 959 height 28
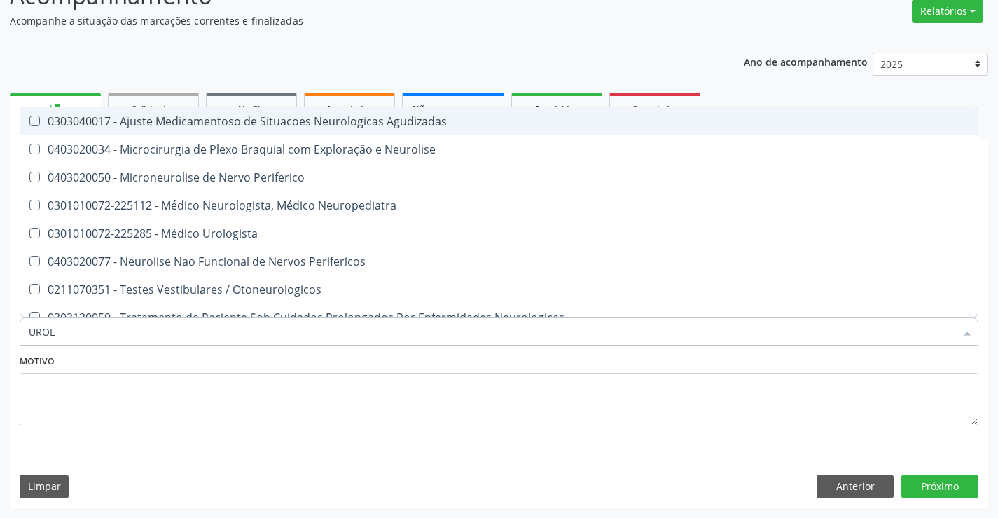
type input "UROLO"
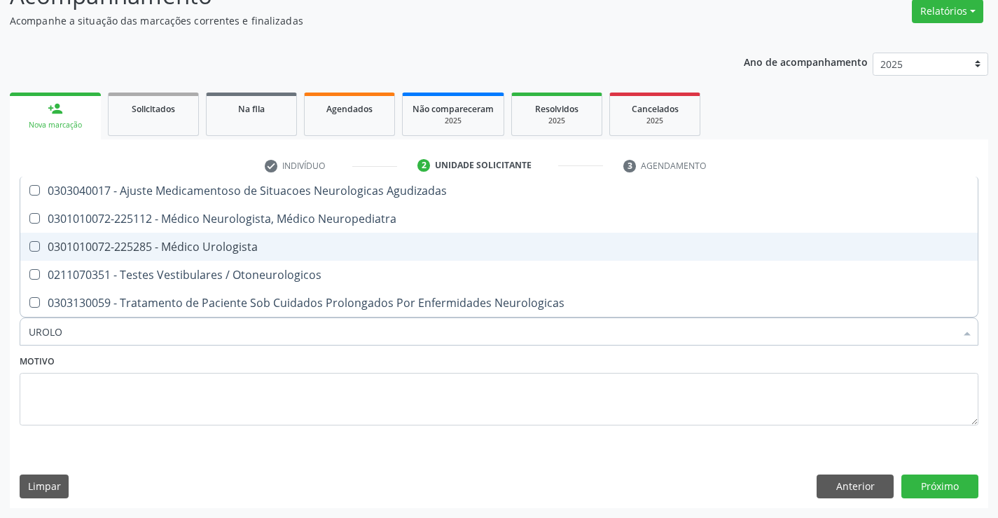
click at [254, 241] on div "0301010072-225285 - Médico Urologista" at bounding box center [499, 246] width 941 height 11
checkbox Urologista "true"
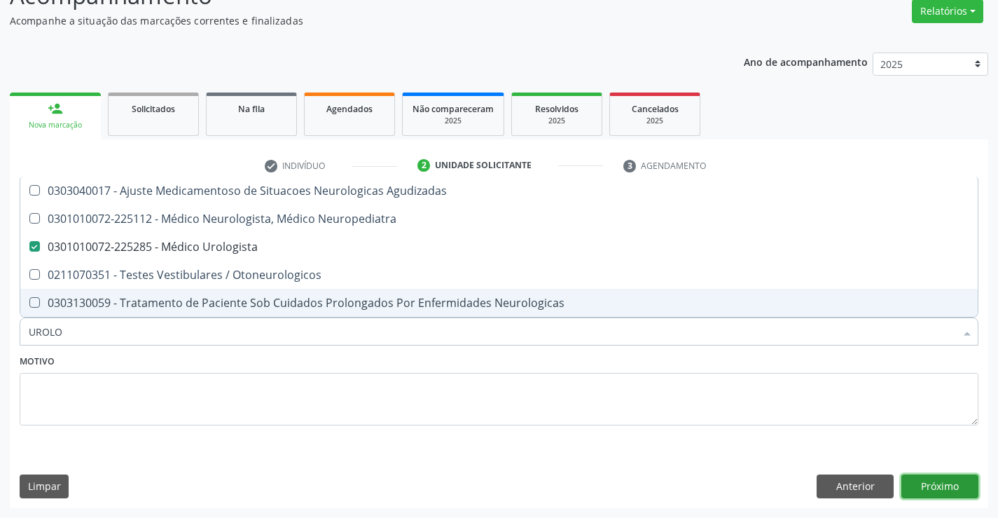
click at [934, 483] on button "Próximo" at bounding box center [940, 486] width 77 height 24
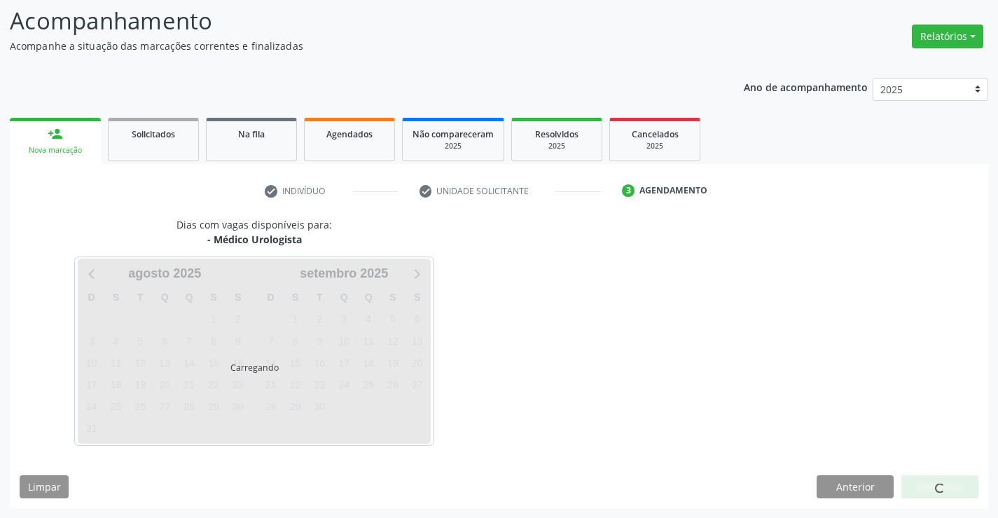
scroll to position [92, 0]
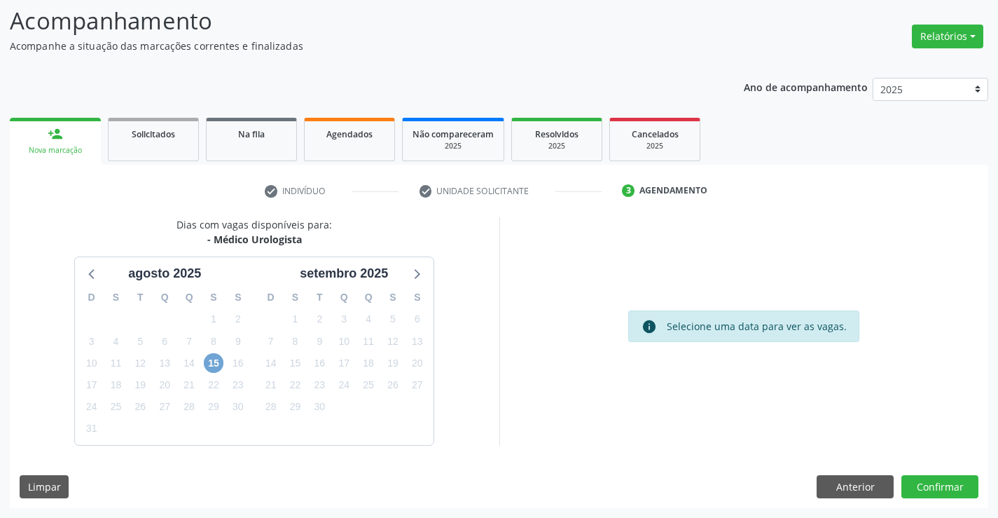
click at [207, 358] on span "15" at bounding box center [214, 363] width 20 height 20
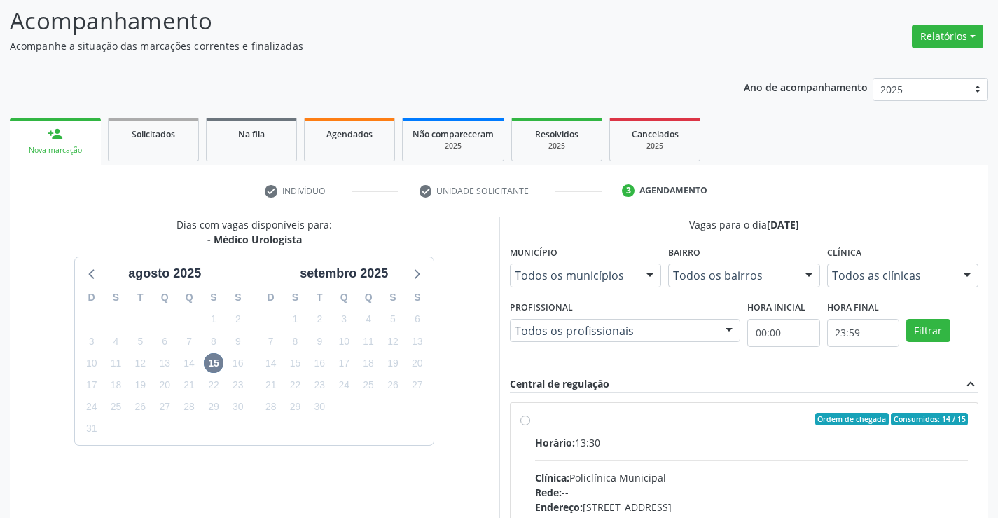
click at [535, 421] on label "Ordem de chegada Consumidos: 14 / 15 Horário: 13:30 Clínica: Policlínica Munici…" at bounding box center [752, 520] width 434 height 215
click at [528, 421] on input "Ordem de chegada Consumidos: 14 / 15 Horário: 13:30 Clínica: Policlínica Munici…" at bounding box center [526, 419] width 10 height 13
radio input "true"
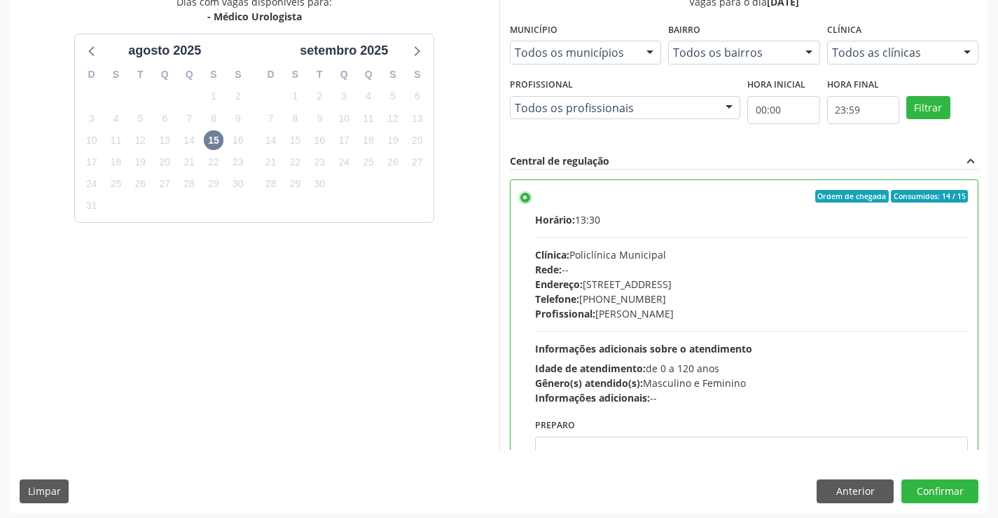
scroll to position [319, 0]
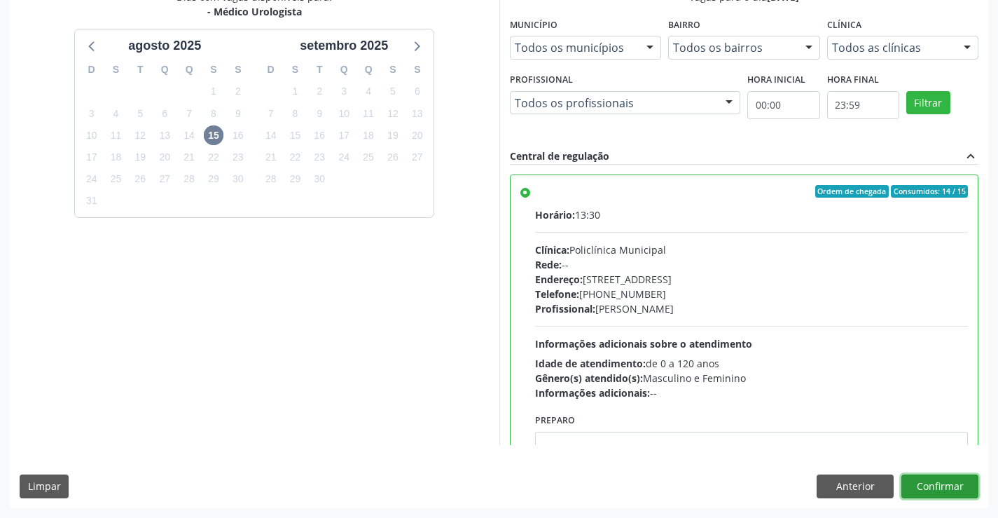
click at [944, 481] on button "Confirmar" at bounding box center [940, 486] width 77 height 24
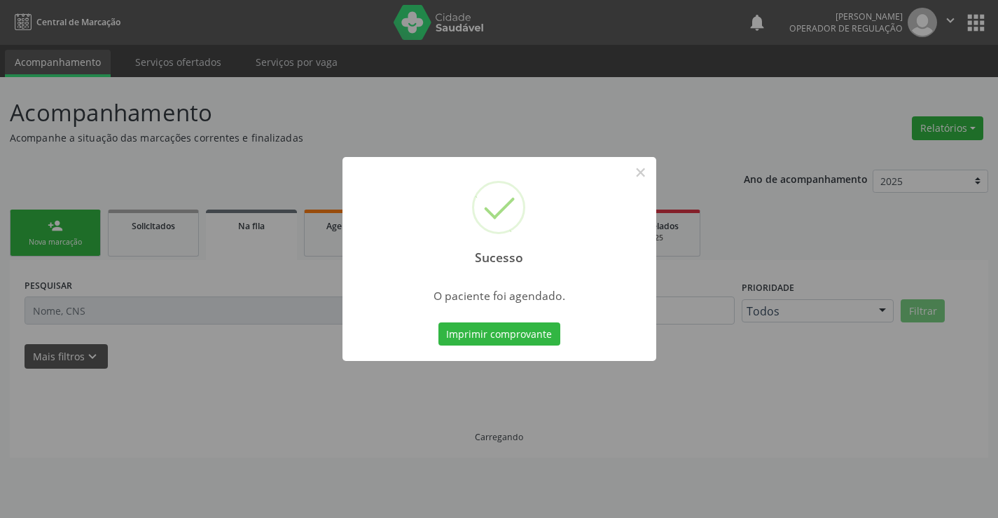
scroll to position [0, 0]
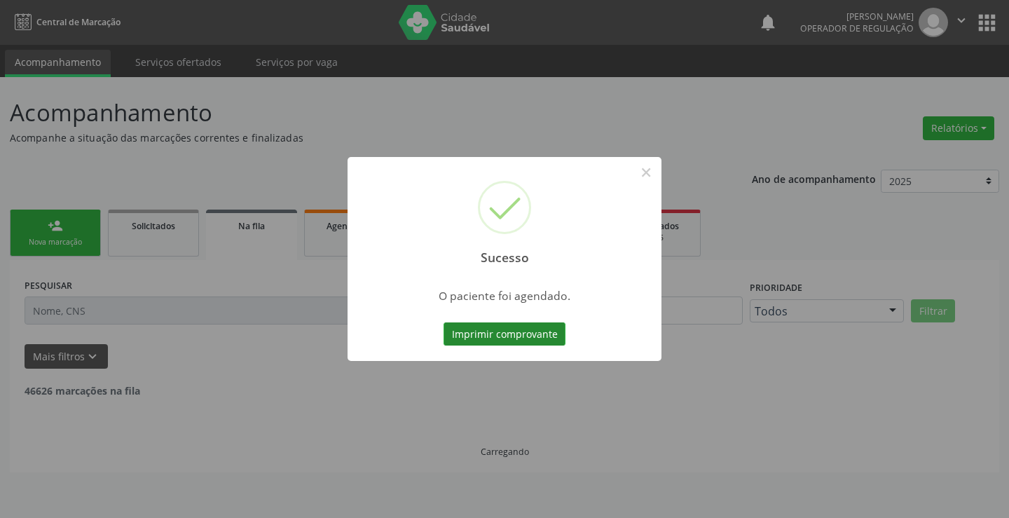
click at [538, 334] on button "Imprimir comprovante" at bounding box center [504, 334] width 122 height 24
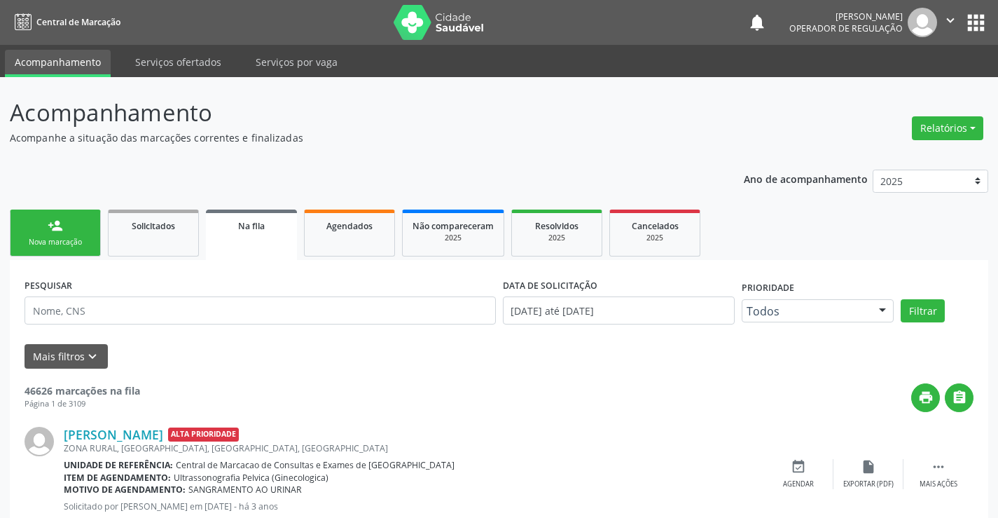
click at [48, 238] on div "Nova marcação" at bounding box center [55, 242] width 70 height 11
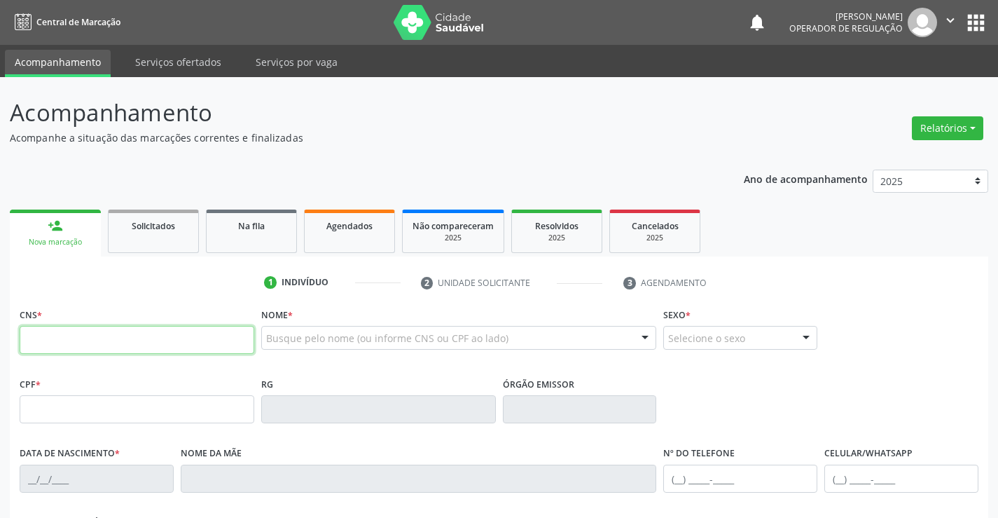
click at [86, 347] on input "text" at bounding box center [137, 340] width 235 height 28
type input "700 0017 0776 8107"
type input "07/11/1993"
type input "(74) 99147-5152"
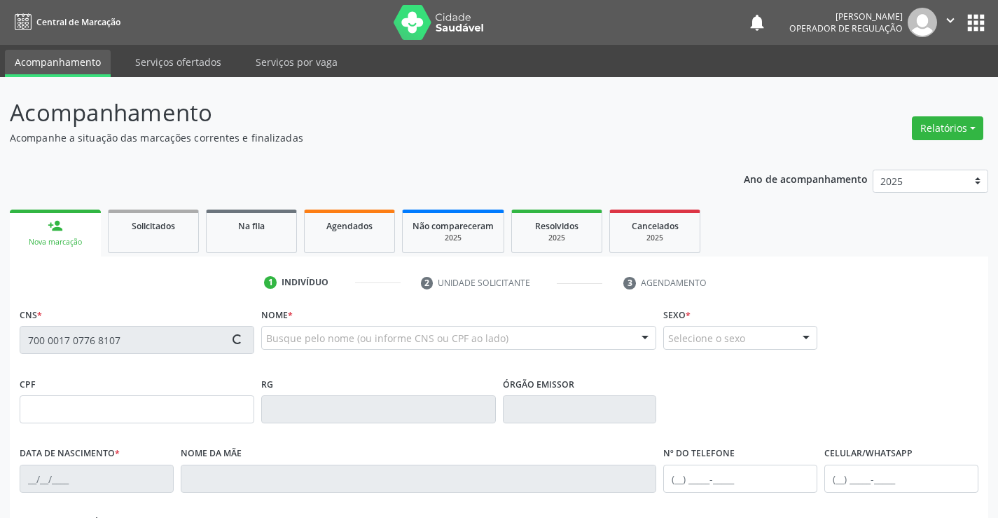
type input "S/N"
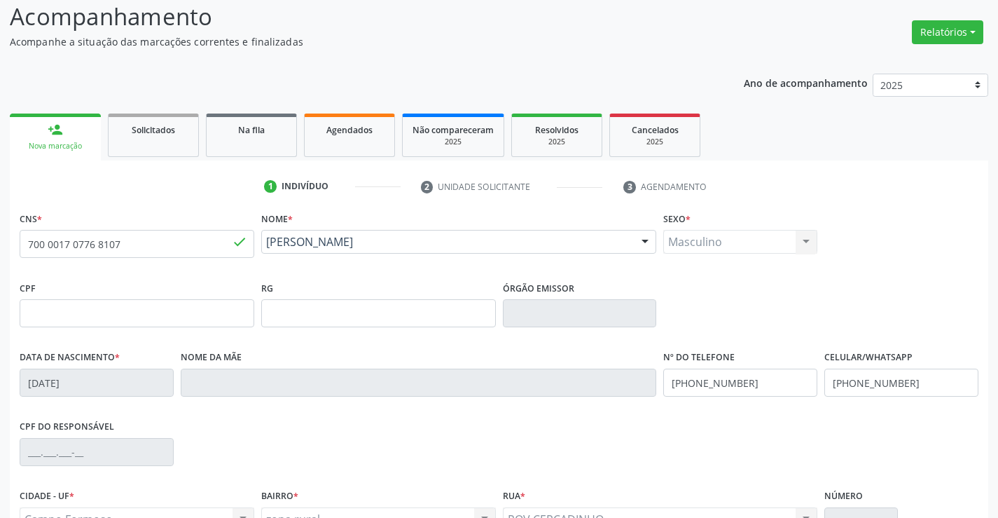
scroll to position [210, 0]
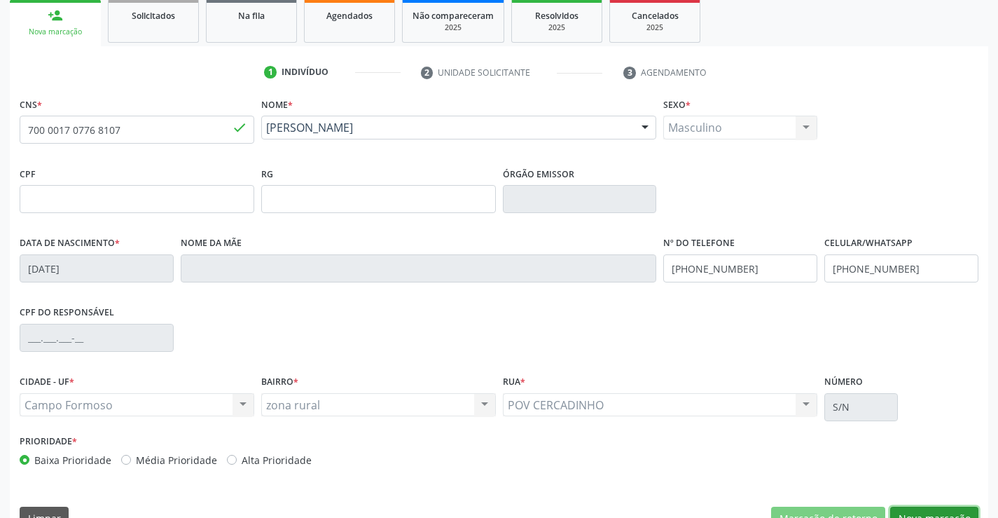
click at [919, 514] on button "Nova marcação" at bounding box center [934, 519] width 88 height 24
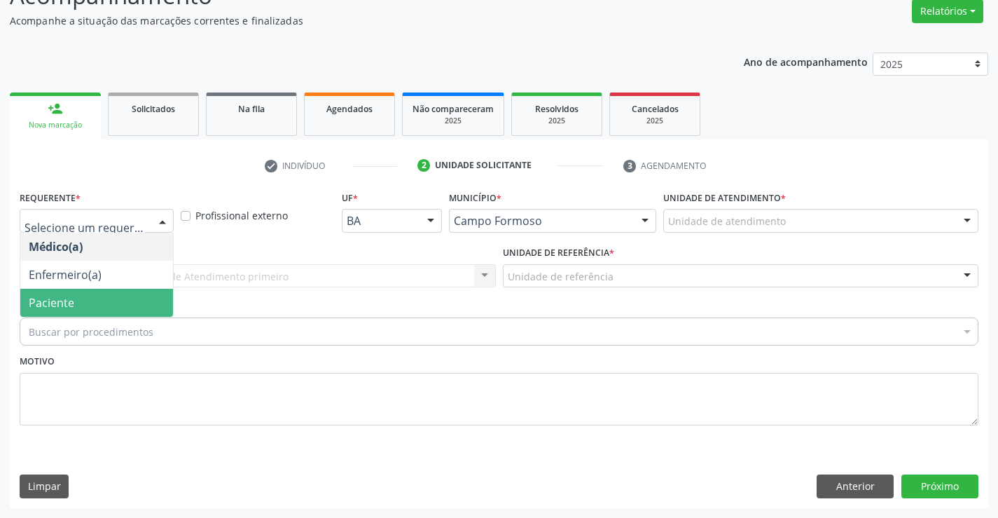
click at [96, 298] on span "Paciente" at bounding box center [96, 303] width 153 height 28
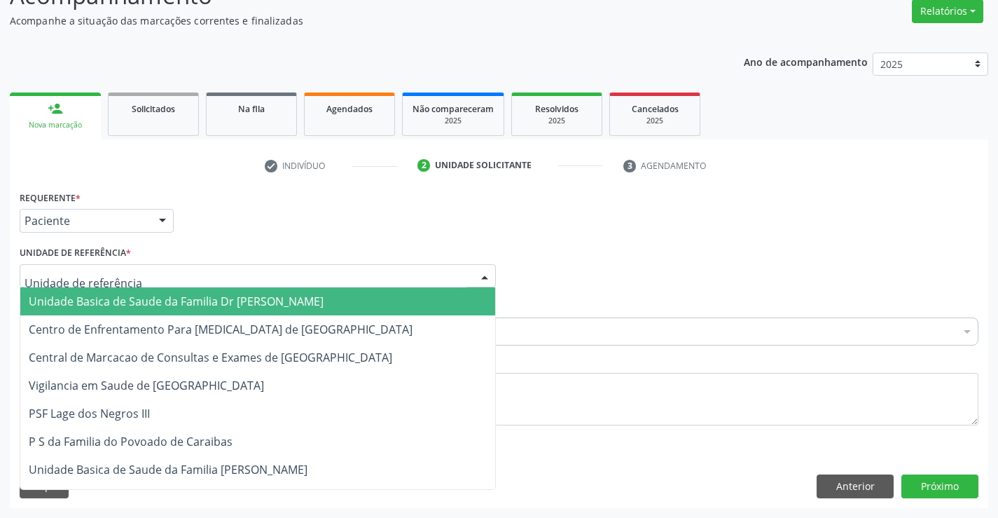
click at [122, 304] on span "Unidade Basica de Saude da Familia Dr [PERSON_NAME]" at bounding box center [176, 301] width 295 height 15
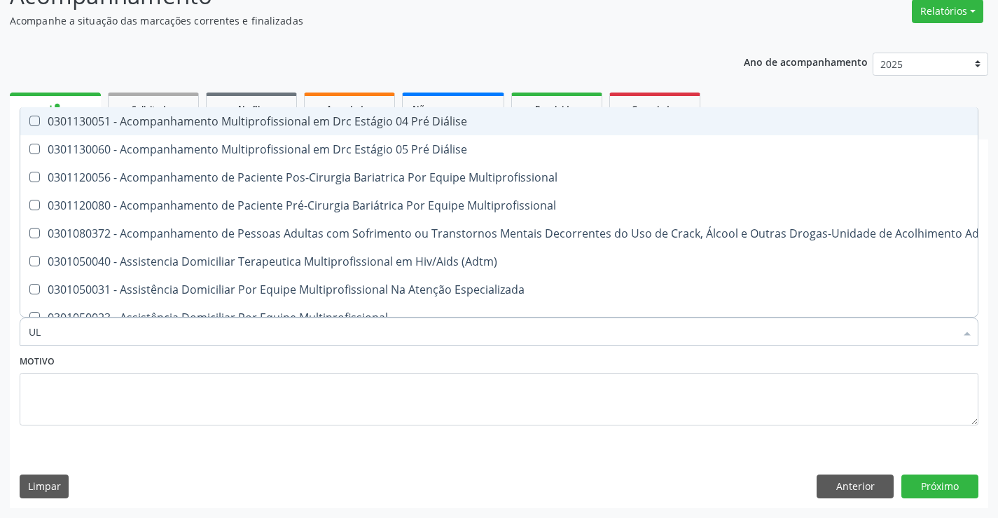
type input "U"
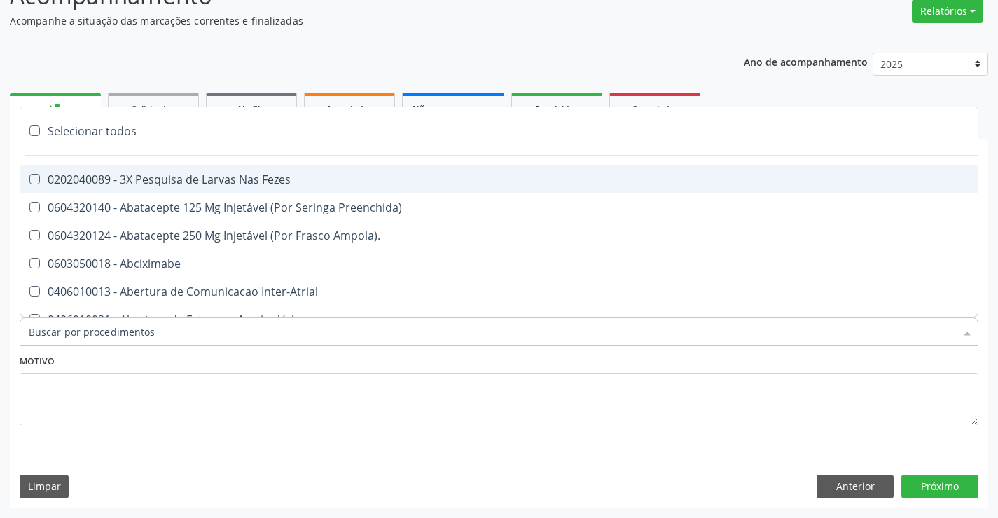
type input "S"
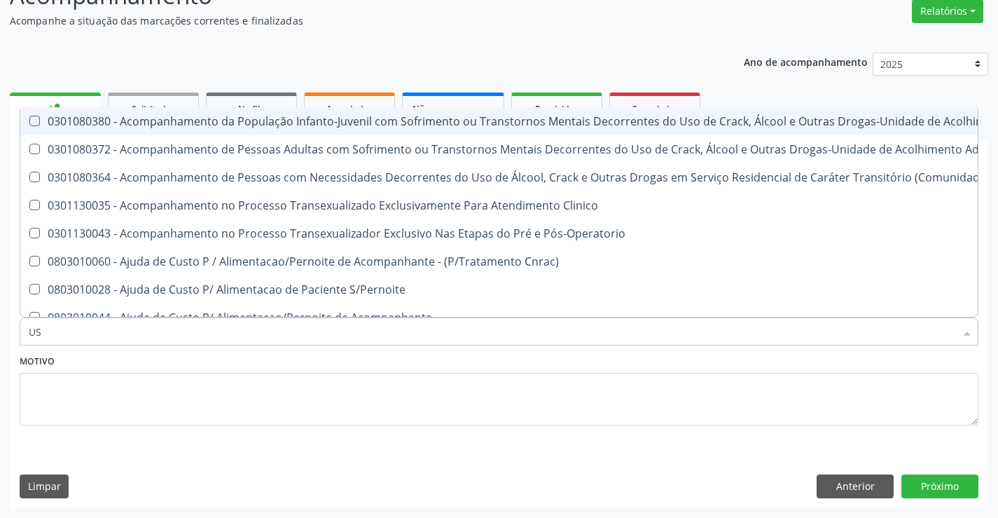
type input "USG"
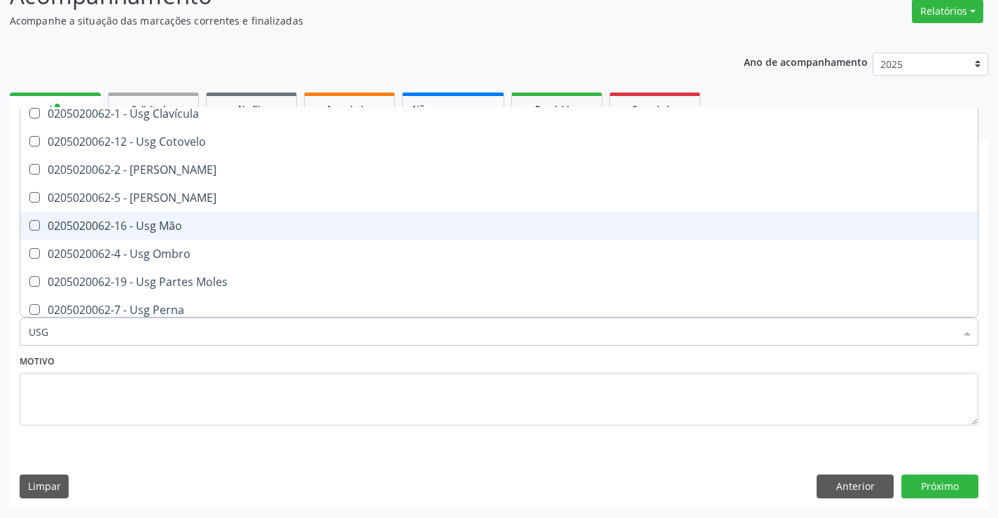
scroll to position [140, 0]
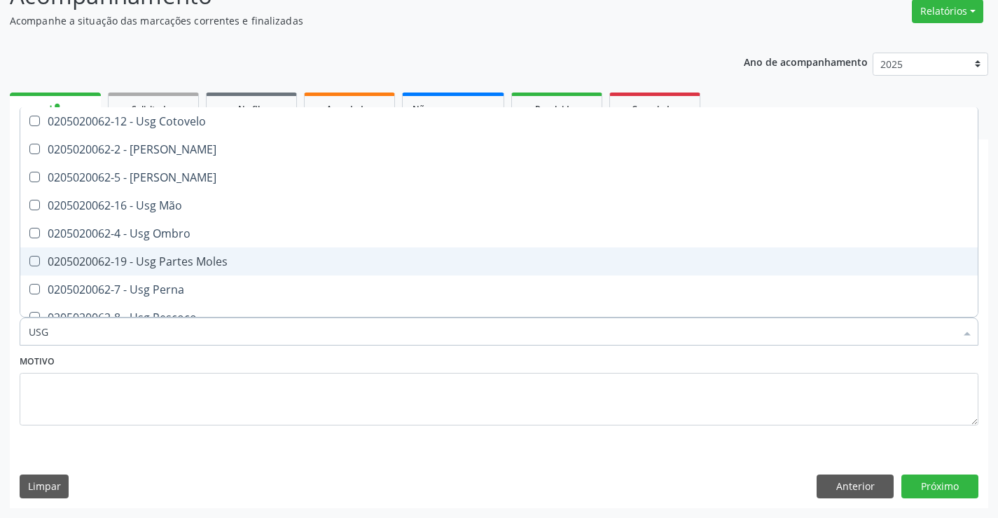
click at [217, 270] on span "0205020062-19 - Usg Partes Moles" at bounding box center [499, 261] width 958 height 28
checkbox Moles "true"
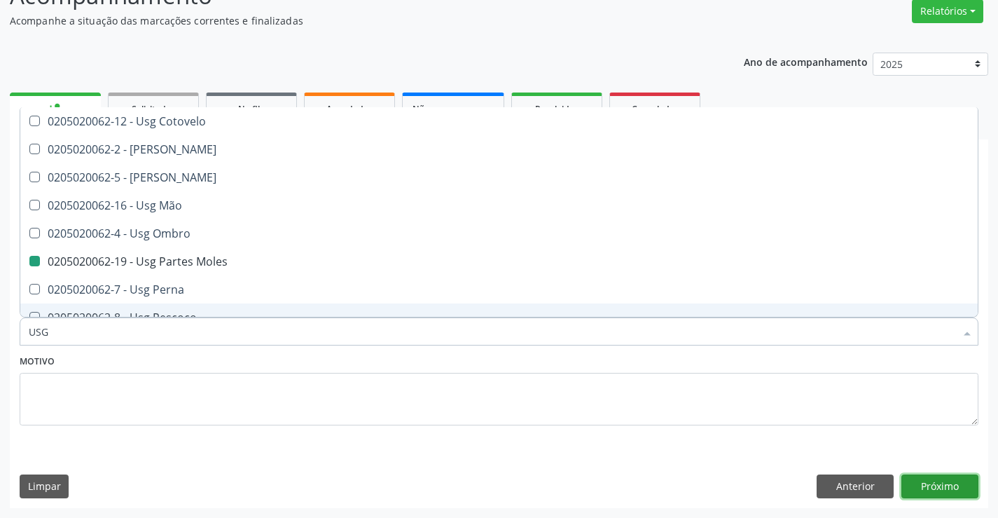
click at [961, 493] on button "Próximo" at bounding box center [940, 486] width 77 height 24
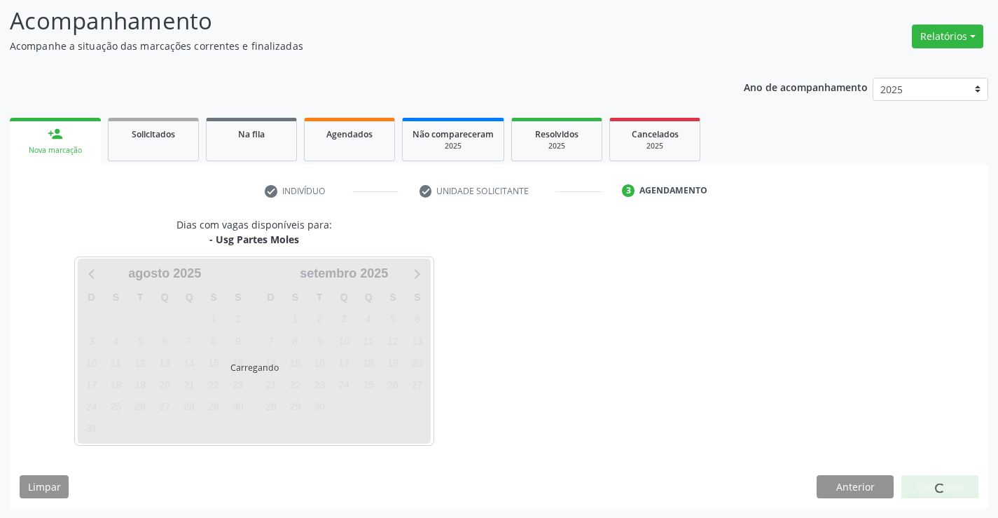
scroll to position [0, 0]
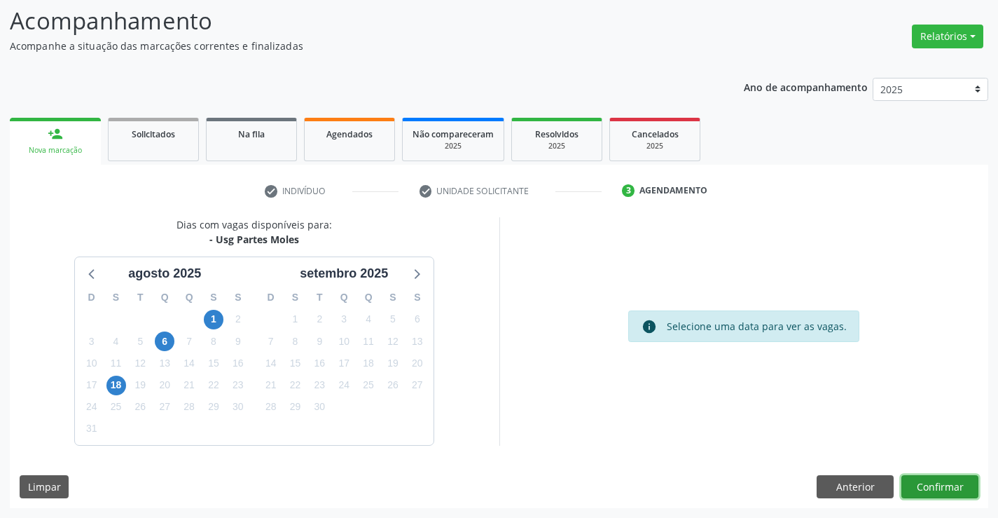
click at [928, 494] on button "Confirmar" at bounding box center [940, 487] width 77 height 24
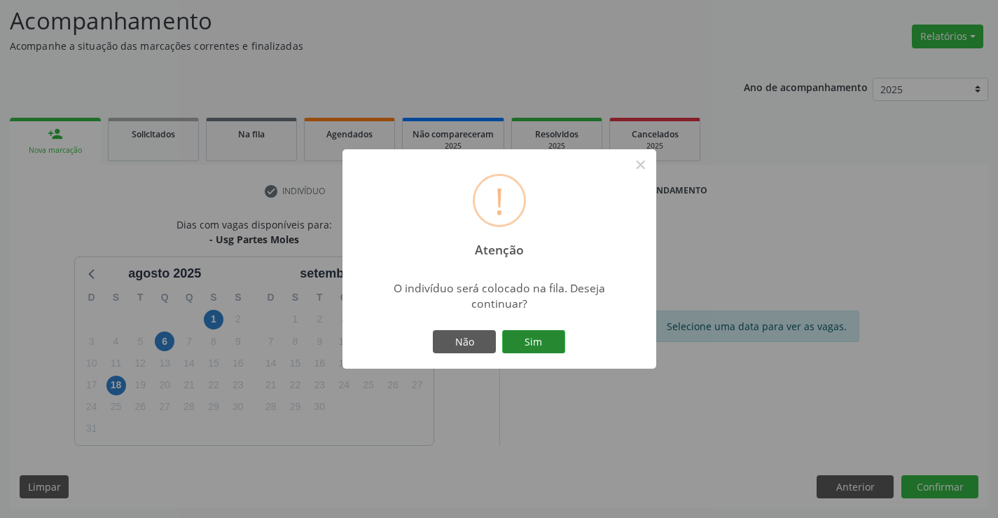
click at [539, 339] on button "Sim" at bounding box center [533, 342] width 63 height 24
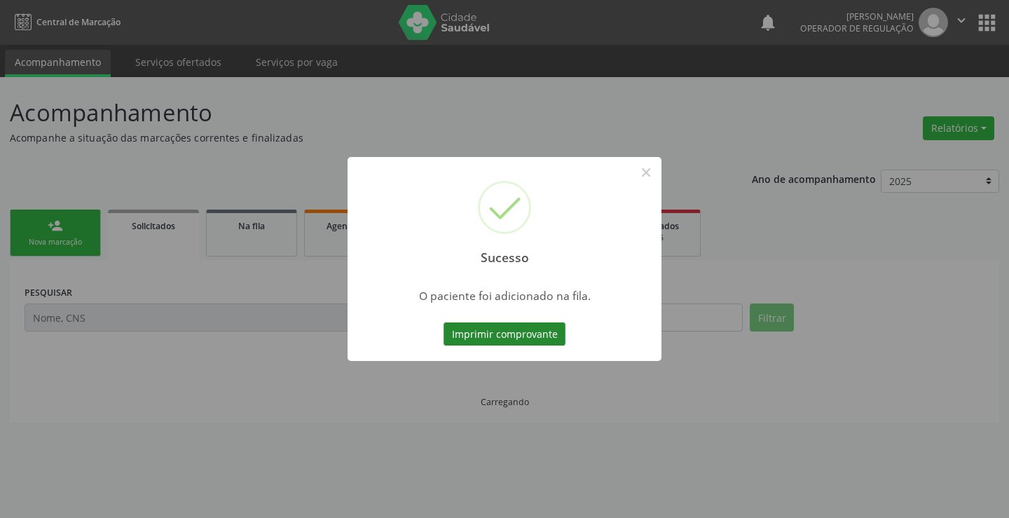
click at [540, 333] on button "Imprimir comprovante" at bounding box center [504, 334] width 122 height 24
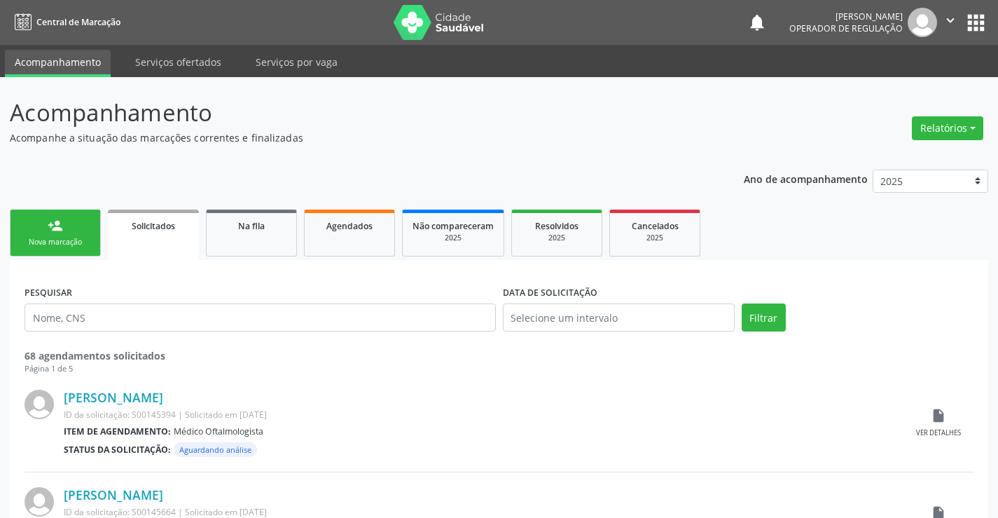
click at [66, 234] on link "person_add Nova marcação" at bounding box center [55, 232] width 91 height 47
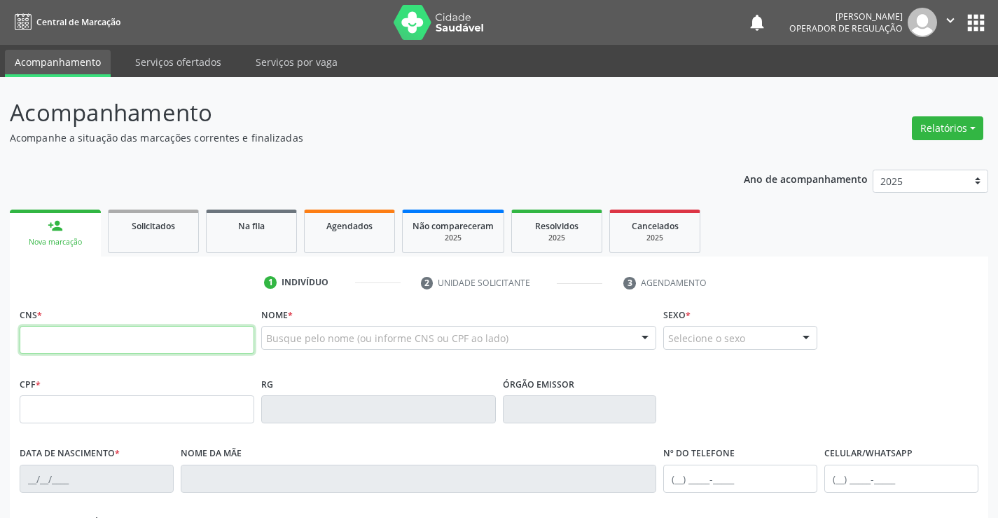
click at [78, 326] on input "text" at bounding box center [137, 340] width 235 height 28
type input "700 0017 0776 8107"
type input "07/11/1993"
type input "(74) 99147-5152"
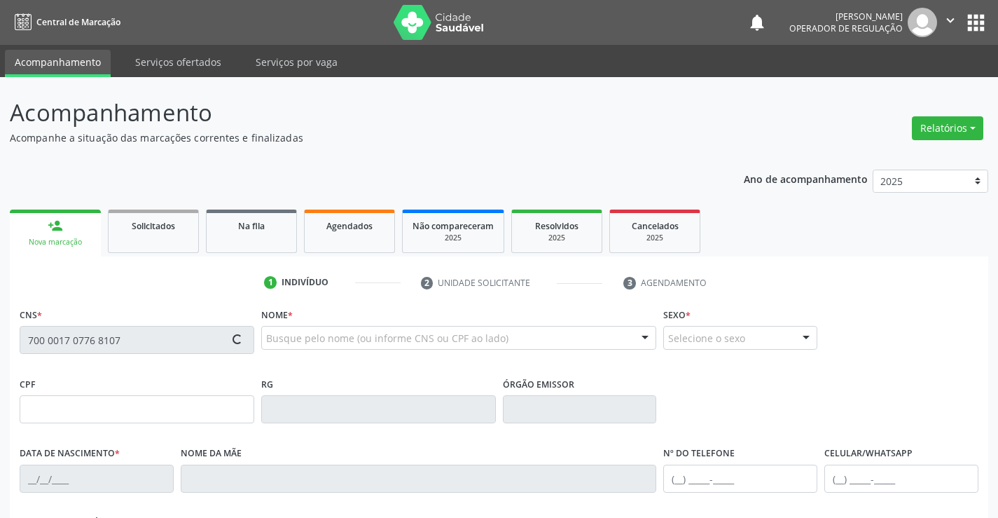
type input "S/N"
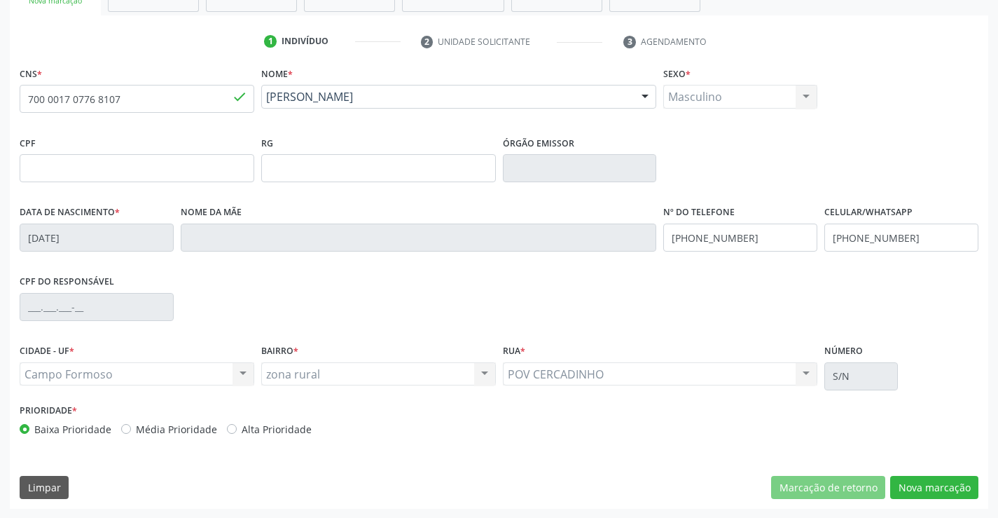
scroll to position [242, 0]
click at [932, 482] on button "Nova marcação" at bounding box center [934, 487] width 88 height 24
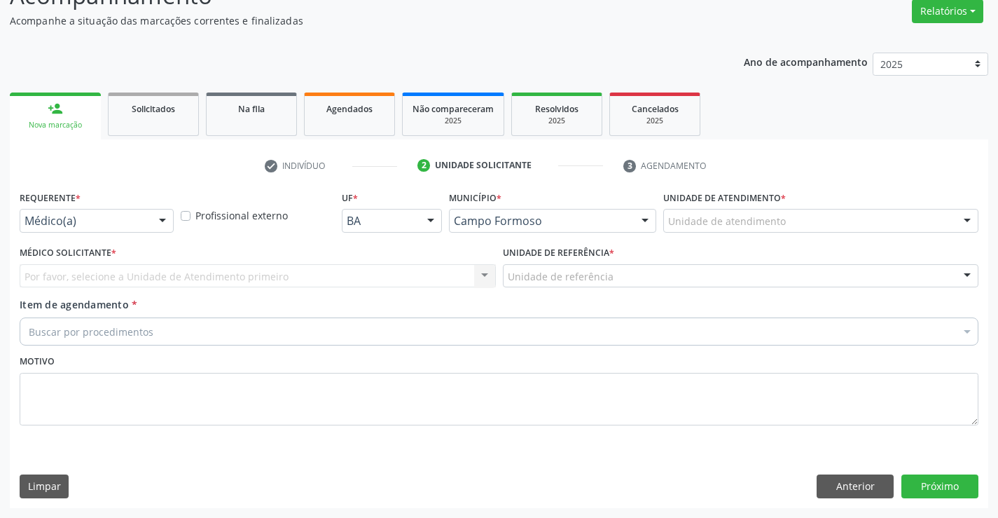
scroll to position [117, 0]
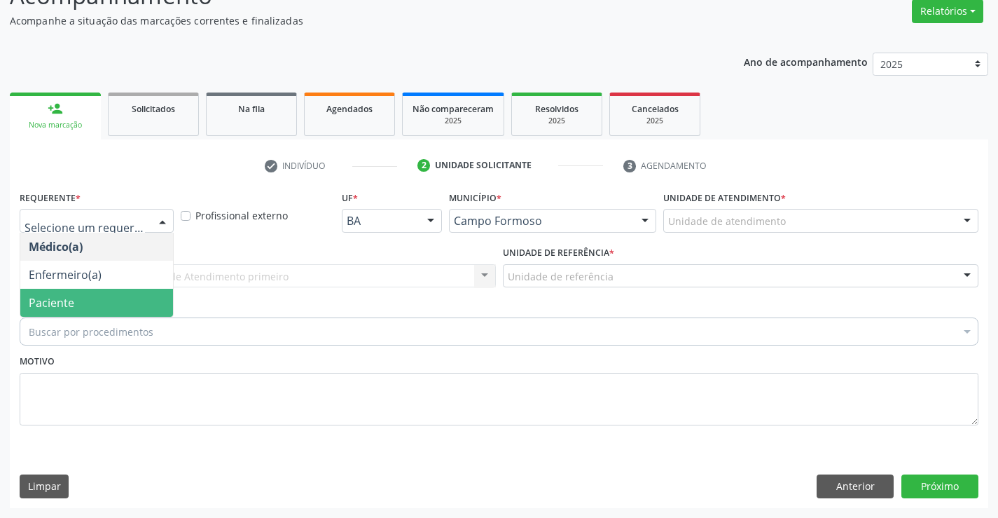
click at [106, 300] on span "Paciente" at bounding box center [96, 303] width 153 height 28
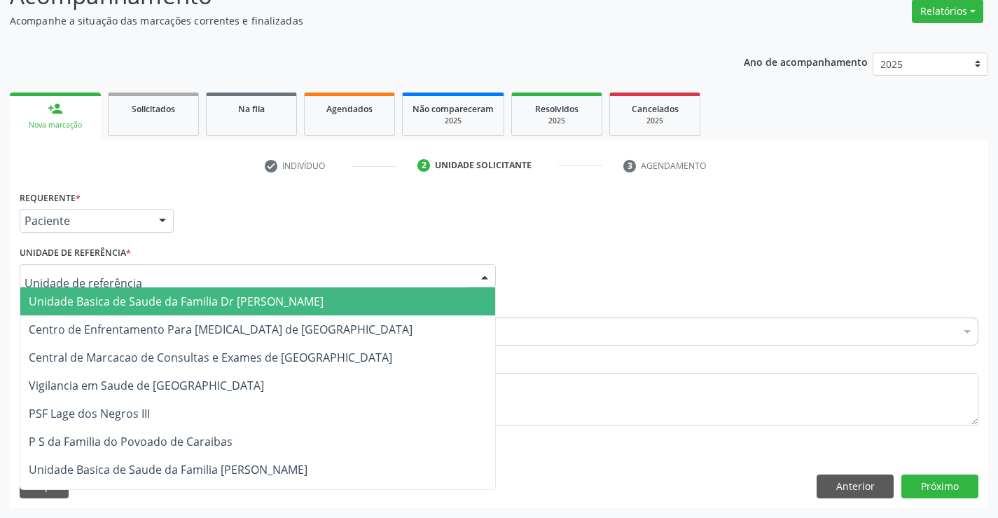
click at [146, 282] on div at bounding box center [258, 276] width 476 height 24
click at [151, 298] on span "Unidade Basica de Saude da Familia Dr [PERSON_NAME]" at bounding box center [176, 301] width 295 height 15
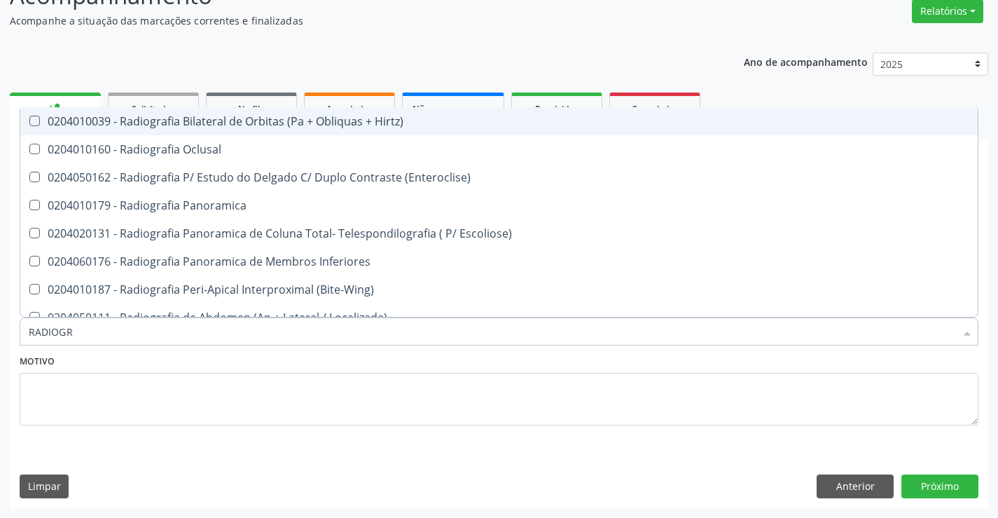
type input "RADIOGRA"
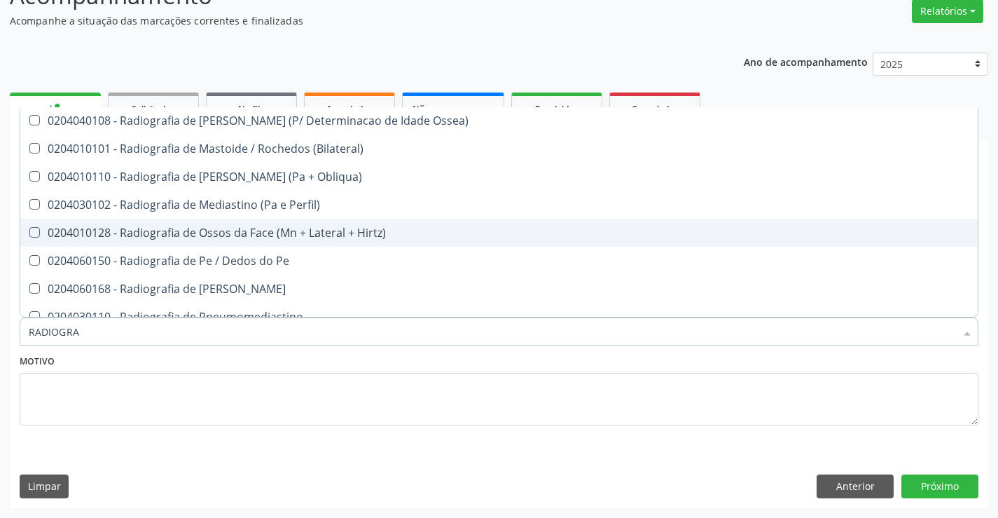
scroll to position [1360, 0]
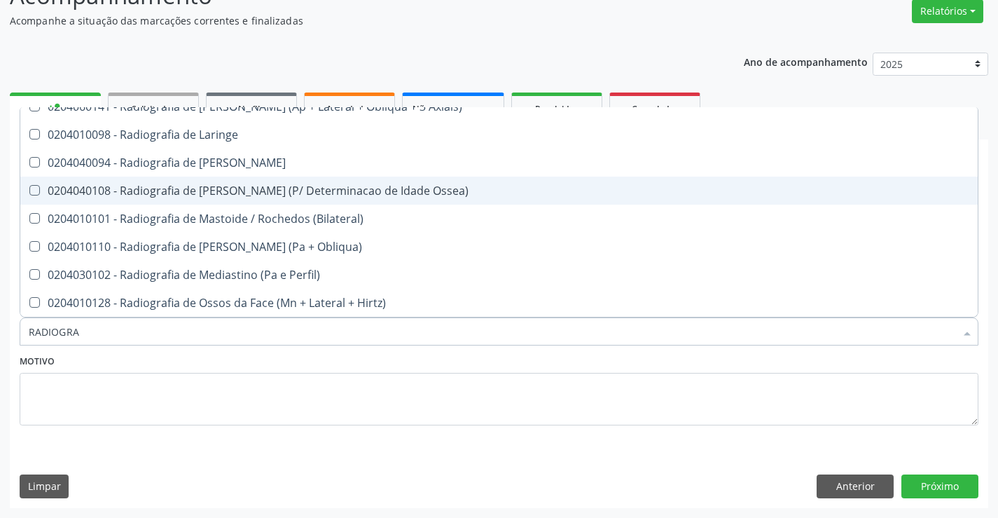
click at [296, 196] on div "0204040108 - Radiografia de [PERSON_NAME] (P/ Determinacao de Idade Ossea)" at bounding box center [499, 190] width 941 height 11
checkbox Ossea\) "true"
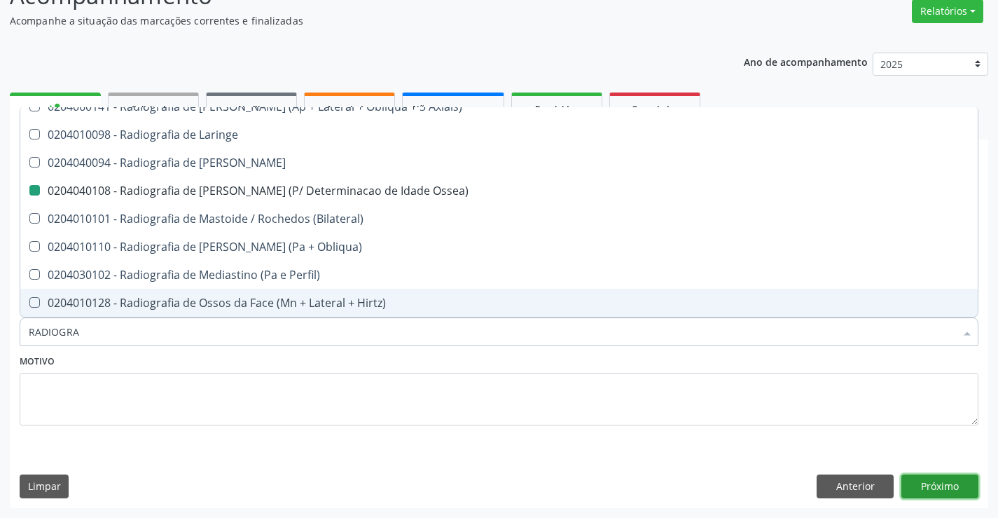
click at [953, 493] on button "Próximo" at bounding box center [940, 486] width 77 height 24
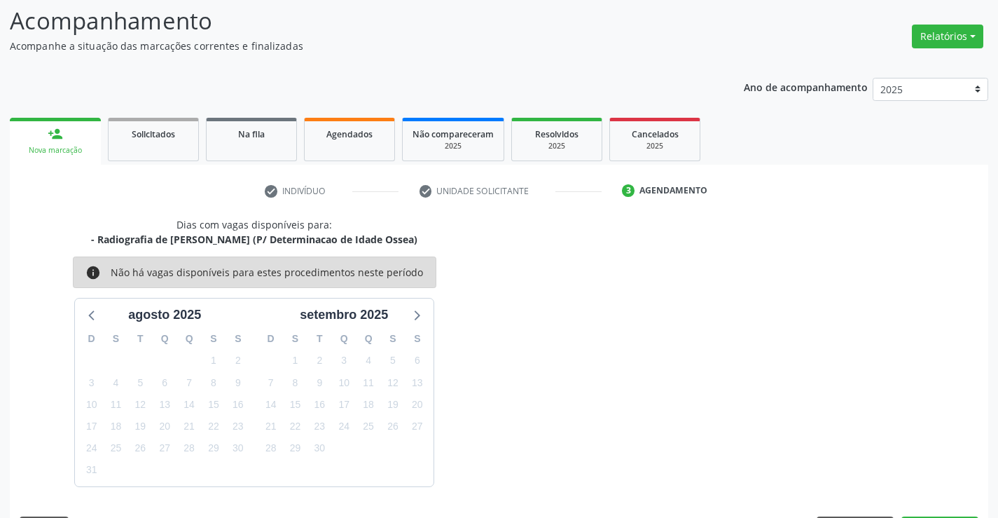
scroll to position [117, 0]
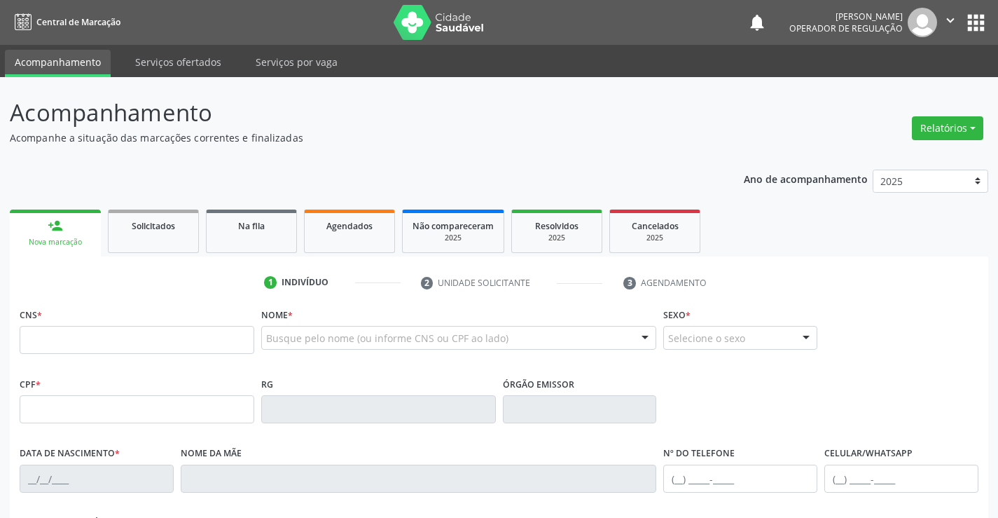
scroll to position [116, 0]
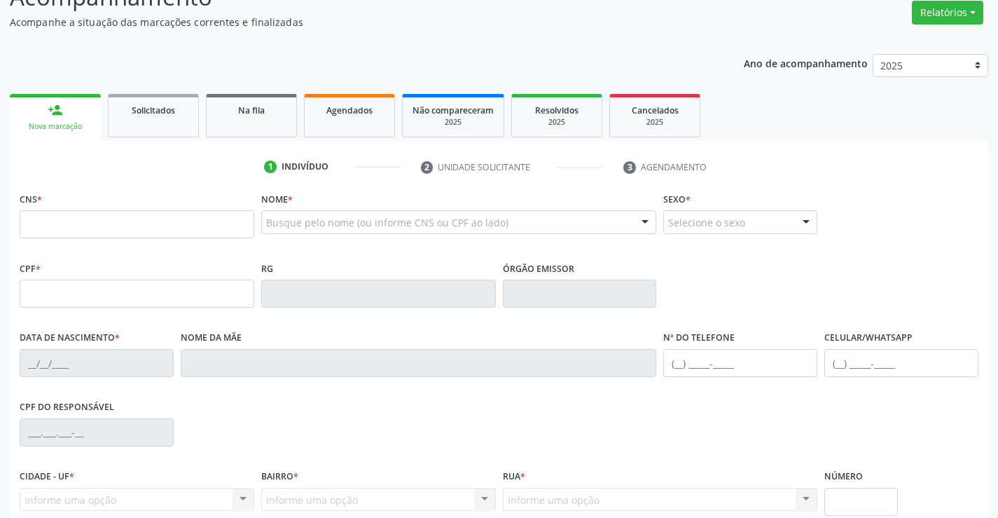
click at [97, 231] on input "text" at bounding box center [137, 224] width 235 height 28
type input "704 6021 6756 4327"
type input "2169835920"
type input "[DATE]"
type input "[PHONE_NUMBER]"
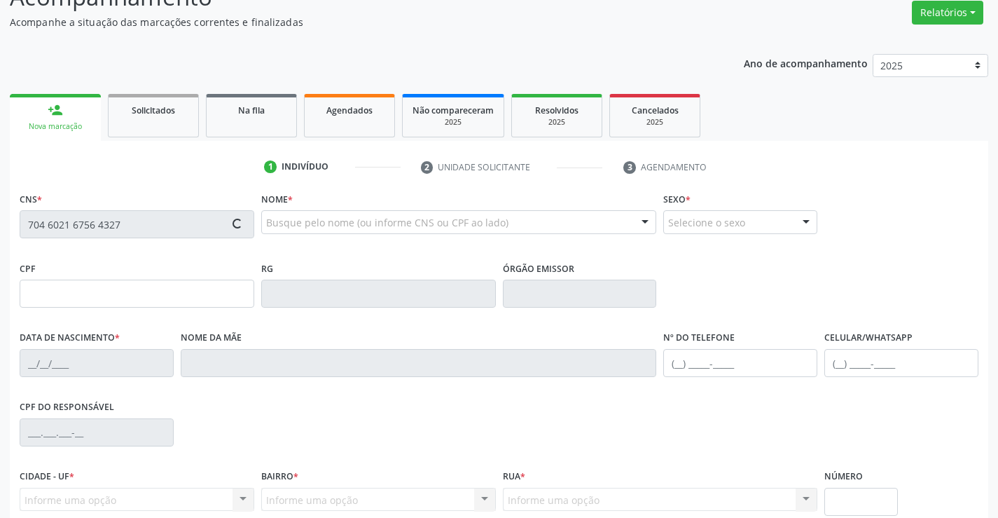
type input "[PHONE_NUMBER]"
type input "078.810.555-88"
type input "101"
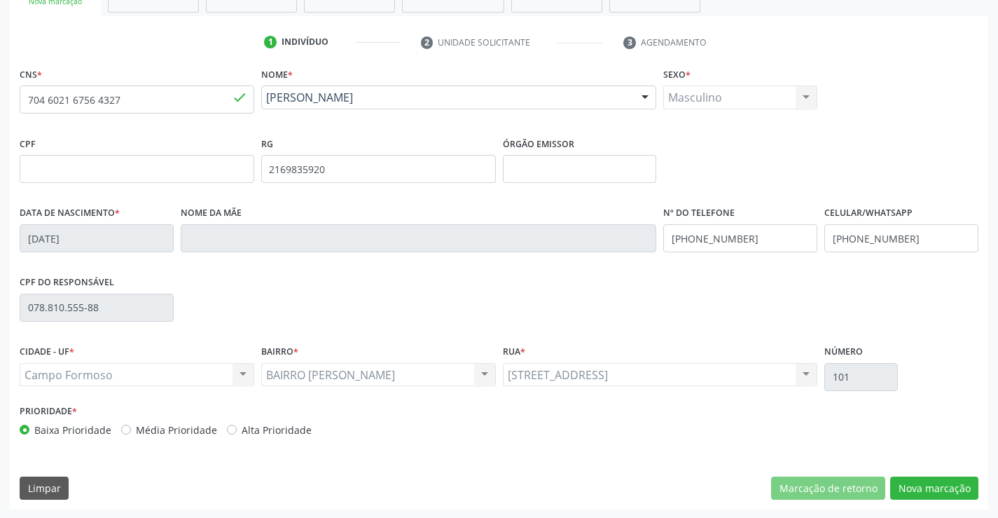
scroll to position [242, 0]
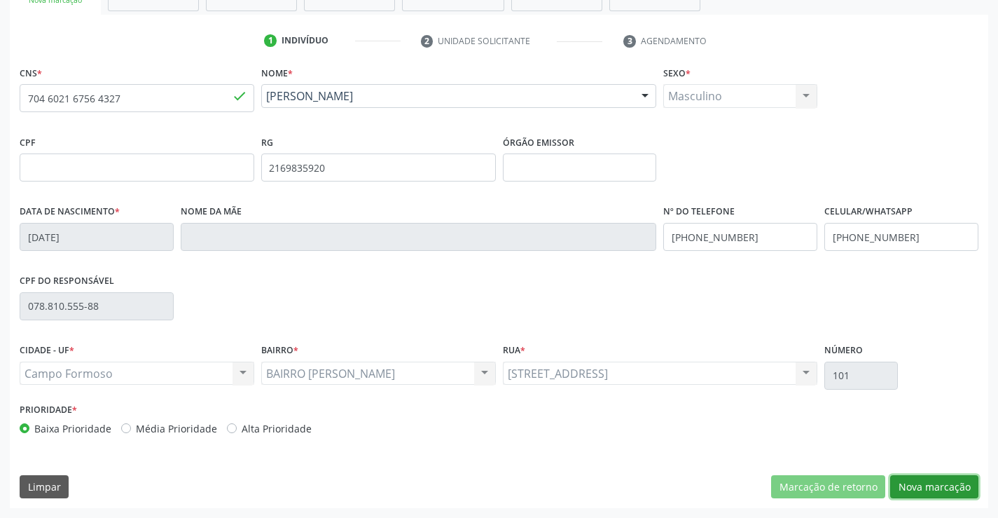
click at [919, 481] on button "Nova marcação" at bounding box center [934, 487] width 88 height 24
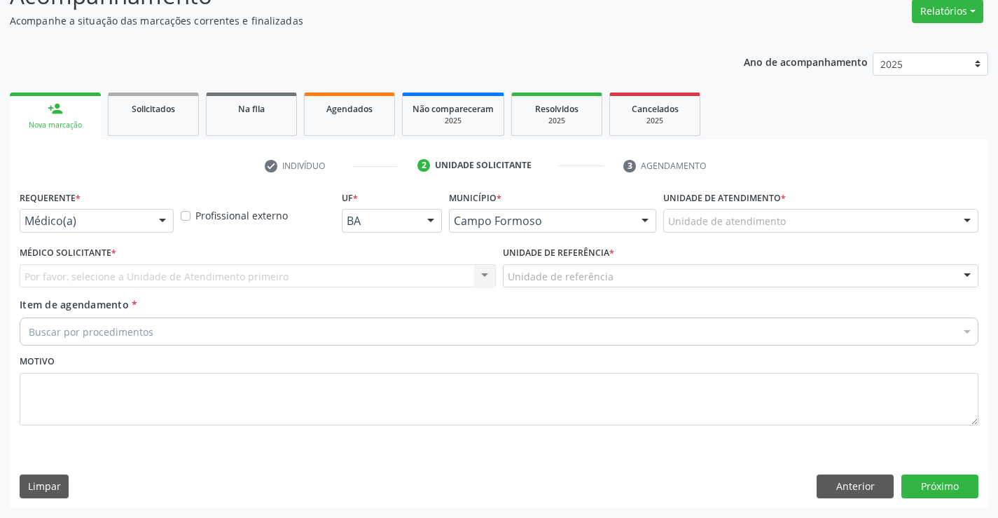
scroll to position [117, 0]
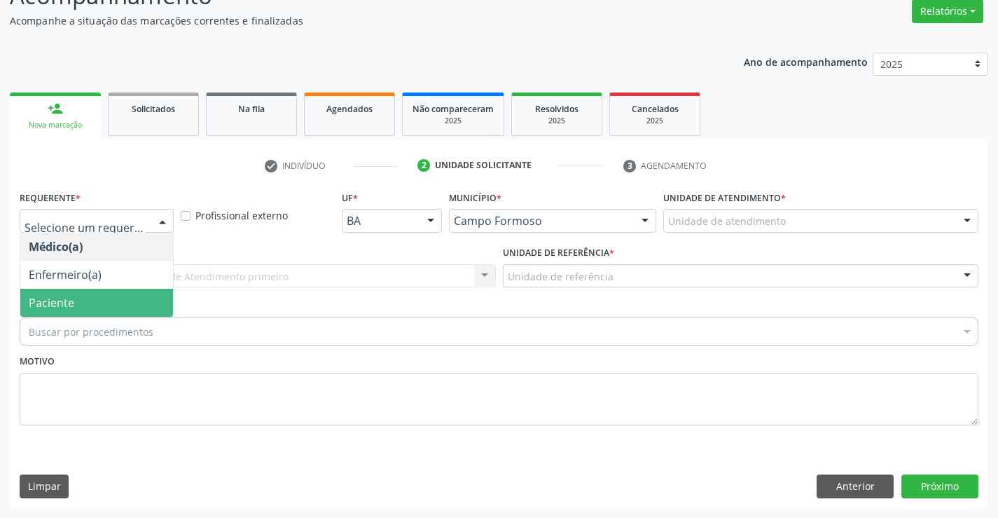
click at [106, 298] on span "Paciente" at bounding box center [96, 303] width 153 height 28
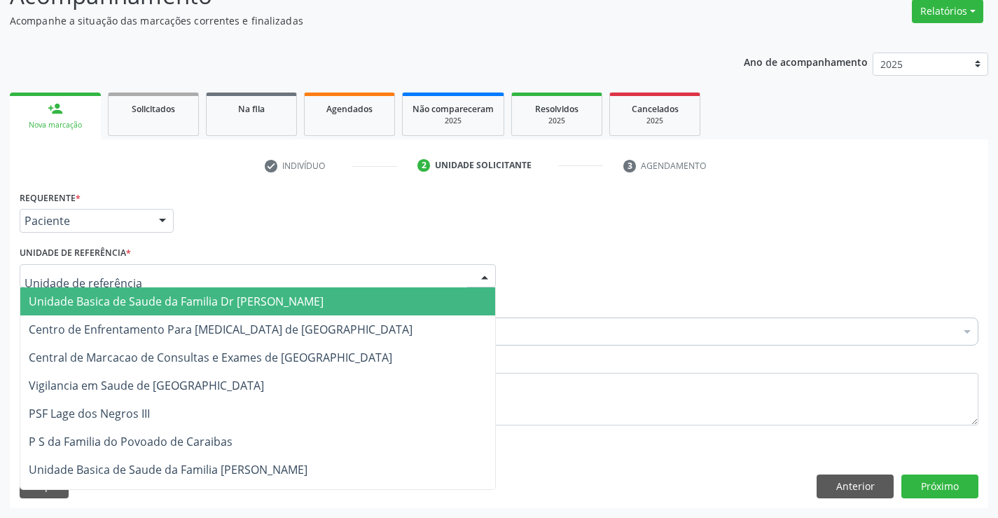
click at [116, 294] on span "Unidade Basica de Saude da Familia Dr [PERSON_NAME]" at bounding box center [176, 301] width 295 height 15
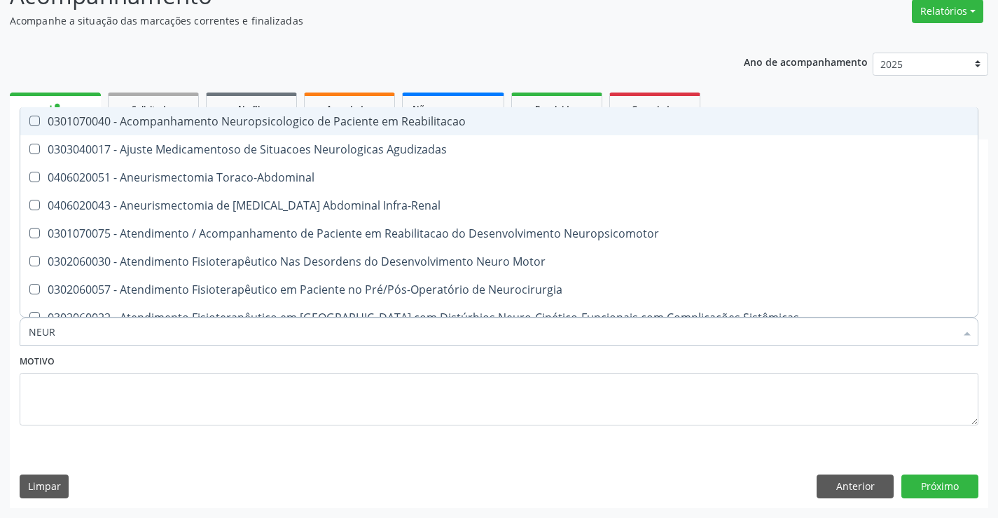
type input "NEURO"
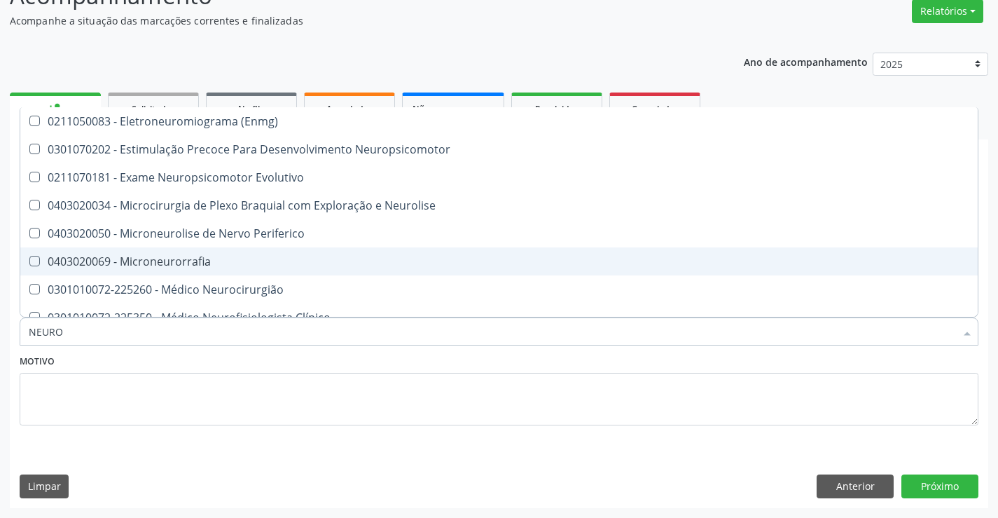
scroll to position [350, 0]
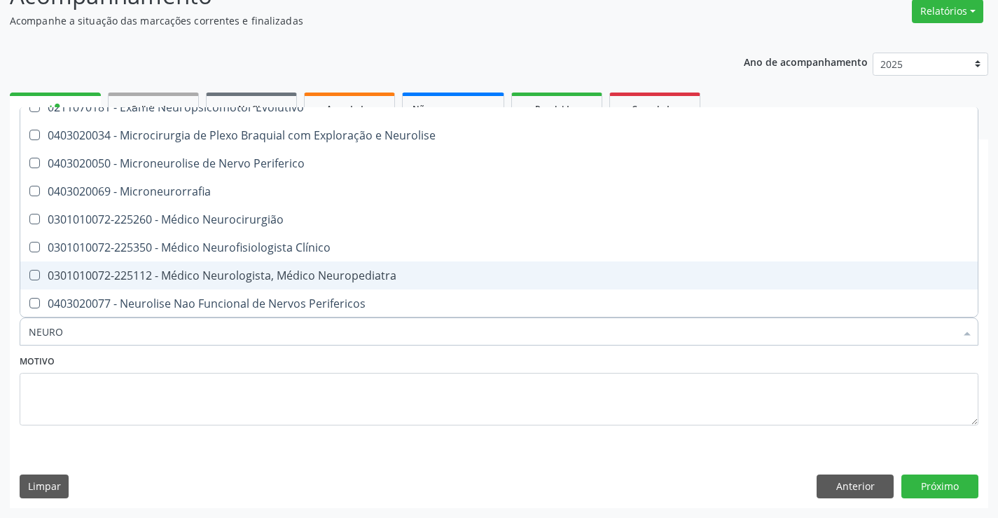
click at [240, 275] on div "0301010072-225112 - Médico Neurologista, Médico Neuropediatra" at bounding box center [499, 275] width 941 height 11
checkbox Neuropediatra "true"
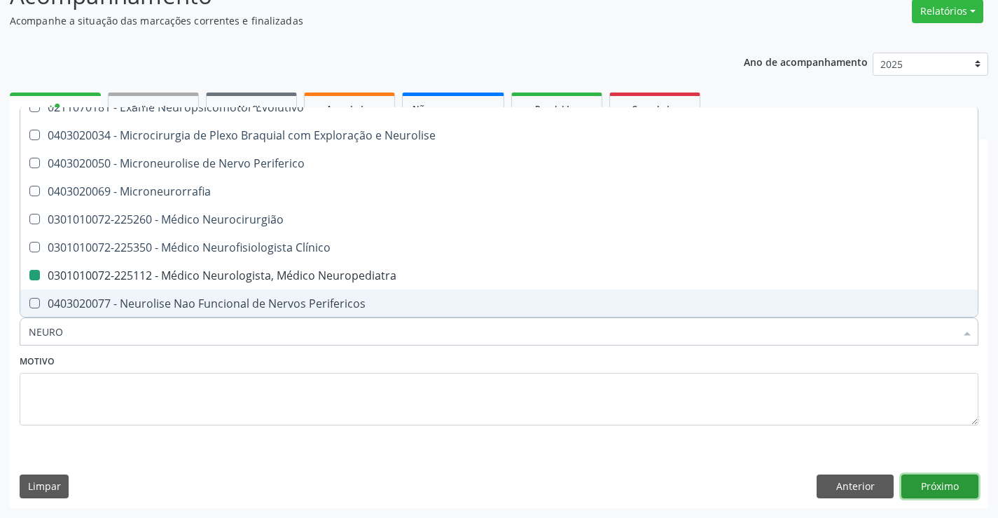
click at [949, 490] on button "Próximo" at bounding box center [940, 486] width 77 height 24
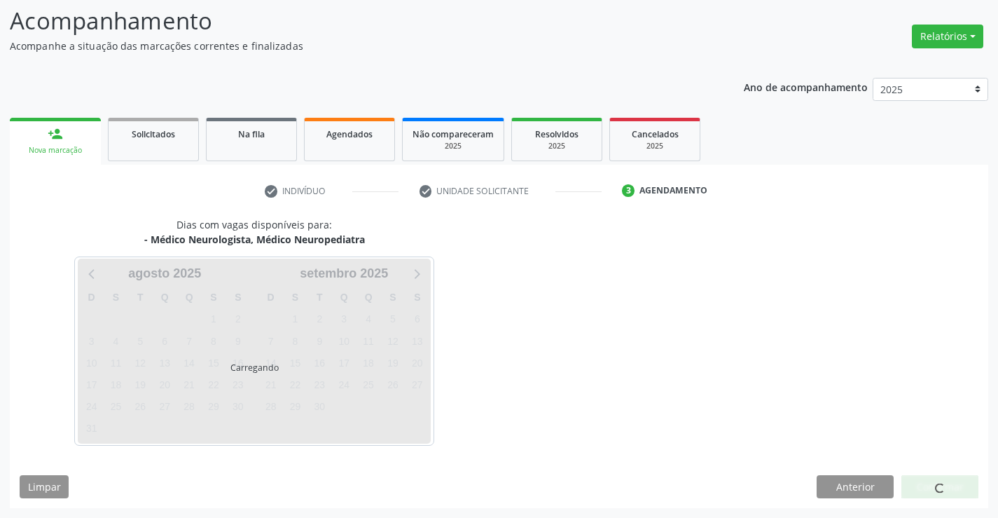
scroll to position [0, 0]
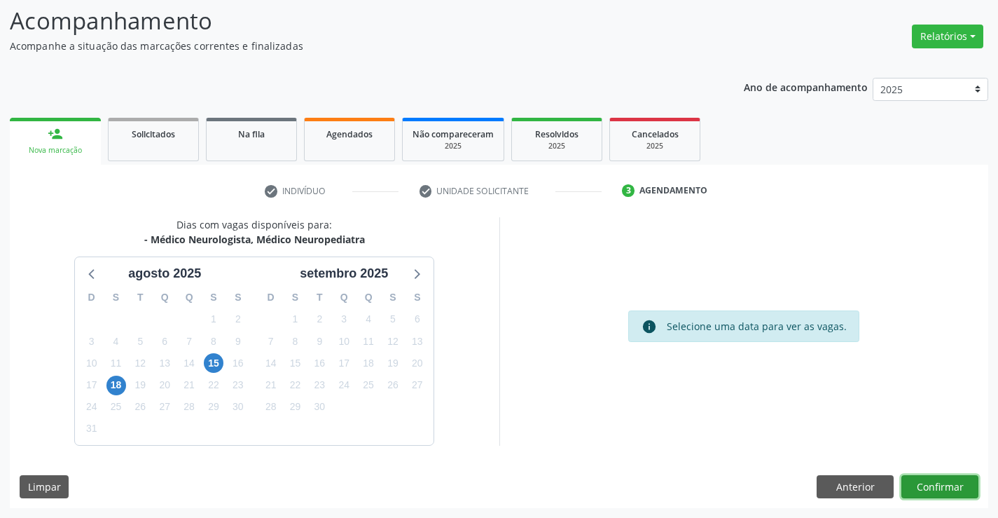
click at [938, 492] on button "Confirmar" at bounding box center [940, 487] width 77 height 24
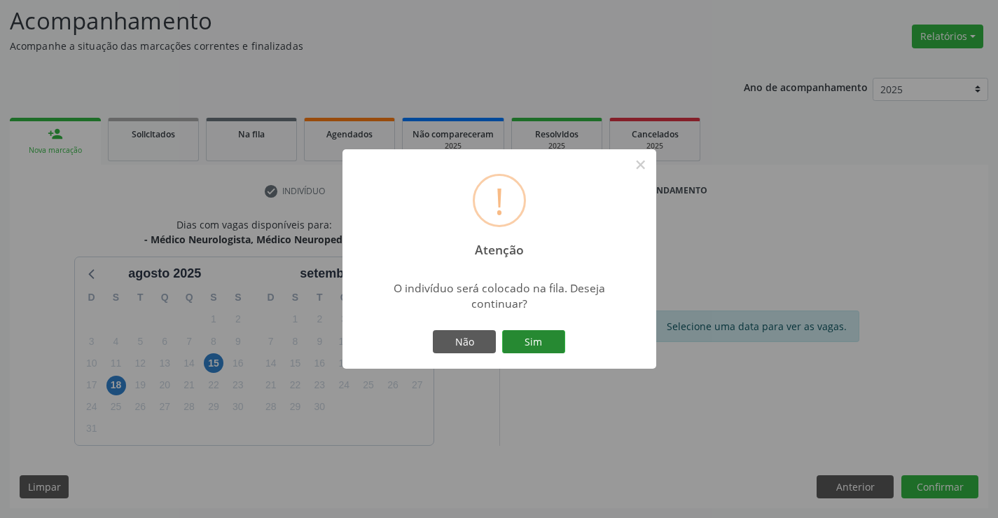
click at [554, 336] on button "Sim" at bounding box center [533, 342] width 63 height 24
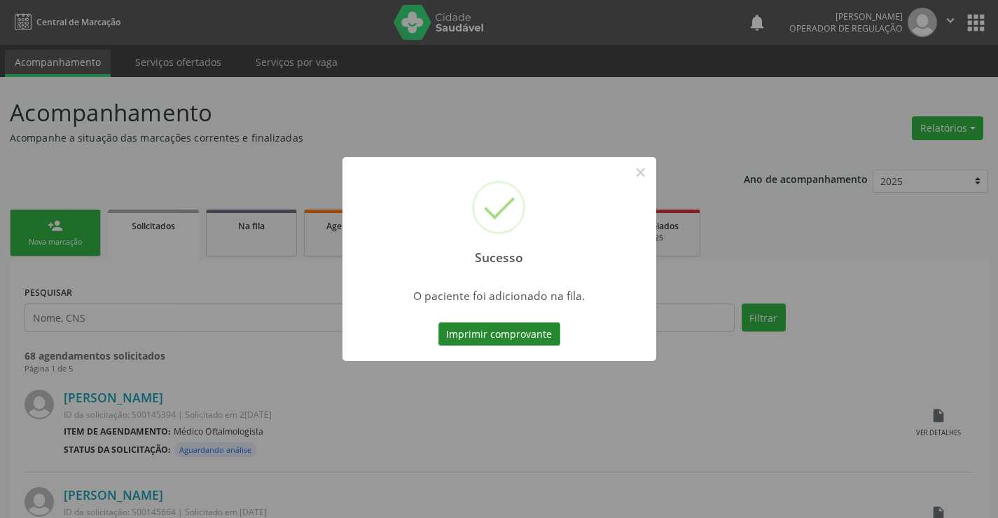
click at [544, 331] on button "Imprimir comprovante" at bounding box center [500, 334] width 122 height 24
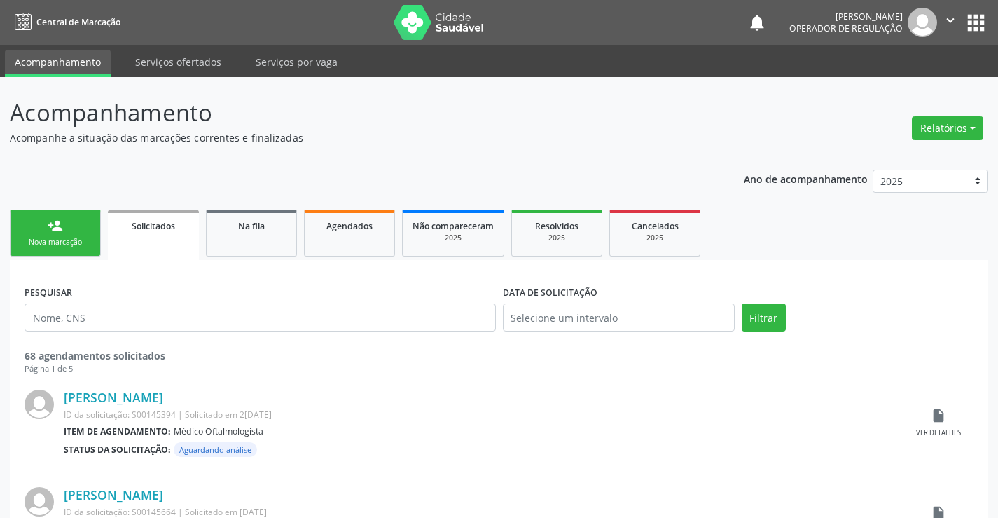
click at [60, 238] on div "Nova marcação" at bounding box center [55, 242] width 70 height 11
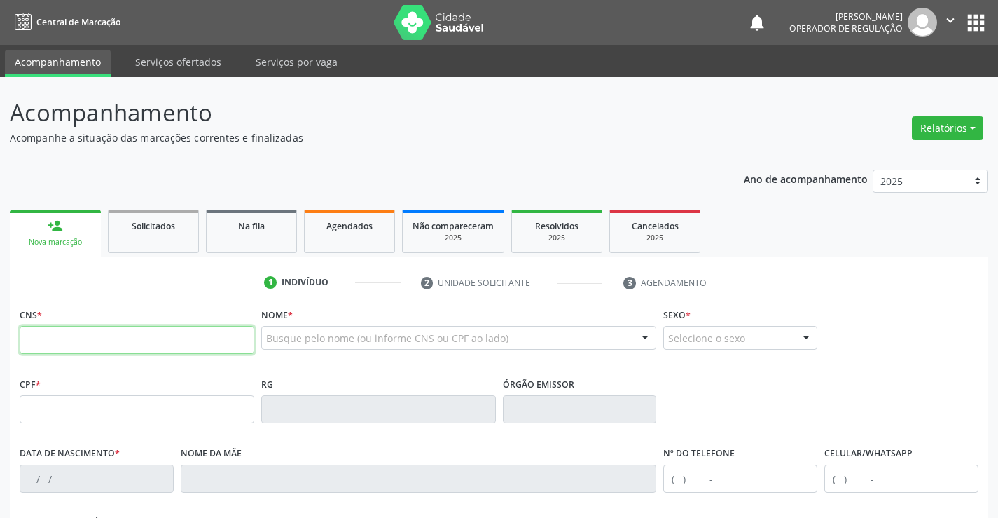
click at [105, 328] on input "text" at bounding box center [137, 340] width 235 height 28
type input "700 0024 9492 3608"
type input "1303377497"
type input "[DATE]"
type input "[PHONE_NUMBER]"
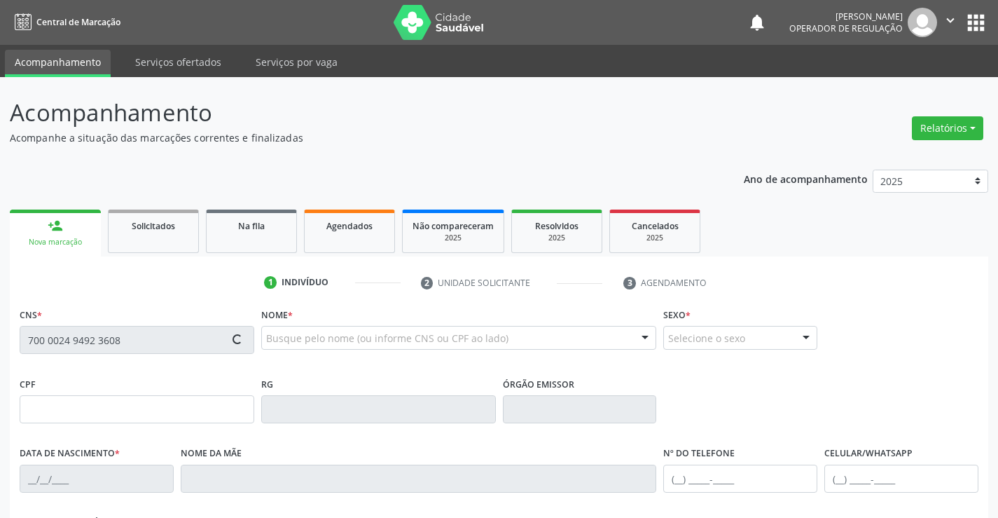
type input "[PHONE_NUMBER]"
type input "011.245.945-58"
type input "SN"
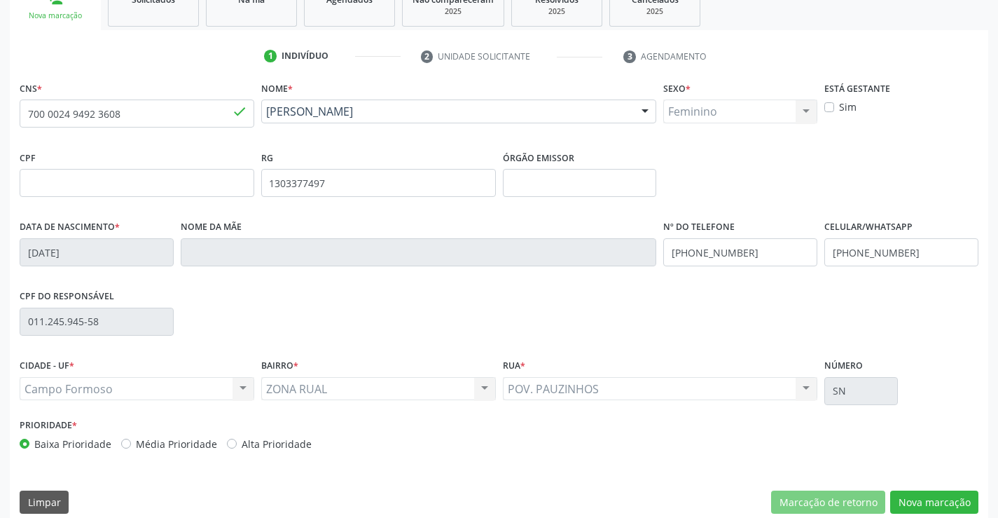
scroll to position [242, 0]
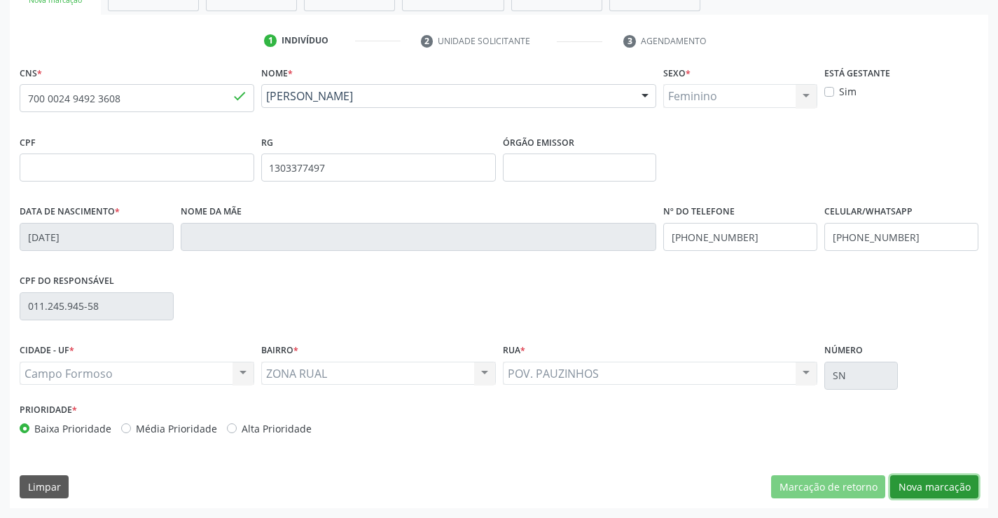
click at [948, 487] on button "Nova marcação" at bounding box center [934, 487] width 88 height 24
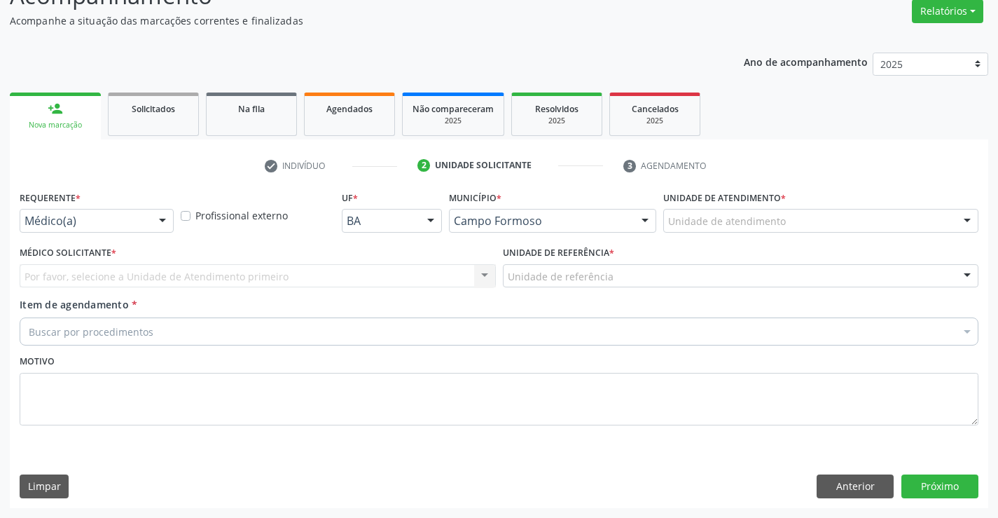
scroll to position [117, 0]
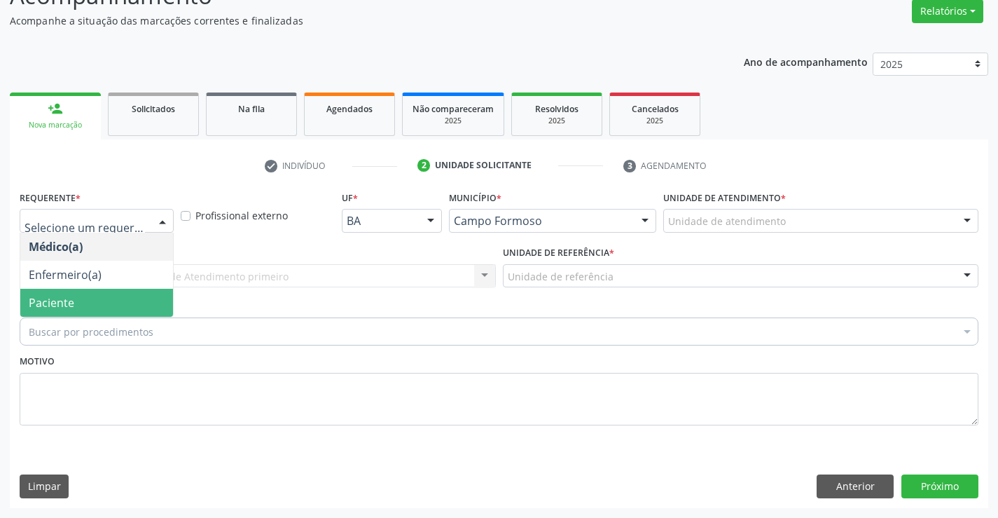
click at [76, 305] on span "Paciente" at bounding box center [96, 303] width 153 height 28
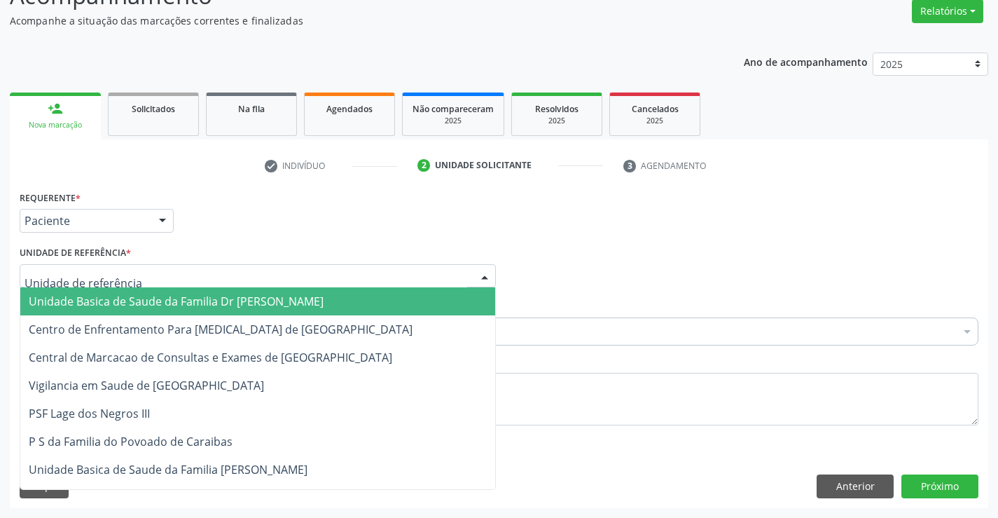
click at [106, 296] on span "Unidade Basica de Saude da Familia Dr [PERSON_NAME]" at bounding box center [176, 301] width 295 height 15
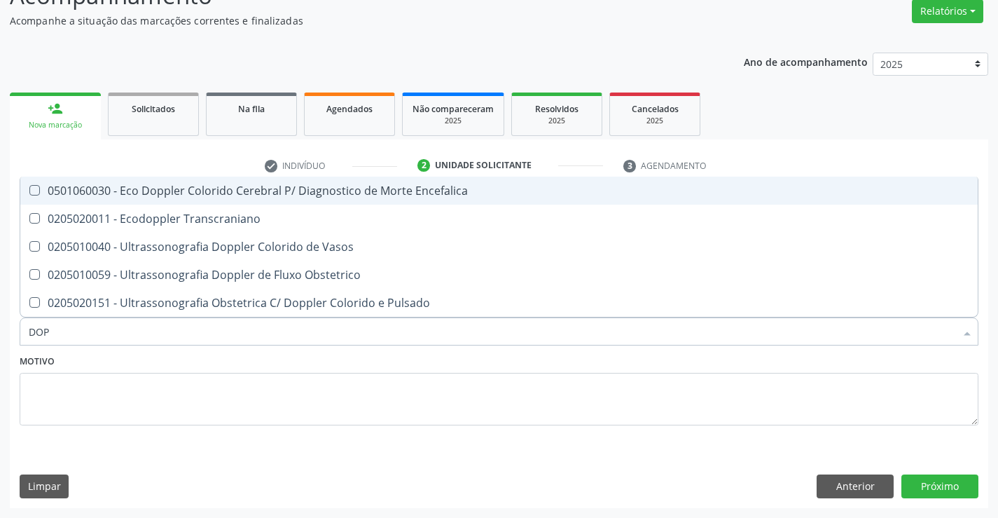
type input "DOPP"
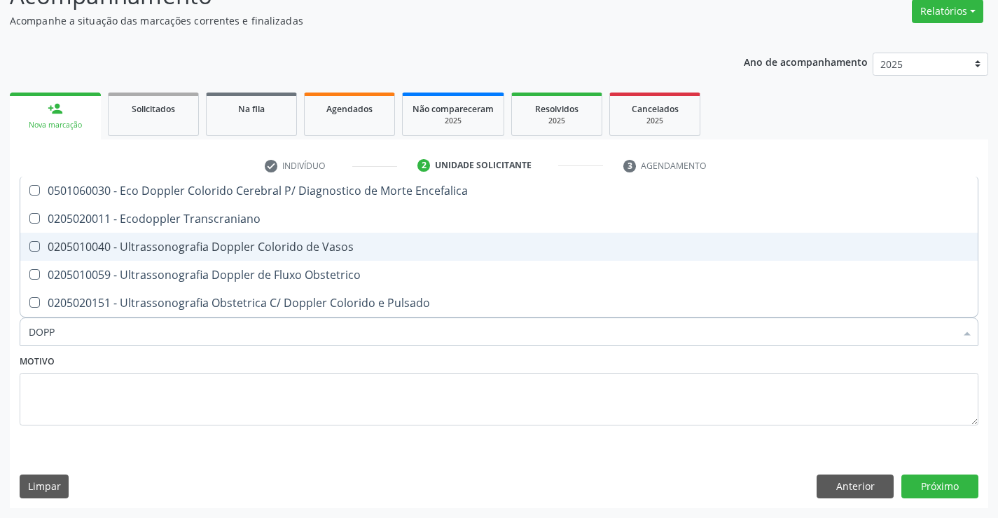
click at [268, 241] on div "0205010040 - Ultrassonografia Doppler Colorido de Vasos" at bounding box center [499, 246] width 941 height 11
checkbox Vasos "true"
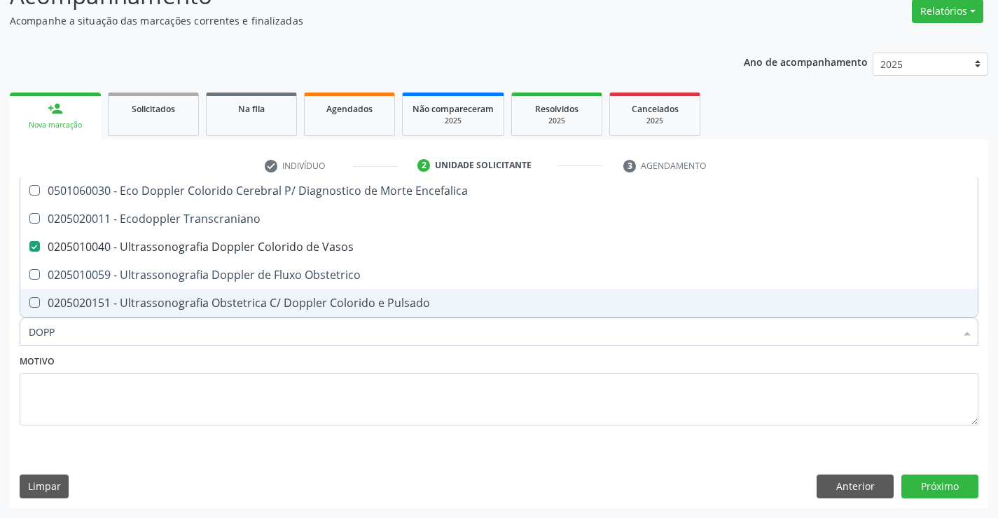
type input "DOPP"
click at [195, 371] on div "Motivo" at bounding box center [499, 388] width 959 height 74
checkbox Transcraniano "true"
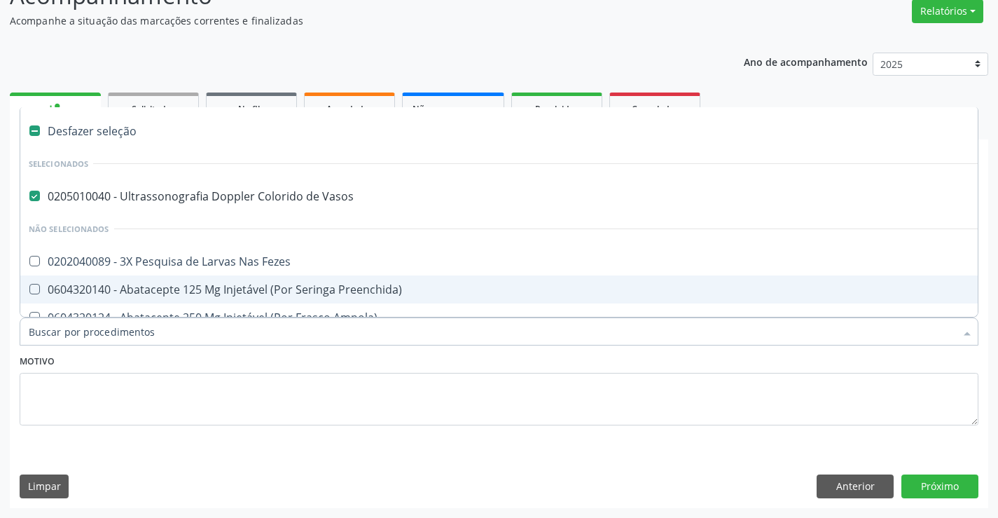
click at [230, 321] on div at bounding box center [499, 331] width 959 height 28
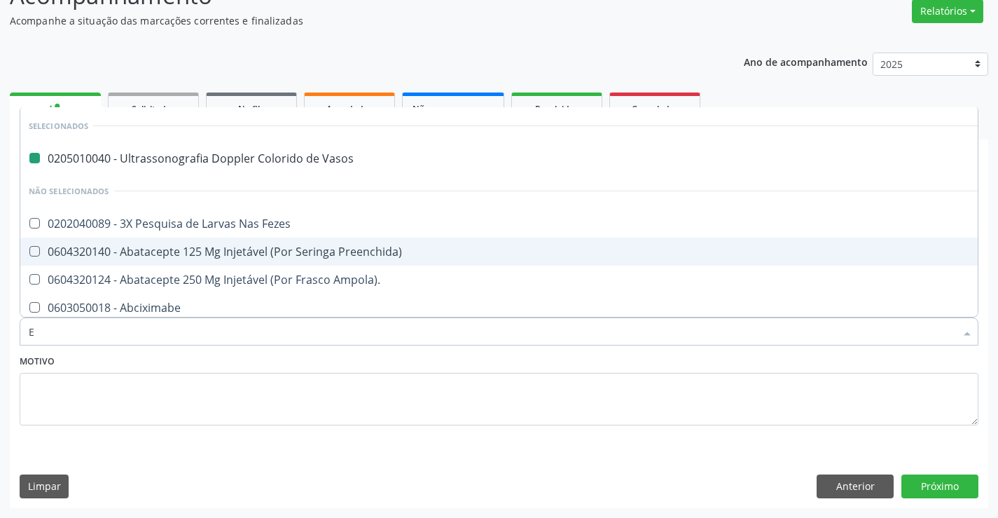
type input "EC"
checkbox Vasos "false"
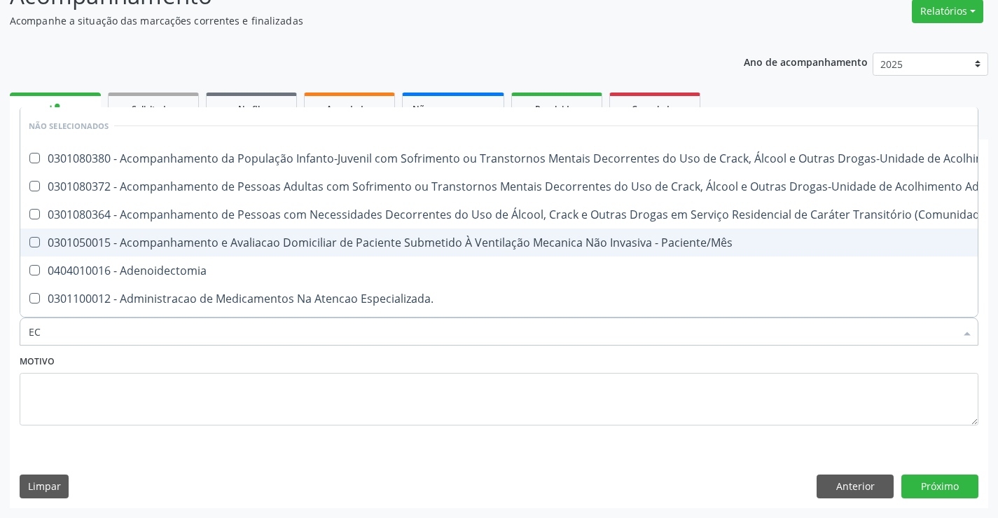
type input "ECO"
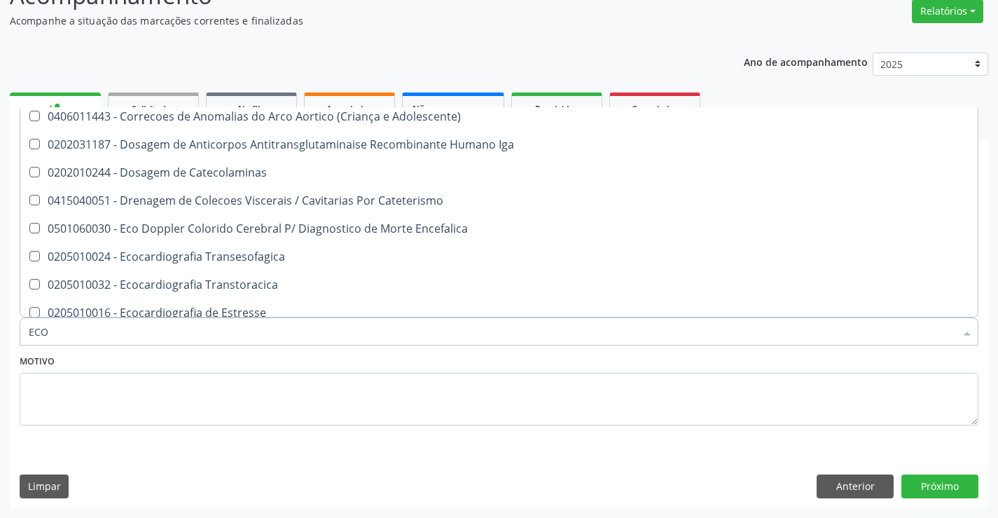
scroll to position [701, 0]
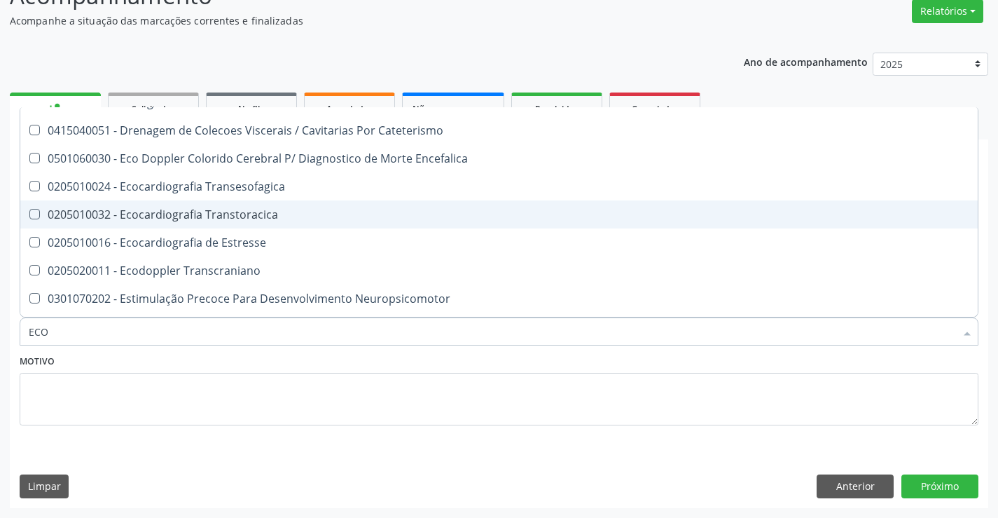
click at [274, 216] on div "0205010032 - Ecocardiografia Transtoracica" at bounding box center [770, 214] width 1483 height 11
checkbox Transtoracica "true"
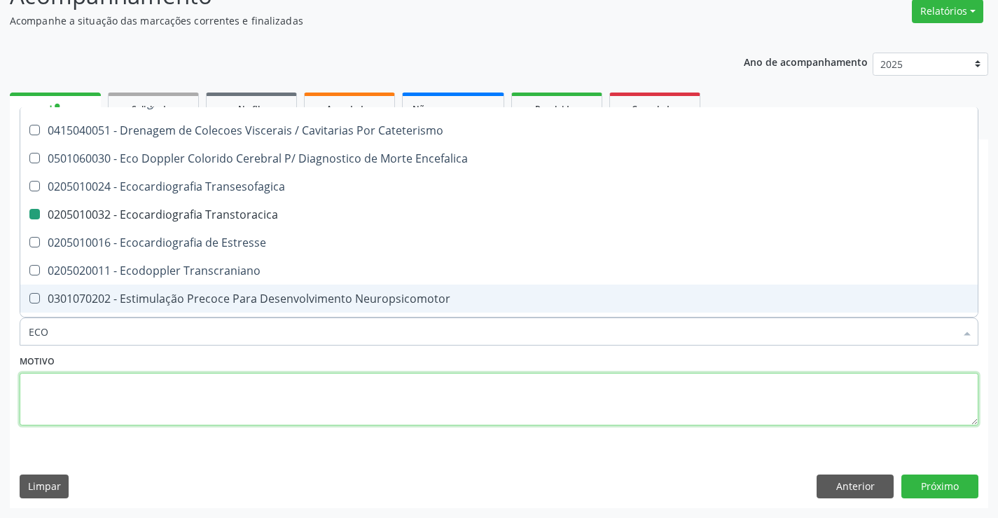
click at [231, 384] on textarea at bounding box center [499, 399] width 959 height 53
checkbox \(Uai\)\ "true"
checkbox Transtoracica "false"
checkbox \(Uaa\)\ "true"
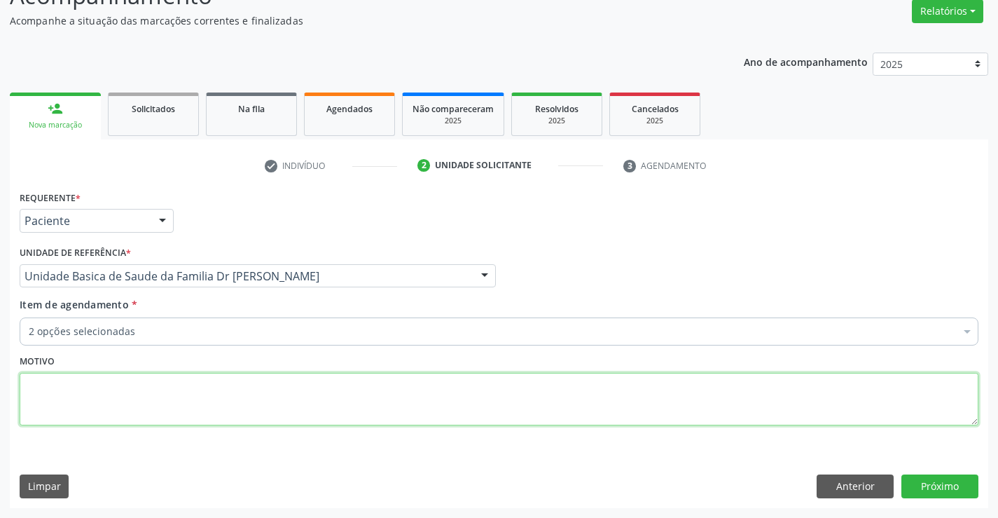
scroll to position [0, 0]
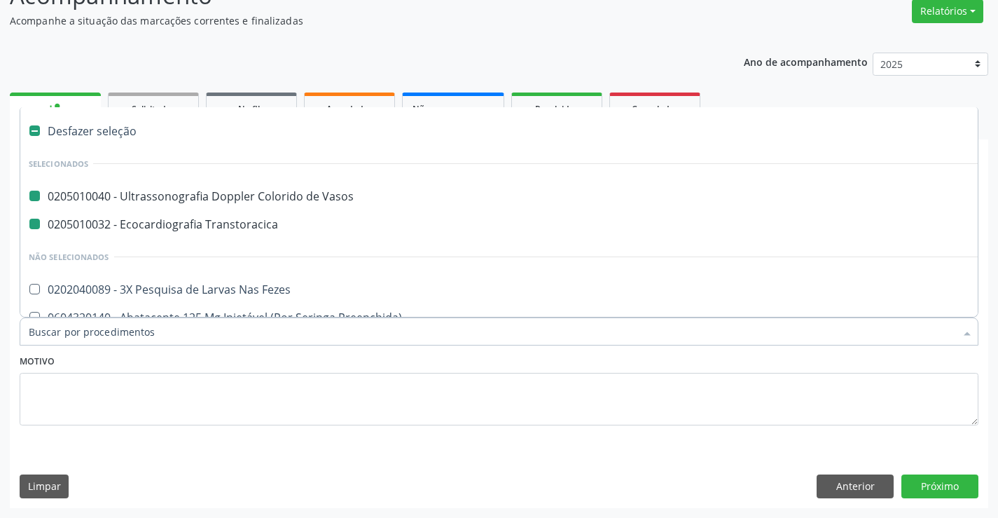
type input "M"
checkbox Vasos "false"
checkbox Transtoracica "false"
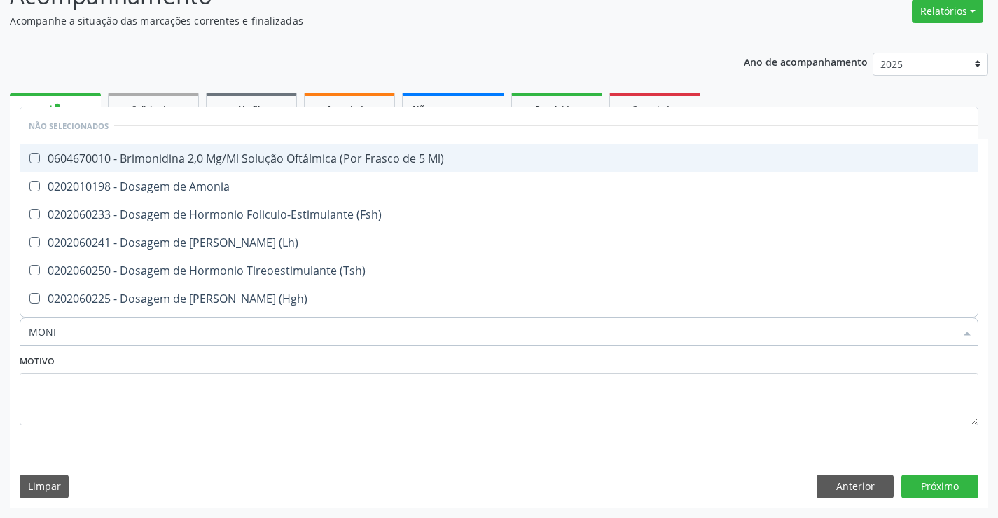
type input "MONIT"
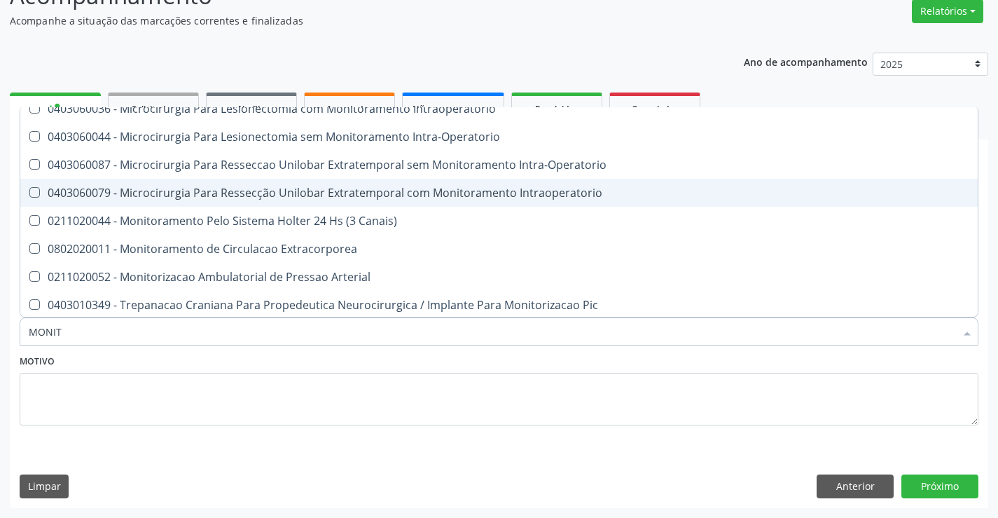
scroll to position [80, 0]
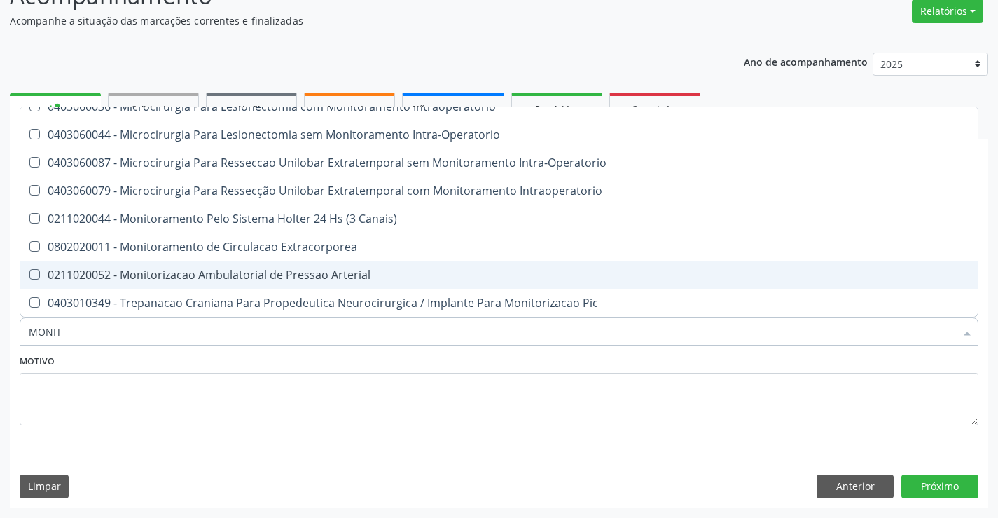
click at [339, 270] on div "0211020052 - Monitorizacao Ambulatorial de Pressao Arterial" at bounding box center [499, 274] width 941 height 11
checkbox Arterial "true"
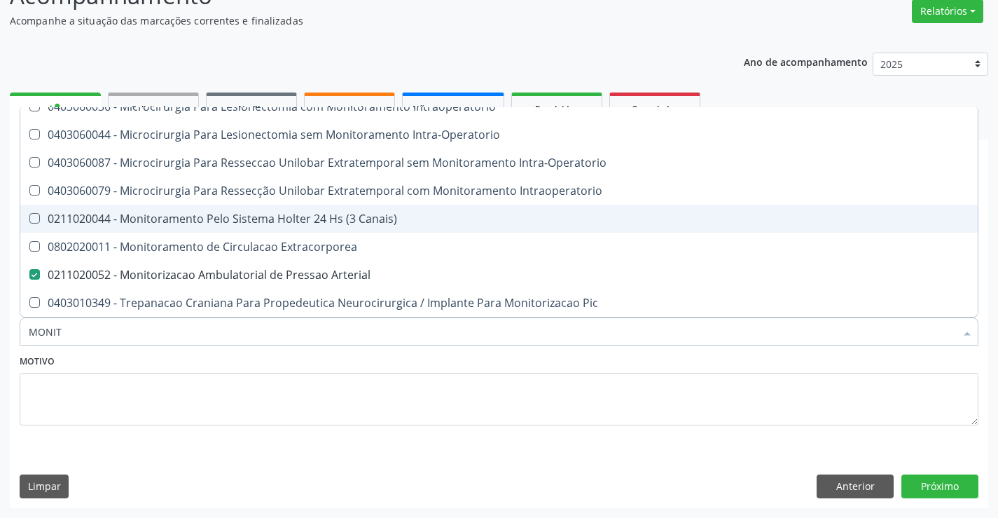
click at [312, 219] on div "0211020044 - Monitoramento Pelo Sistema Holter 24 Hs (3 Canais)" at bounding box center [499, 218] width 941 height 11
checkbox Canais\) "true"
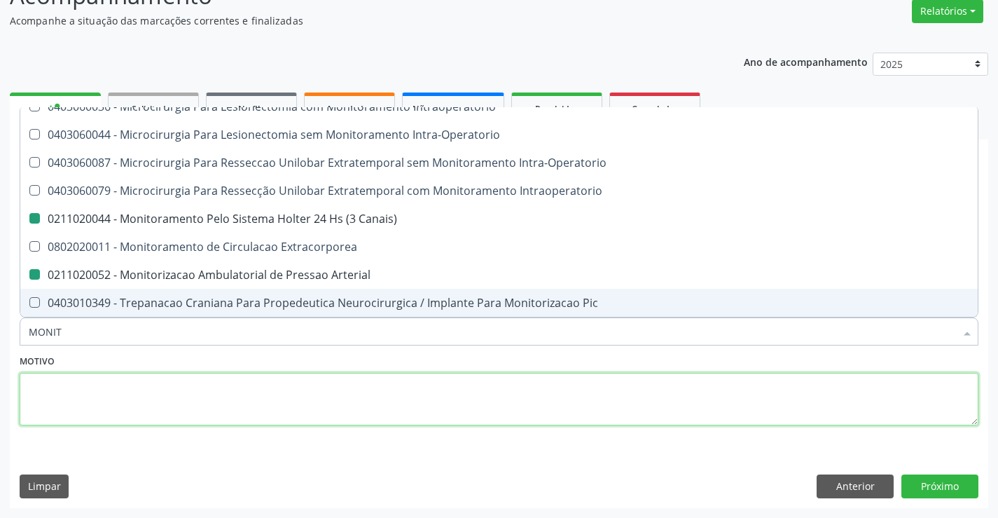
click at [252, 399] on textarea at bounding box center [499, 399] width 959 height 53
checkbox Sanitária "true"
checkbox Intraoperatorio "true"
checkbox Intra-Operatorio "true"
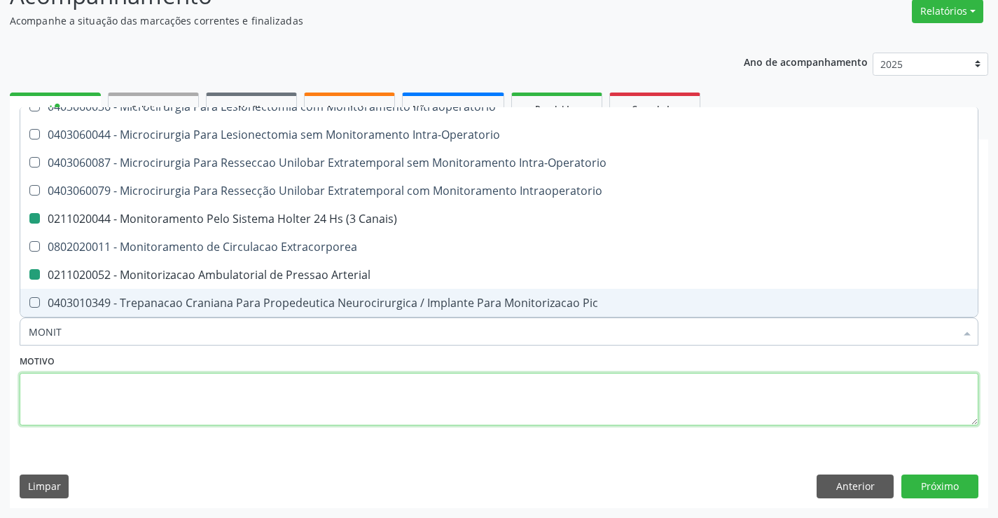
checkbox Canais\) "false"
checkbox Arterial "false"
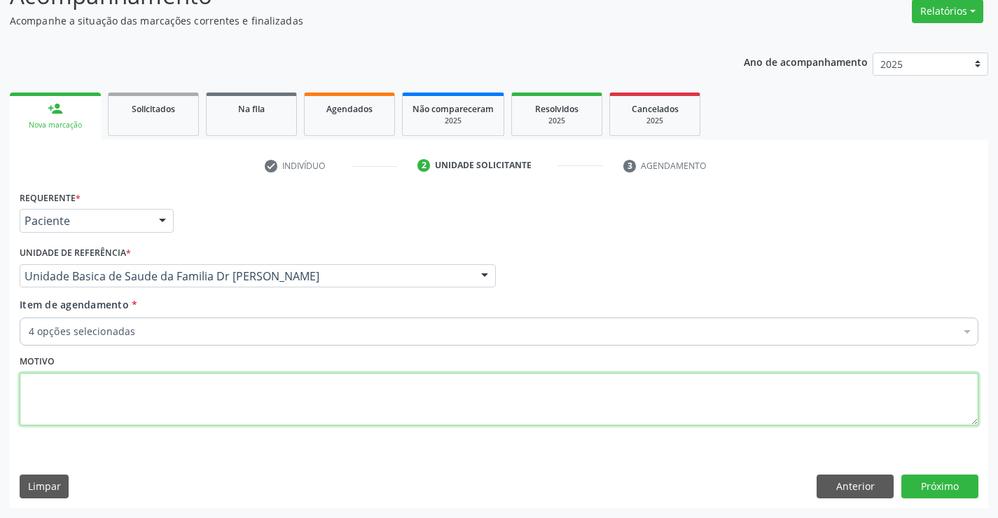
scroll to position [0, 0]
click at [946, 482] on button "Próximo" at bounding box center [940, 486] width 77 height 24
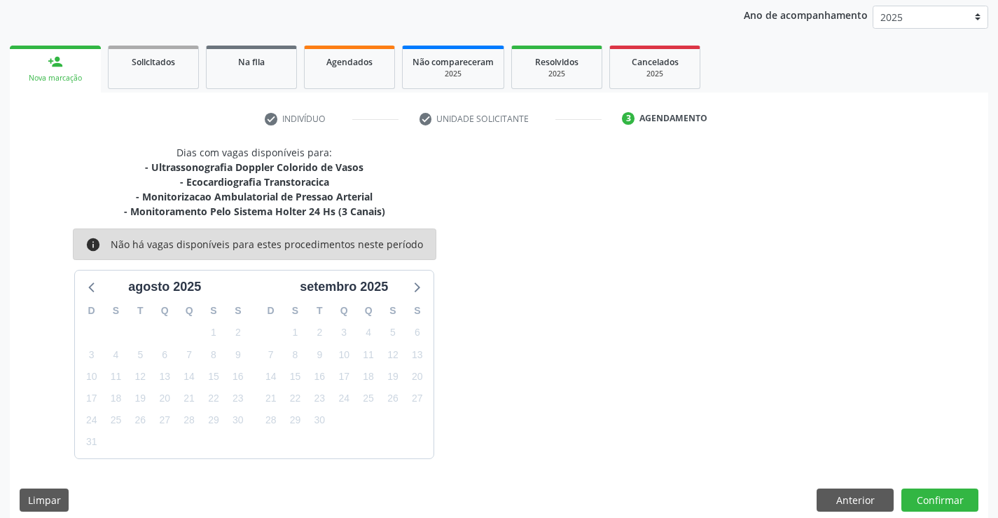
scroll to position [177, 0]
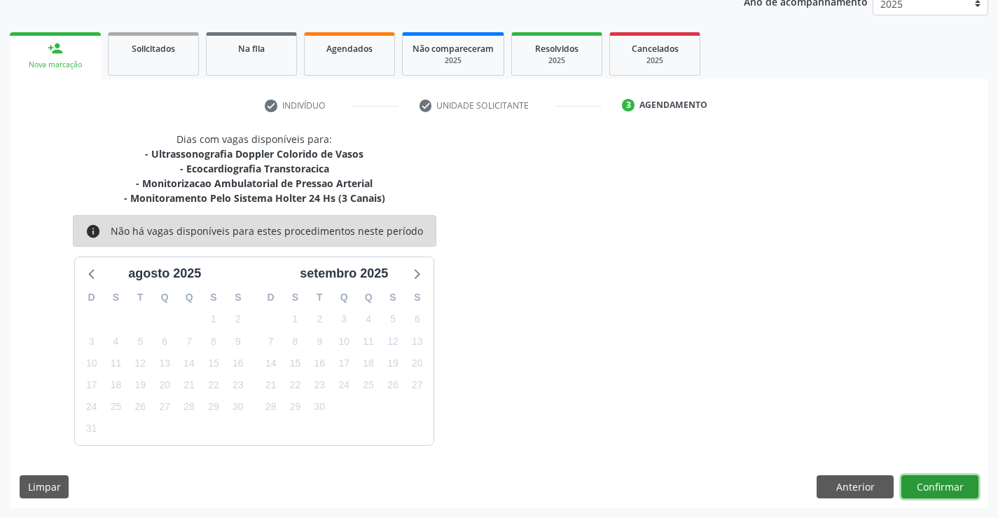
click at [929, 486] on button "Confirmar" at bounding box center [940, 487] width 77 height 24
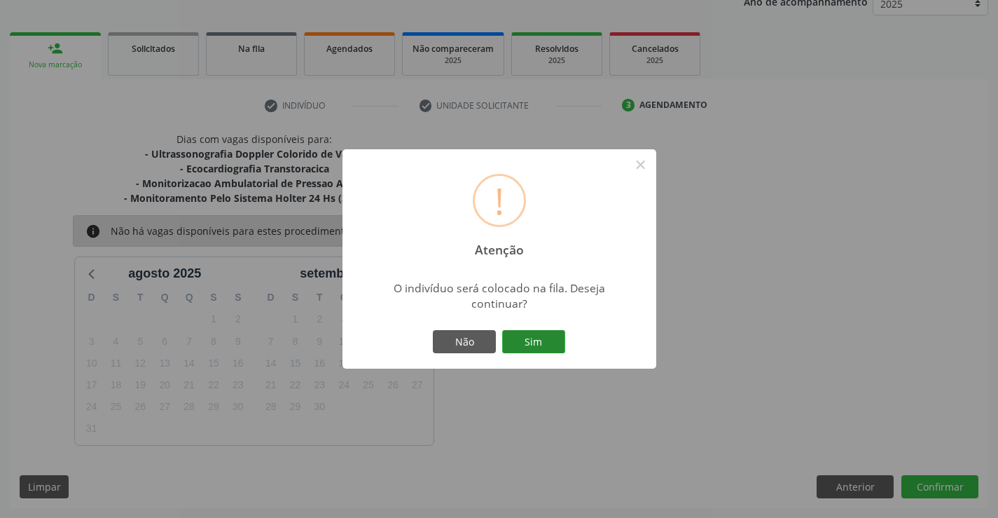
click at [544, 334] on button "Sim" at bounding box center [533, 342] width 63 height 24
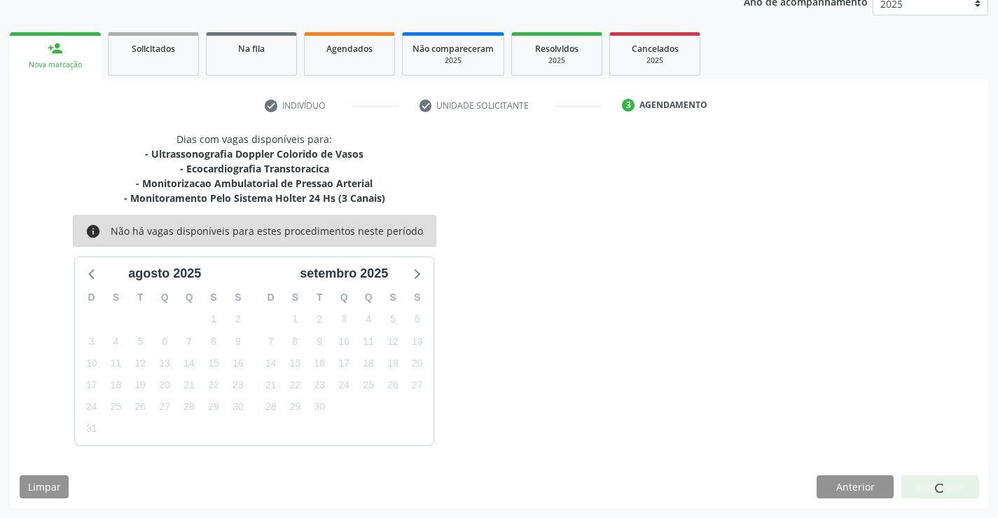
scroll to position [0, 0]
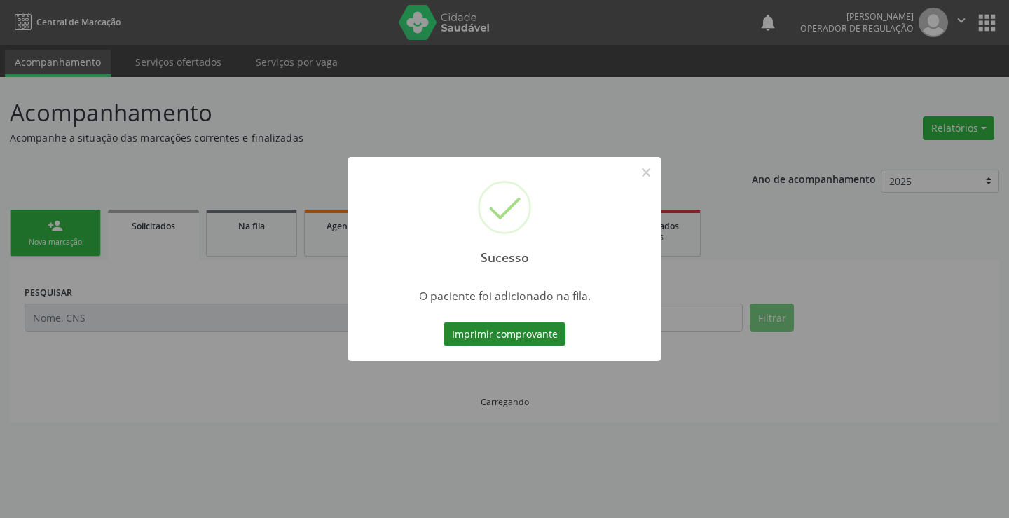
click at [537, 331] on button "Imprimir comprovante" at bounding box center [504, 334] width 122 height 24
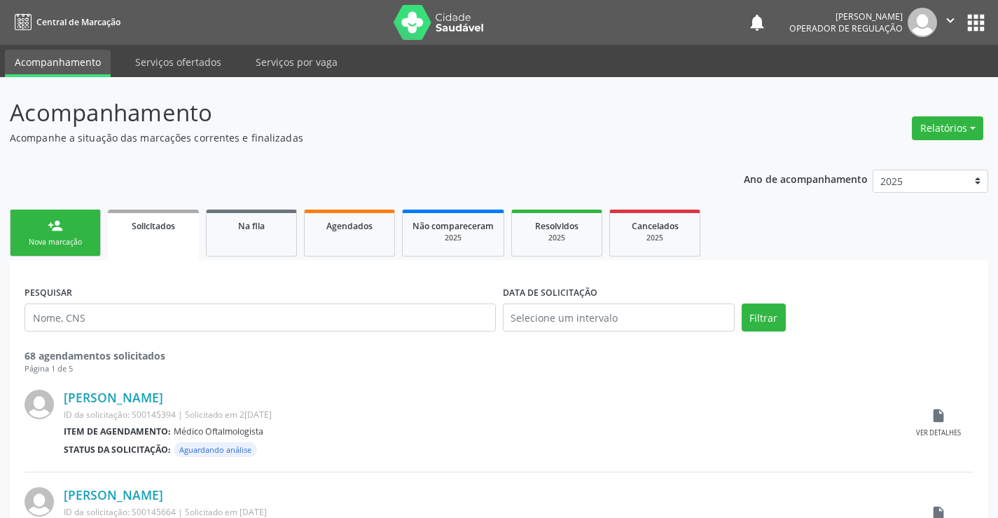
click at [67, 242] on div "Nova marcação" at bounding box center [55, 242] width 70 height 11
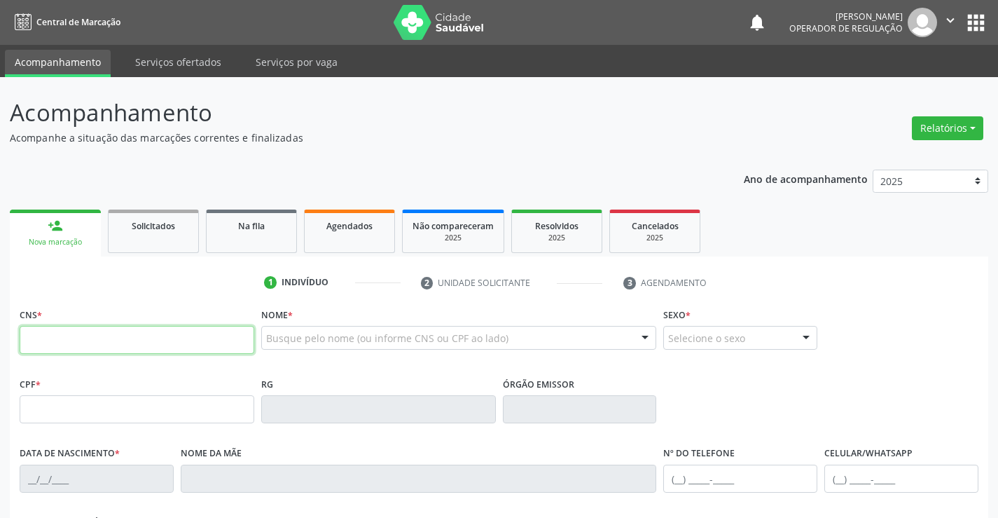
click at [127, 340] on input "text" at bounding box center [137, 340] width 235 height 28
type input "702 0048 0016 4088"
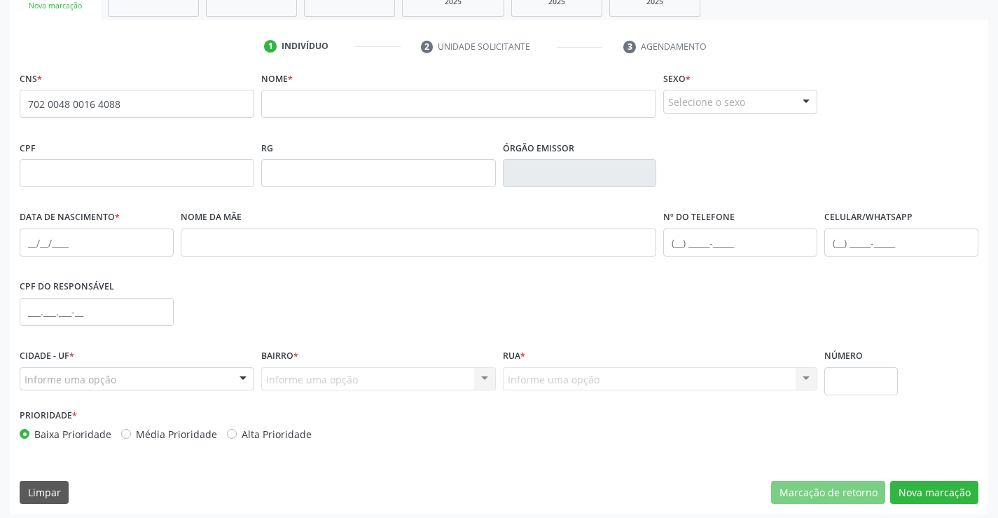
scroll to position [242, 0]
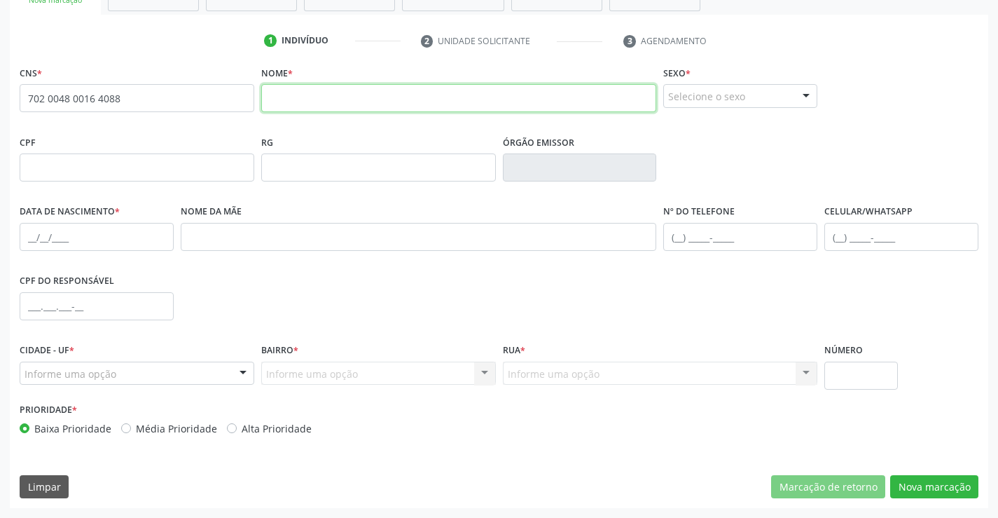
click at [336, 97] on input "text" at bounding box center [459, 98] width 396 height 28
type input "[PERSON_NAME]"
click at [769, 101] on div "Selecione o sexo" at bounding box center [740, 96] width 154 height 24
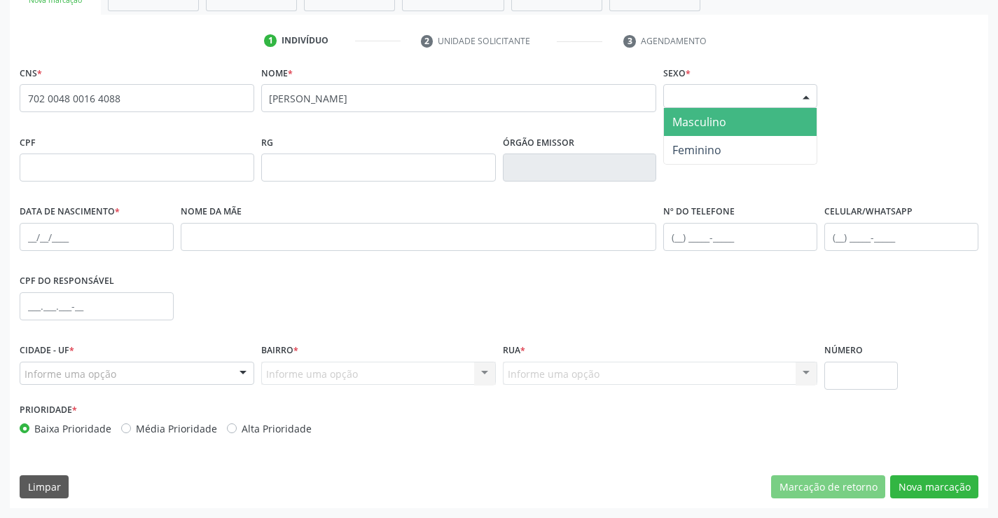
click at [755, 121] on span "Masculino" at bounding box center [740, 122] width 153 height 28
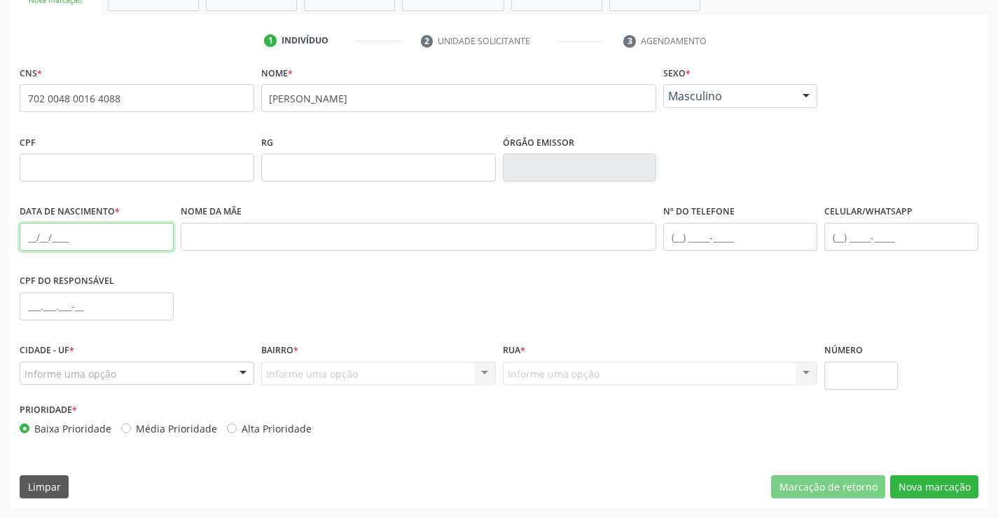
click at [92, 241] on input "text" at bounding box center [97, 237] width 154 height 28
type input "0[DATE]"
click at [191, 367] on div "Informe uma opção" at bounding box center [137, 374] width 235 height 24
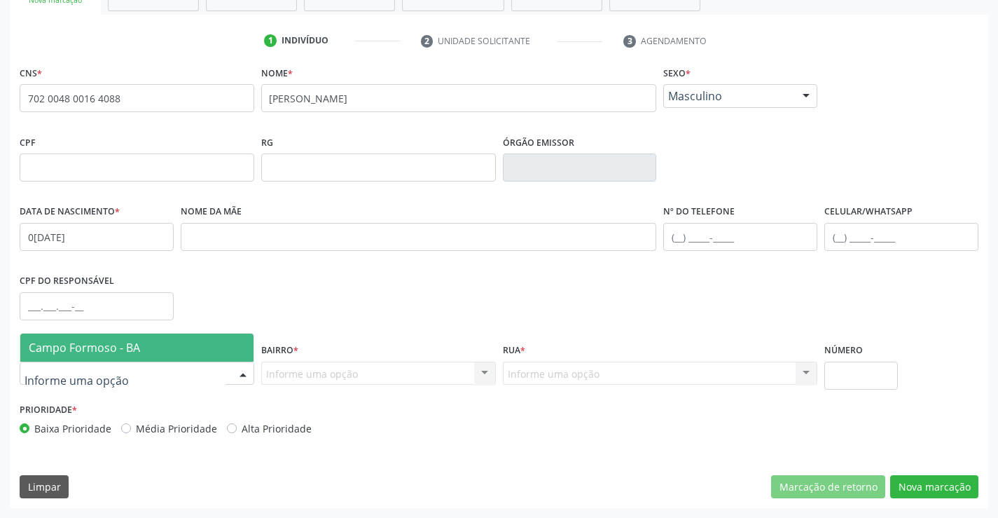
click at [197, 344] on span "Campo Formoso - BA" at bounding box center [136, 347] width 233 height 28
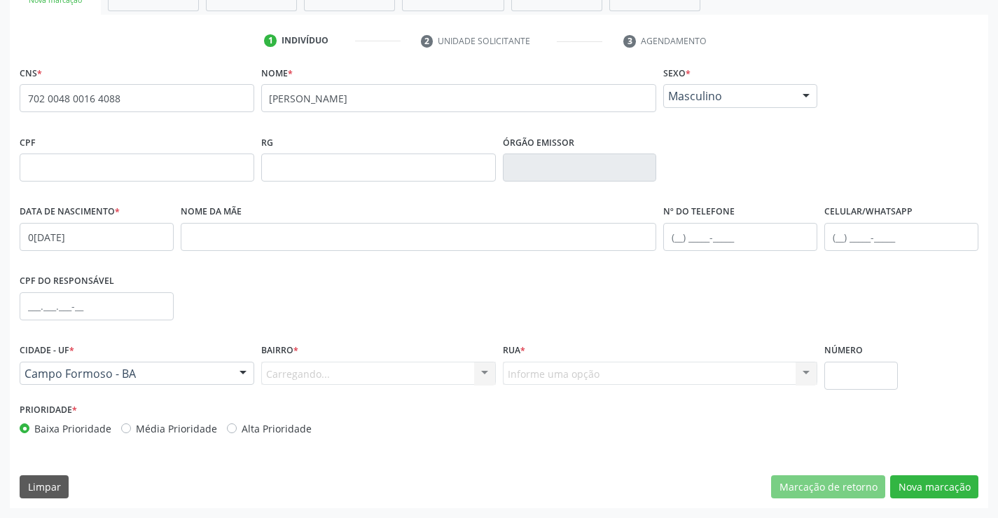
click at [310, 371] on div "Carregando... Nenhum resultado encontrado para: " " Nenhuma opção encontrada. D…" at bounding box center [378, 374] width 235 height 24
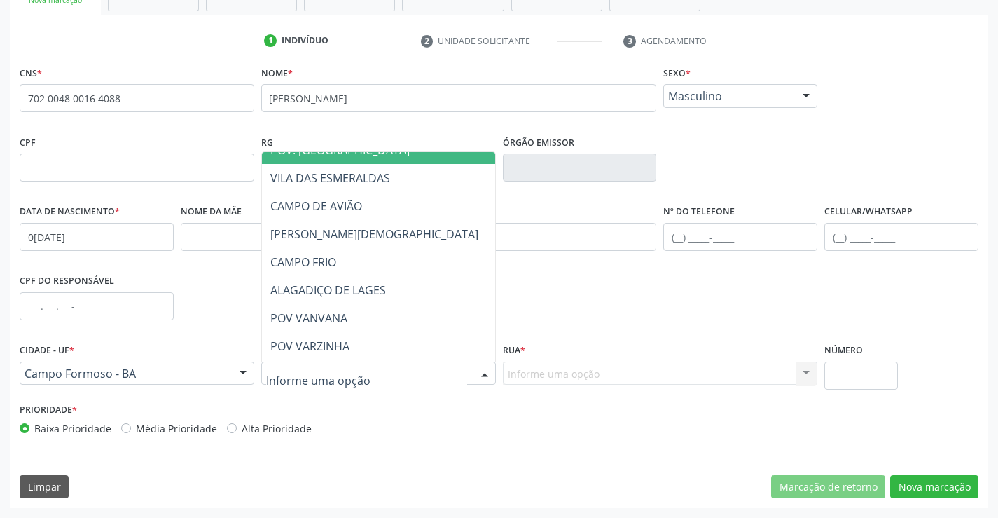
scroll to position [771, 0]
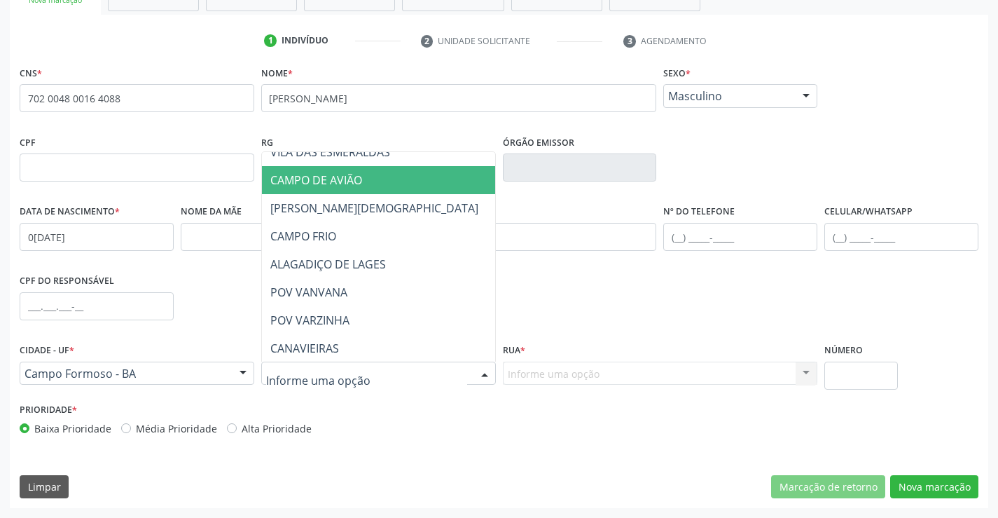
click at [366, 177] on span "CAMPO DE AVIÃO" at bounding box center [413, 180] width 303 height 28
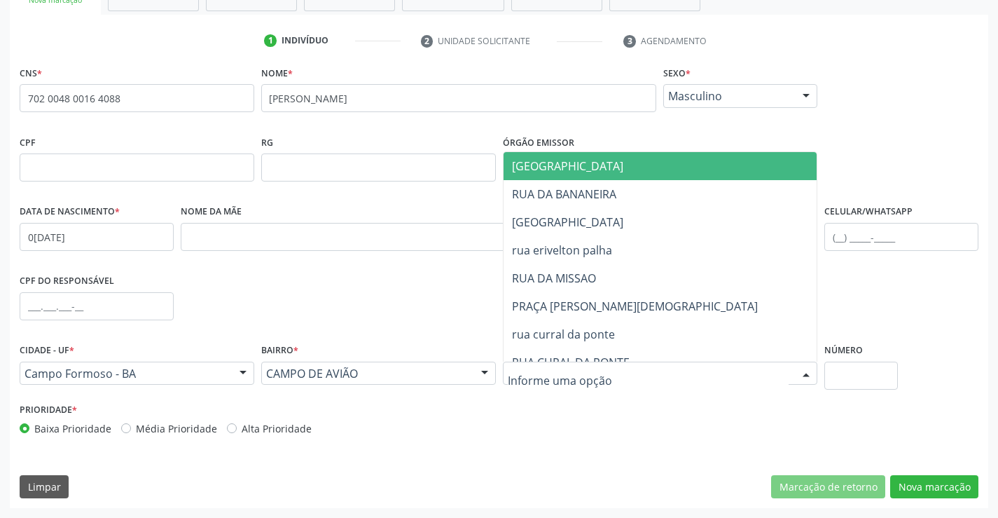
click at [603, 163] on span "[GEOGRAPHIC_DATA]" at bounding box center [567, 165] width 111 height 15
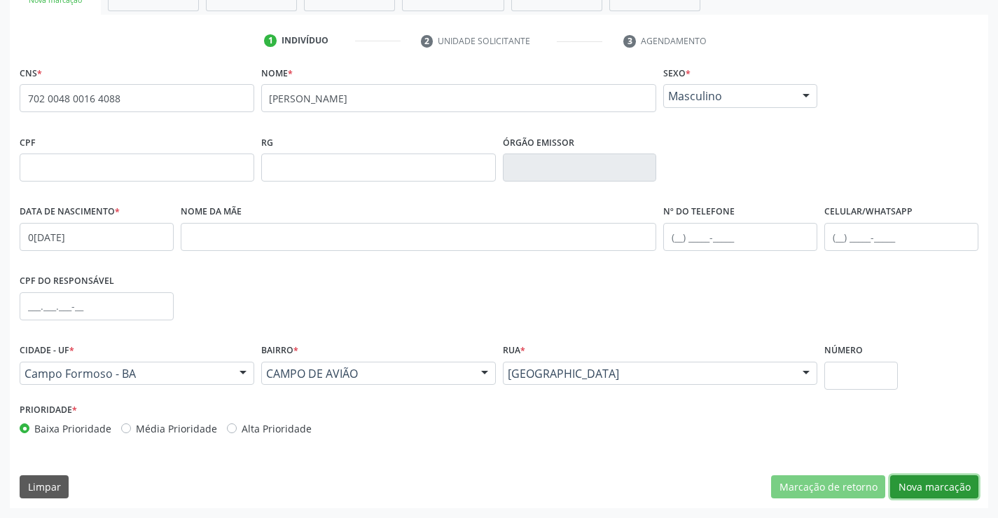
click at [942, 482] on button "Nova marcação" at bounding box center [934, 487] width 88 height 24
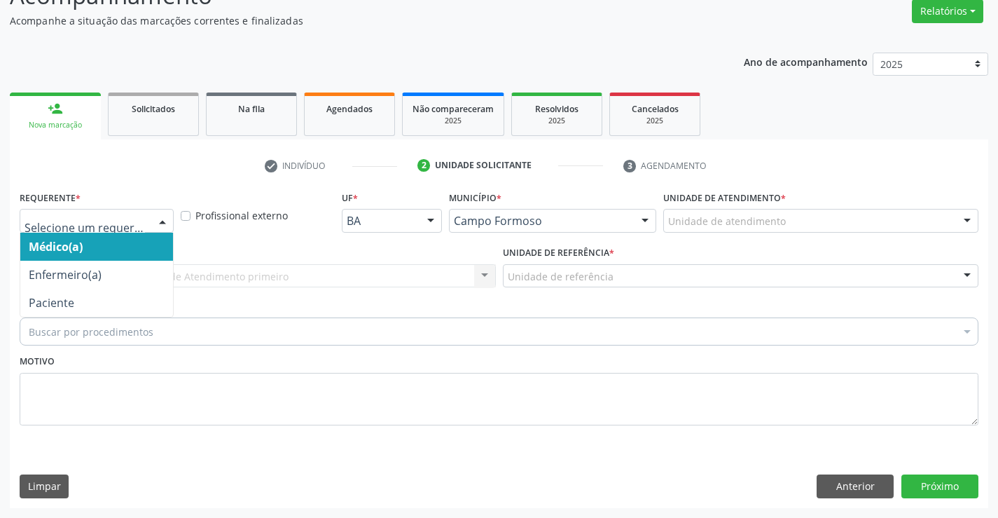
click at [137, 219] on input "text" at bounding box center [85, 228] width 121 height 28
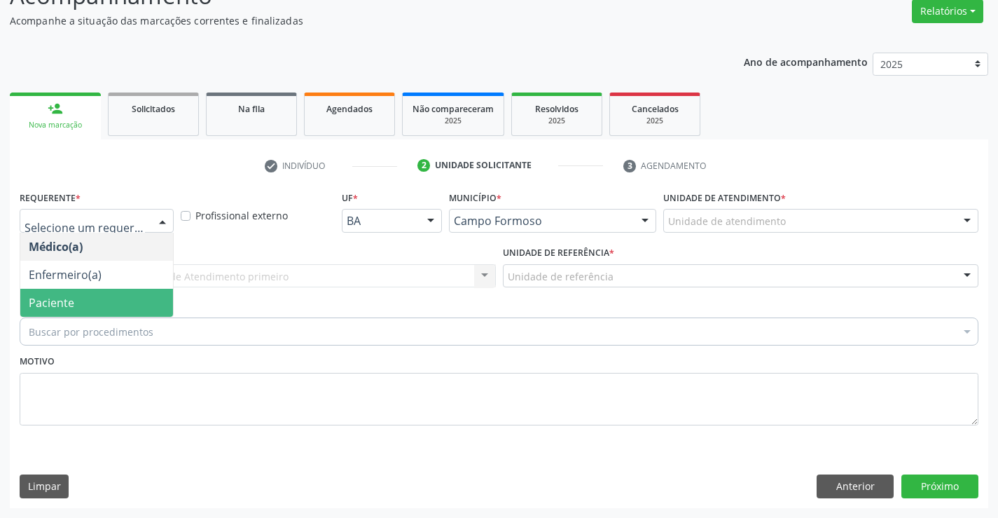
click at [106, 303] on span "Paciente" at bounding box center [96, 303] width 153 height 28
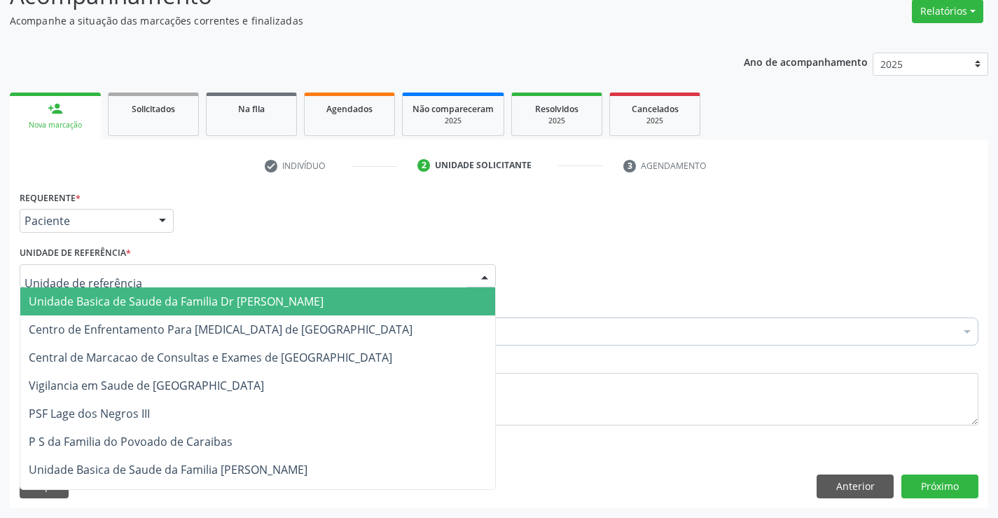
click at [130, 276] on div at bounding box center [258, 276] width 476 height 24
click at [131, 301] on span "Unidade Basica de Saude da Familia Dr [PERSON_NAME]" at bounding box center [176, 301] width 295 height 15
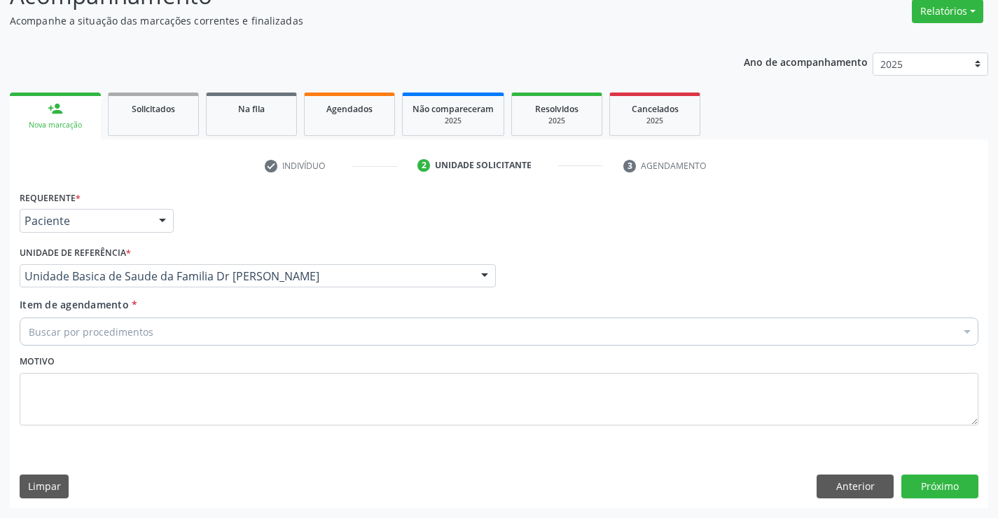
click at [29, 331] on input "Item de agendamento *" at bounding box center [29, 331] width 0 height 28
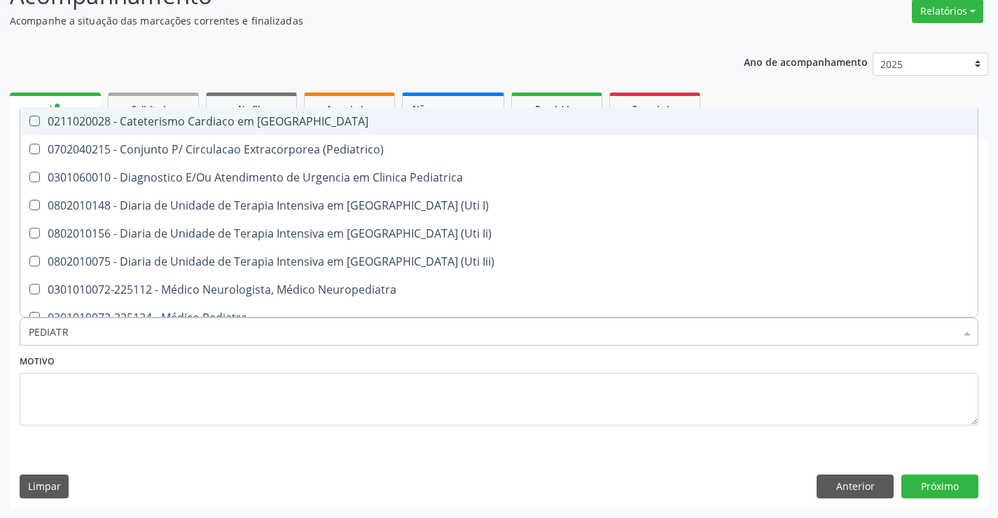
type input "PEDIATRA"
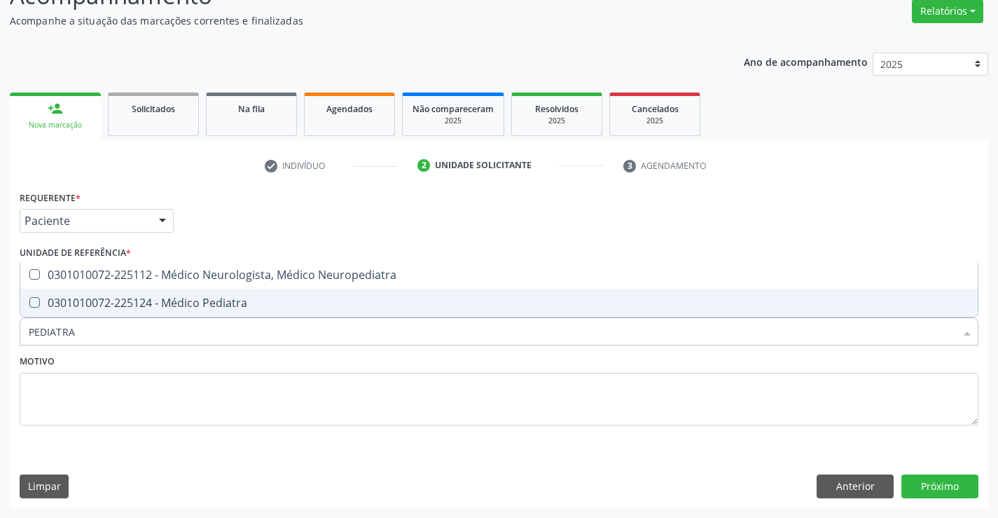
click at [181, 306] on div "0301010072-225124 - Médico Pediatra" at bounding box center [499, 302] width 941 height 11
checkbox Pediatra "true"
click at [961, 488] on button "Próximo" at bounding box center [940, 486] width 77 height 24
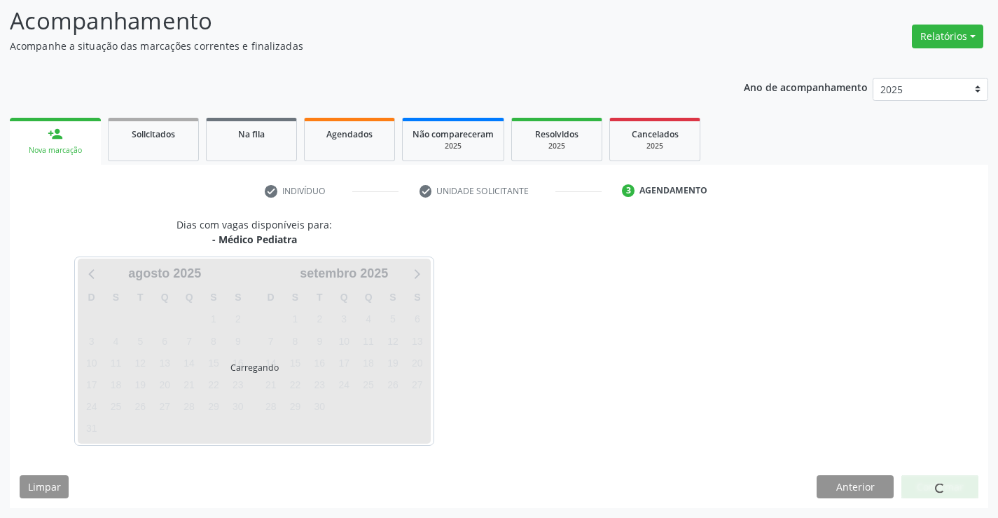
scroll to position [92, 0]
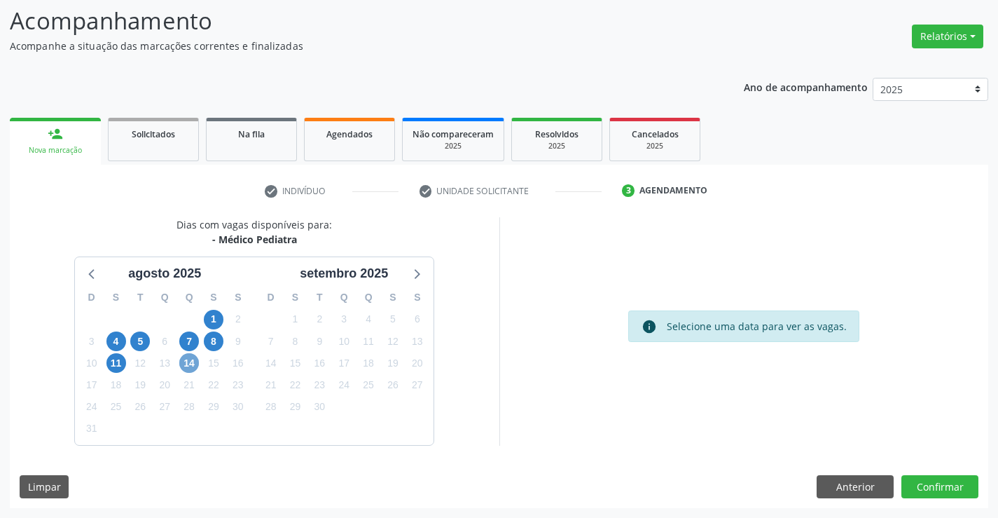
click at [192, 366] on span "14" at bounding box center [189, 363] width 20 height 20
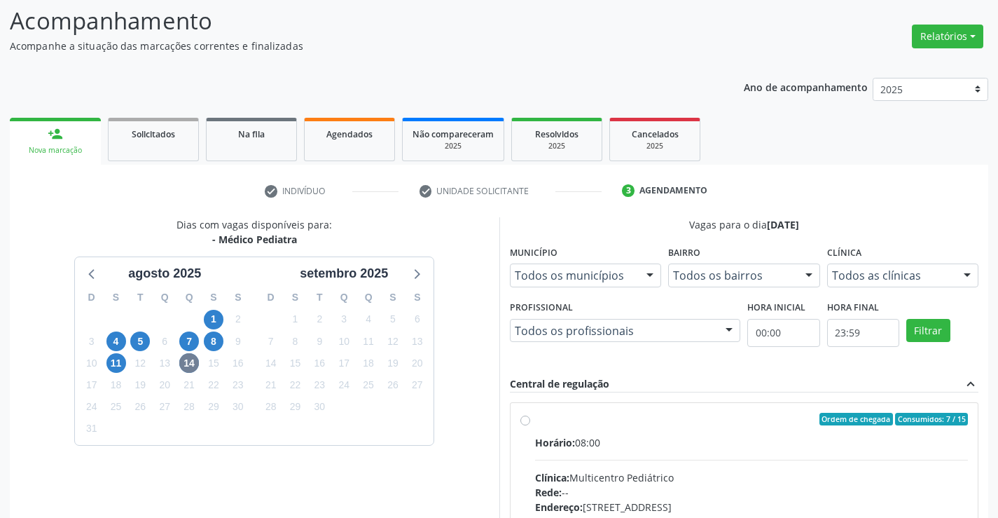
click at [535, 420] on label "Ordem de chegada Consumidos: 7 / 15 Horário: 08:00 Clínica: Multicentro Pediátr…" at bounding box center [752, 520] width 434 height 215
click at [523, 420] on input "Ordem de chegada Consumidos: 7 / 15 Horário: 08:00 Clínica: Multicentro Pediátr…" at bounding box center [526, 419] width 10 height 13
radio input "true"
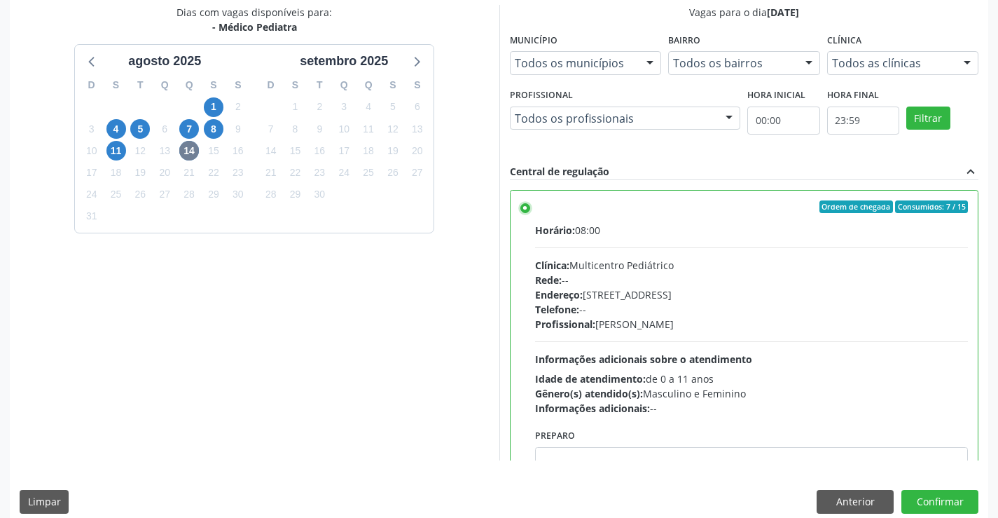
scroll to position [319, 0]
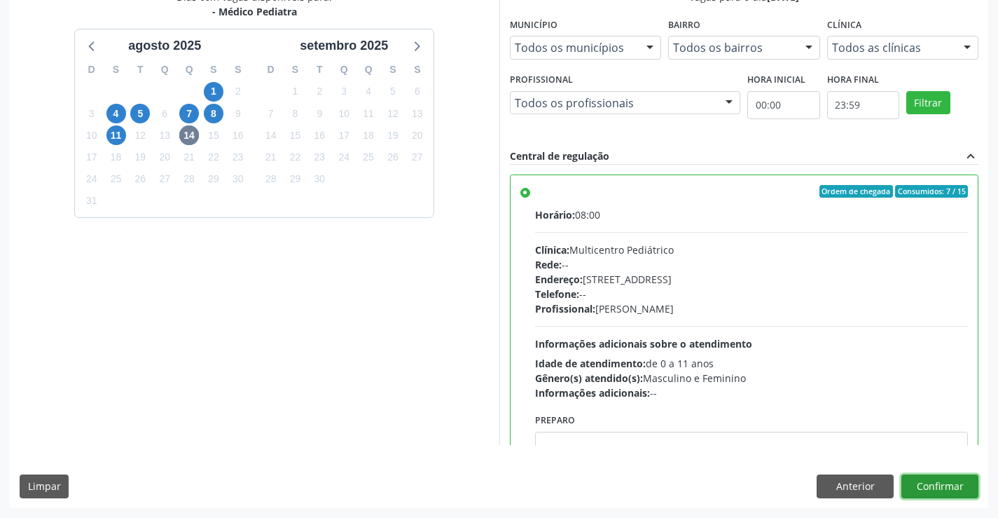
click at [952, 490] on button "Confirmar" at bounding box center [940, 486] width 77 height 24
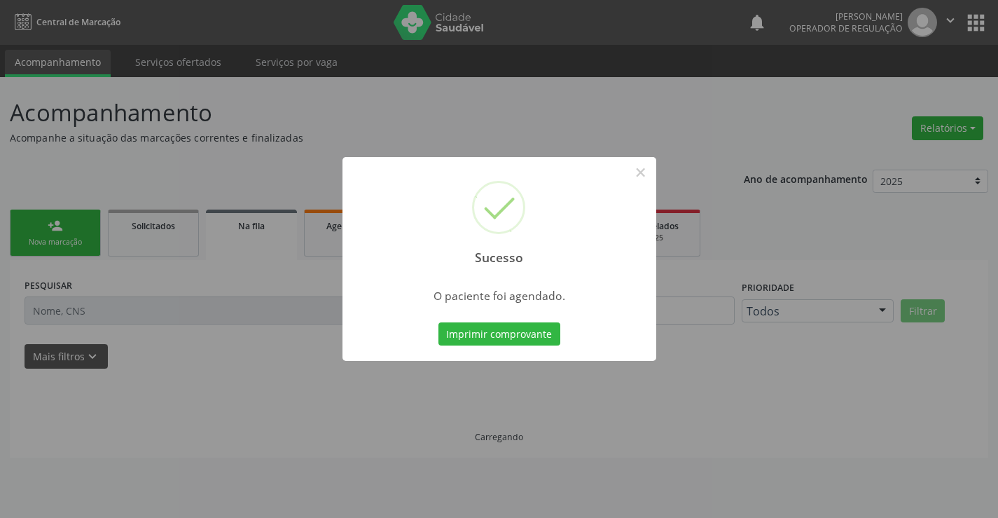
scroll to position [0, 0]
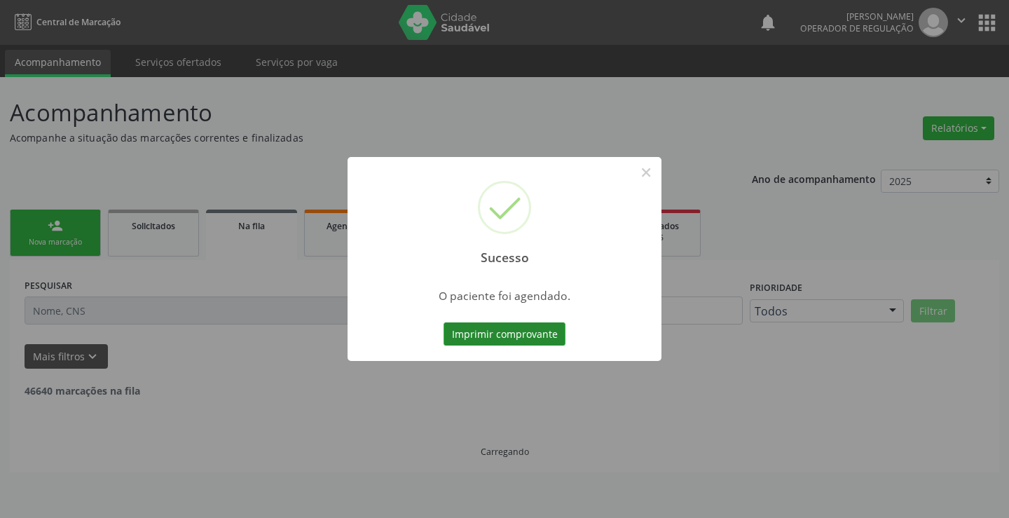
click at [475, 329] on button "Imprimir comprovante" at bounding box center [504, 334] width 122 height 24
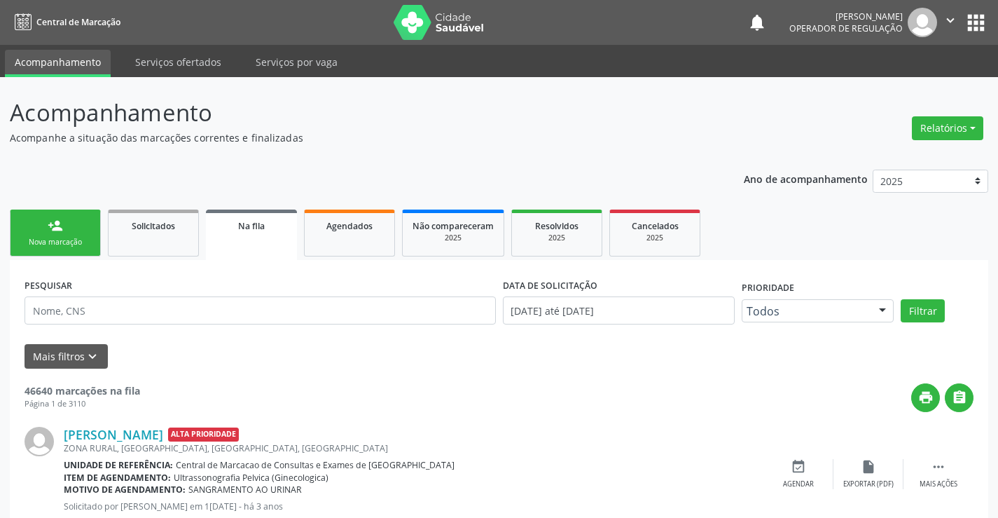
click at [81, 232] on link "person_add Nova marcação" at bounding box center [55, 232] width 91 height 47
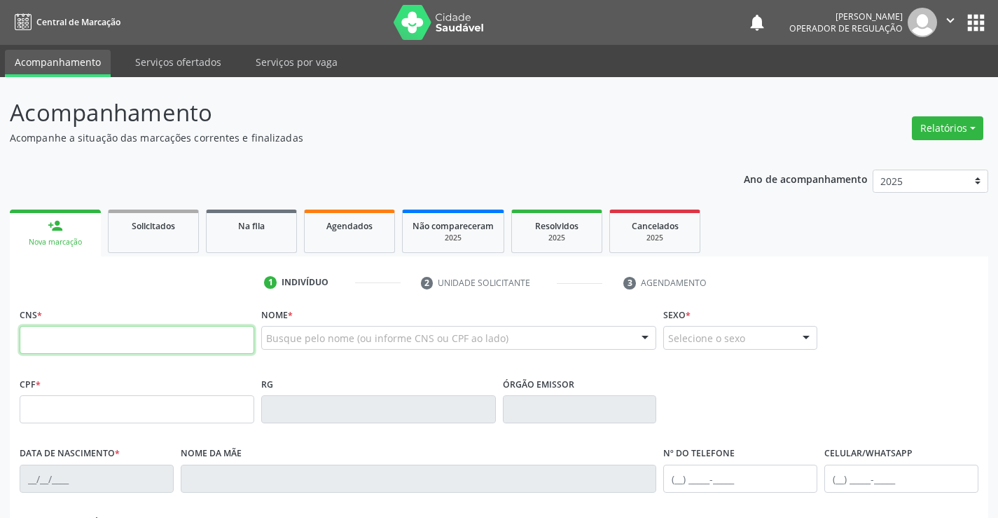
click at [88, 336] on input "text" at bounding box center [137, 340] width 235 height 28
type input "702 7016 1388 0760"
type input "039.482.055-07"
type input "1430744588"
type input "[DATE]"
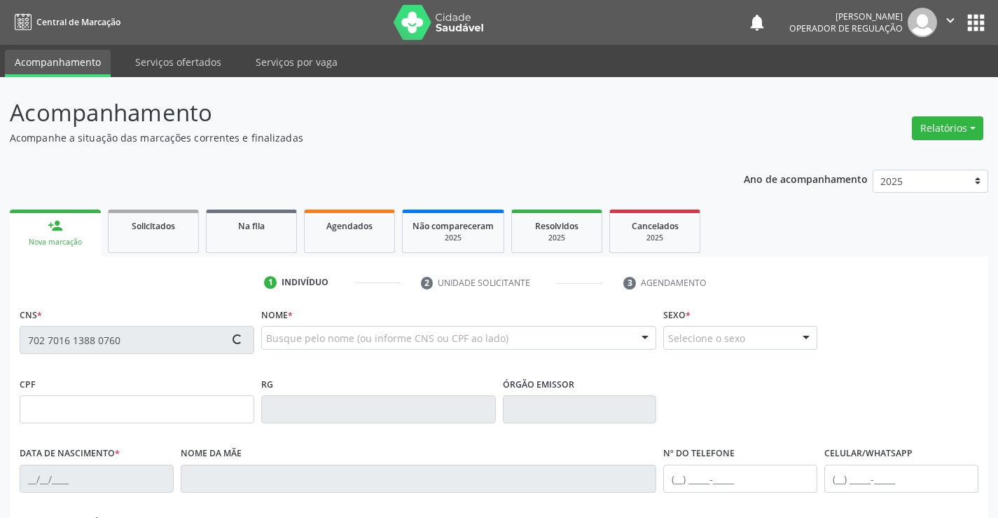
type input "[PHONE_NUMBER]"
type input "S/N"
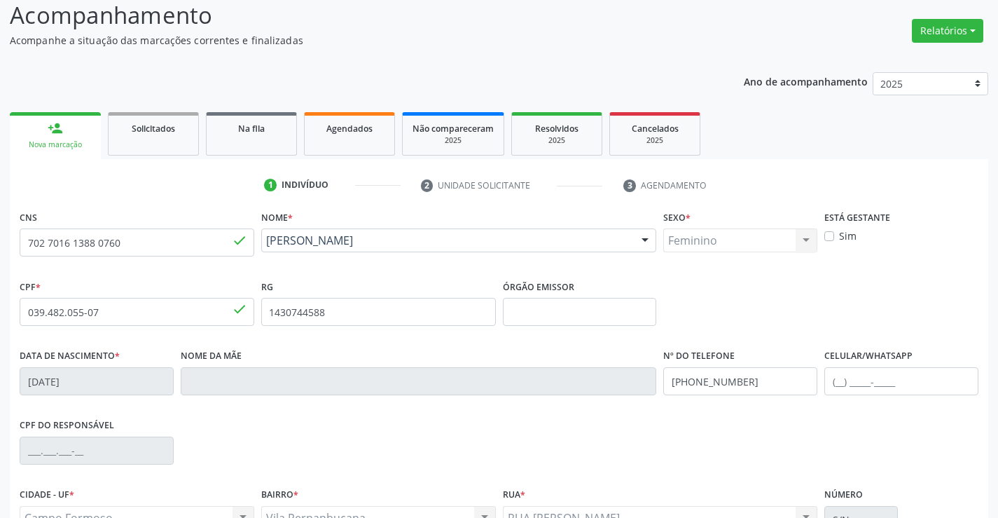
scroll to position [242, 0]
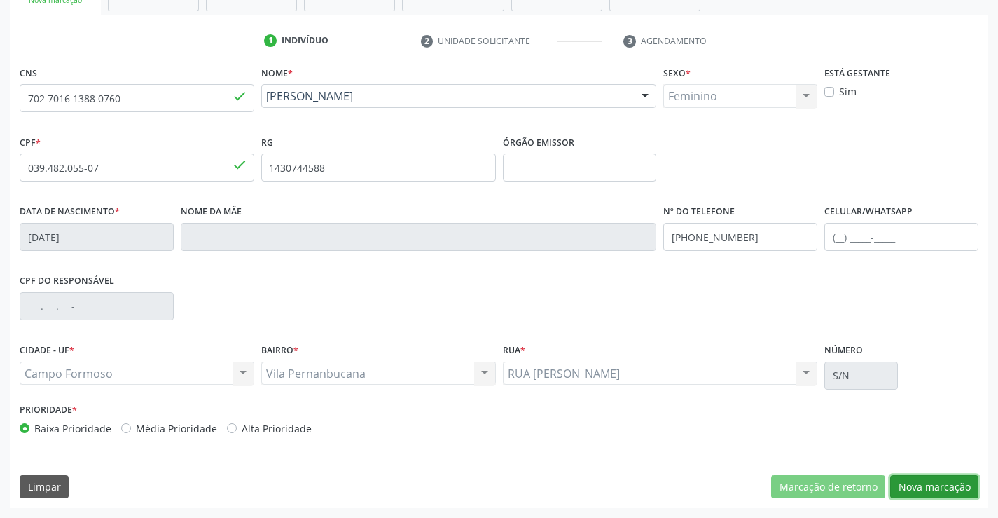
click at [929, 493] on button "Nova marcação" at bounding box center [934, 487] width 88 height 24
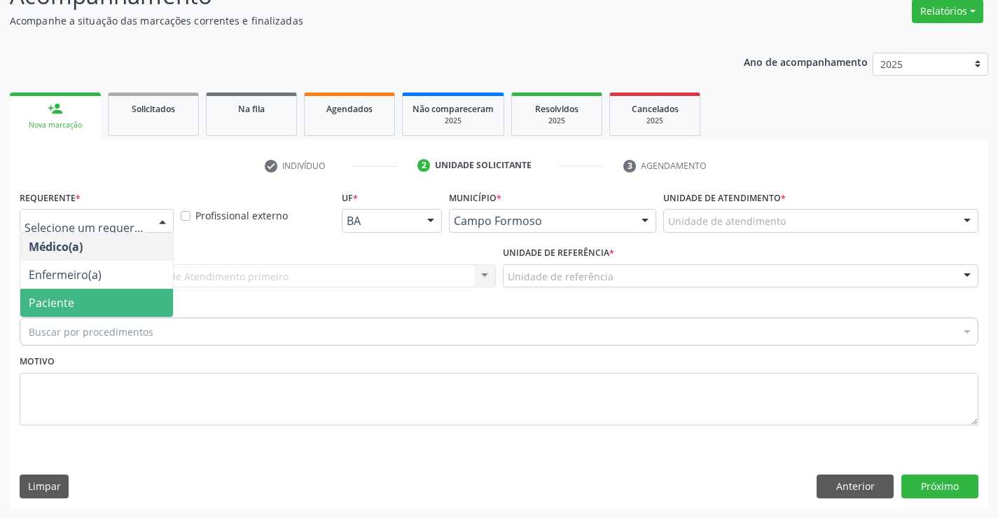
click at [92, 301] on span "Paciente" at bounding box center [96, 303] width 153 height 28
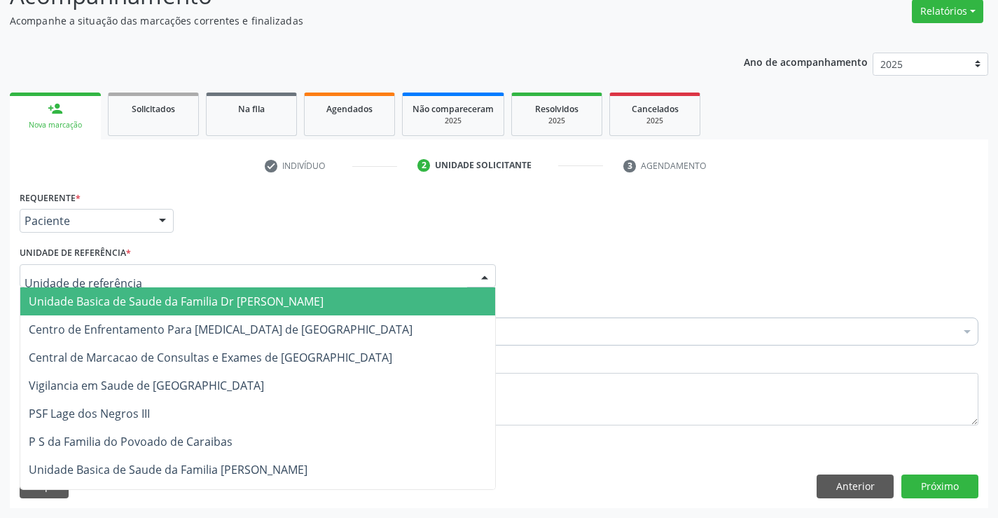
click at [106, 296] on span "Unidade Basica de Saude da Familia Dr [PERSON_NAME]" at bounding box center [176, 301] width 295 height 15
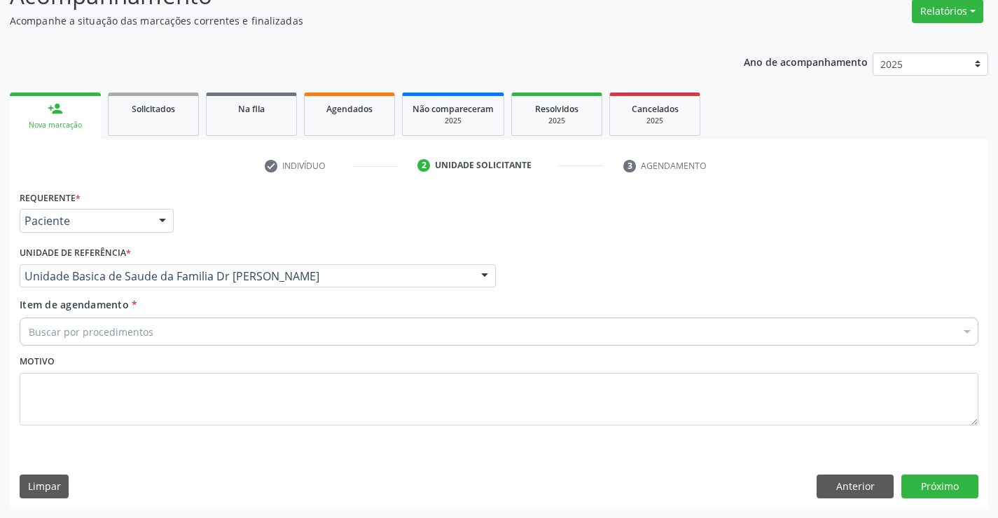
click at [104, 340] on div "Buscar por procedimentos" at bounding box center [499, 331] width 959 height 28
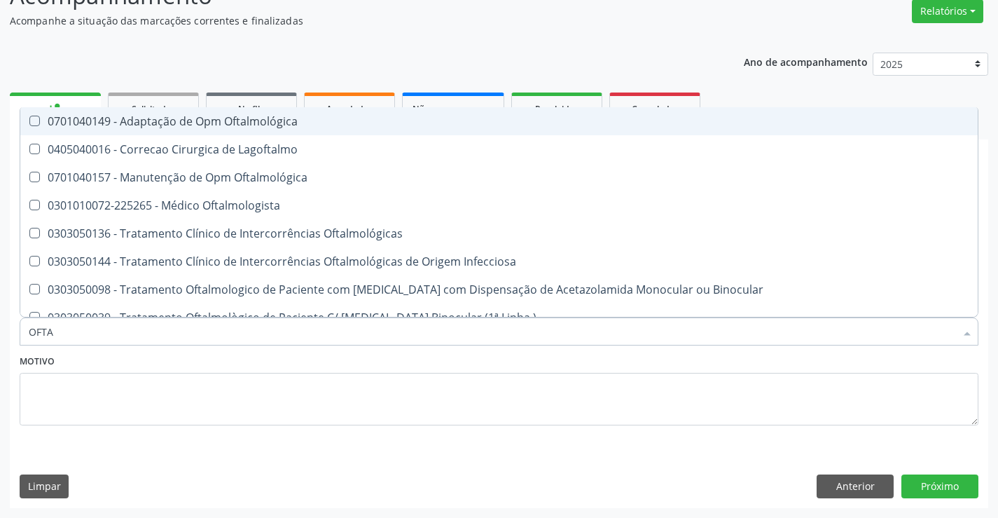
type input "OFTAL"
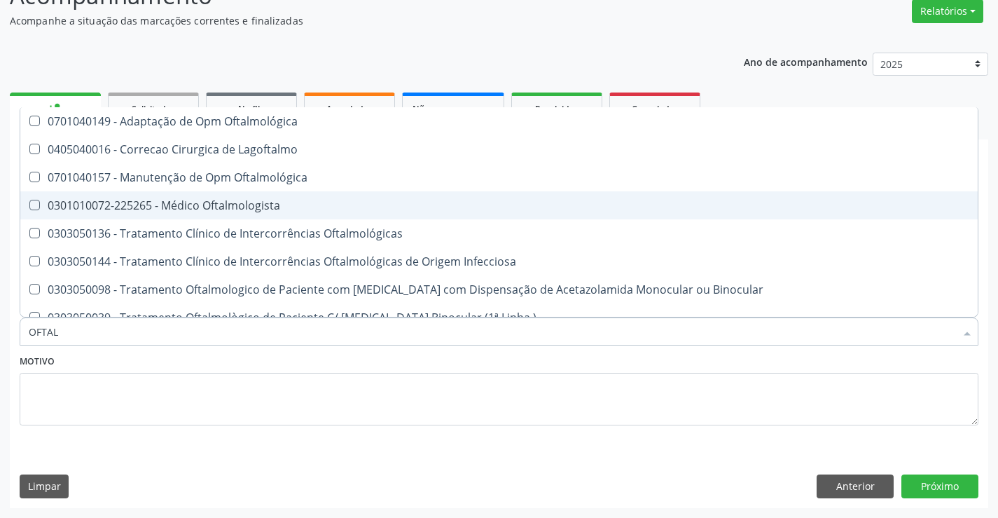
click at [250, 195] on span "0301010072-225265 - Médico Oftalmologista" at bounding box center [499, 205] width 958 height 28
checkbox Oftalmologista "true"
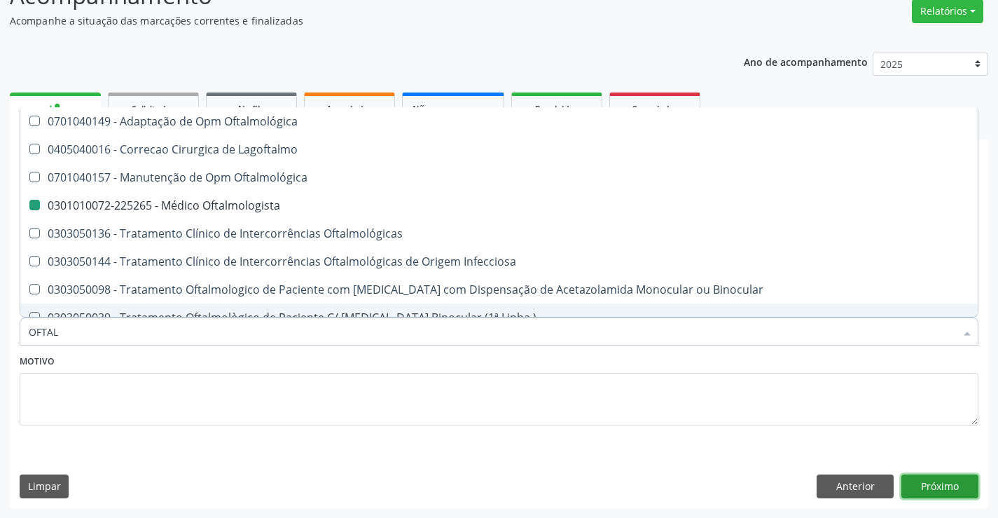
click at [926, 481] on button "Próximo" at bounding box center [940, 486] width 77 height 24
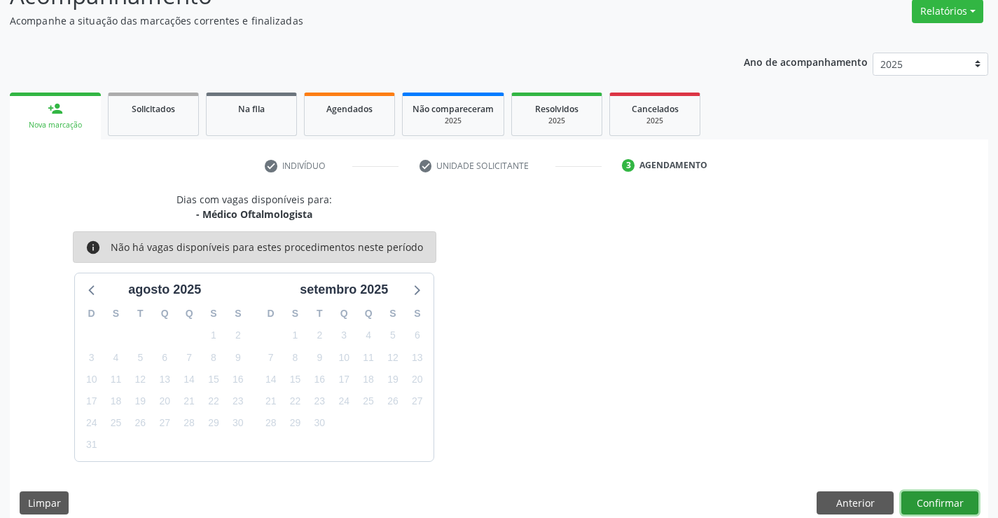
click at [937, 499] on button "Confirmar" at bounding box center [940, 503] width 77 height 24
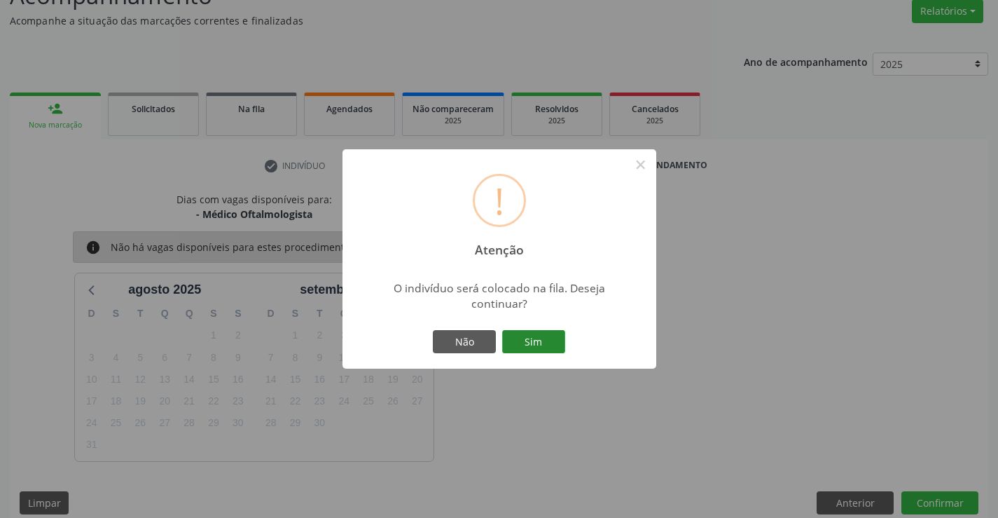
click at [545, 336] on button "Sim" at bounding box center [533, 342] width 63 height 24
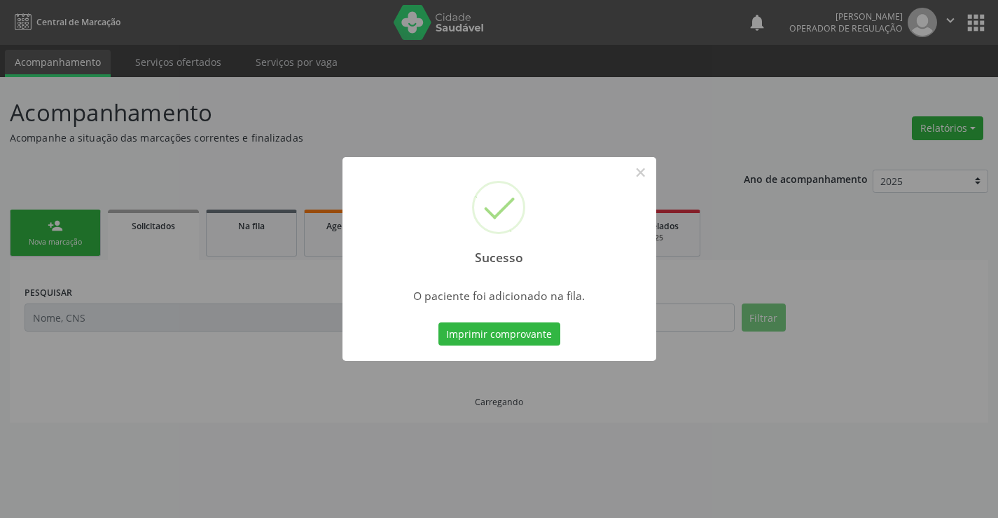
scroll to position [0, 0]
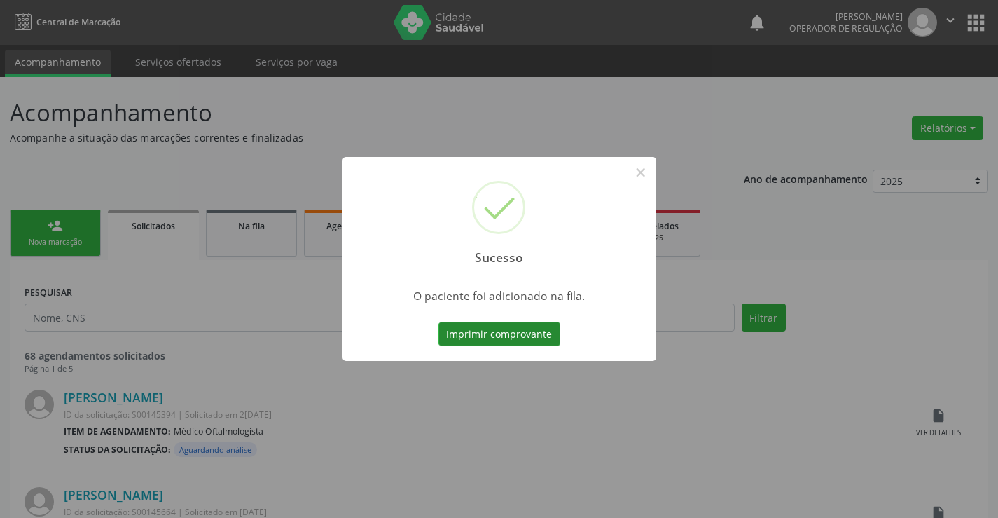
click at [537, 336] on button "Imprimir comprovante" at bounding box center [500, 334] width 122 height 24
